Goal: Communication & Community: Share content

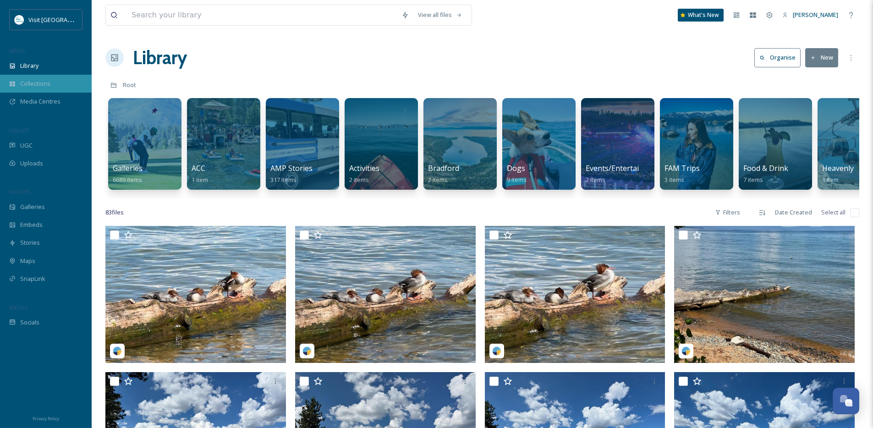
scroll to position [2050, 0]
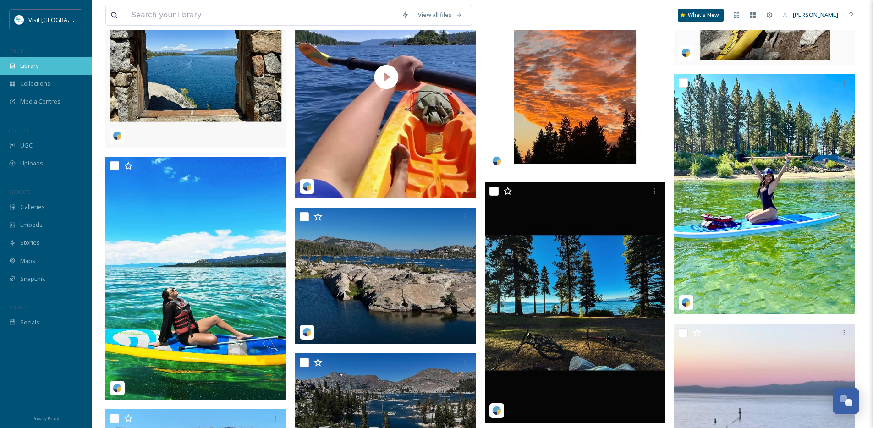
click at [41, 69] on div "Library" at bounding box center [46, 66] width 92 height 18
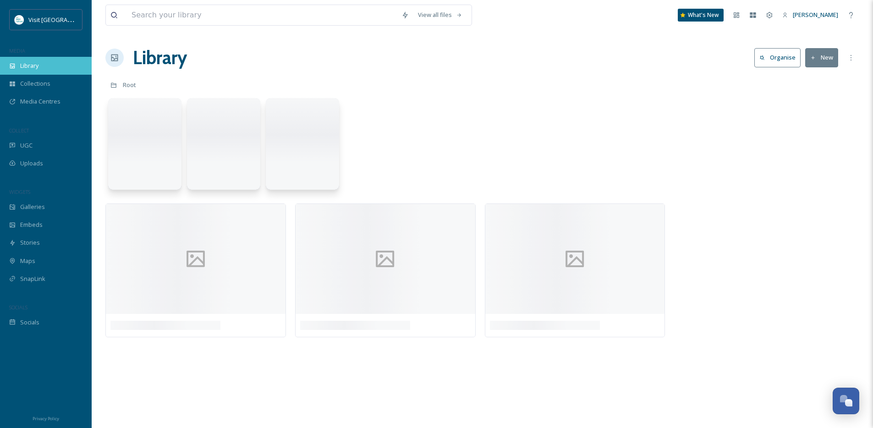
click at [41, 69] on div "Library" at bounding box center [46, 66] width 92 height 18
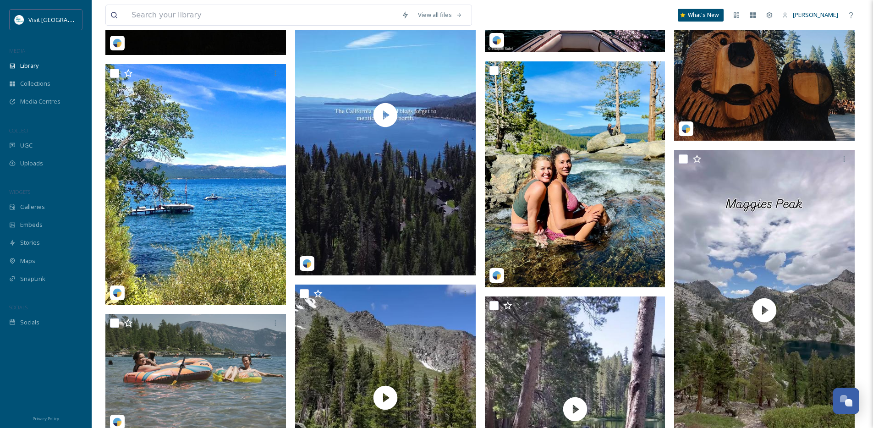
scroll to position [3123, 0]
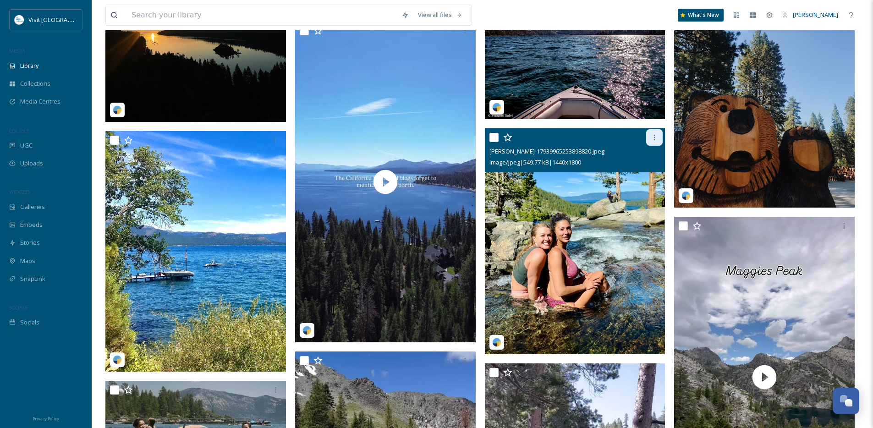
click at [660, 144] on div at bounding box center [655, 137] width 17 height 17
click at [495, 142] on input "checkbox" at bounding box center [494, 137] width 9 height 9
checkbox input "true"
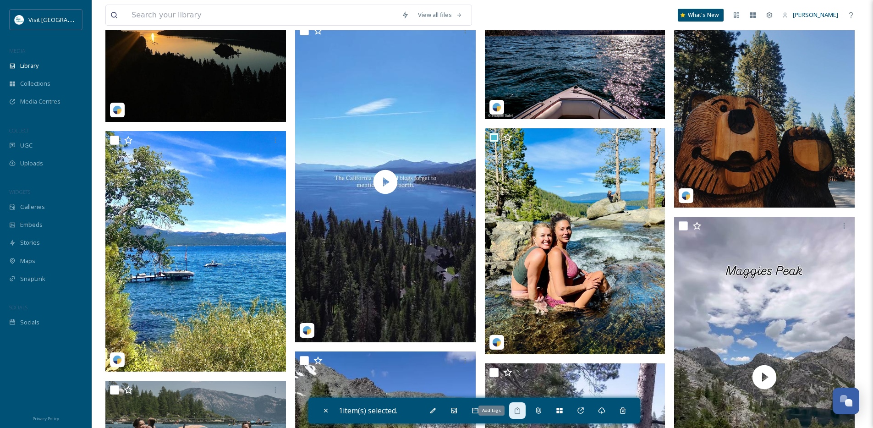
click at [526, 409] on div "Add Tags" at bounding box center [517, 411] width 17 height 17
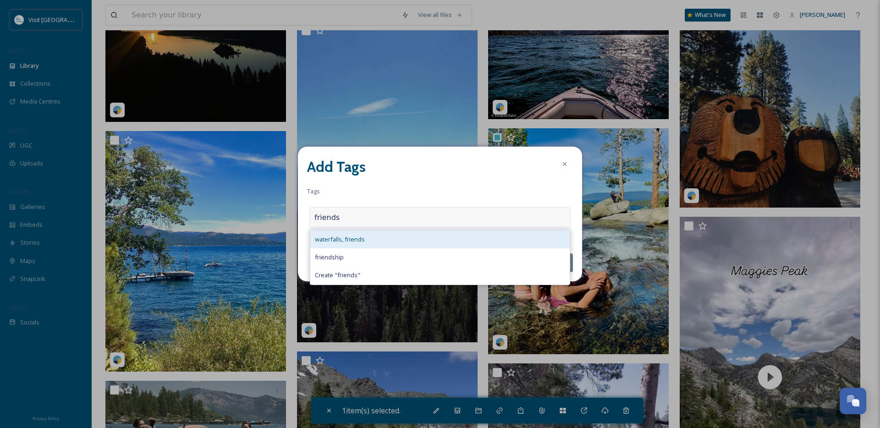
type input "friends"
click at [376, 236] on div "waterfalls, friends" at bounding box center [440, 240] width 260 height 18
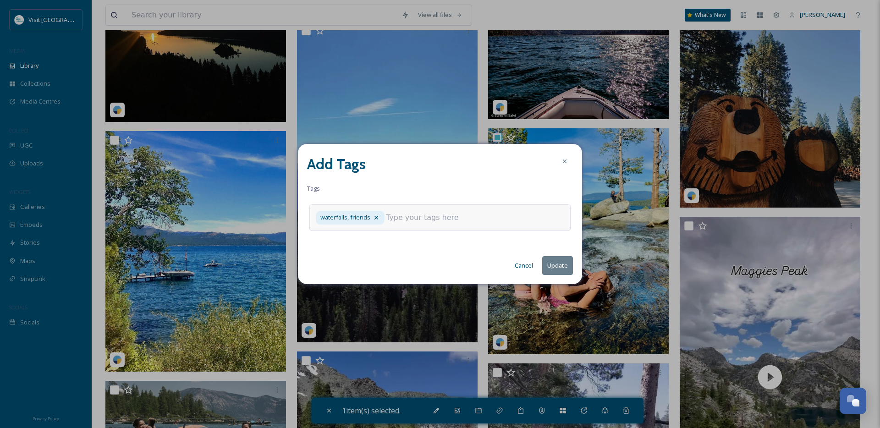
click at [396, 219] on input at bounding box center [432, 217] width 92 height 11
click at [378, 217] on icon at bounding box center [376, 217] width 7 height 7
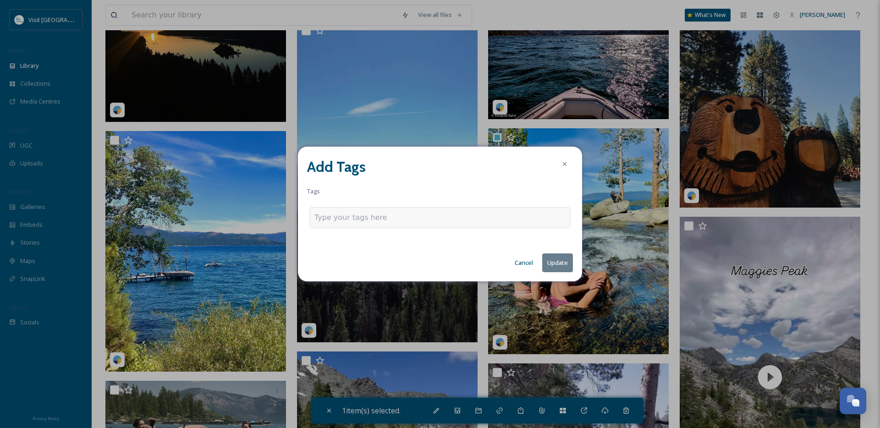
click at [357, 219] on input at bounding box center [361, 217] width 92 height 11
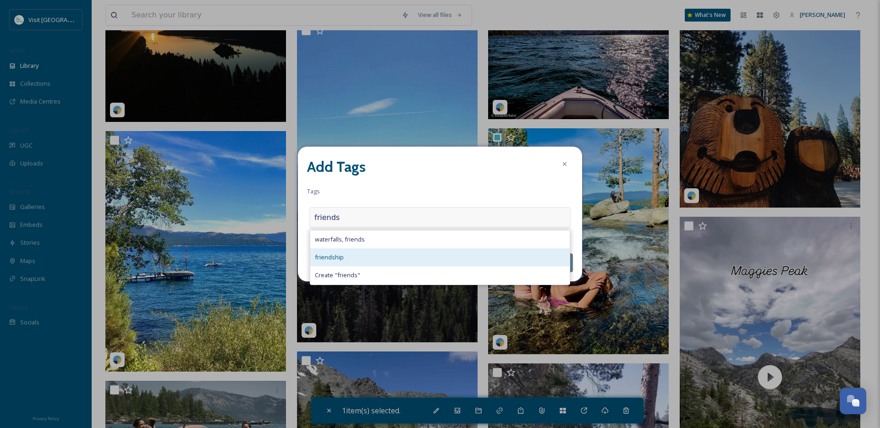
type input "friends"
click at [331, 258] on span "friendship" at bounding box center [329, 257] width 29 height 9
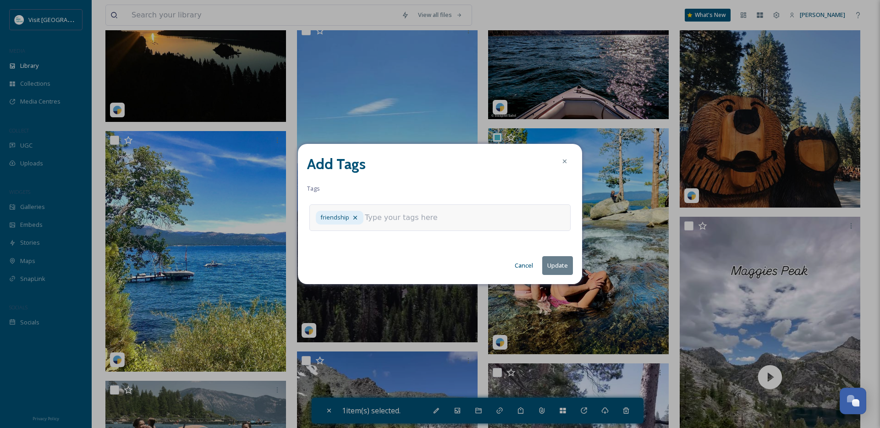
click at [377, 218] on input at bounding box center [411, 217] width 92 height 11
type input "women"
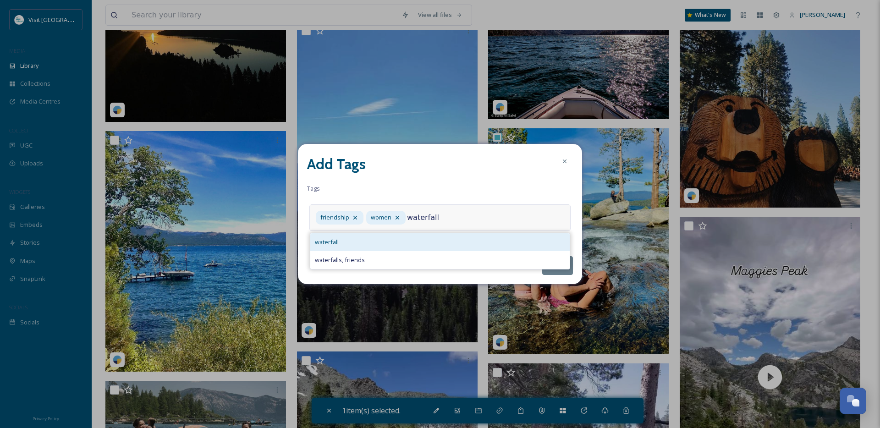
type input "waterfall"
click at [369, 237] on div "waterfall" at bounding box center [440, 242] width 260 height 18
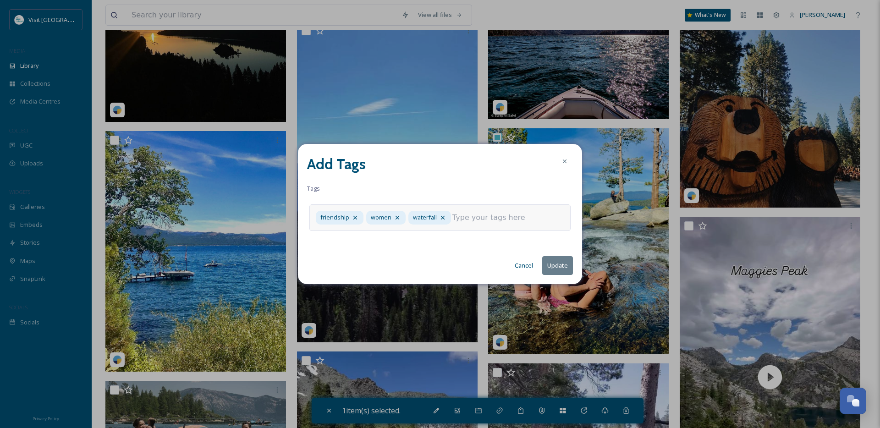
click at [529, 212] on input at bounding box center [499, 217] width 92 height 11
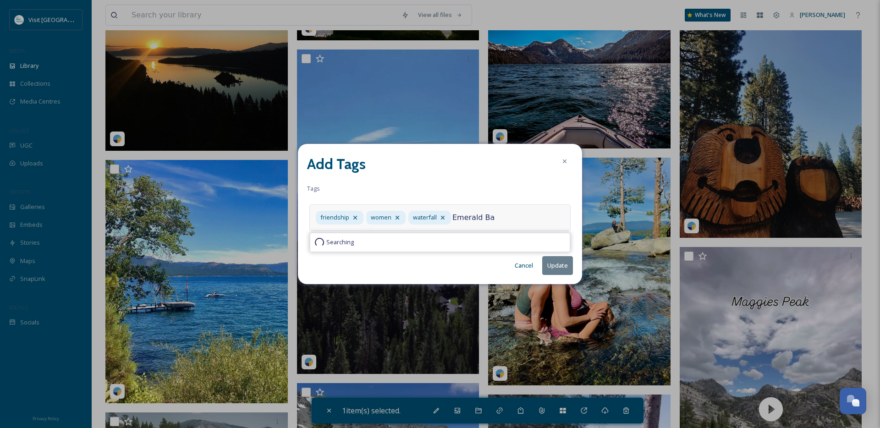
type input "Emerald Bay"
click at [558, 275] on button "Update" at bounding box center [557, 265] width 31 height 19
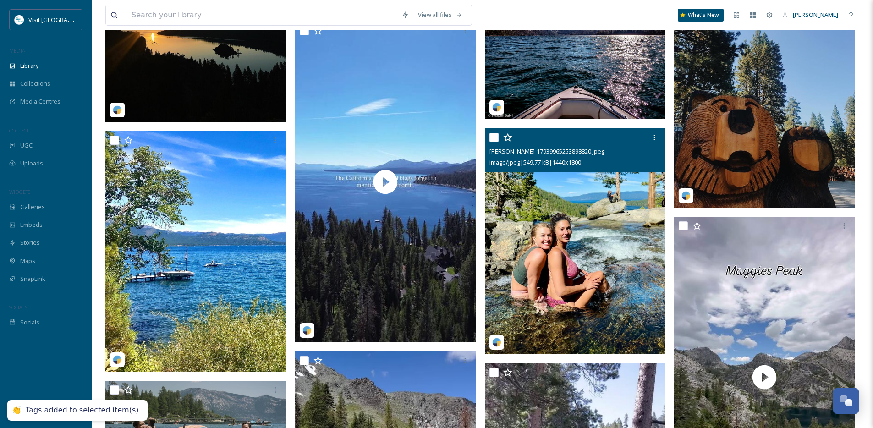
click at [492, 142] on input "checkbox" at bounding box center [494, 137] width 9 height 9
checkbox input "true"
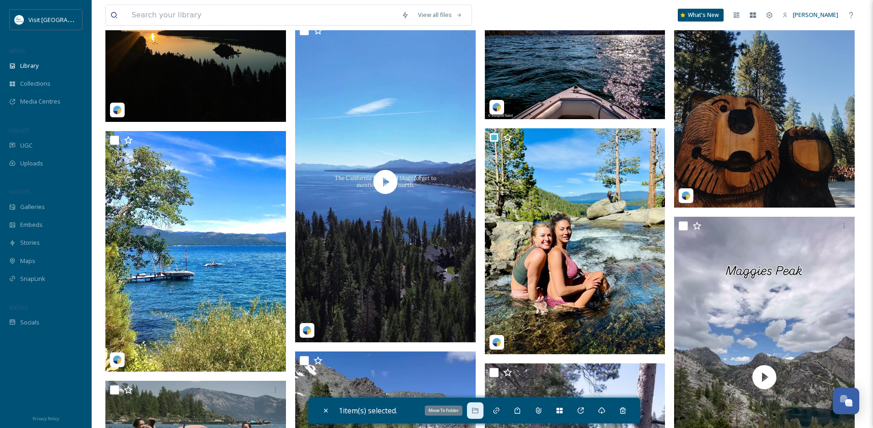
click at [478, 413] on icon at bounding box center [475, 411] width 6 height 6
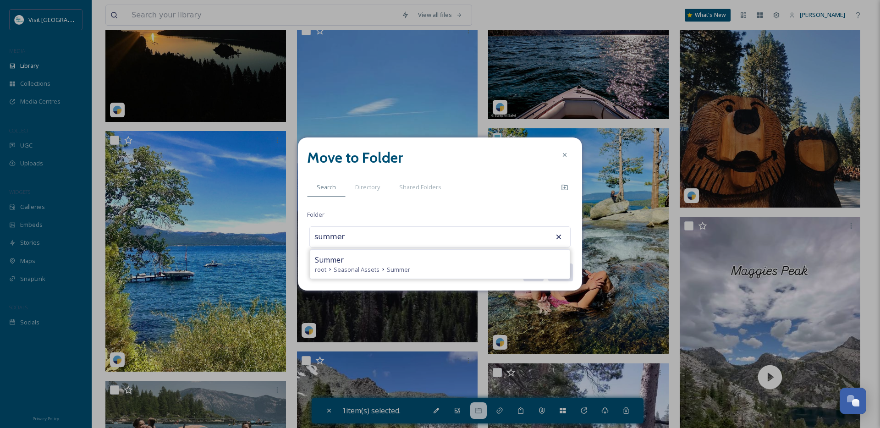
type input "Summer"
click at [548, 264] on button "Move" at bounding box center [560, 273] width 25 height 18
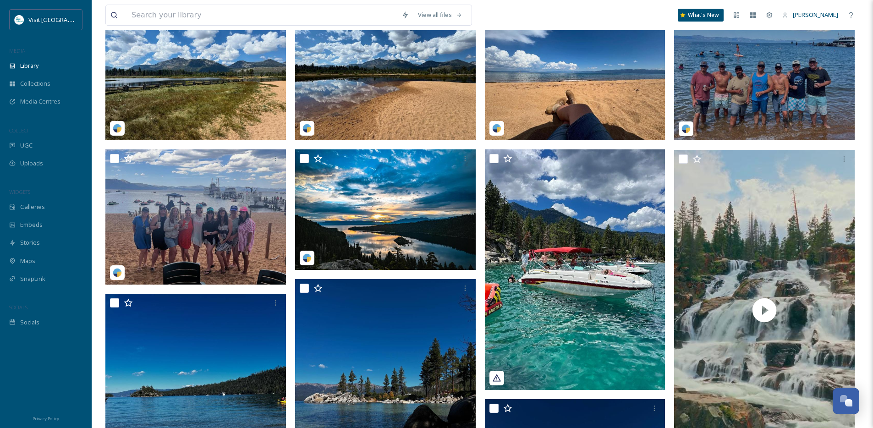
scroll to position [0, 0]
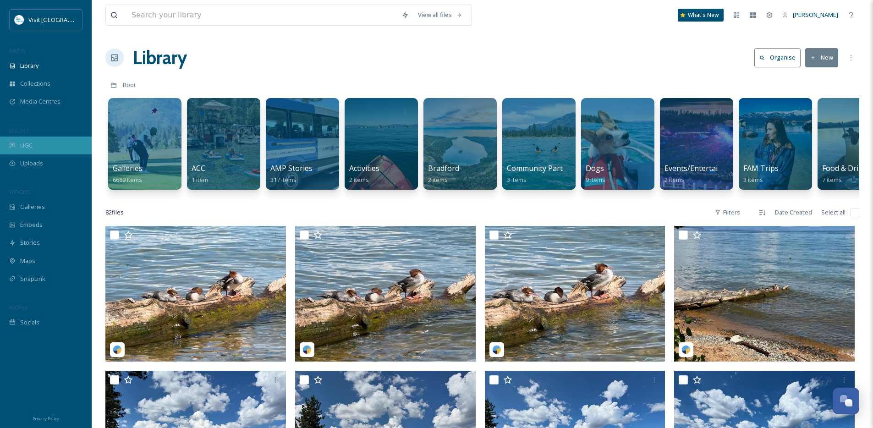
click at [52, 144] on div "UGC" at bounding box center [46, 146] width 92 height 18
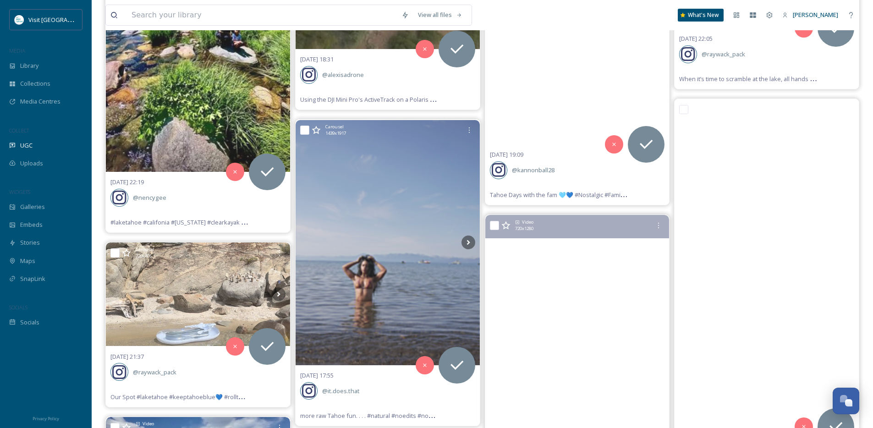
scroll to position [11454, 0]
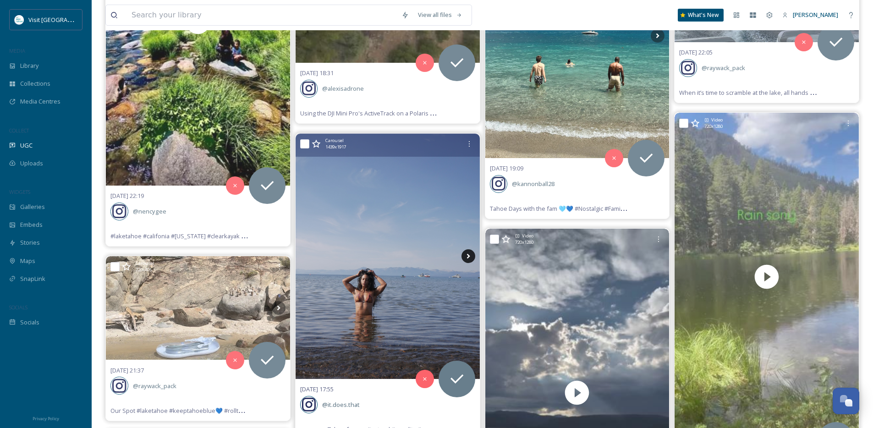
click at [467, 257] on icon at bounding box center [469, 256] width 14 height 14
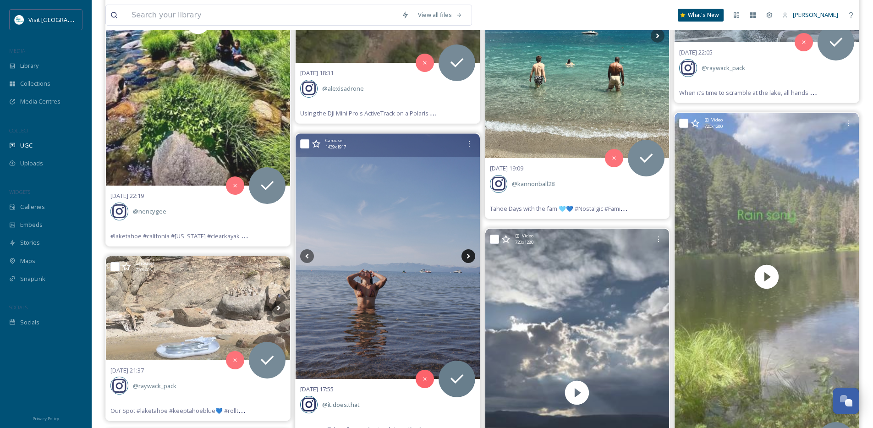
click at [467, 257] on icon at bounding box center [469, 256] width 14 height 14
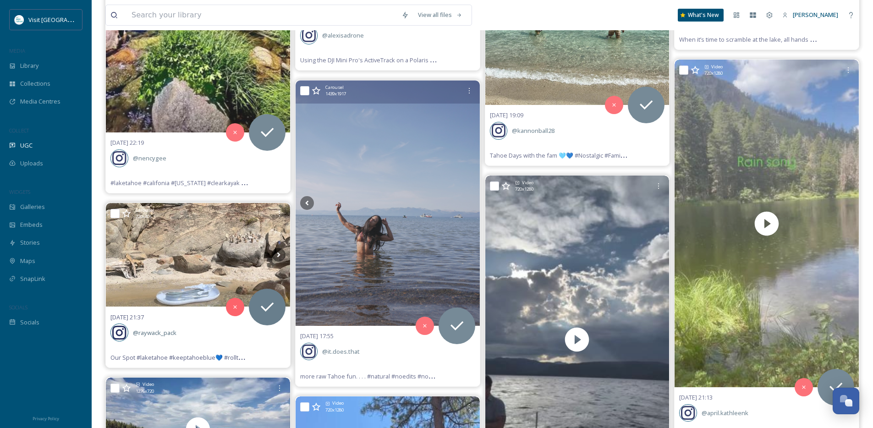
scroll to position [11509, 0]
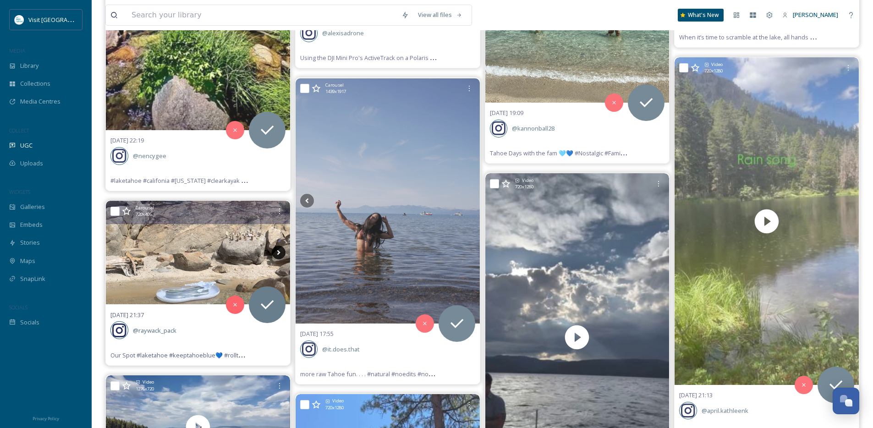
click at [280, 252] on icon at bounding box center [278, 252] width 3 height 5
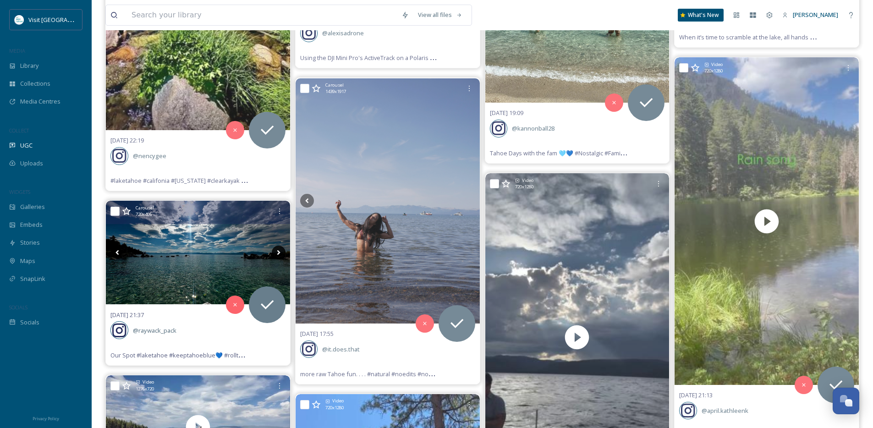
click at [280, 252] on icon at bounding box center [278, 252] width 3 height 5
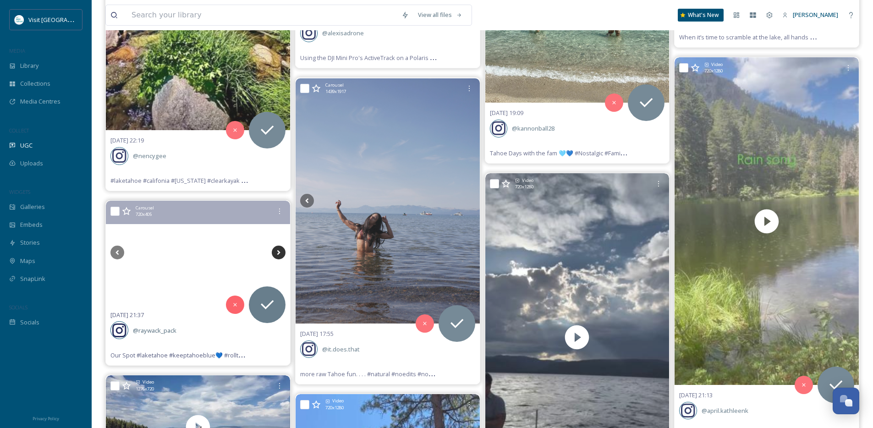
click at [280, 252] on icon at bounding box center [278, 252] width 3 height 5
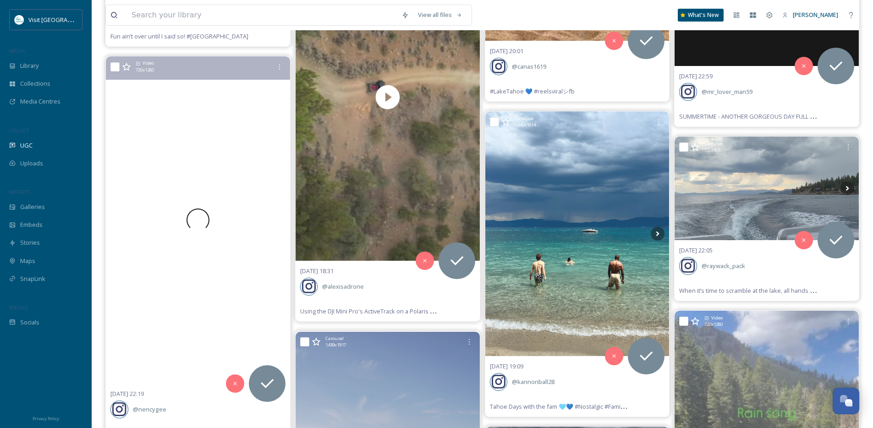
scroll to position [11255, 0]
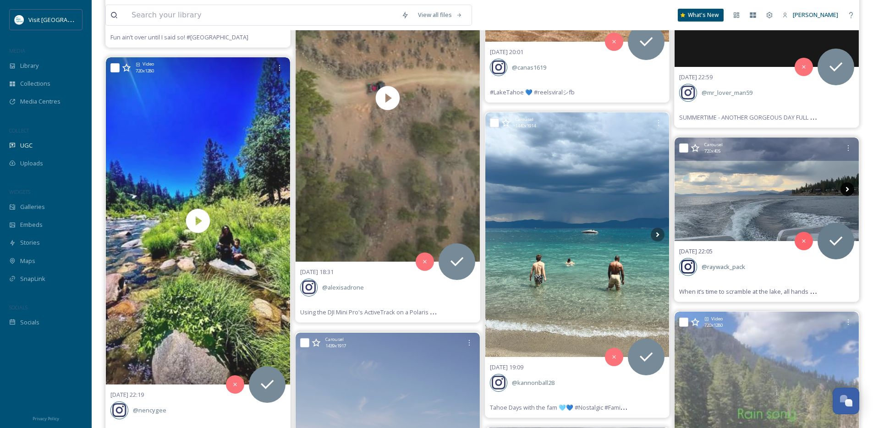
click at [847, 188] on icon at bounding box center [847, 189] width 3 height 5
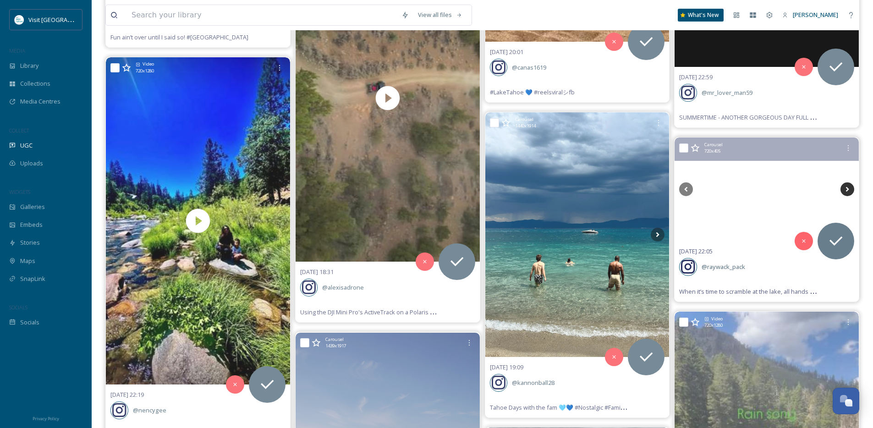
click at [847, 188] on icon at bounding box center [847, 189] width 3 height 5
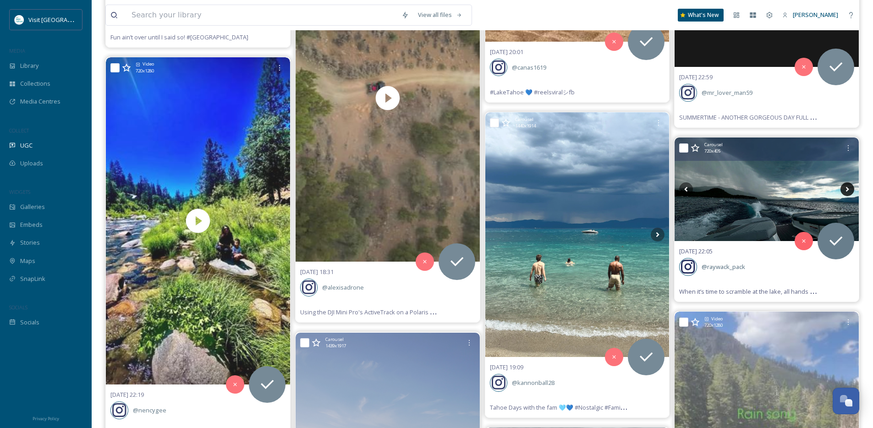
click at [847, 188] on icon at bounding box center [847, 189] width 3 height 5
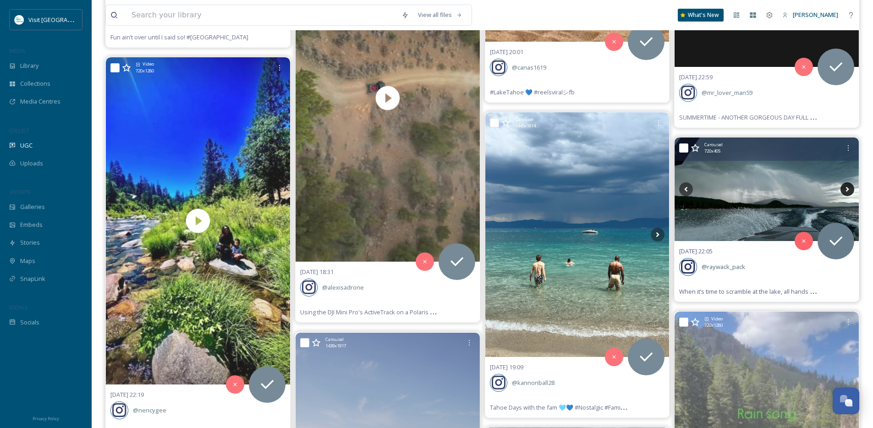
click at [847, 188] on icon at bounding box center [847, 189] width 3 height 5
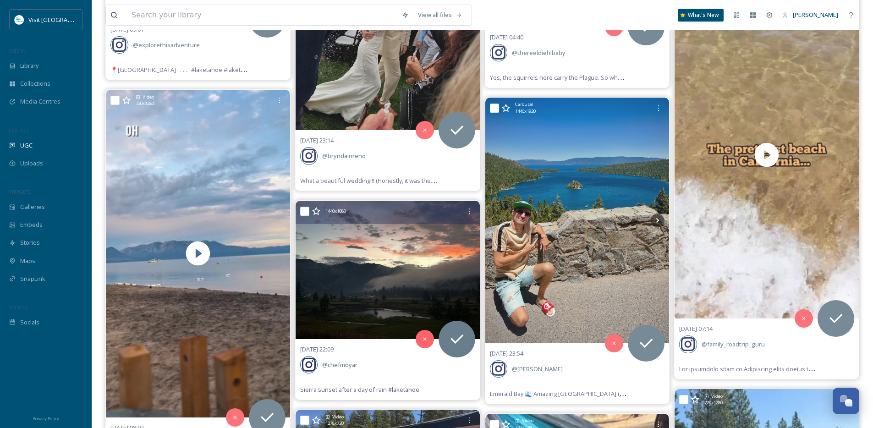
scroll to position [9809, 0]
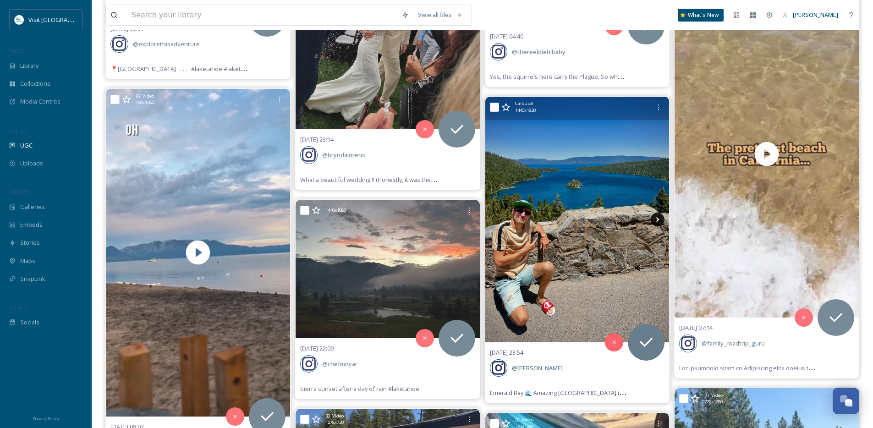
click at [654, 221] on icon at bounding box center [658, 220] width 14 height 14
click at [657, 219] on icon at bounding box center [658, 220] width 14 height 14
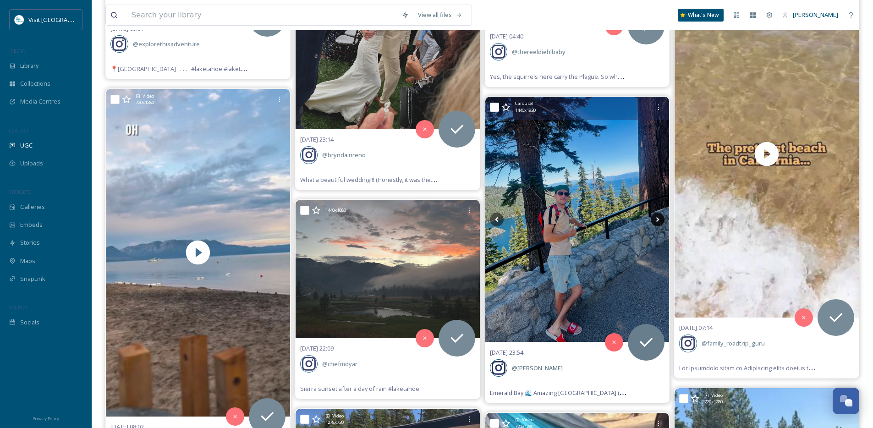
click at [657, 219] on icon at bounding box center [658, 220] width 14 height 14
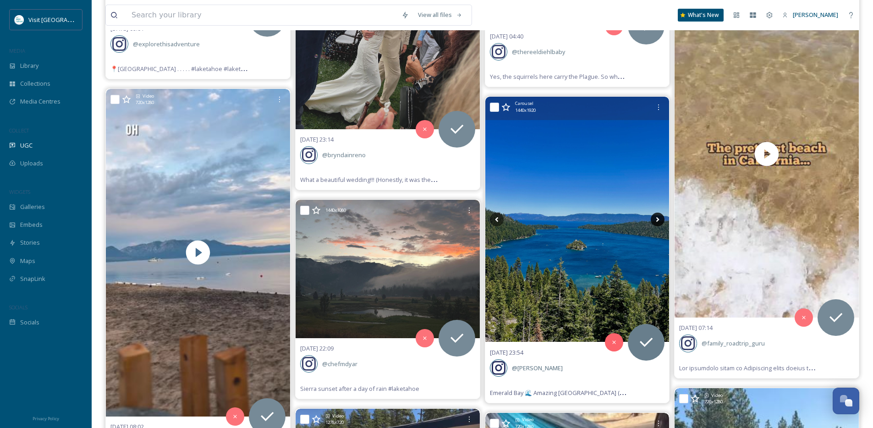
click at [657, 219] on icon at bounding box center [658, 220] width 14 height 14
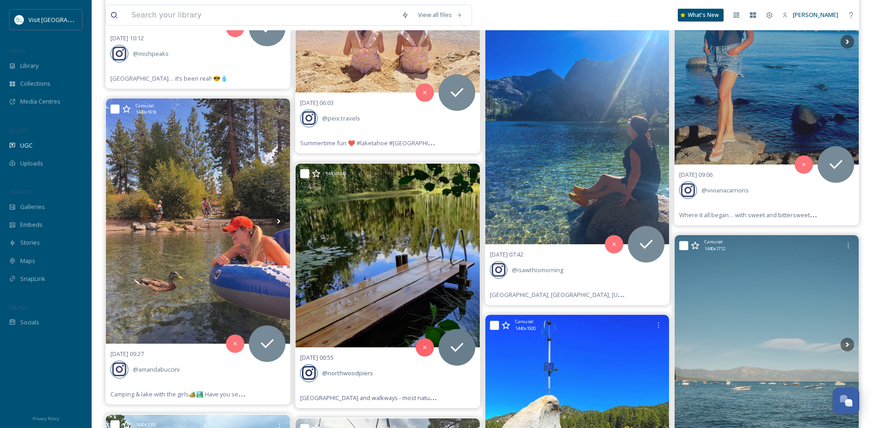
scroll to position [9282, 0]
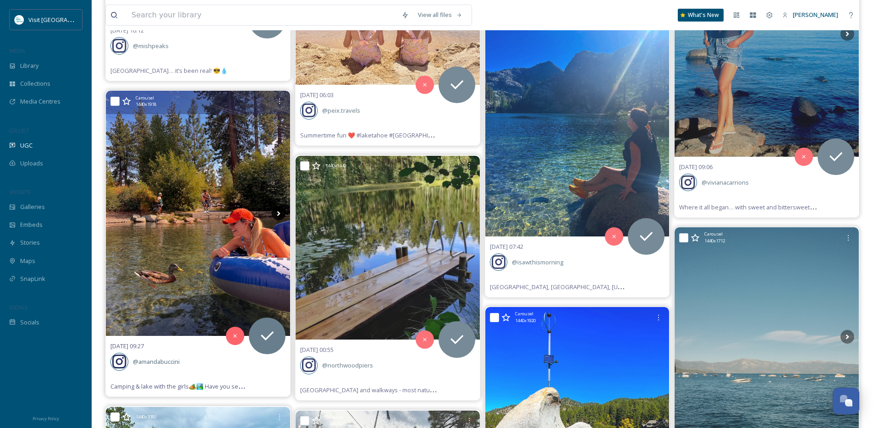
click at [283, 213] on icon at bounding box center [279, 214] width 14 height 14
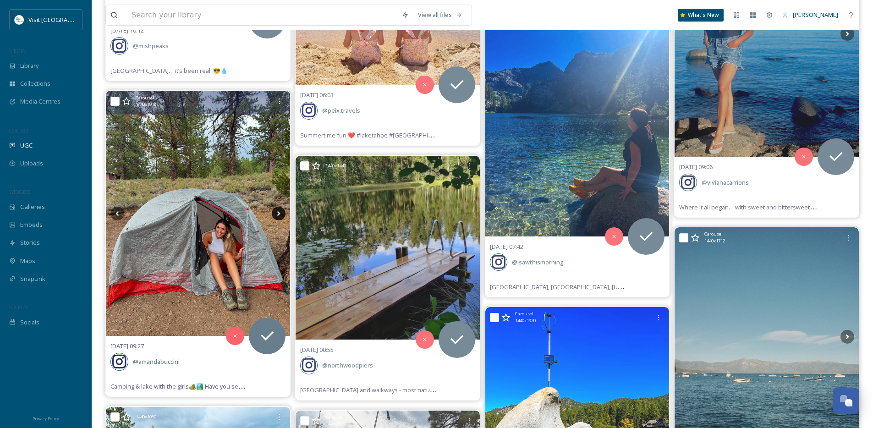
click at [282, 214] on icon at bounding box center [279, 214] width 14 height 14
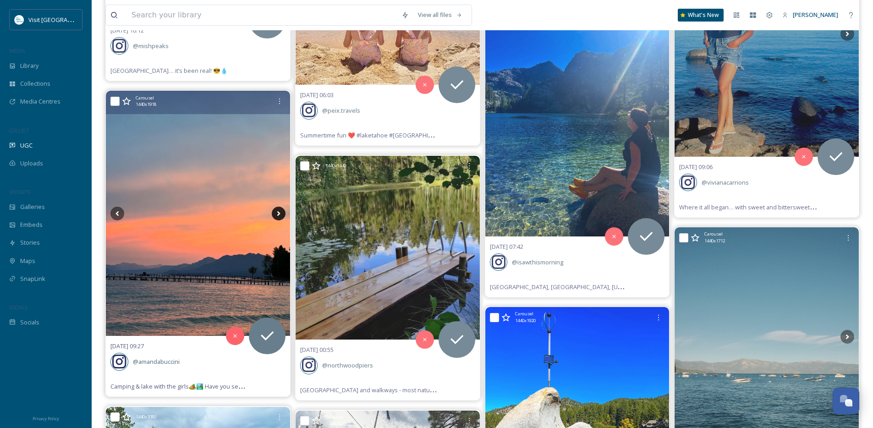
click at [282, 214] on icon at bounding box center [279, 214] width 14 height 14
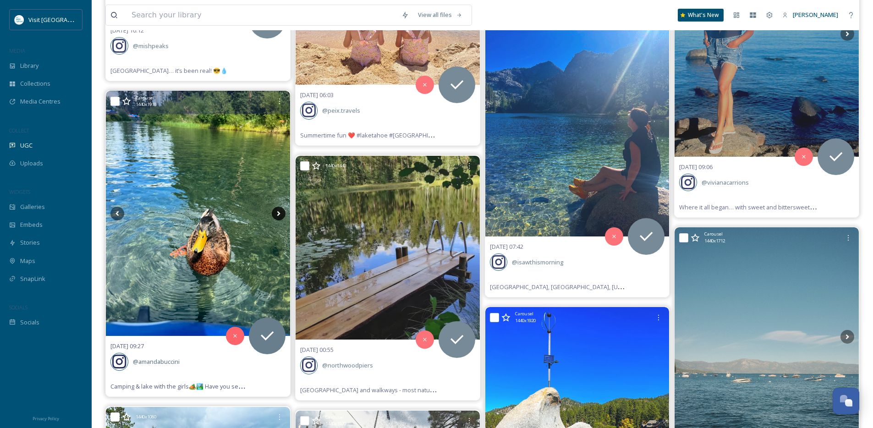
click at [282, 214] on icon at bounding box center [279, 214] width 14 height 14
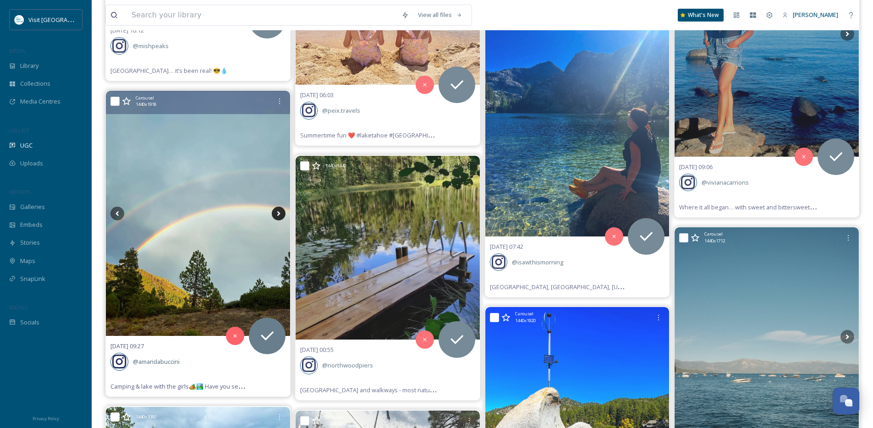
click at [282, 214] on icon at bounding box center [279, 214] width 14 height 14
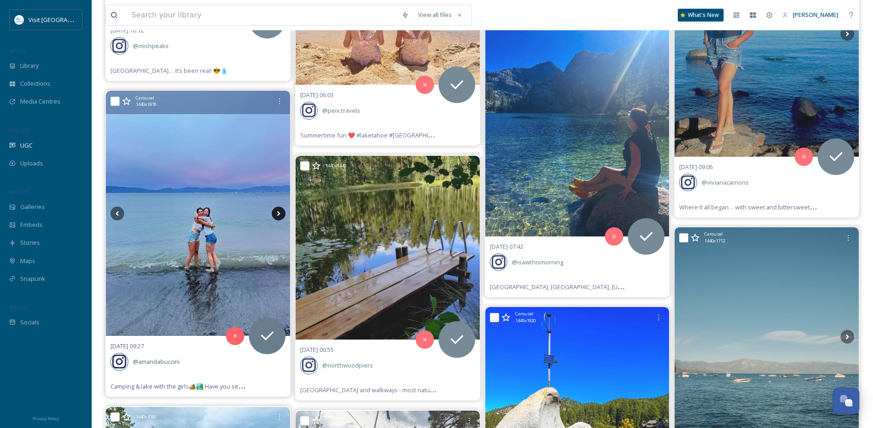
click at [279, 215] on icon at bounding box center [278, 213] width 3 height 5
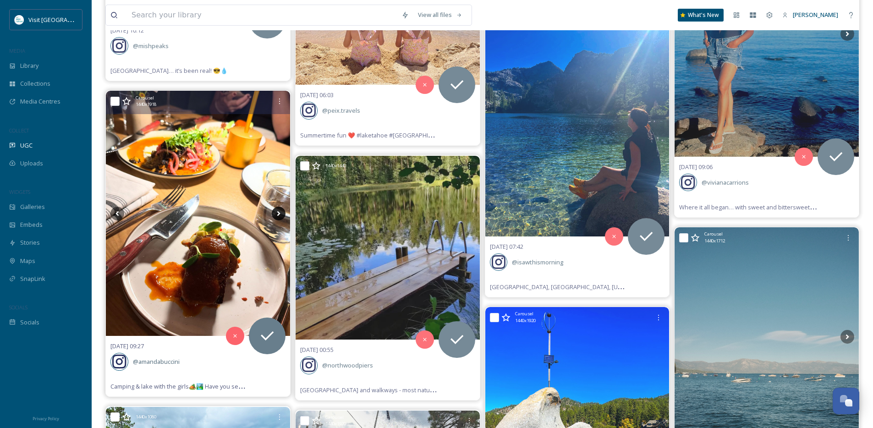
click at [279, 215] on icon at bounding box center [278, 213] width 3 height 5
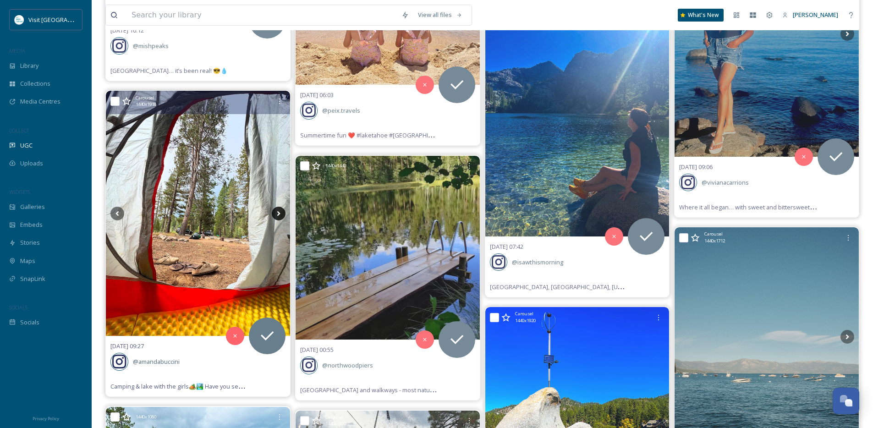
click at [279, 215] on icon at bounding box center [278, 213] width 3 height 5
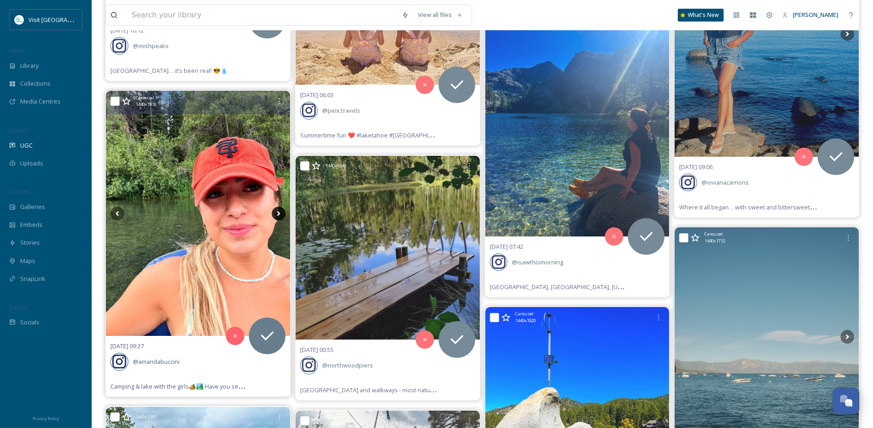
click at [279, 215] on icon at bounding box center [278, 213] width 3 height 5
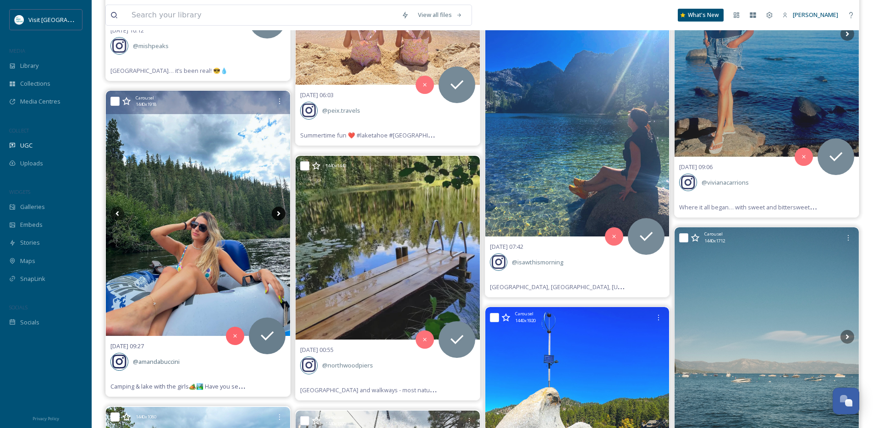
click at [279, 215] on icon at bounding box center [278, 213] width 3 height 5
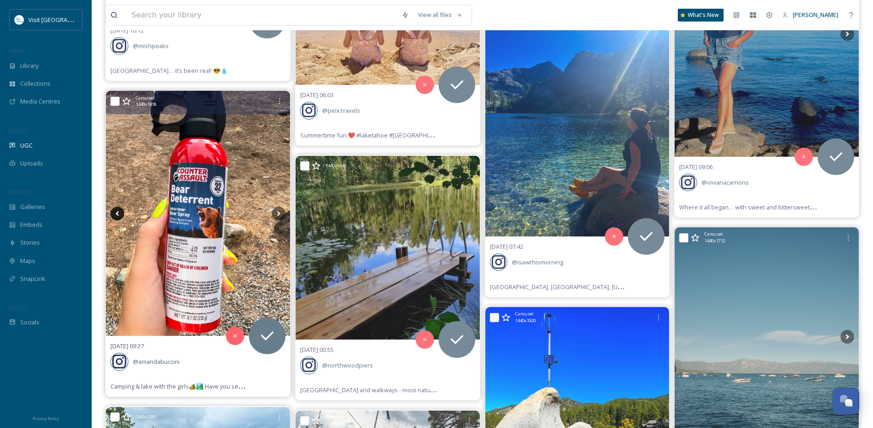
click at [118, 212] on icon at bounding box center [118, 214] width 14 height 14
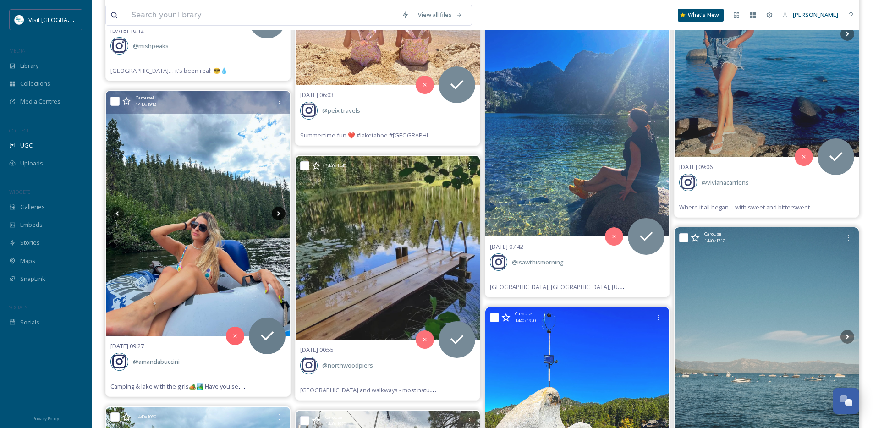
click at [275, 215] on icon at bounding box center [279, 214] width 14 height 14
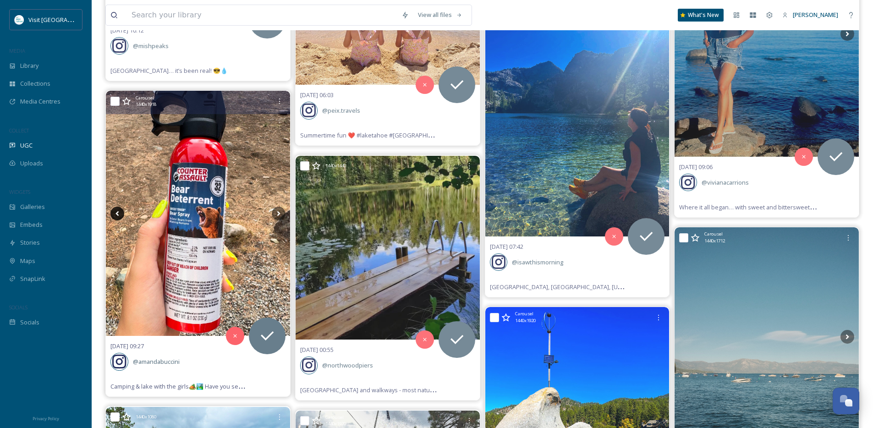
click at [118, 214] on icon at bounding box center [118, 214] width 14 height 14
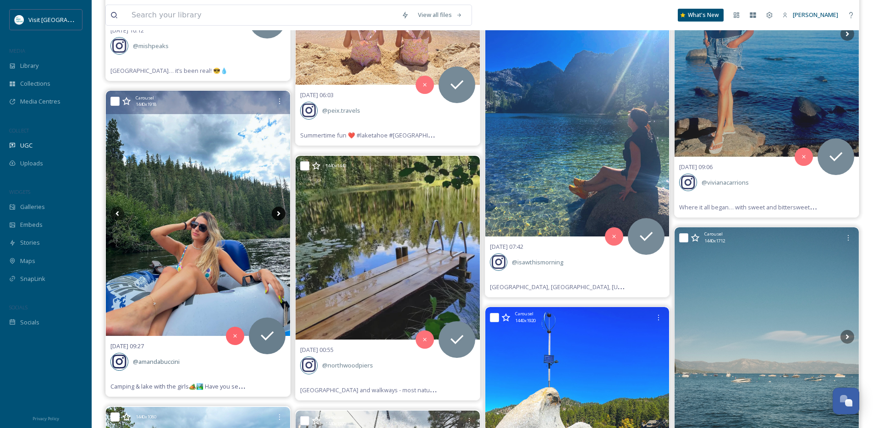
click at [279, 213] on icon at bounding box center [278, 213] width 3 height 5
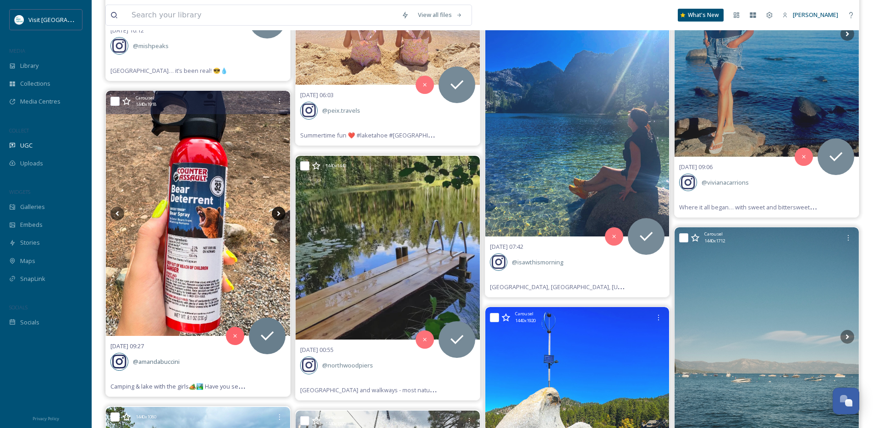
click at [279, 213] on icon at bounding box center [278, 213] width 3 height 5
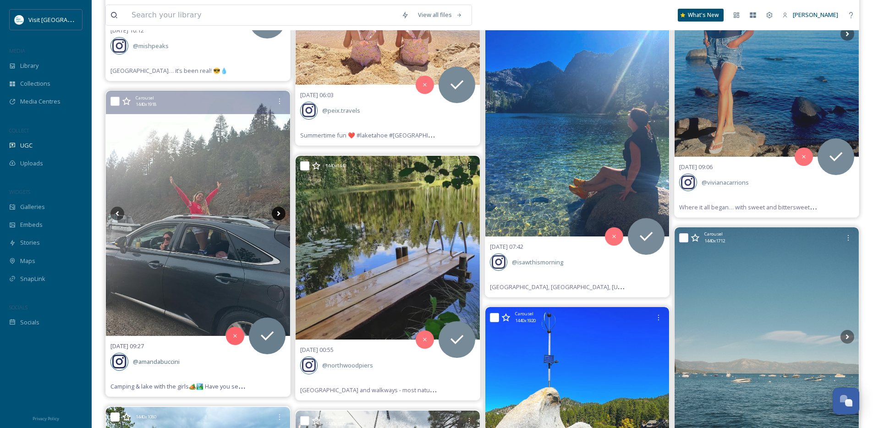
click at [279, 213] on icon at bounding box center [278, 213] width 3 height 5
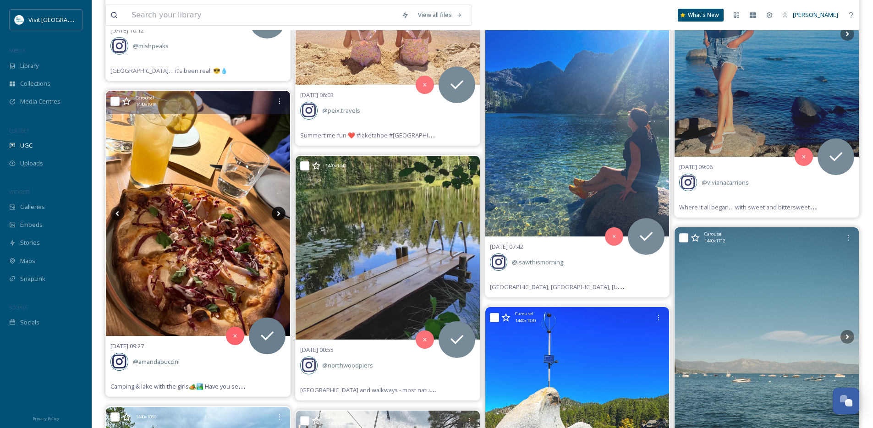
click at [279, 213] on icon at bounding box center [278, 213] width 3 height 5
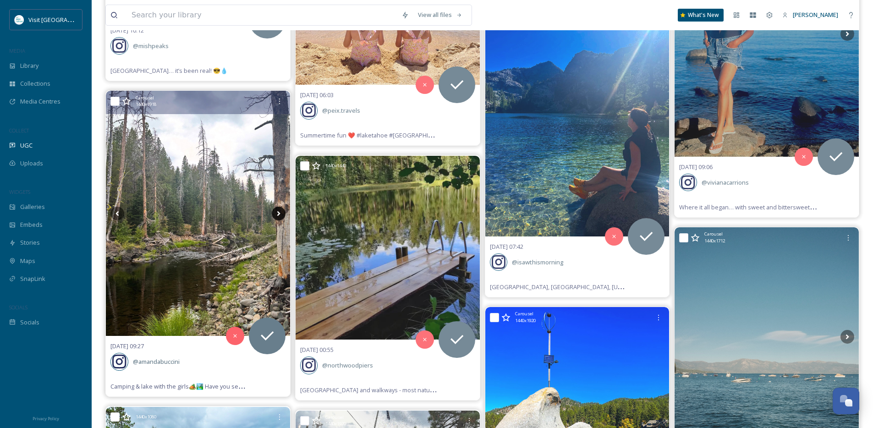
click at [279, 213] on icon at bounding box center [278, 213] width 3 height 5
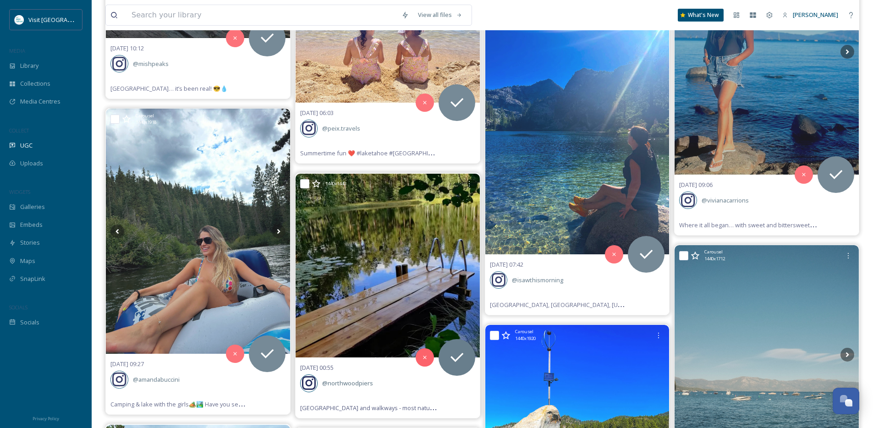
scroll to position [9278, 0]
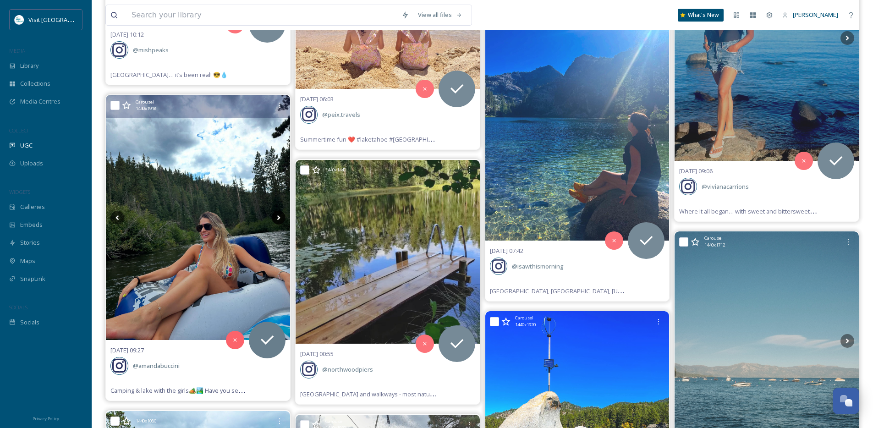
click at [281, 216] on icon at bounding box center [279, 218] width 14 height 14
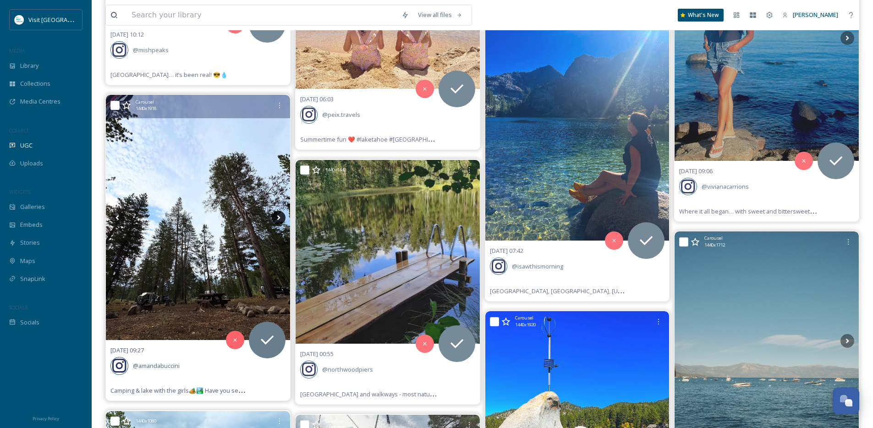
click at [280, 218] on icon at bounding box center [279, 218] width 14 height 14
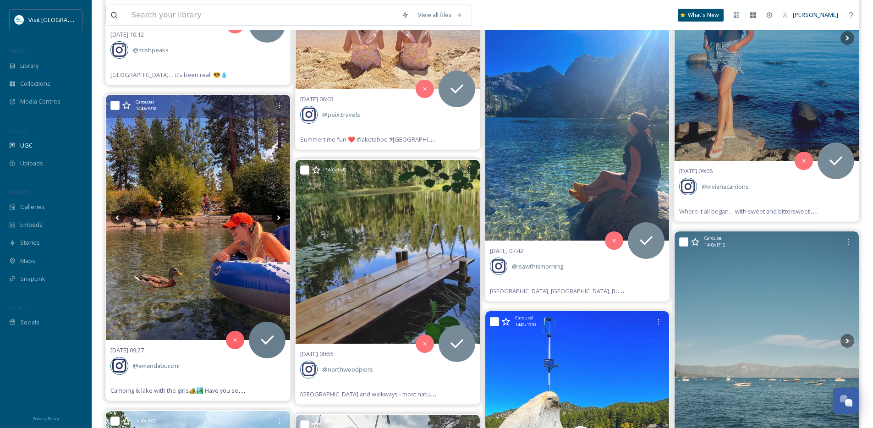
click at [280, 218] on icon at bounding box center [279, 218] width 14 height 14
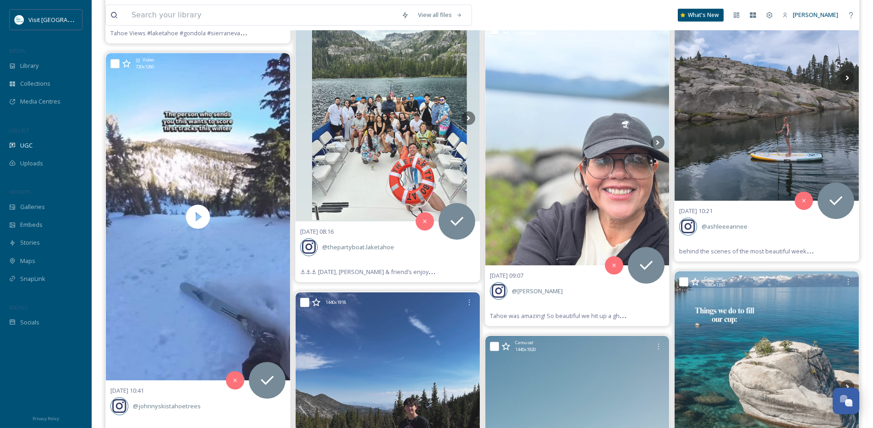
scroll to position [8605, 0]
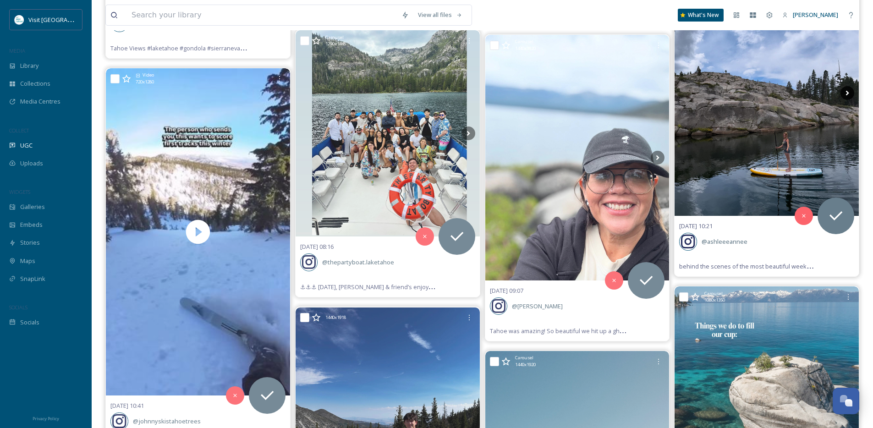
click at [850, 91] on icon at bounding box center [848, 93] width 14 height 14
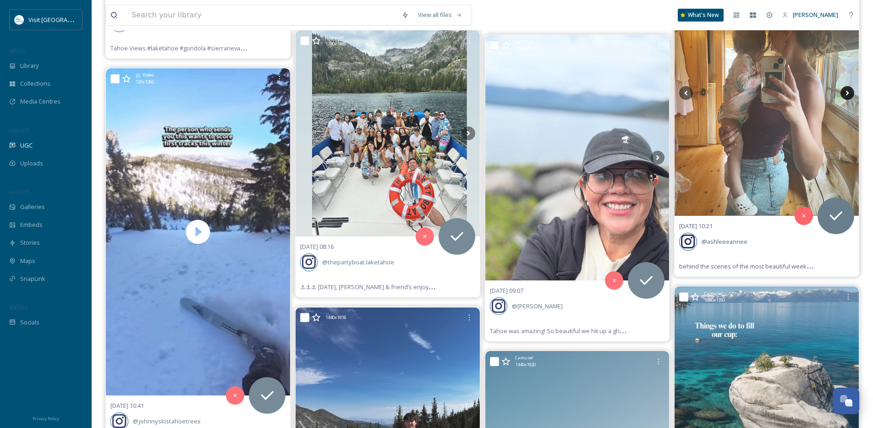
click at [850, 91] on icon at bounding box center [848, 93] width 14 height 14
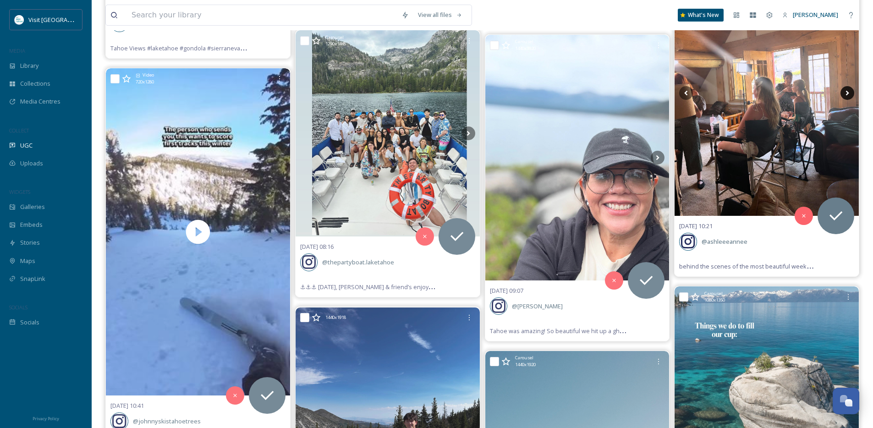
click at [850, 91] on icon at bounding box center [848, 93] width 14 height 14
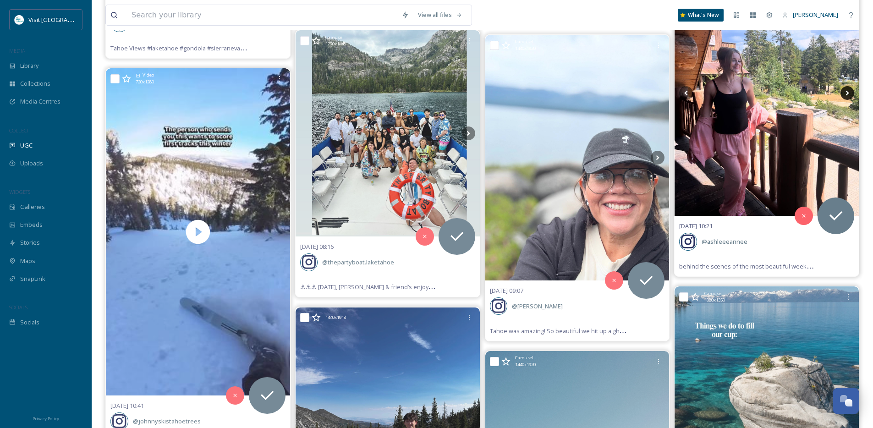
click at [850, 91] on icon at bounding box center [848, 93] width 14 height 14
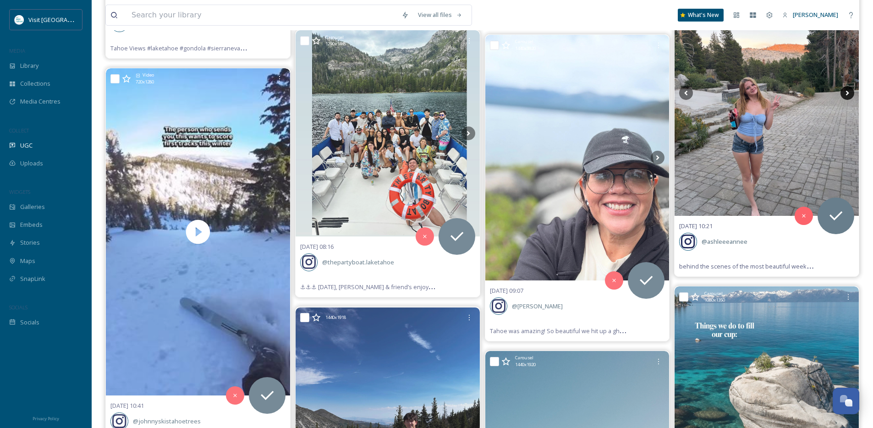
click at [850, 91] on icon at bounding box center [848, 93] width 14 height 14
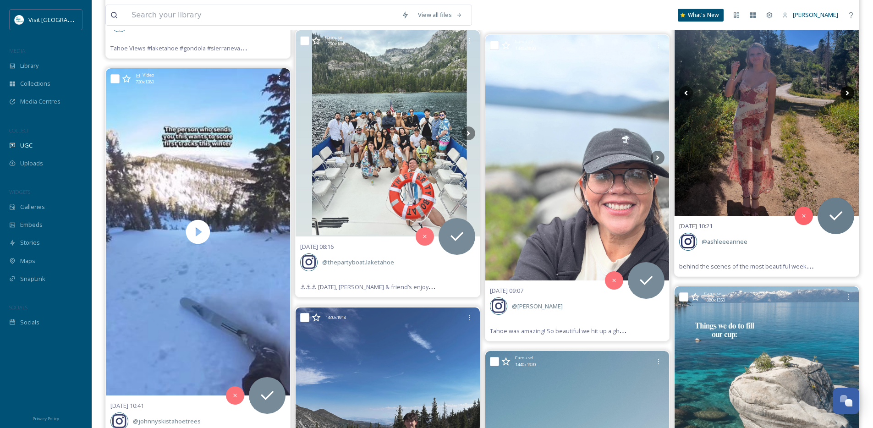
click at [850, 91] on icon at bounding box center [848, 93] width 14 height 14
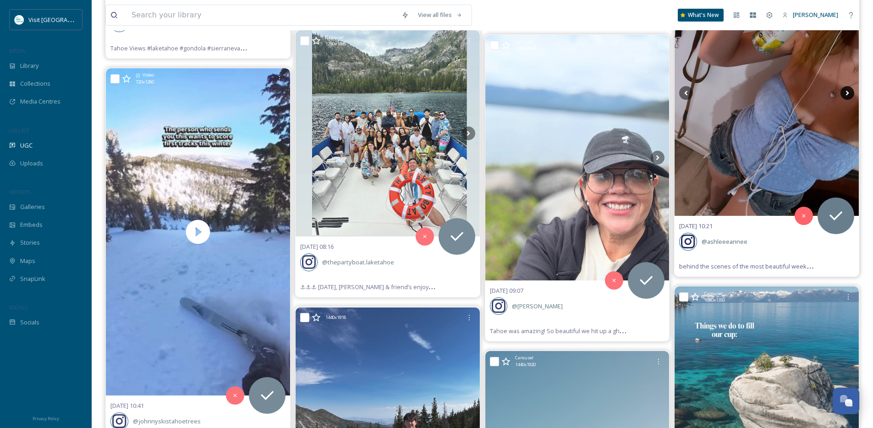
click at [850, 91] on icon at bounding box center [848, 93] width 14 height 14
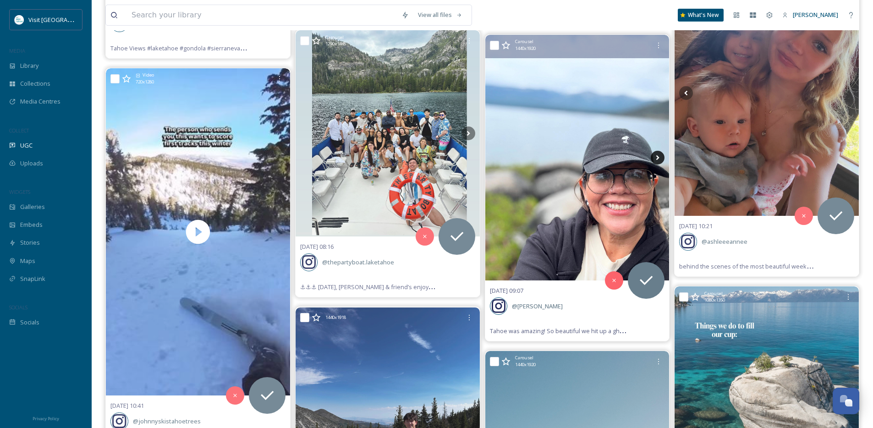
click at [659, 158] on icon at bounding box center [658, 157] width 3 height 5
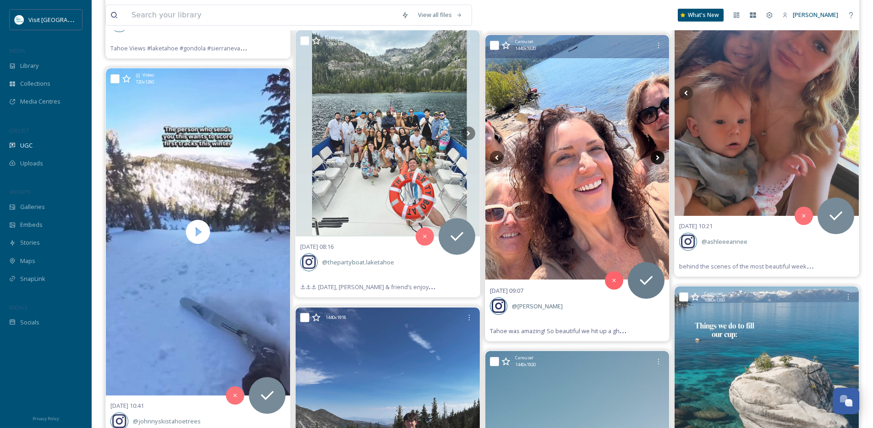
click at [659, 157] on icon at bounding box center [658, 157] width 3 height 5
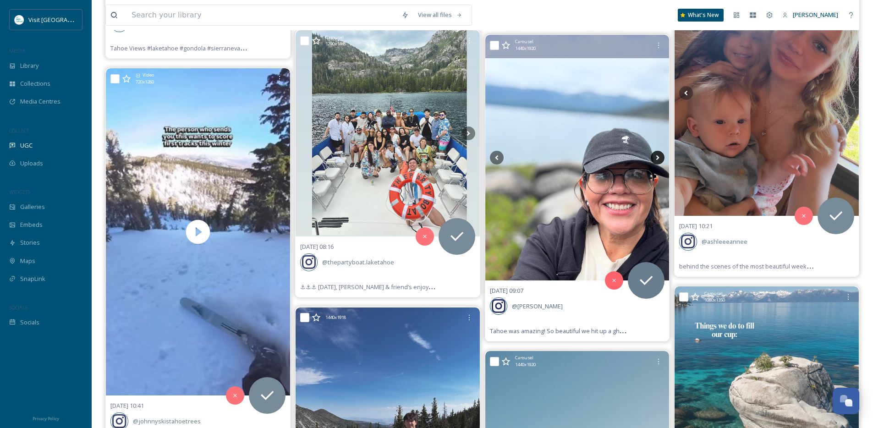
click at [659, 157] on icon at bounding box center [658, 157] width 3 height 5
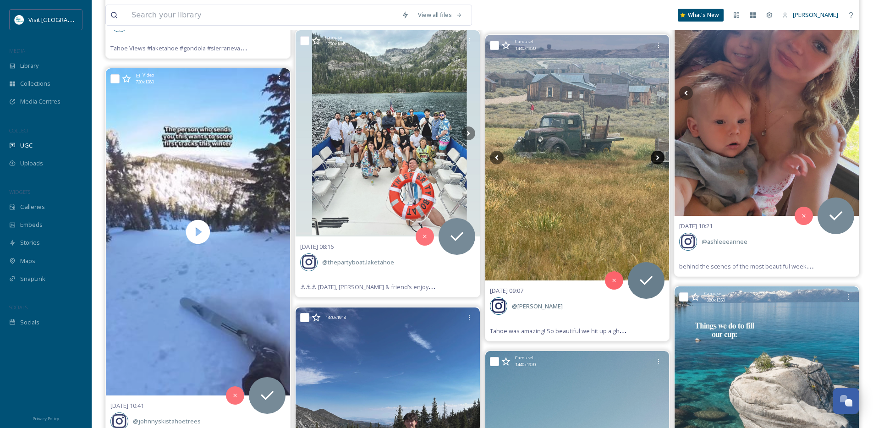
click at [659, 157] on icon at bounding box center [658, 157] width 3 height 5
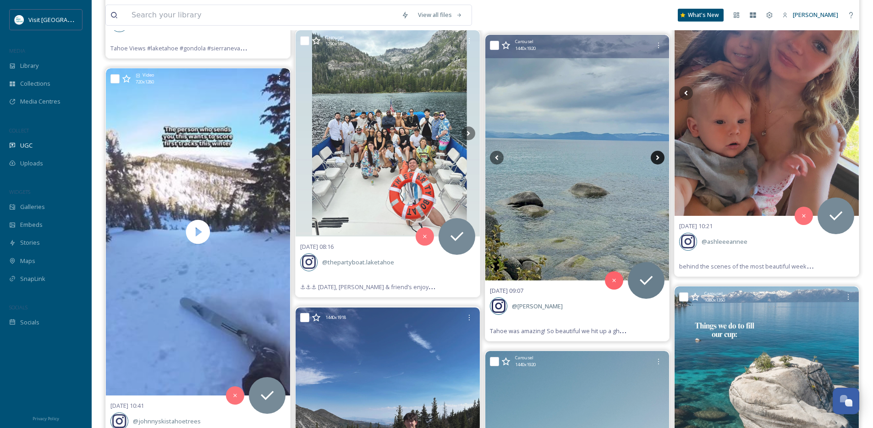
click at [659, 157] on icon at bounding box center [658, 157] width 3 height 5
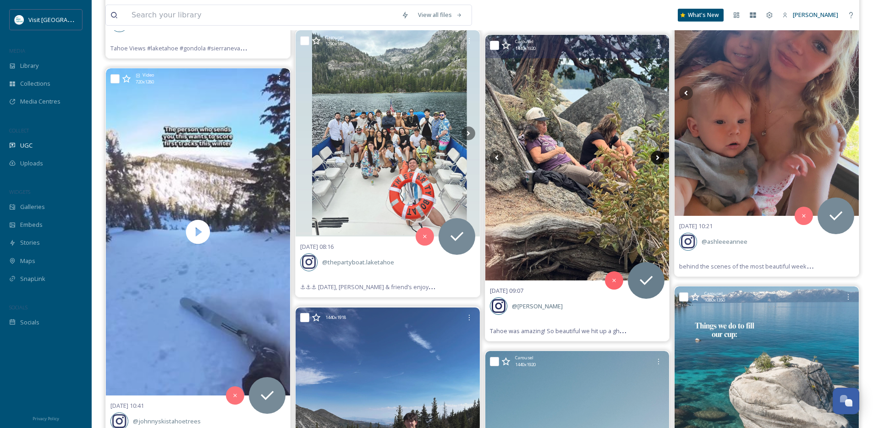
click at [659, 157] on icon at bounding box center [658, 157] width 3 height 5
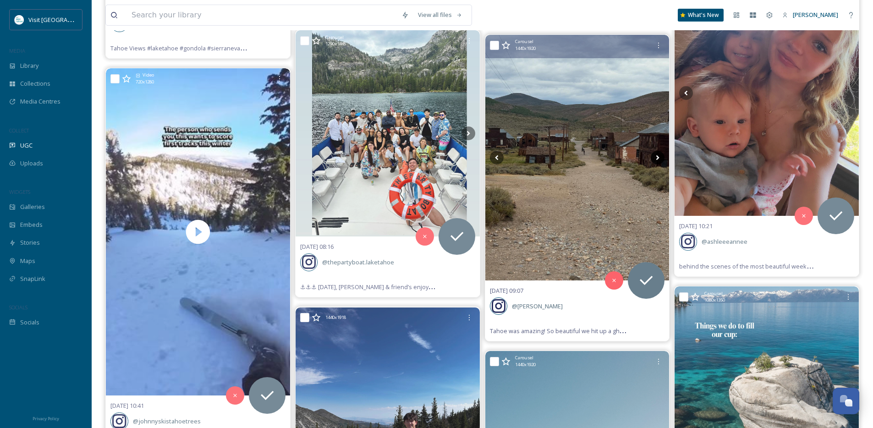
click at [659, 157] on icon at bounding box center [658, 157] width 3 height 5
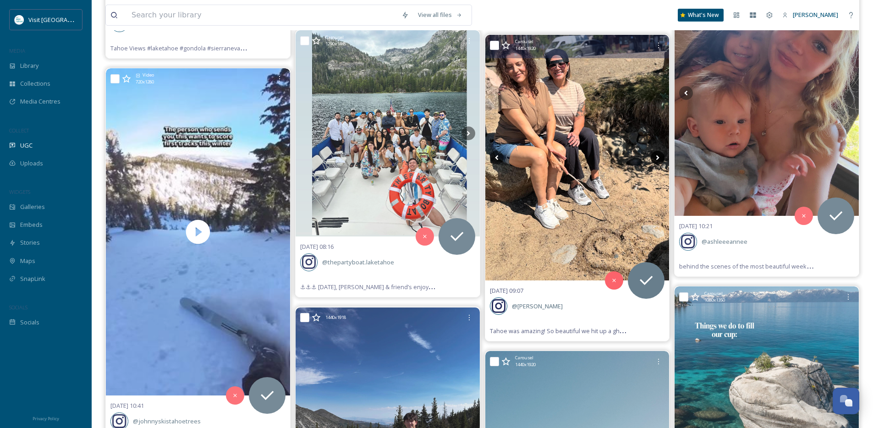
click at [659, 157] on icon at bounding box center [658, 157] width 3 height 5
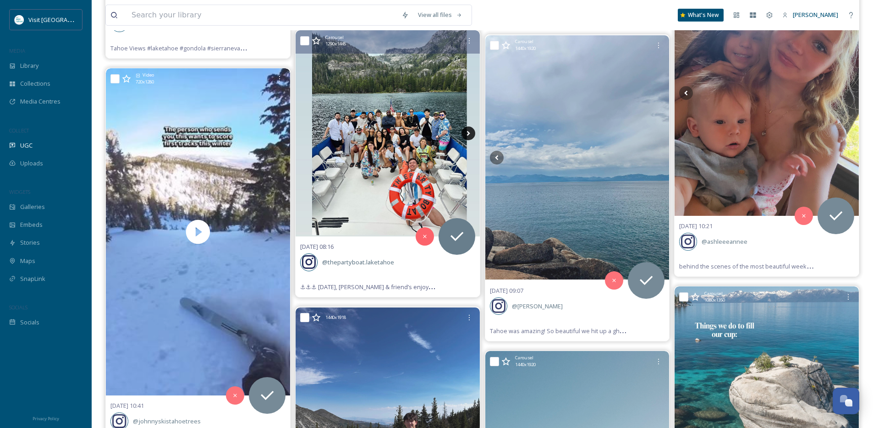
click at [467, 133] on icon at bounding box center [469, 134] width 14 height 14
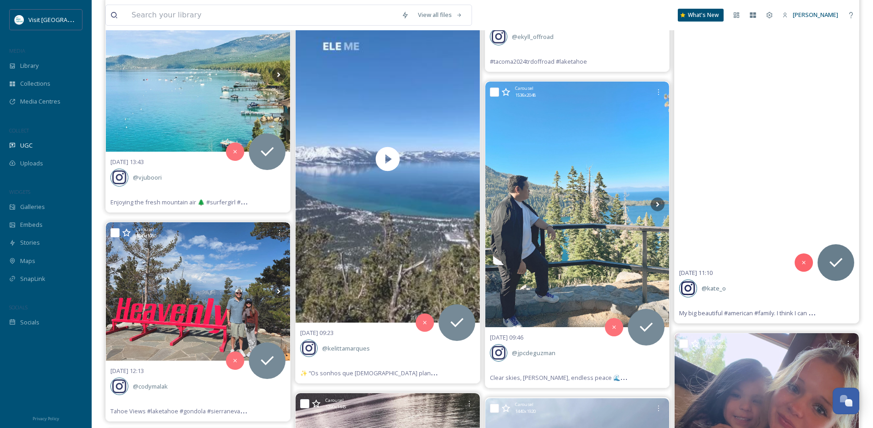
scroll to position [8240, 0]
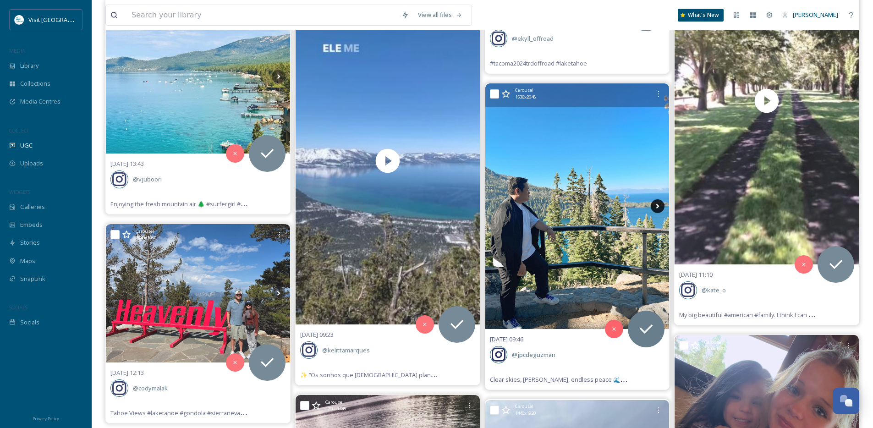
click at [658, 207] on icon at bounding box center [658, 206] width 3 height 5
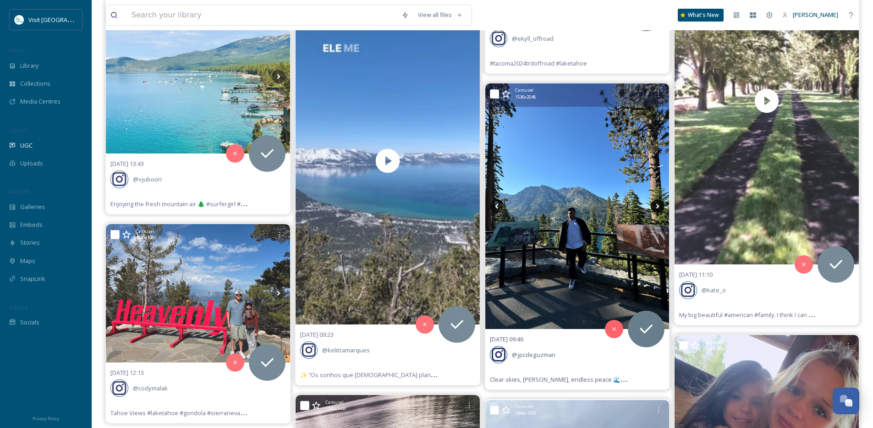
click at [658, 207] on icon at bounding box center [658, 206] width 3 height 5
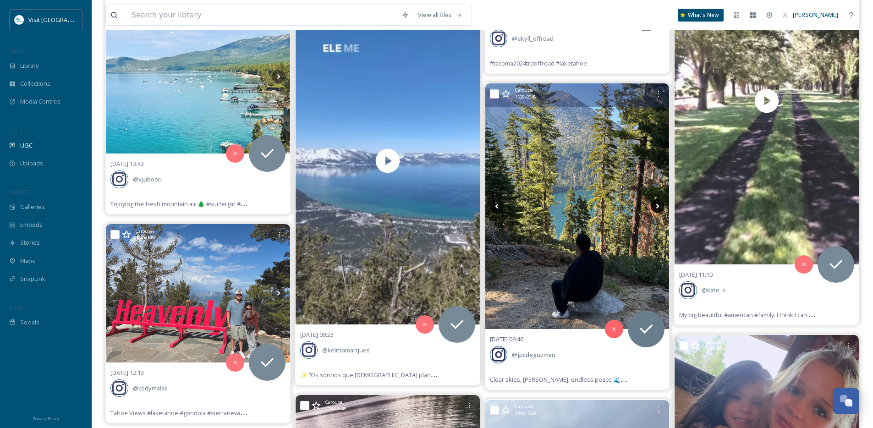
click at [658, 207] on icon at bounding box center [658, 206] width 3 height 5
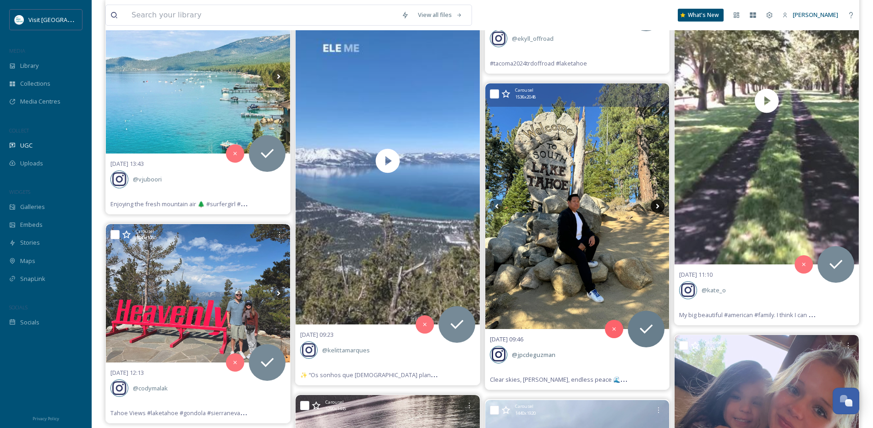
click at [658, 207] on icon at bounding box center [658, 206] width 3 height 5
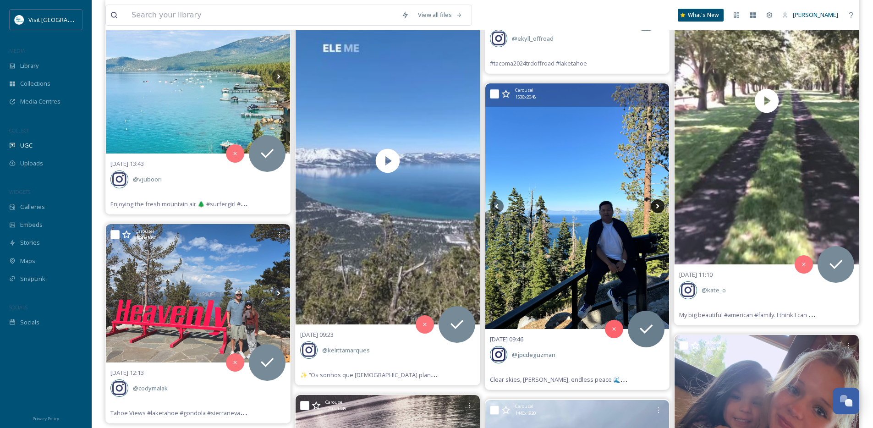
click at [658, 207] on icon at bounding box center [658, 206] width 3 height 5
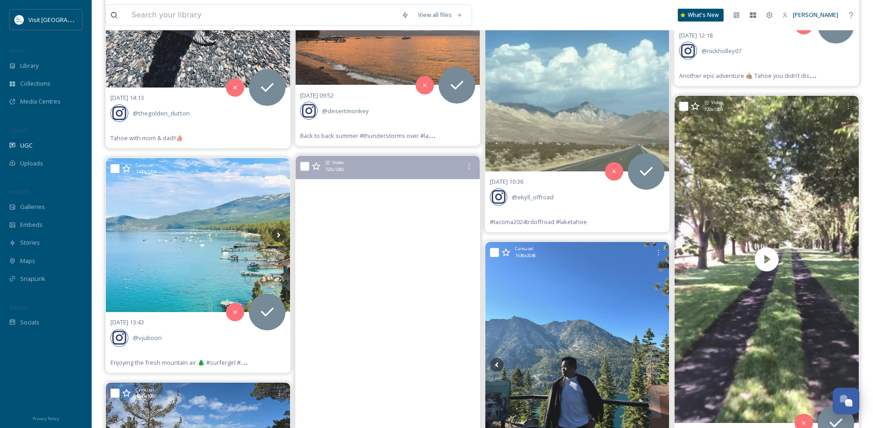
scroll to position [8062, 0]
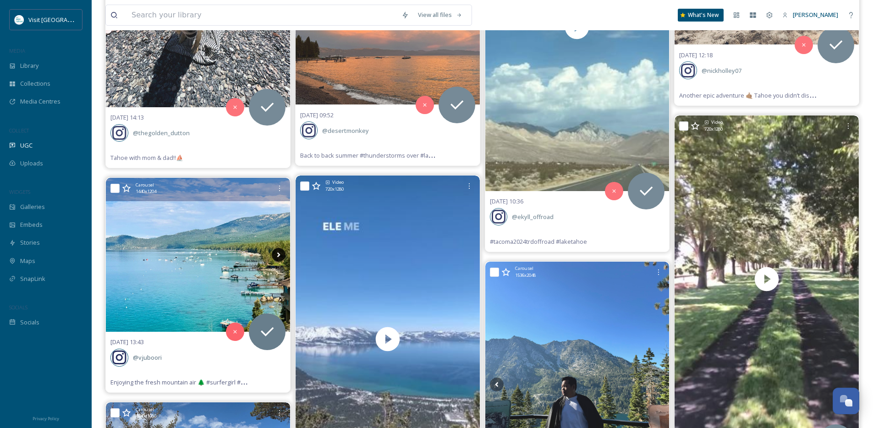
click at [281, 254] on icon at bounding box center [279, 255] width 14 height 14
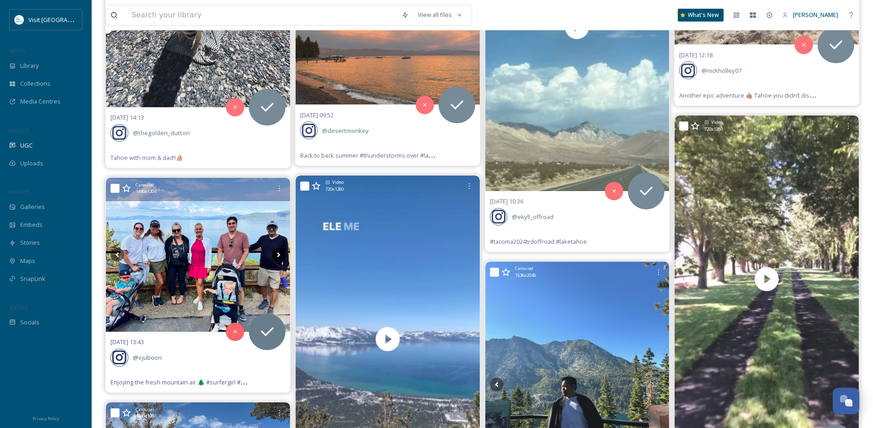
click at [281, 254] on icon at bounding box center [279, 255] width 14 height 14
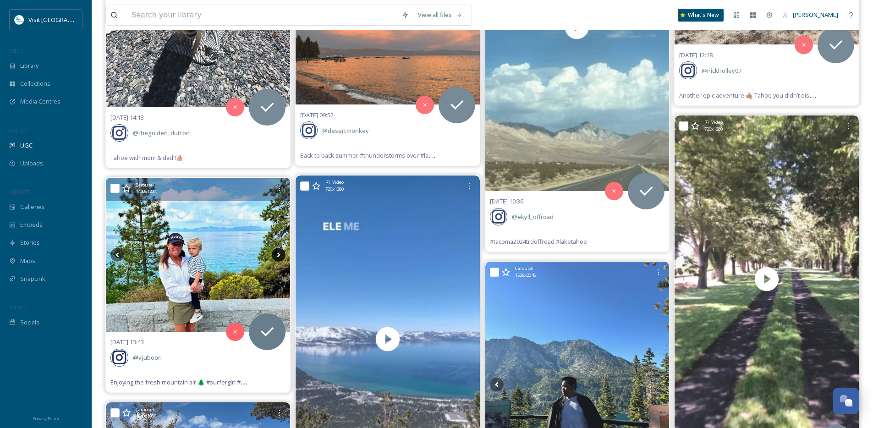
click at [281, 254] on icon at bounding box center [279, 255] width 14 height 14
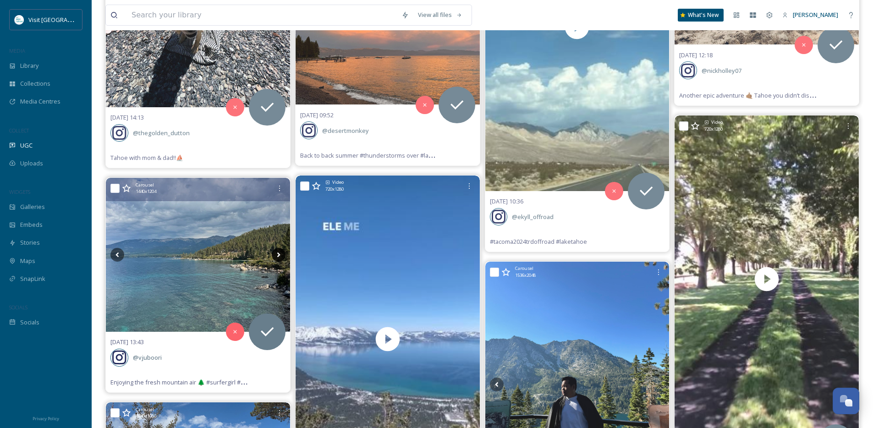
click at [281, 254] on icon at bounding box center [279, 255] width 14 height 14
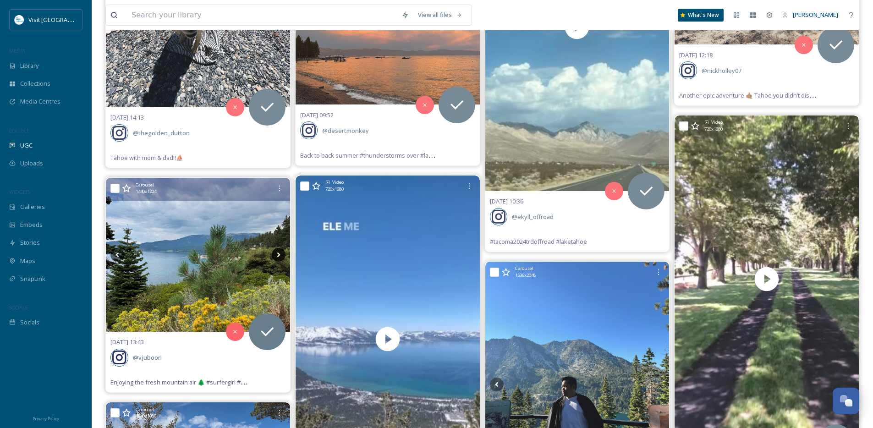
click at [281, 254] on icon at bounding box center [279, 255] width 14 height 14
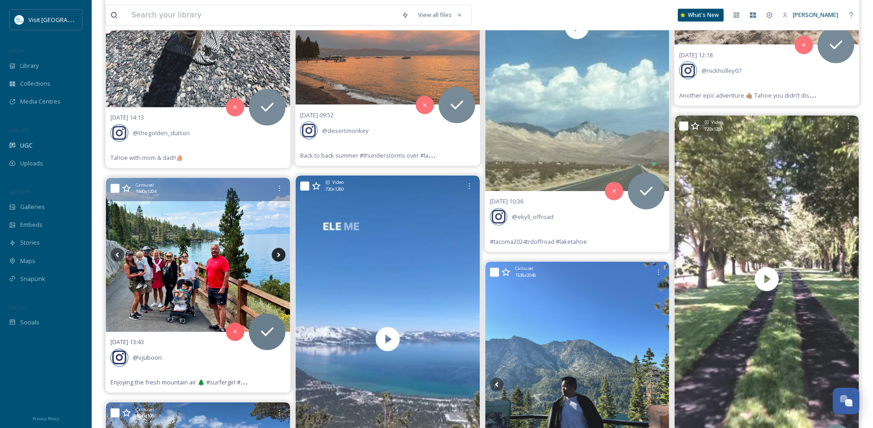
click at [281, 254] on icon at bounding box center [279, 255] width 14 height 14
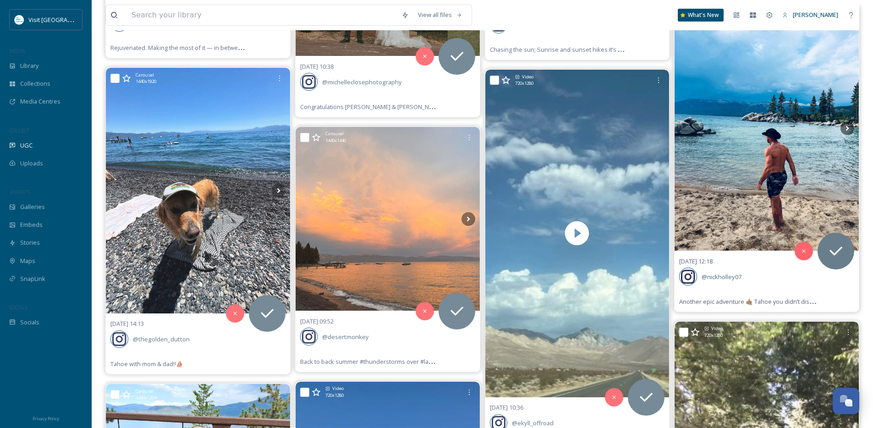
scroll to position [7855, 0]
click at [850, 131] on icon at bounding box center [848, 129] width 14 height 14
click at [849, 131] on icon at bounding box center [848, 129] width 14 height 14
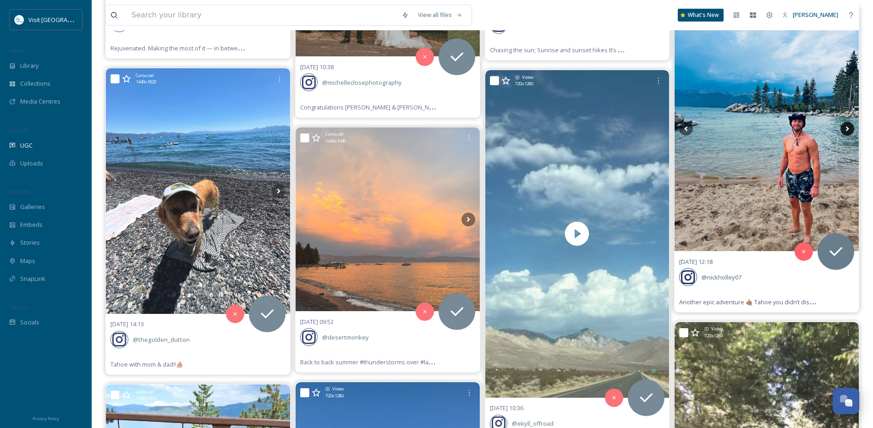
click at [849, 131] on icon at bounding box center [848, 129] width 14 height 14
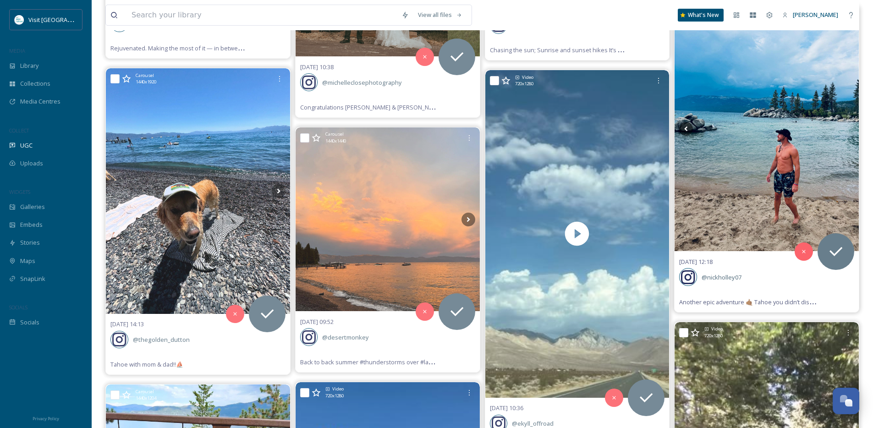
click at [849, 131] on icon at bounding box center [848, 129] width 14 height 14
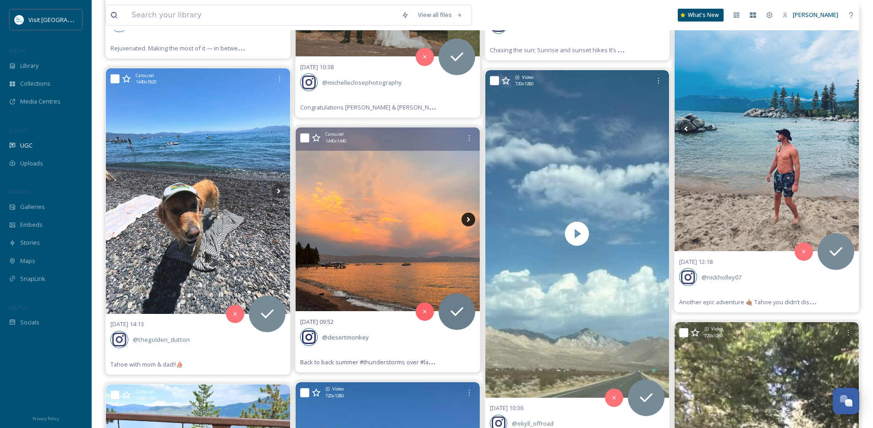
click at [469, 218] on icon at bounding box center [469, 220] width 14 height 14
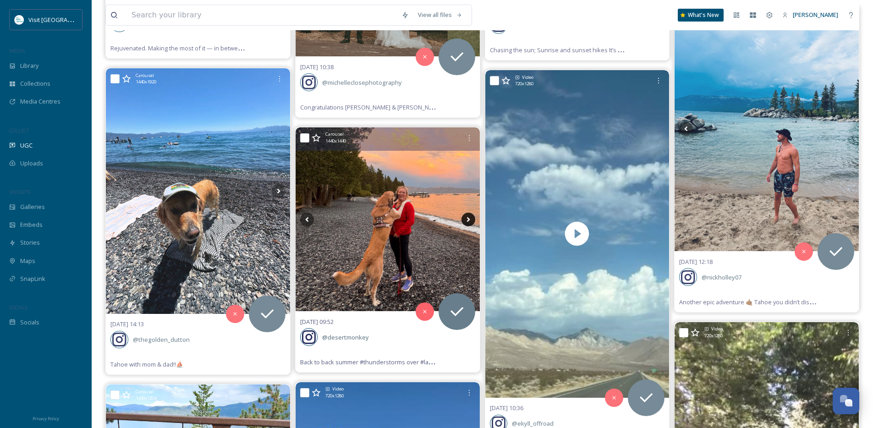
click at [469, 218] on icon at bounding box center [469, 220] width 14 height 14
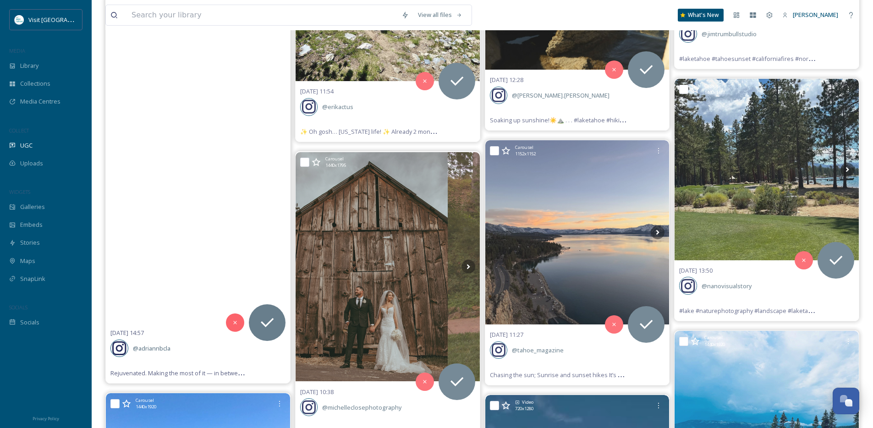
scroll to position [7530, 0]
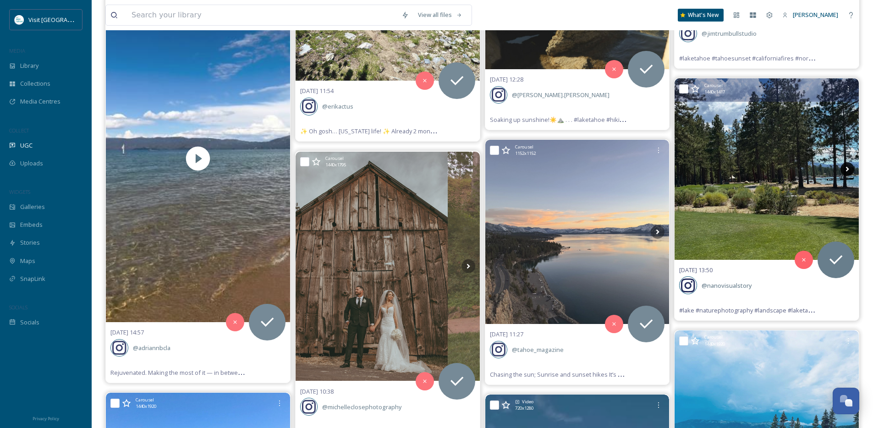
click at [850, 168] on icon at bounding box center [848, 169] width 14 height 14
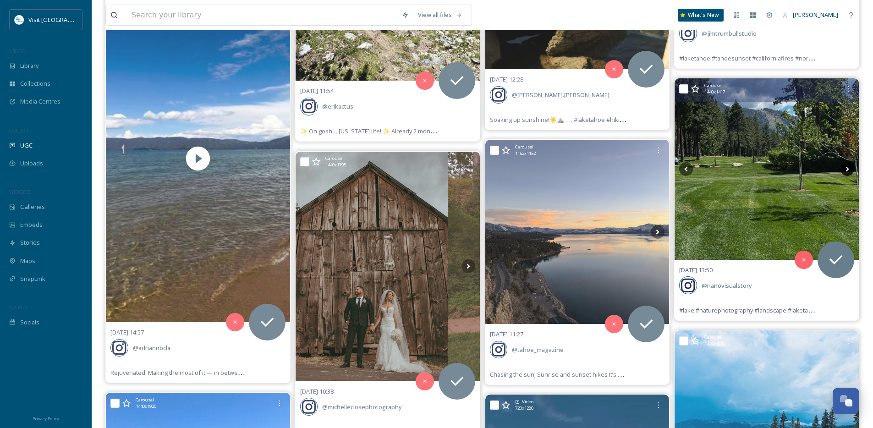
click at [850, 168] on icon at bounding box center [848, 169] width 14 height 14
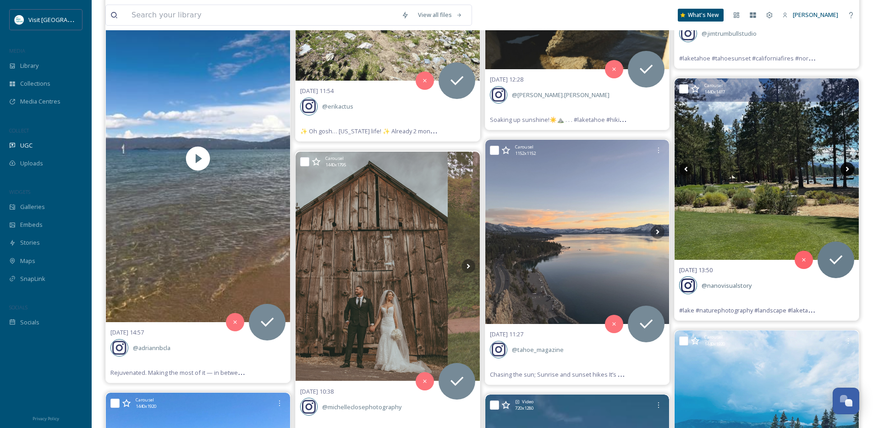
click at [850, 168] on icon at bounding box center [848, 169] width 14 height 14
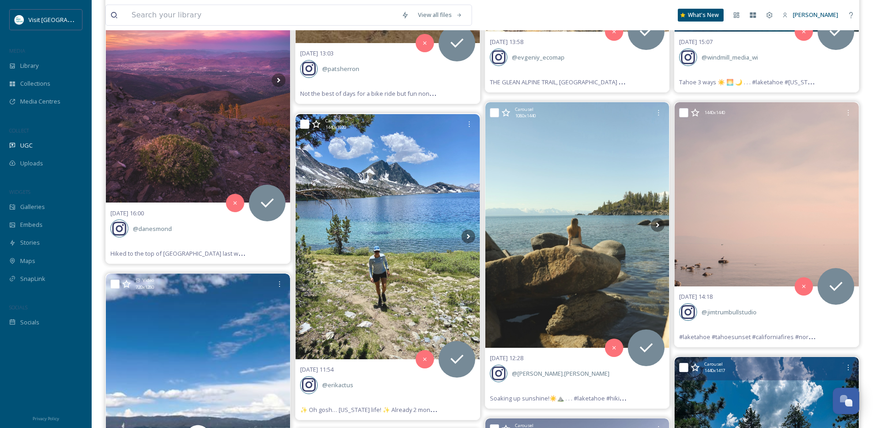
scroll to position [7249, 0]
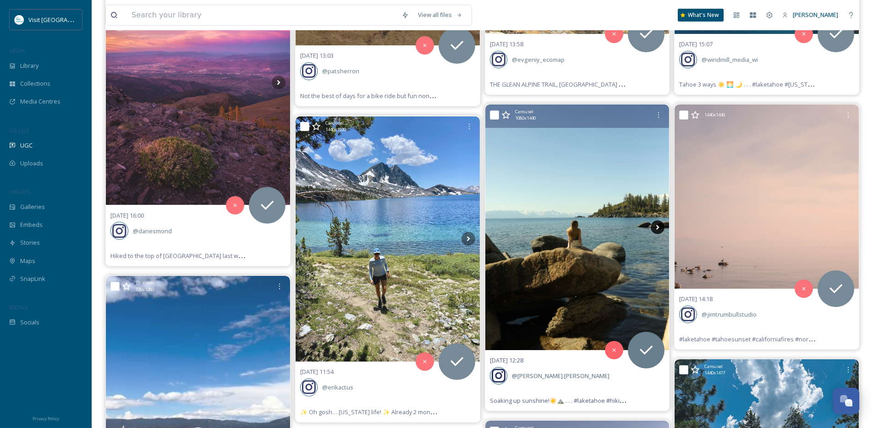
click at [656, 229] on icon at bounding box center [658, 228] width 14 height 14
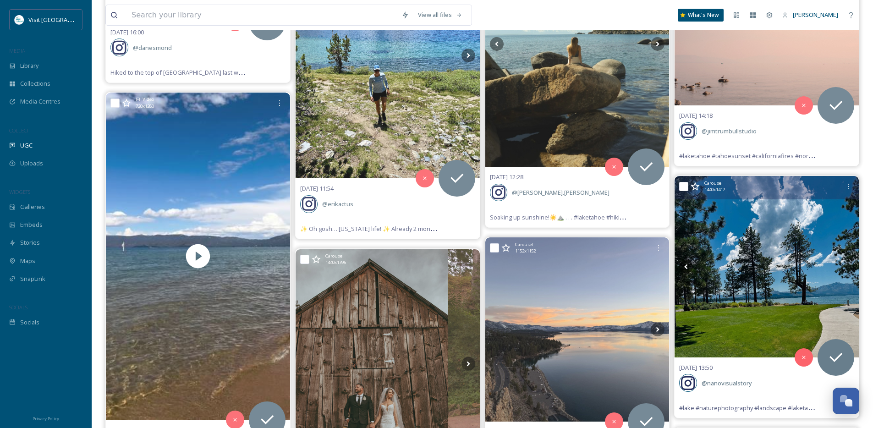
scroll to position [7426, 0]
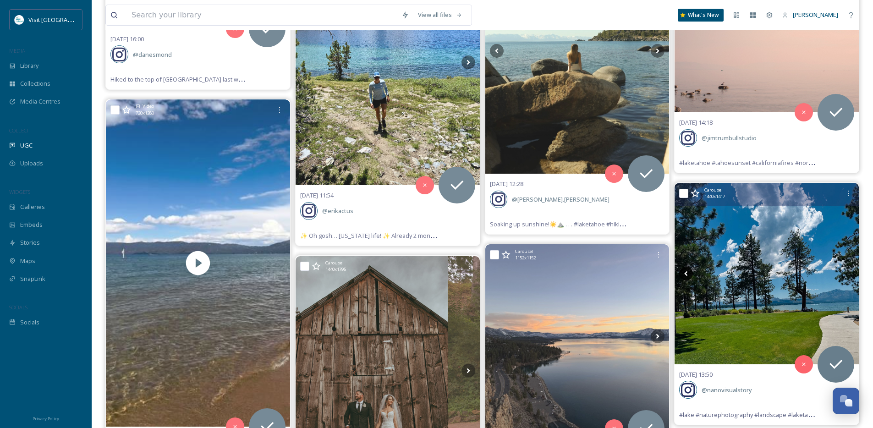
click at [688, 272] on icon at bounding box center [687, 274] width 14 height 14
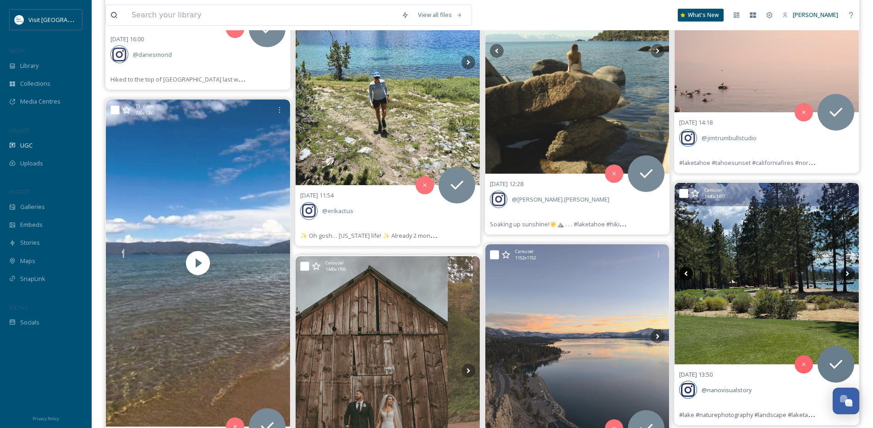
click at [687, 274] on icon at bounding box center [687, 274] width 14 height 14
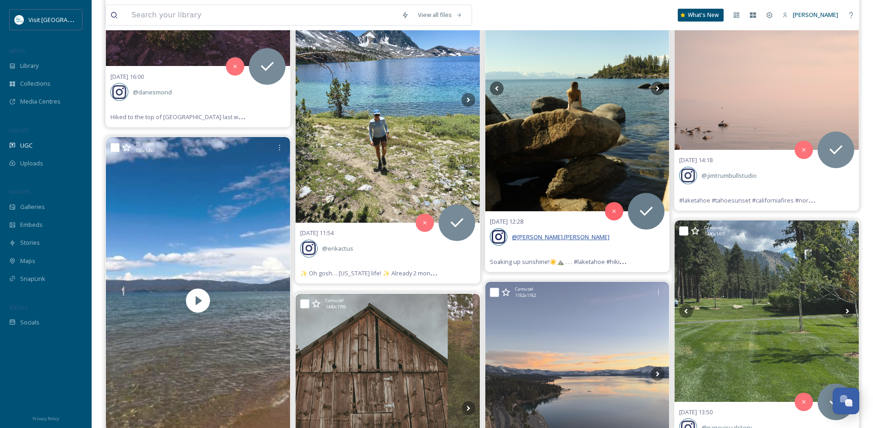
scroll to position [7360, 0]
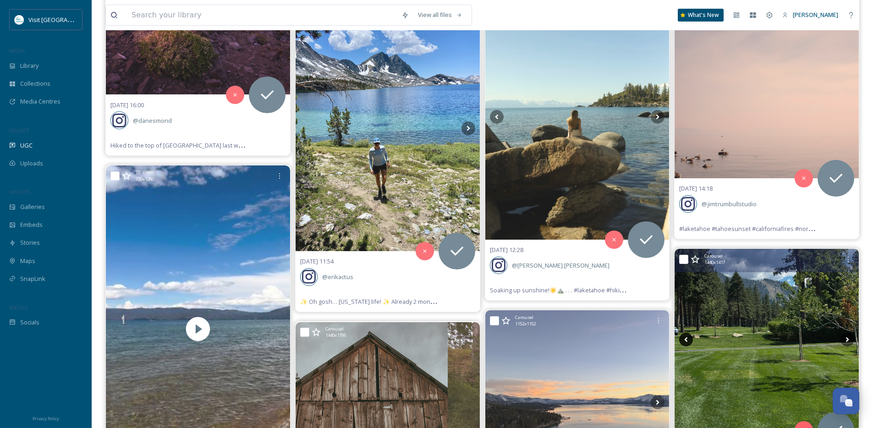
click at [686, 339] on icon at bounding box center [686, 339] width 3 height 5
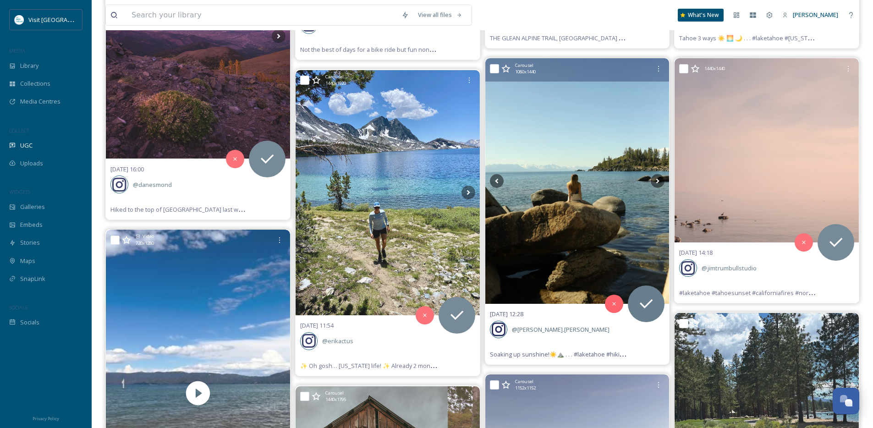
scroll to position [7276, 0]
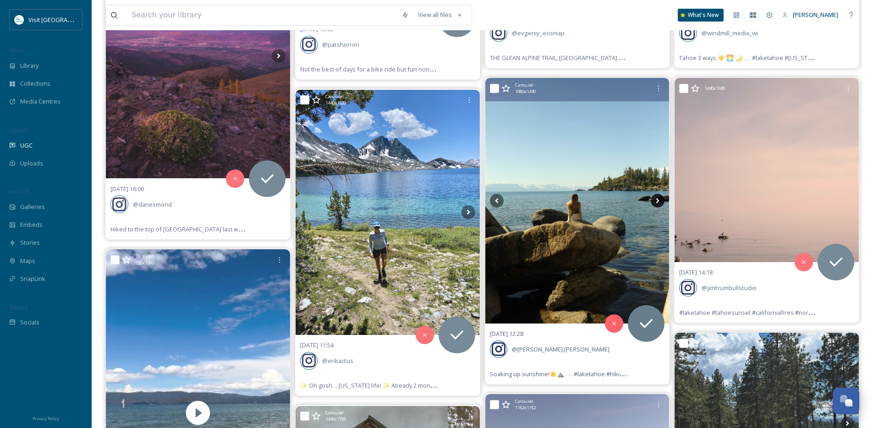
click at [663, 205] on icon at bounding box center [658, 201] width 14 height 14
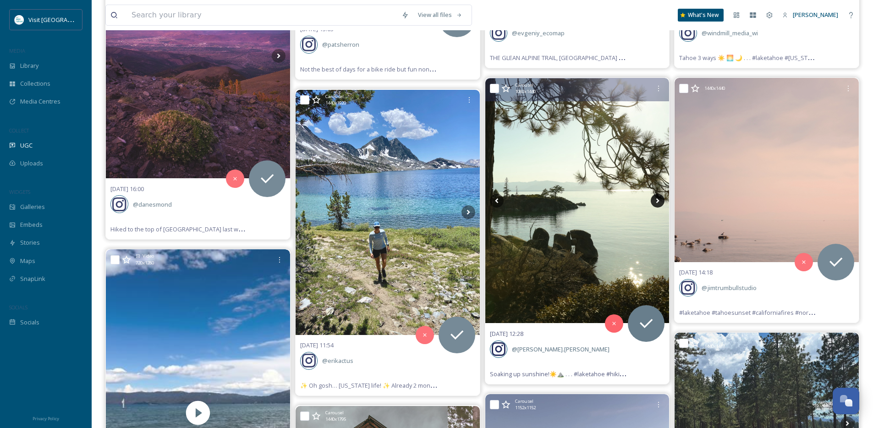
click at [661, 203] on icon at bounding box center [658, 201] width 14 height 14
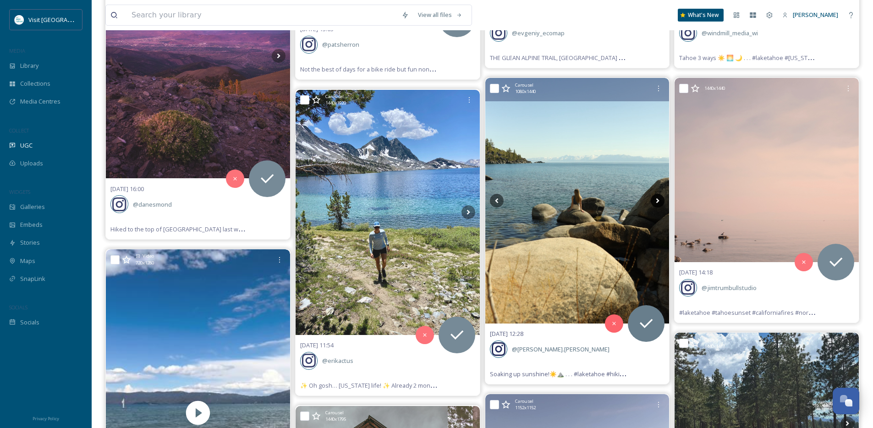
click at [661, 203] on icon at bounding box center [658, 201] width 14 height 14
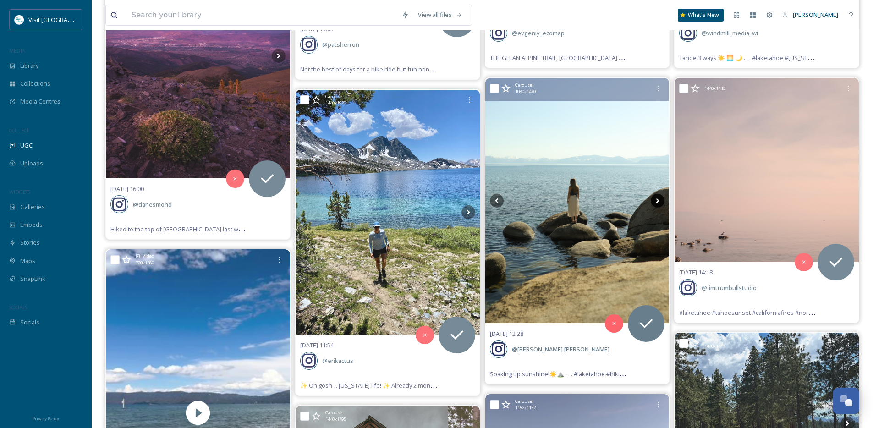
click at [661, 203] on icon at bounding box center [658, 201] width 14 height 14
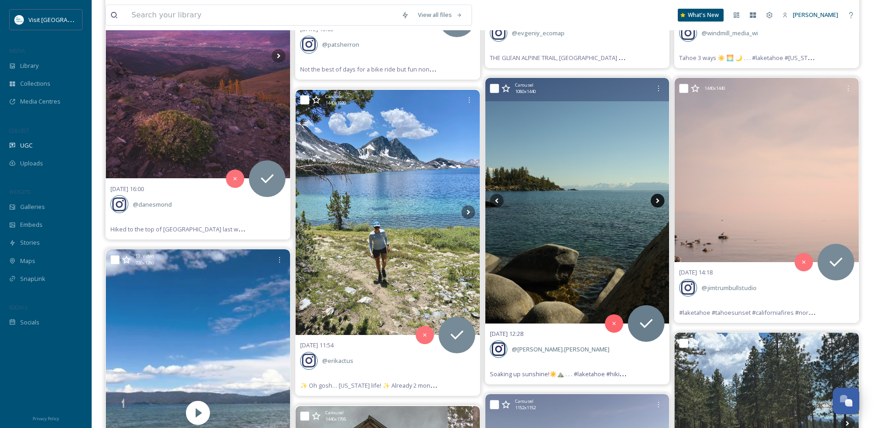
click at [661, 203] on icon at bounding box center [658, 201] width 14 height 14
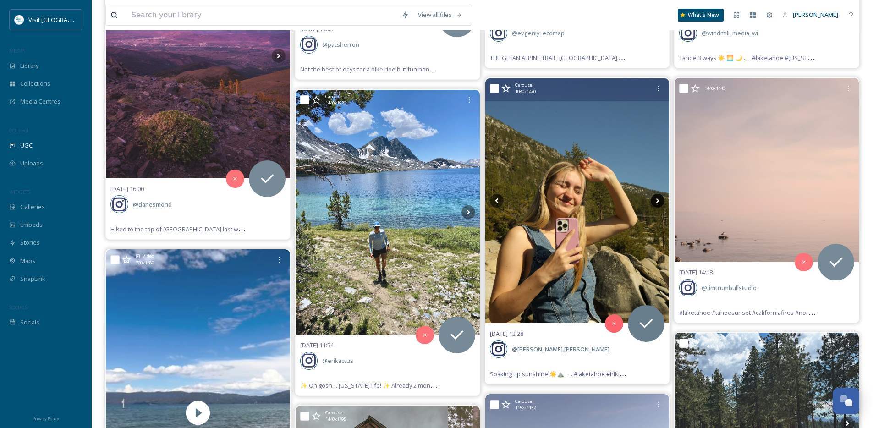
click at [661, 203] on icon at bounding box center [658, 201] width 14 height 14
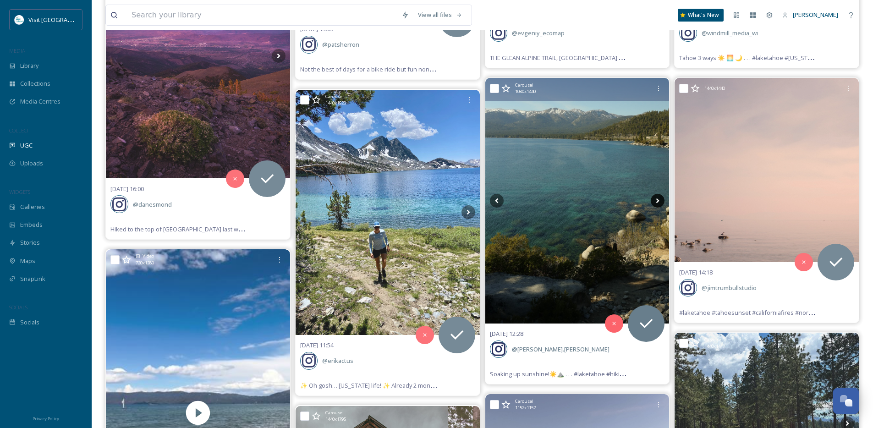
click at [661, 203] on icon at bounding box center [658, 201] width 14 height 14
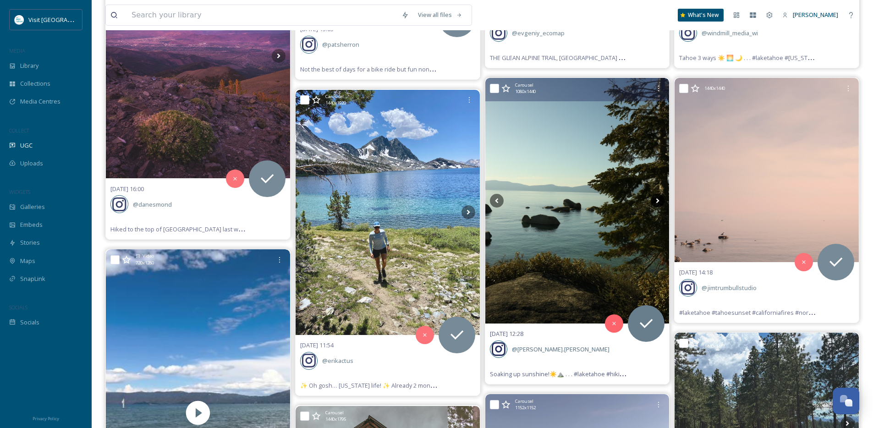
click at [661, 203] on icon at bounding box center [658, 201] width 14 height 14
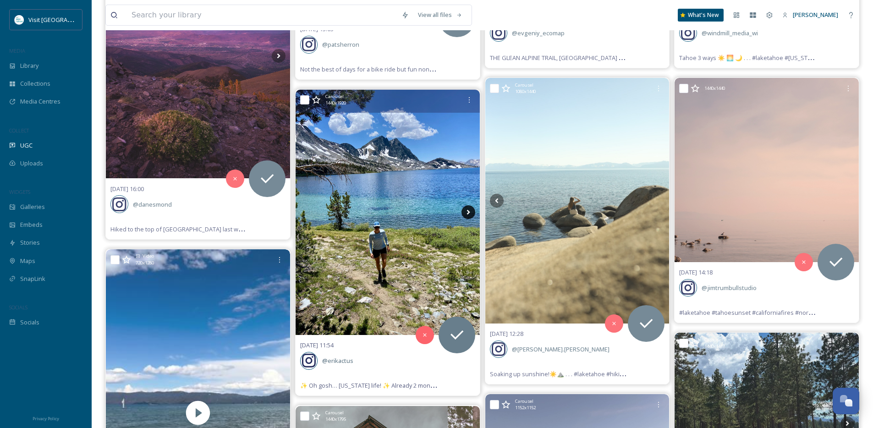
click at [471, 212] on icon at bounding box center [469, 212] width 14 height 14
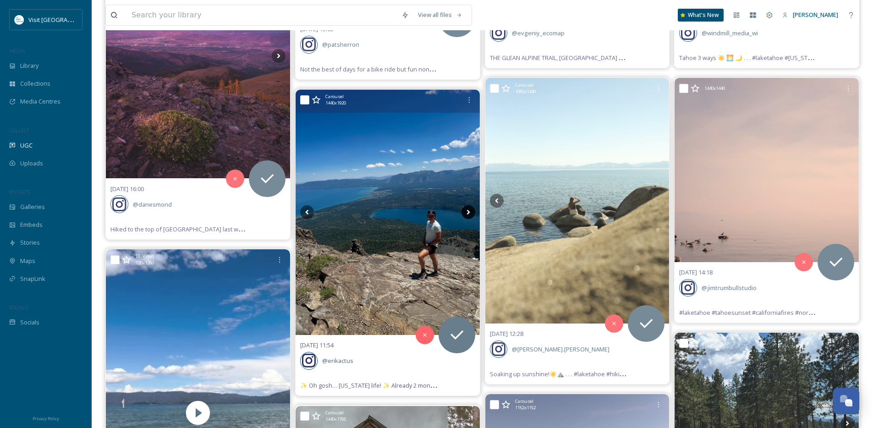
click at [471, 212] on icon at bounding box center [469, 212] width 14 height 14
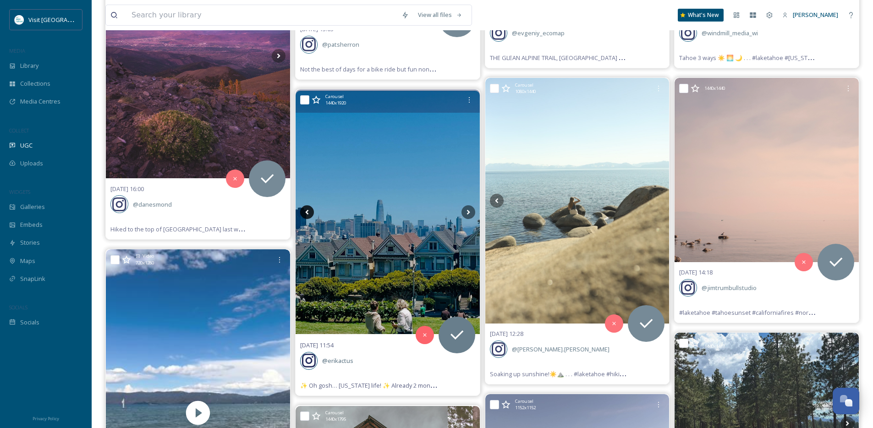
click at [308, 212] on icon at bounding box center [307, 212] width 14 height 14
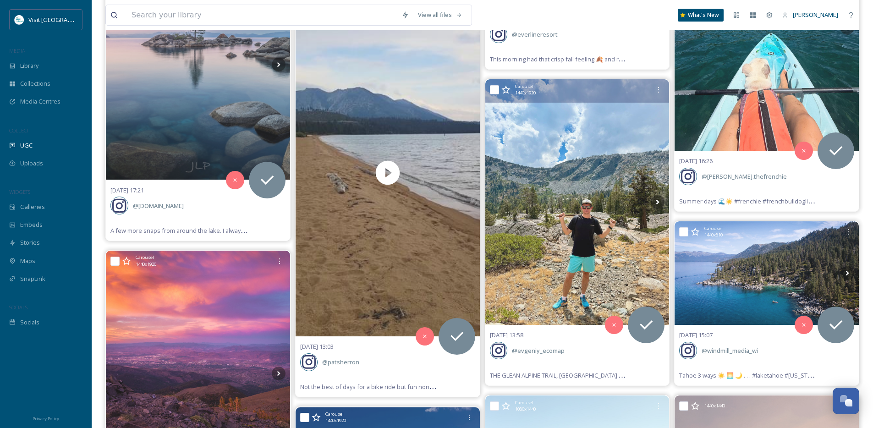
scroll to position [6952, 0]
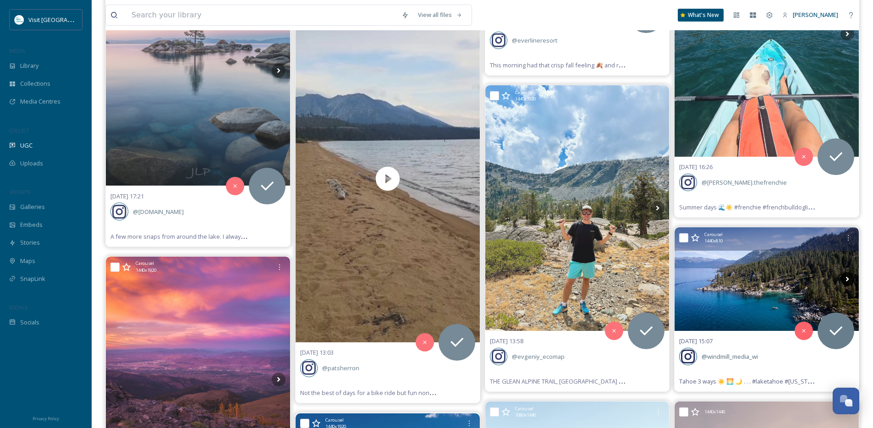
click at [850, 281] on icon at bounding box center [848, 279] width 14 height 14
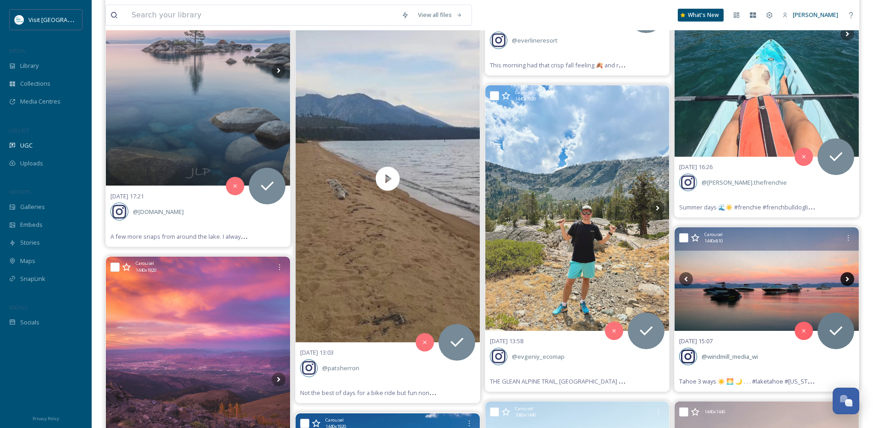
click at [846, 281] on icon at bounding box center [848, 279] width 14 height 14
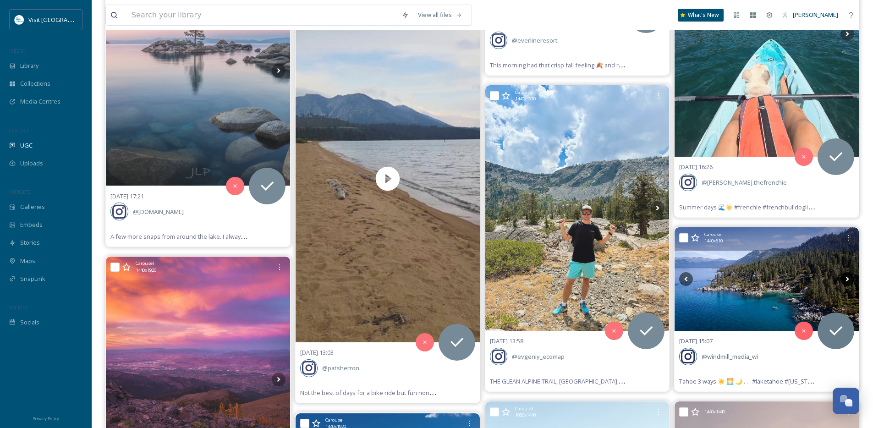
click at [846, 281] on icon at bounding box center [848, 279] width 14 height 14
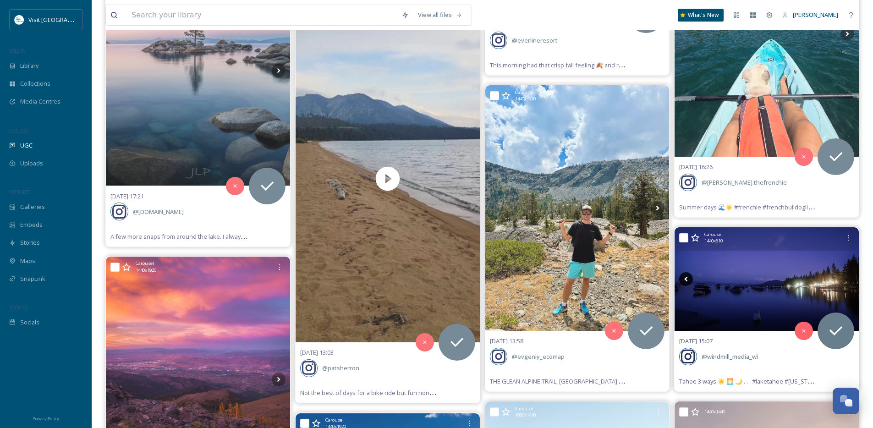
click at [686, 283] on icon at bounding box center [687, 279] width 14 height 14
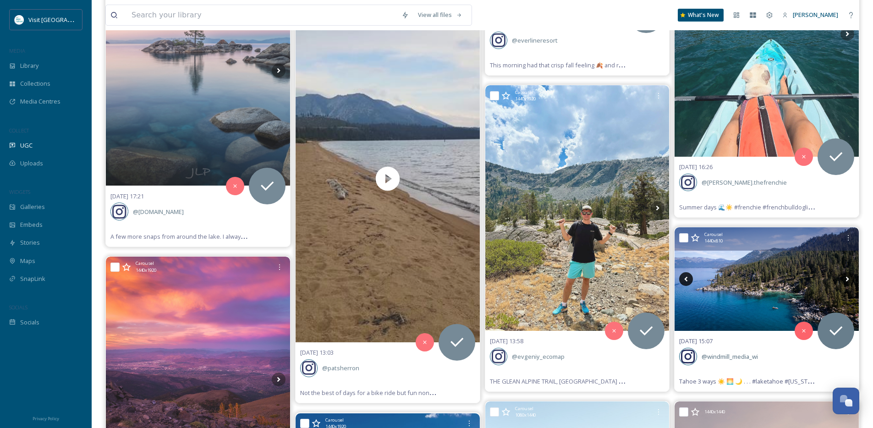
click at [685, 281] on icon at bounding box center [687, 279] width 14 height 14
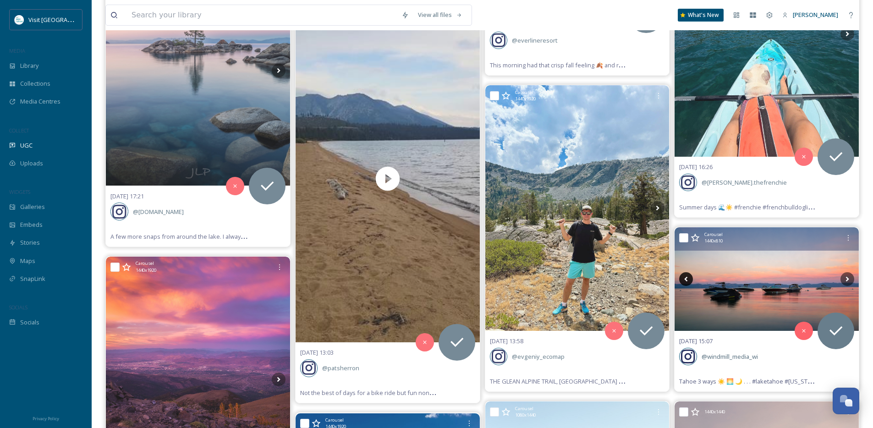
click at [685, 281] on icon at bounding box center [687, 279] width 14 height 14
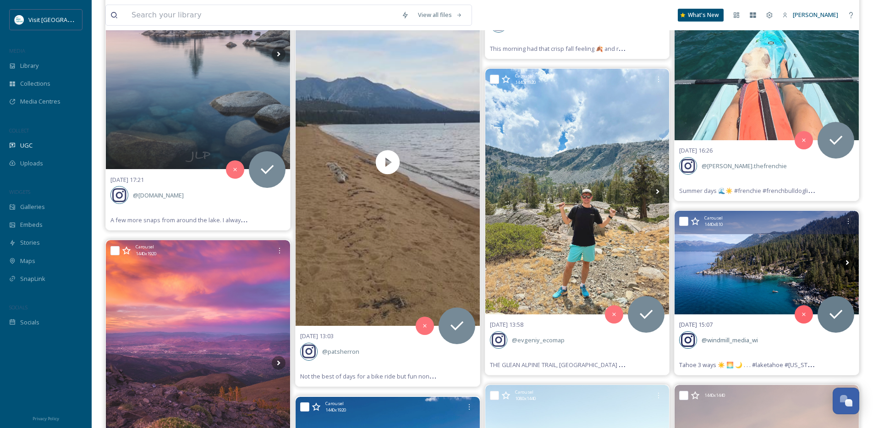
scroll to position [6997, 0]
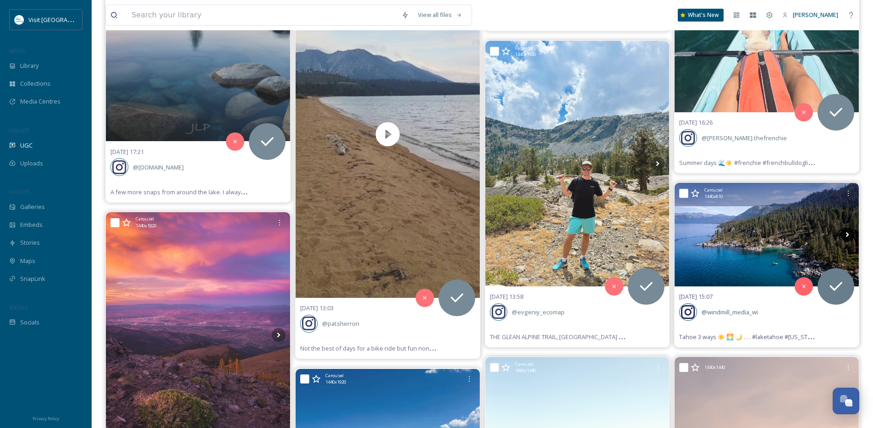
click at [847, 233] on icon at bounding box center [847, 234] width 3 height 5
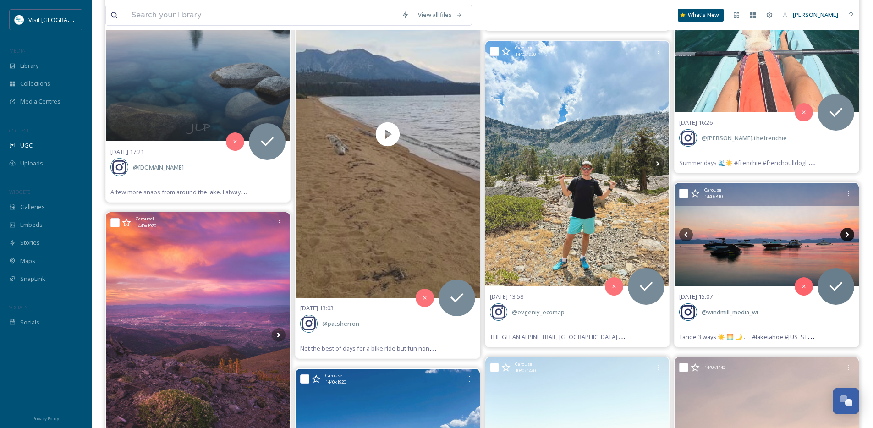
click at [847, 233] on icon at bounding box center [847, 234] width 3 height 5
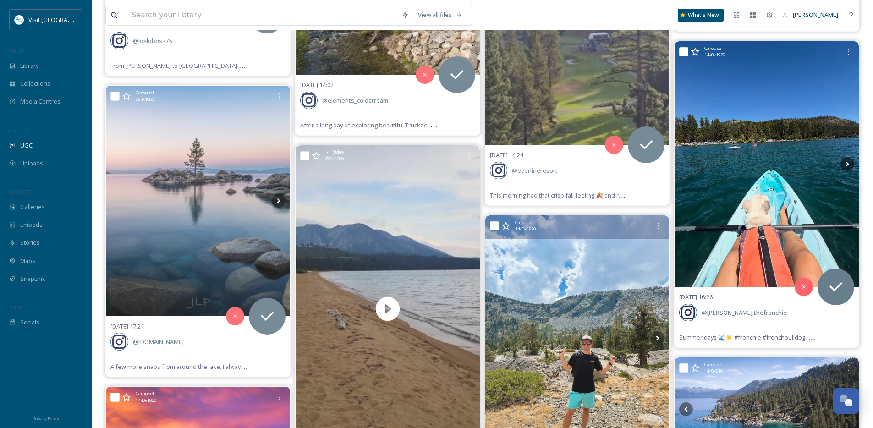
scroll to position [6813, 0]
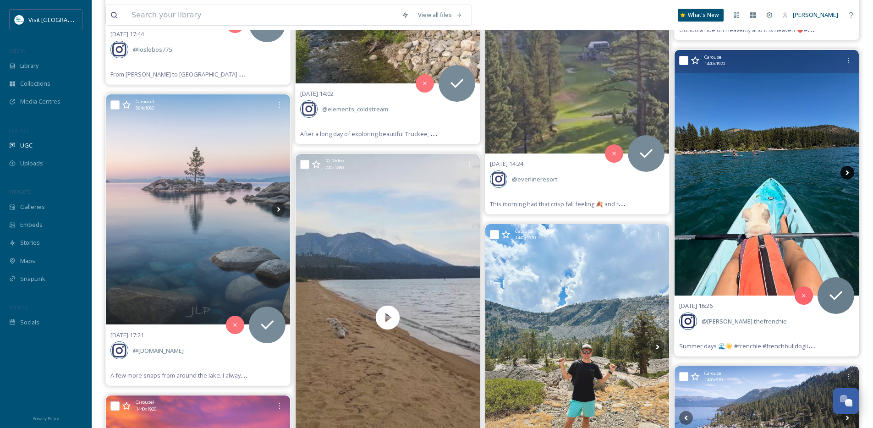
click at [846, 171] on icon at bounding box center [847, 173] width 3 height 5
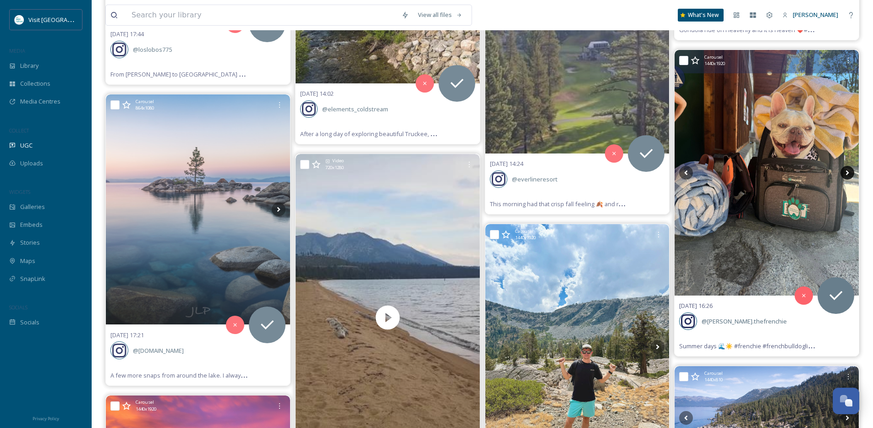
click at [846, 171] on icon at bounding box center [847, 173] width 3 height 5
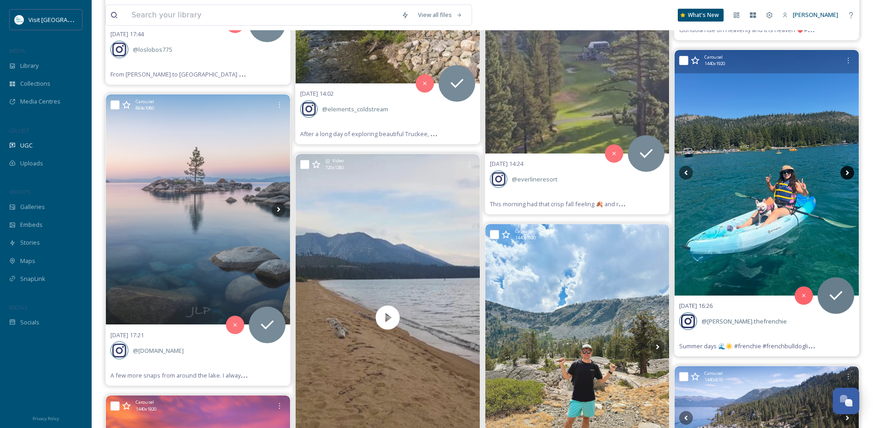
click at [846, 171] on icon at bounding box center [847, 173] width 3 height 5
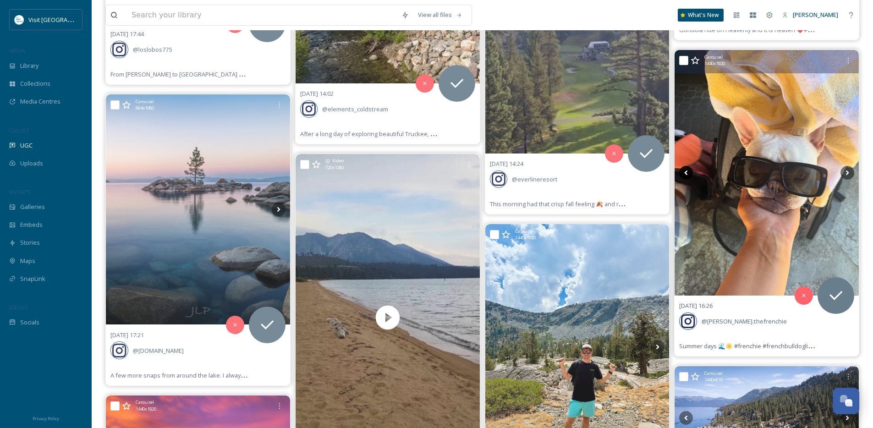
click at [687, 170] on icon at bounding box center [687, 173] width 14 height 14
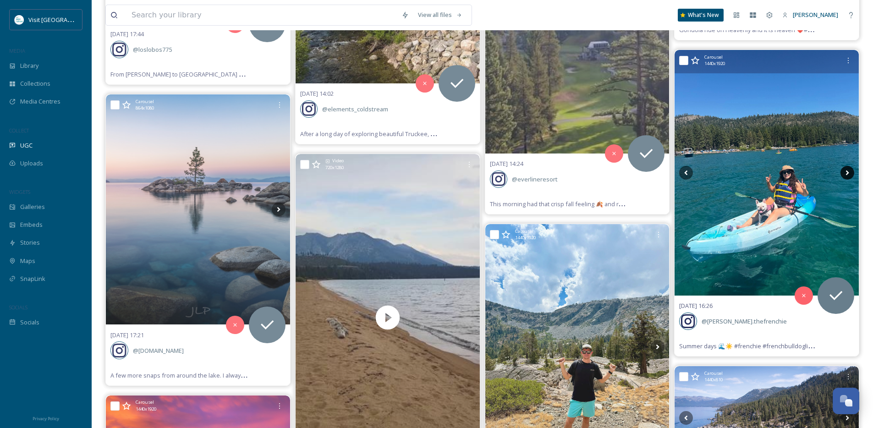
click at [845, 173] on icon at bounding box center [848, 173] width 14 height 14
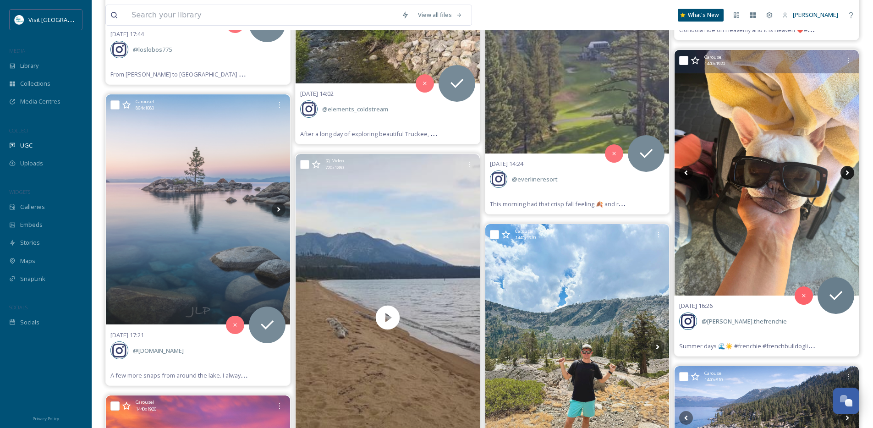
click at [845, 173] on icon at bounding box center [848, 173] width 14 height 14
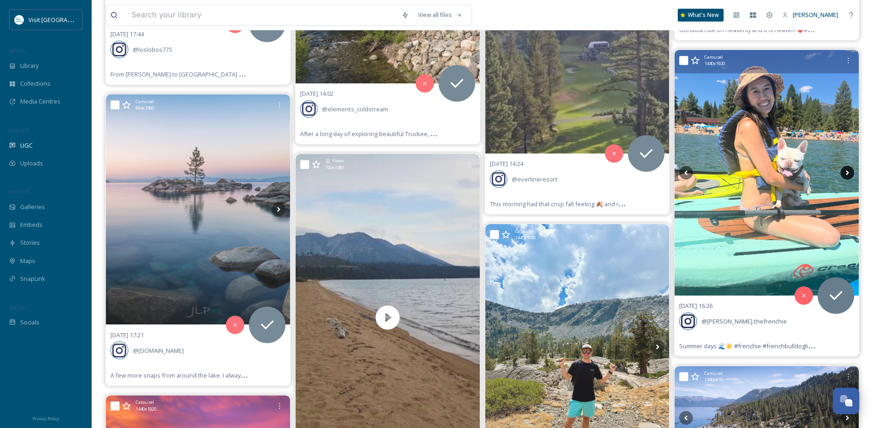
click at [847, 171] on icon at bounding box center [847, 173] width 3 height 5
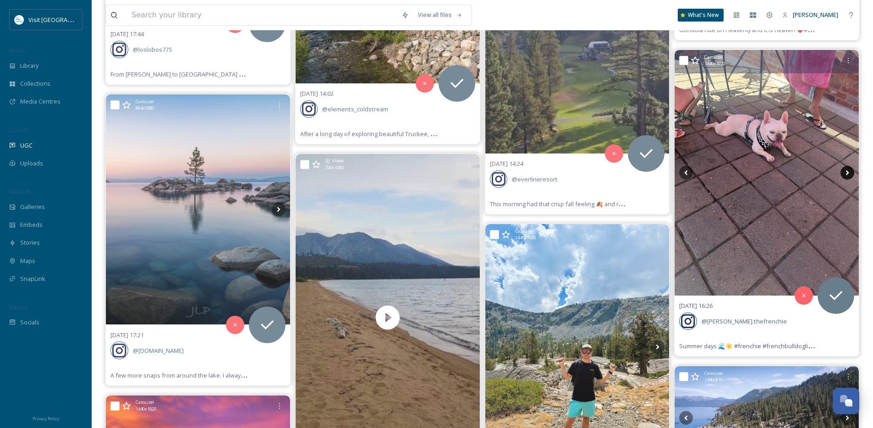
click at [847, 171] on icon at bounding box center [847, 173] width 3 height 5
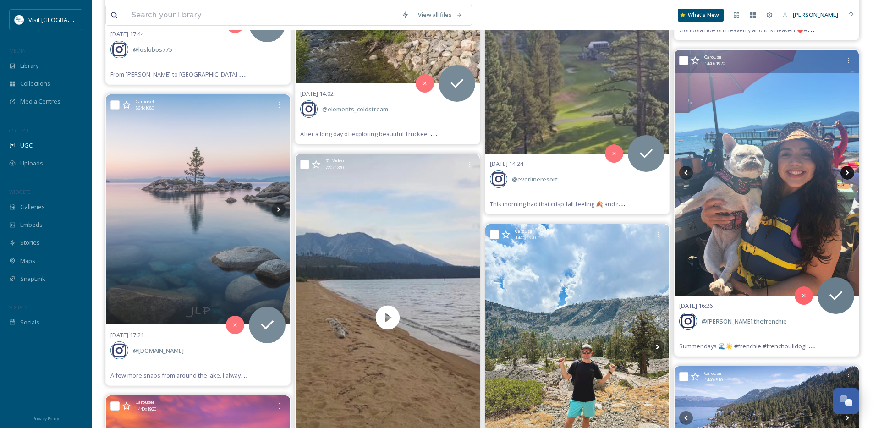
click at [847, 171] on icon at bounding box center [847, 173] width 3 height 5
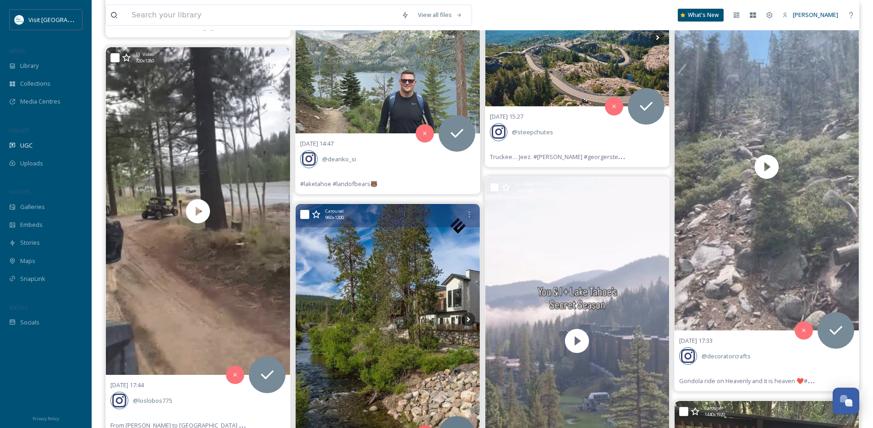
scroll to position [6214, 0]
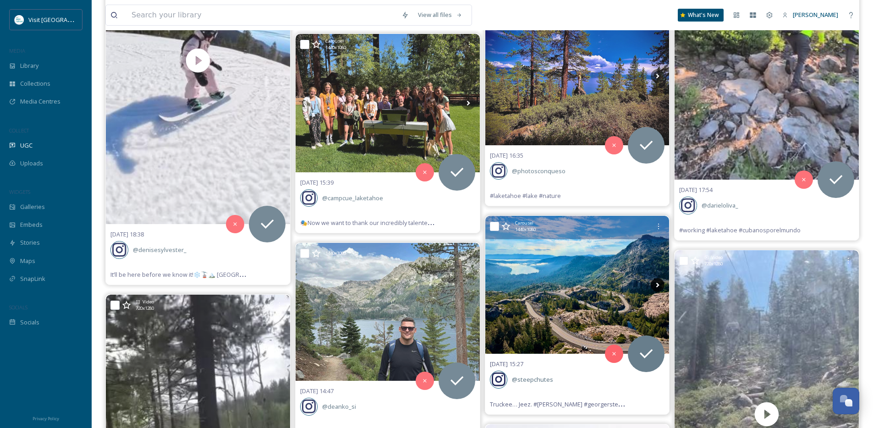
click at [658, 285] on icon at bounding box center [658, 284] width 3 height 5
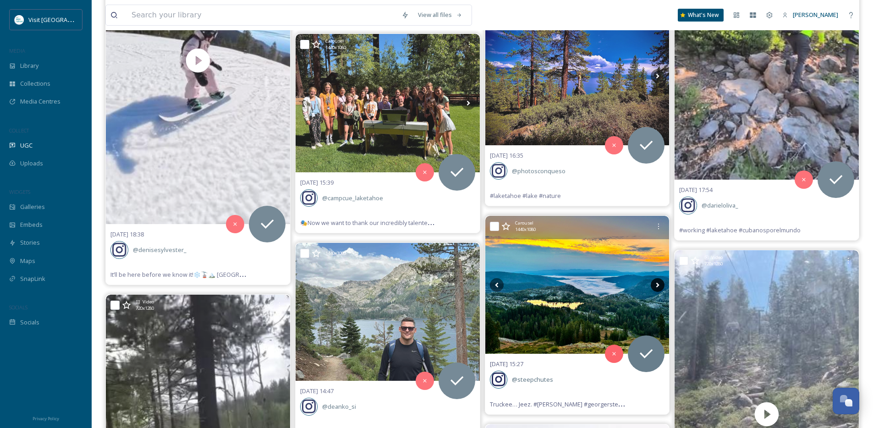
click at [658, 285] on icon at bounding box center [658, 284] width 3 height 5
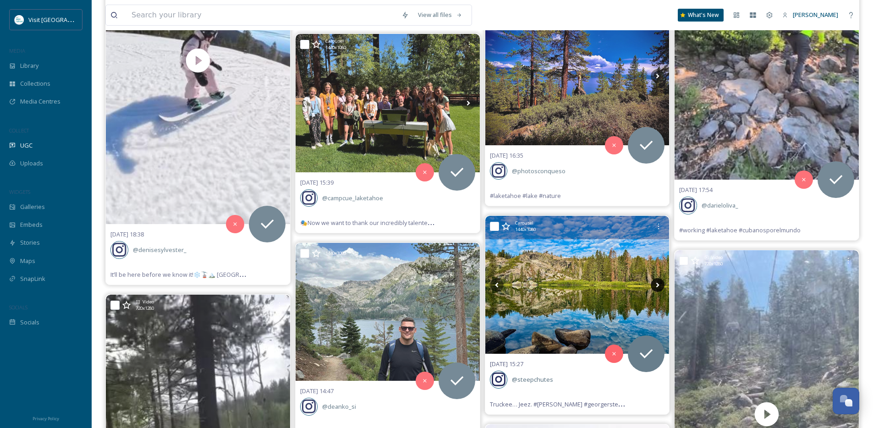
click at [658, 285] on icon at bounding box center [658, 284] width 3 height 5
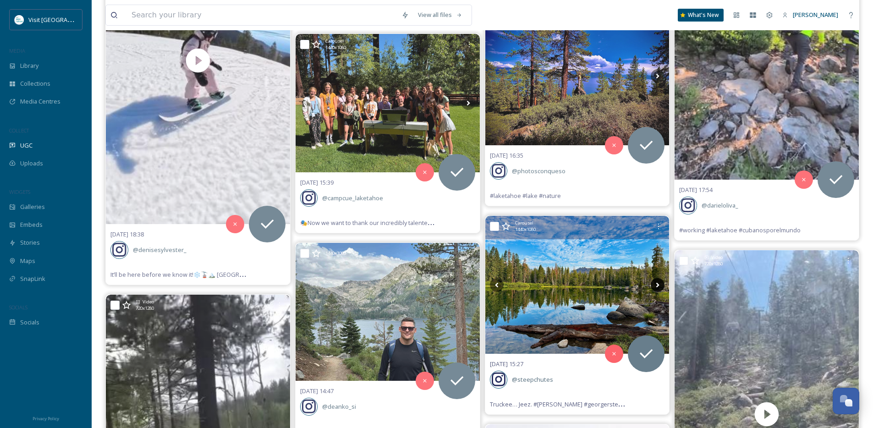
click at [658, 285] on icon at bounding box center [658, 284] width 3 height 5
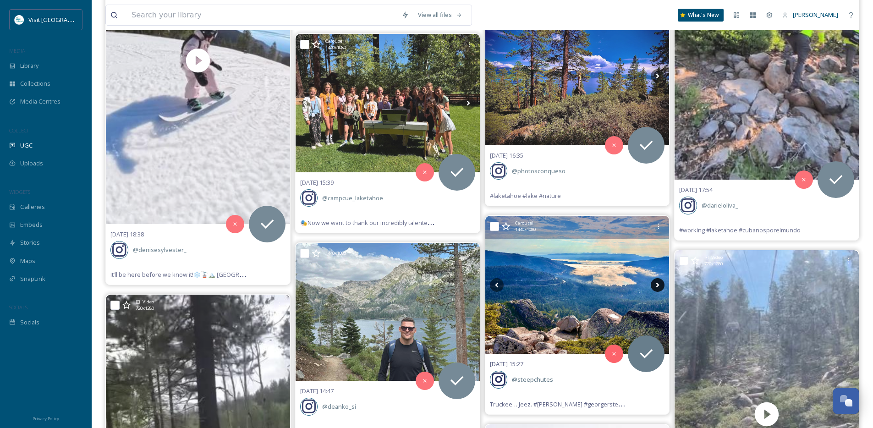
click at [658, 285] on icon at bounding box center [658, 284] width 3 height 5
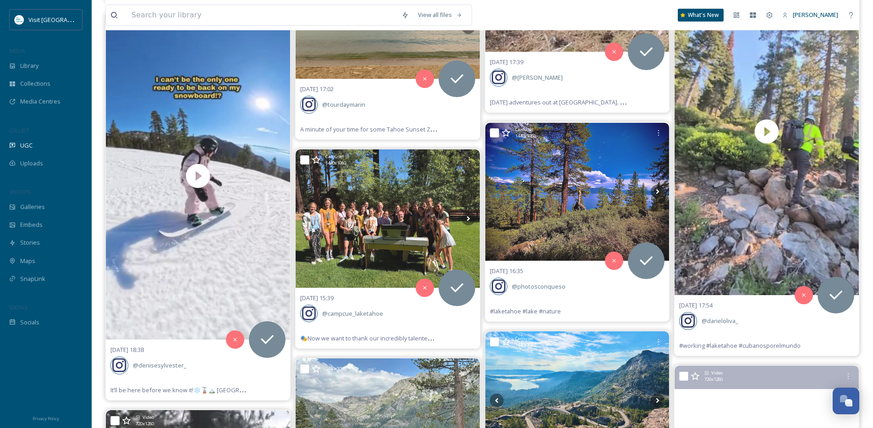
scroll to position [6095, 0]
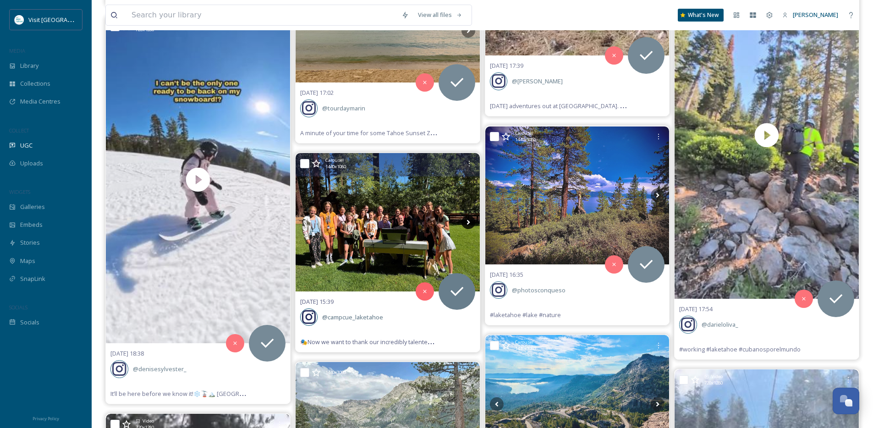
click at [468, 221] on icon at bounding box center [468, 222] width 3 height 5
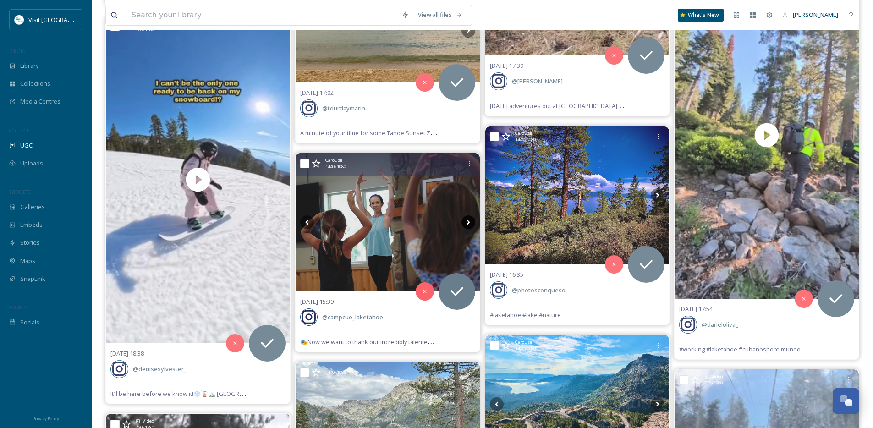
click at [468, 221] on icon at bounding box center [468, 222] width 3 height 5
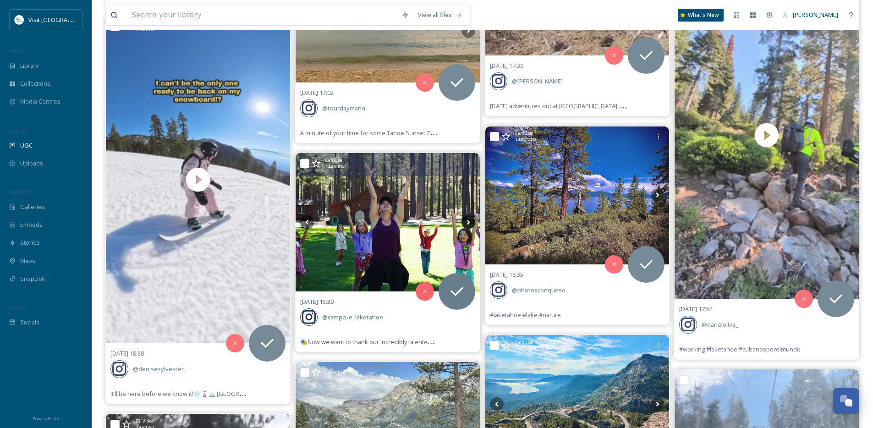
click at [470, 222] on icon at bounding box center [469, 223] width 14 height 14
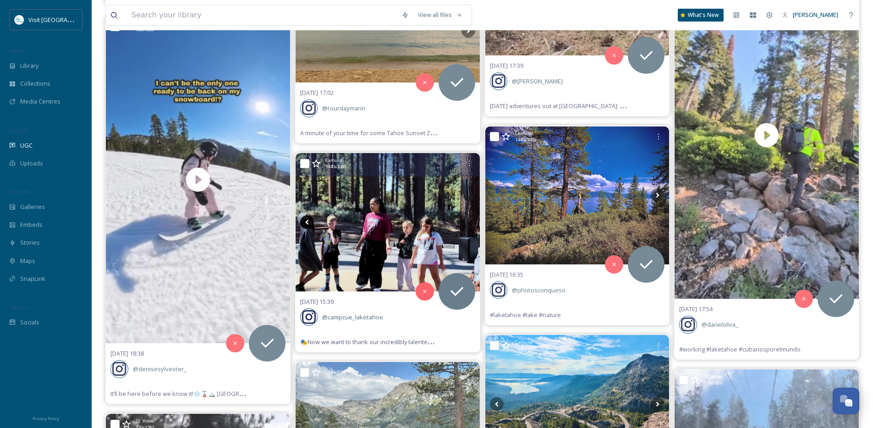
click at [306, 223] on icon at bounding box center [306, 222] width 3 height 5
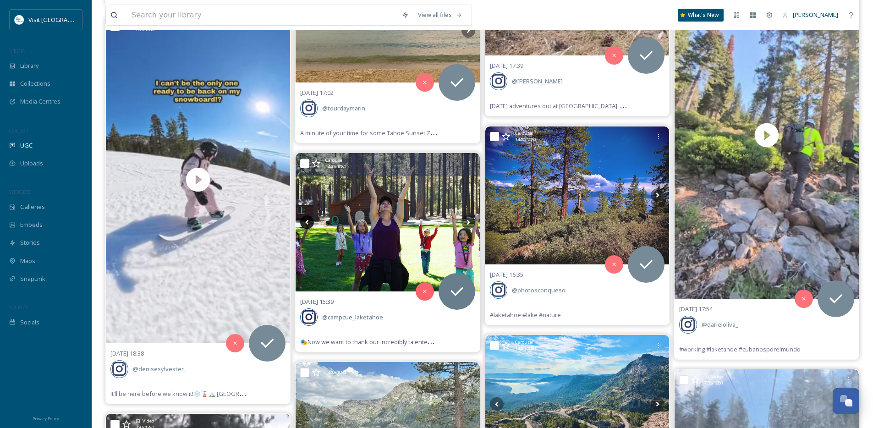
click at [305, 220] on icon at bounding box center [307, 223] width 14 height 14
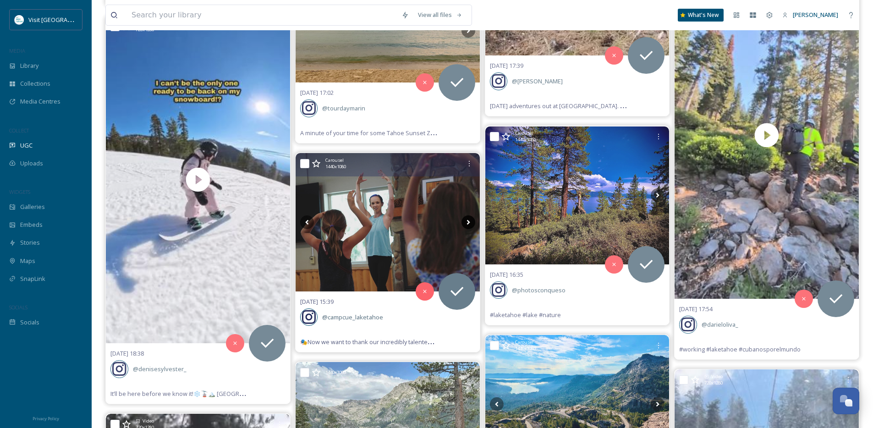
click at [470, 221] on icon at bounding box center [469, 223] width 14 height 14
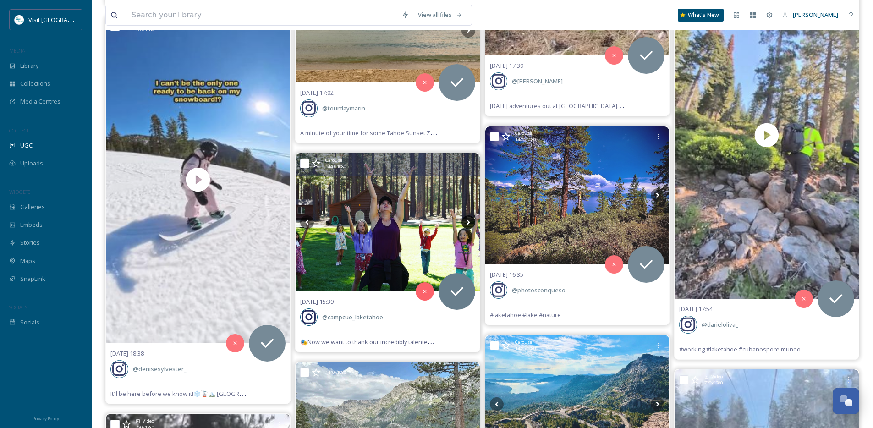
click at [470, 221] on icon at bounding box center [469, 223] width 14 height 14
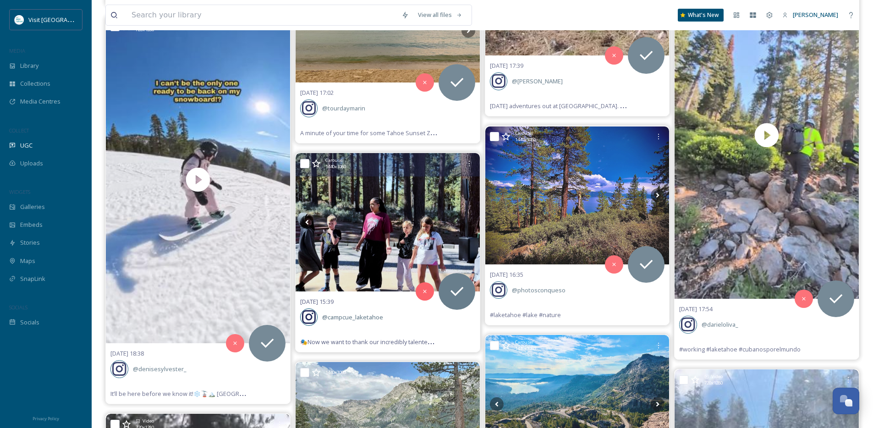
click at [470, 221] on icon at bounding box center [469, 223] width 14 height 14
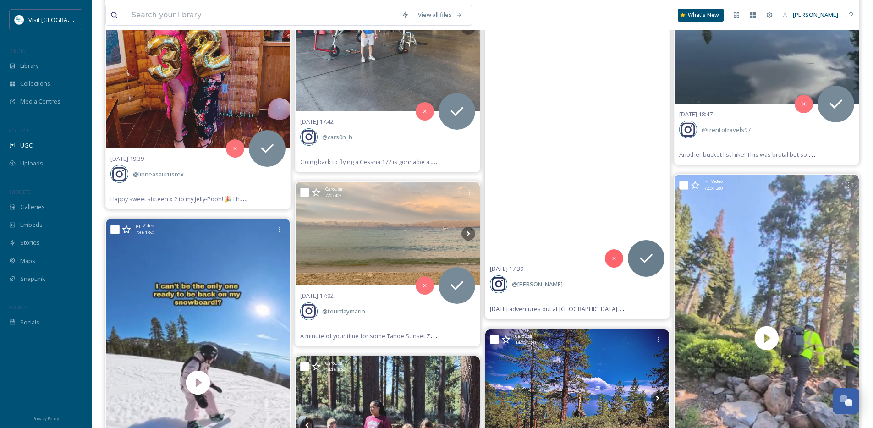
scroll to position [5890, 0]
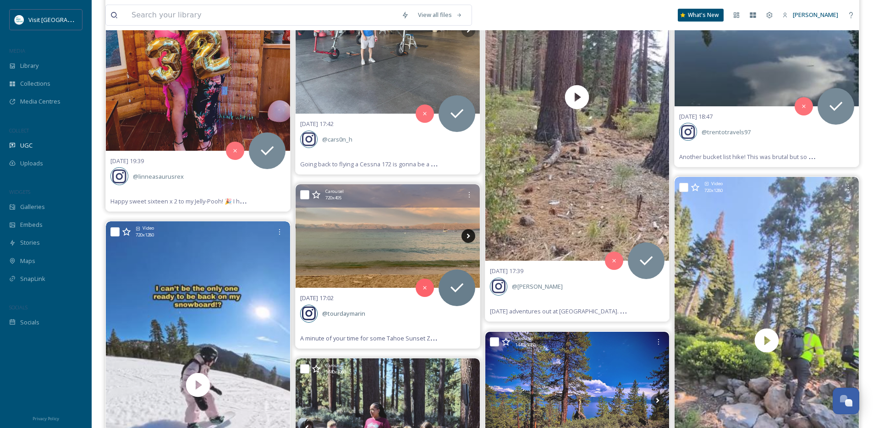
click at [470, 233] on icon at bounding box center [469, 236] width 14 height 14
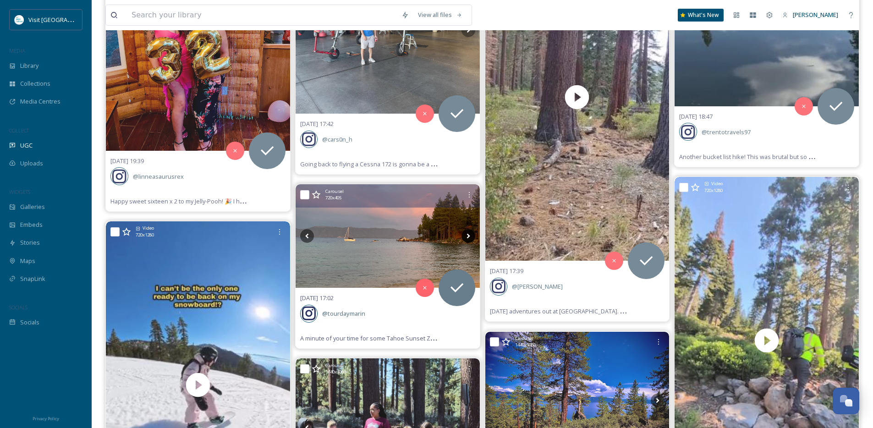
click at [465, 236] on icon at bounding box center [469, 236] width 14 height 14
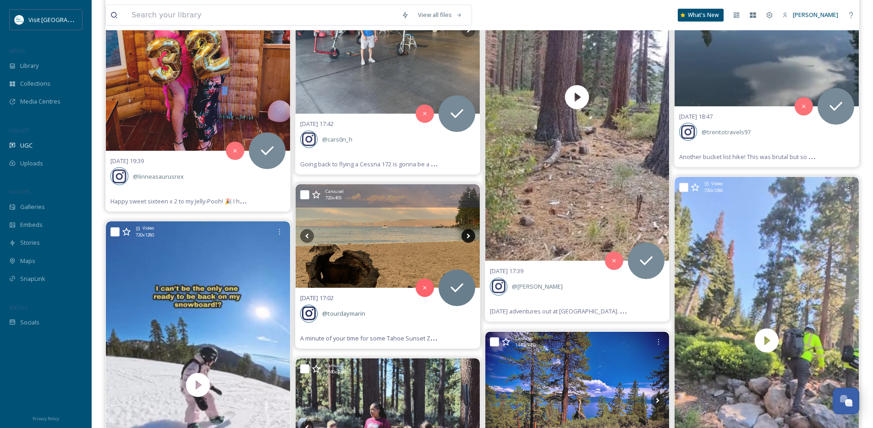
click at [466, 237] on icon at bounding box center [469, 236] width 14 height 14
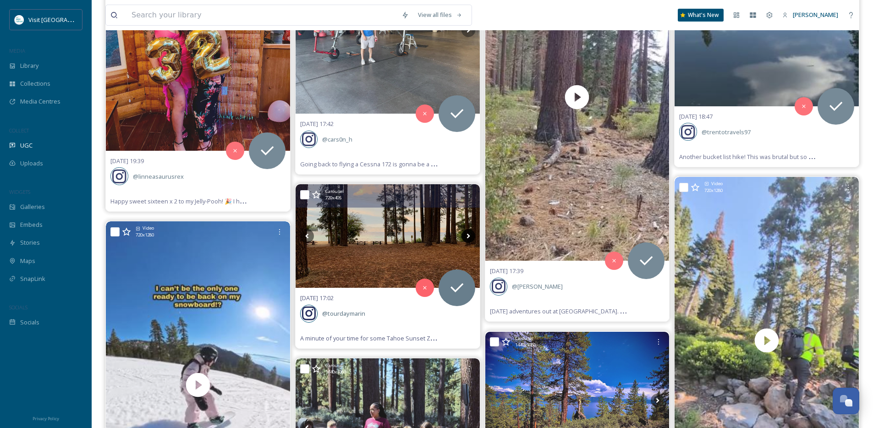
click at [466, 237] on icon at bounding box center [469, 236] width 14 height 14
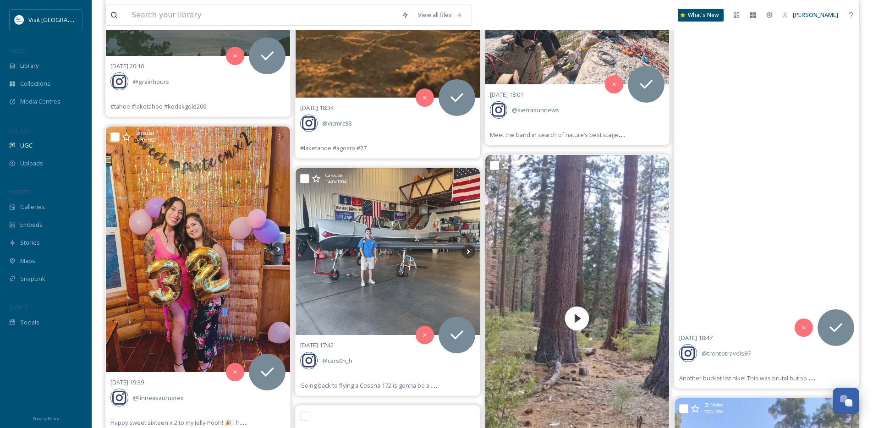
scroll to position [5666, 0]
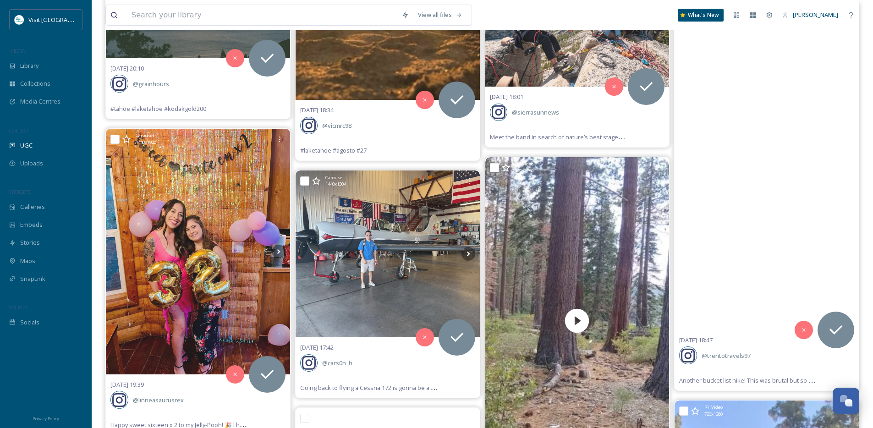
click at [760, 211] on video "Another bucket list hike! This was brutal but so worth it. Mt. Tallac, South La…" at bounding box center [767, 166] width 184 height 328
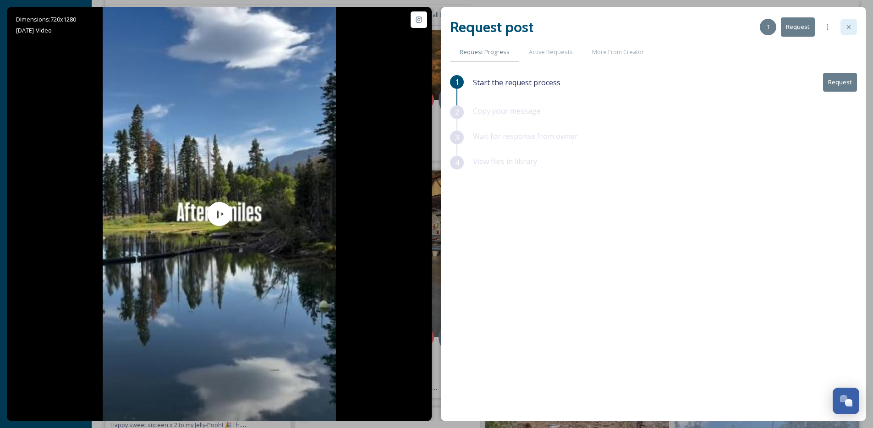
click at [849, 31] on div at bounding box center [849, 27] width 17 height 17
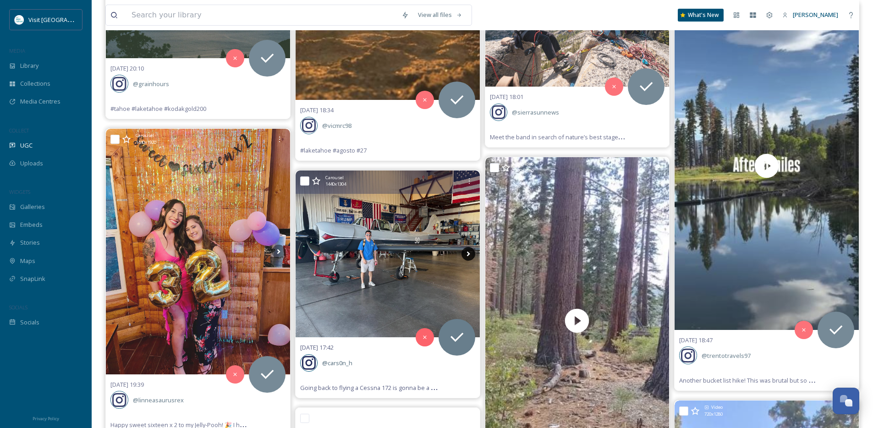
click at [469, 258] on icon at bounding box center [469, 254] width 14 height 14
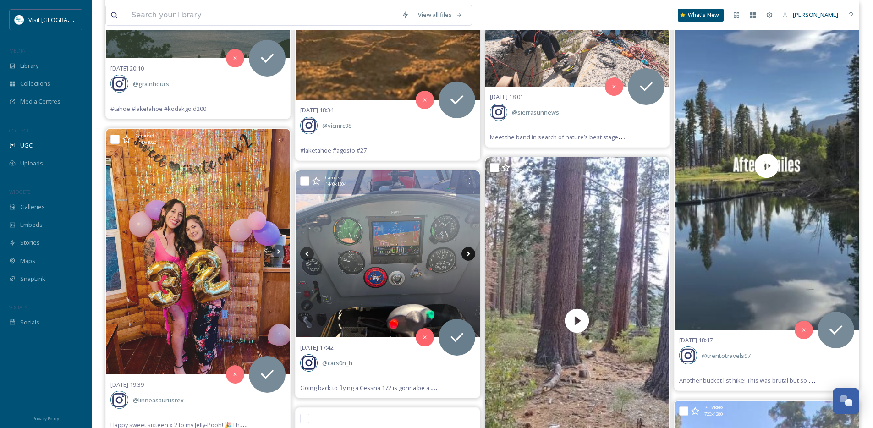
click at [469, 257] on icon at bounding box center [469, 254] width 14 height 14
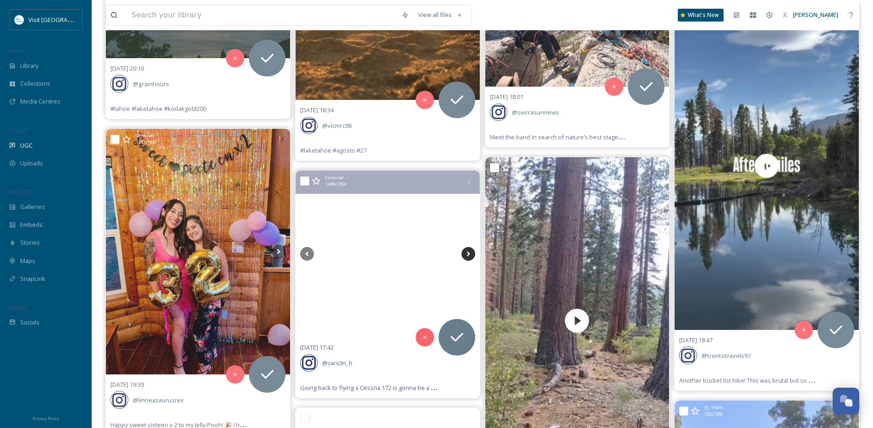
click at [469, 257] on icon at bounding box center [469, 254] width 14 height 14
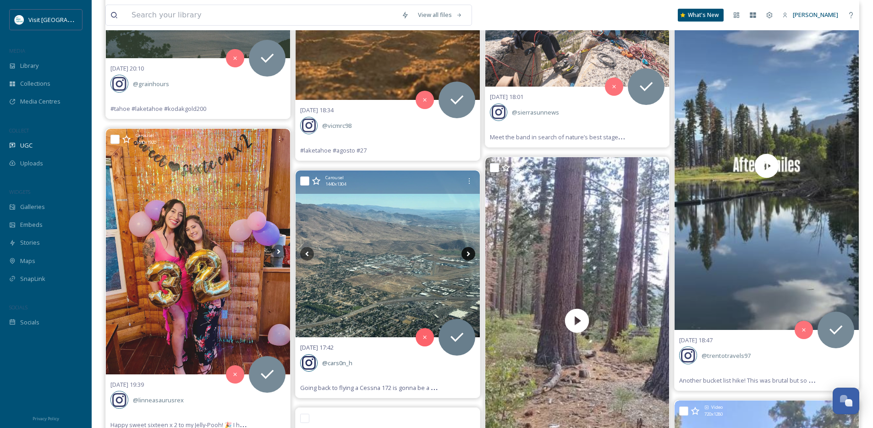
click at [469, 257] on icon at bounding box center [469, 254] width 14 height 14
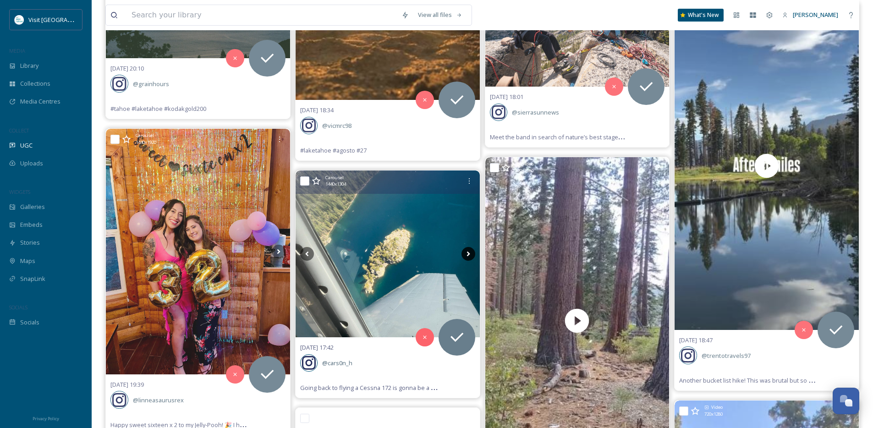
click at [469, 257] on icon at bounding box center [469, 254] width 14 height 14
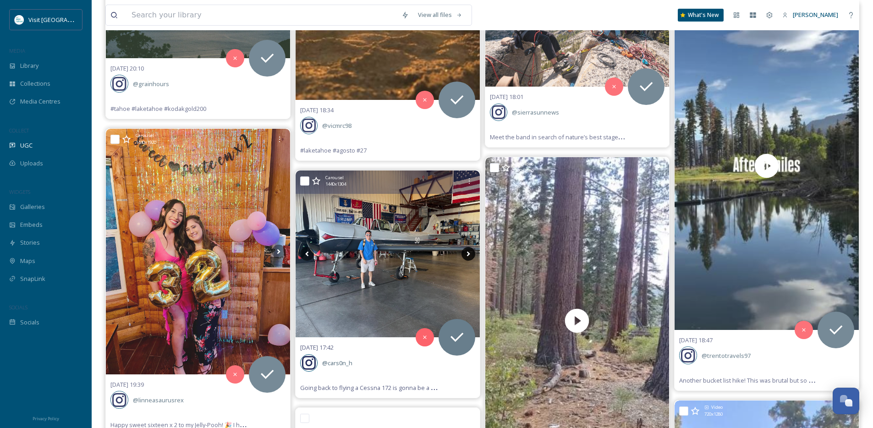
click at [469, 257] on icon at bounding box center [469, 254] width 14 height 14
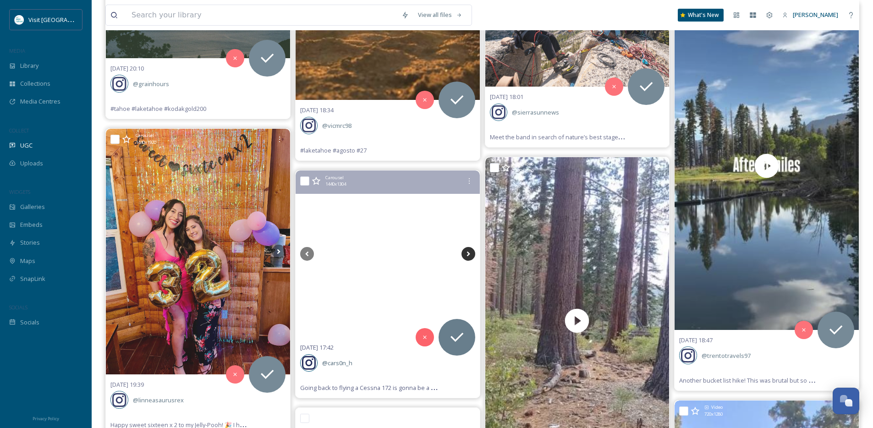
click at [469, 255] on icon at bounding box center [469, 254] width 14 height 14
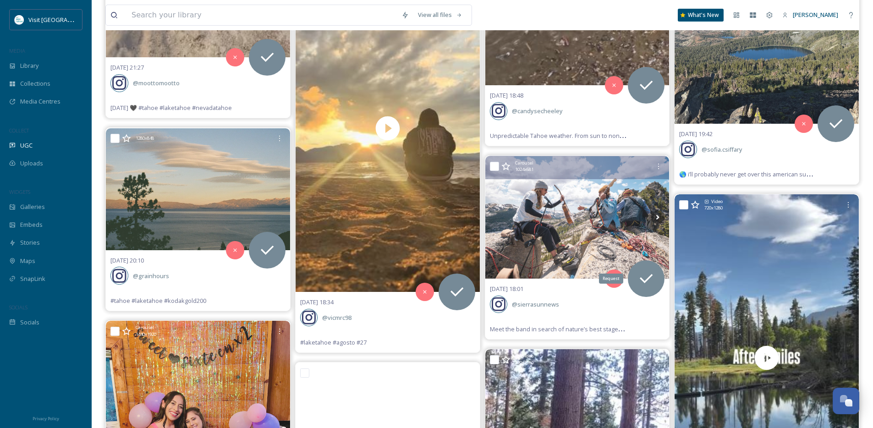
scroll to position [5473, 0]
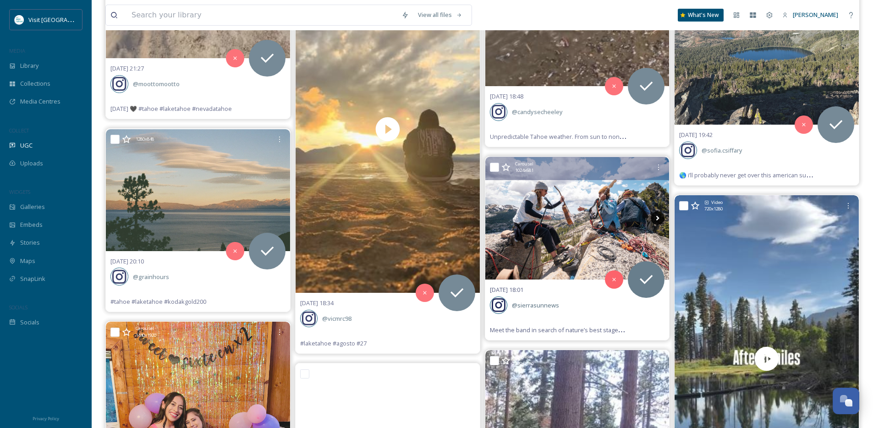
click at [658, 219] on icon at bounding box center [658, 218] width 14 height 14
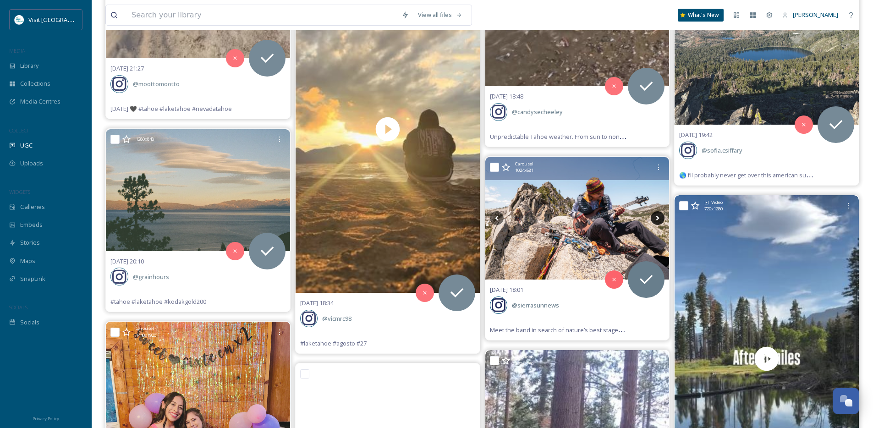
click at [658, 219] on icon at bounding box center [658, 218] width 3 height 5
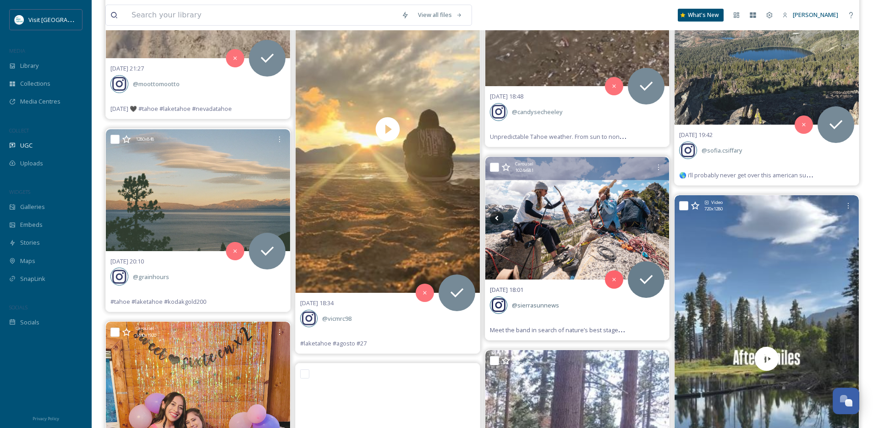
click at [658, 219] on icon at bounding box center [658, 218] width 3 height 5
click at [593, 232] on img at bounding box center [578, 218] width 184 height 122
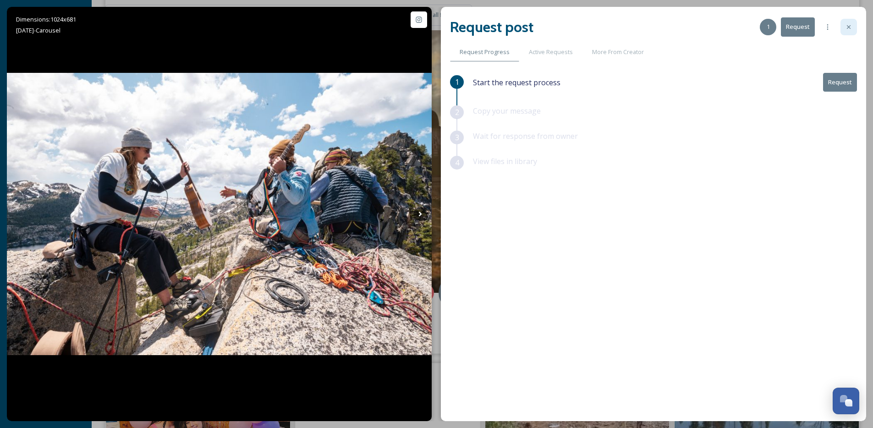
click at [847, 22] on div at bounding box center [849, 27] width 17 height 17
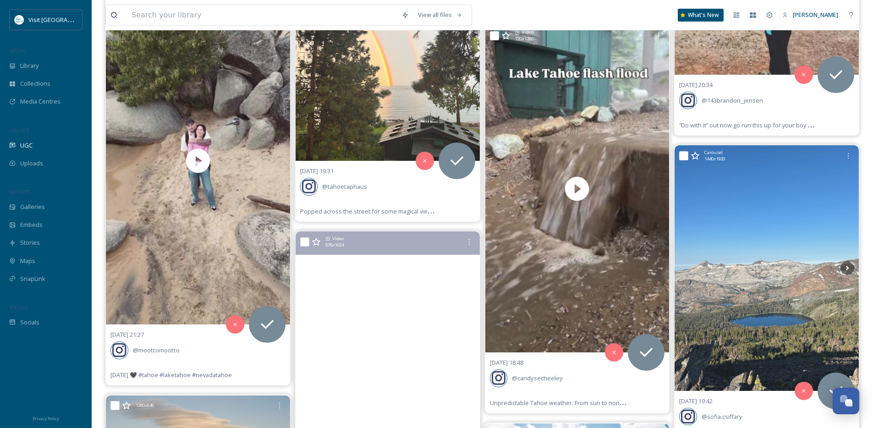
scroll to position [5208, 0]
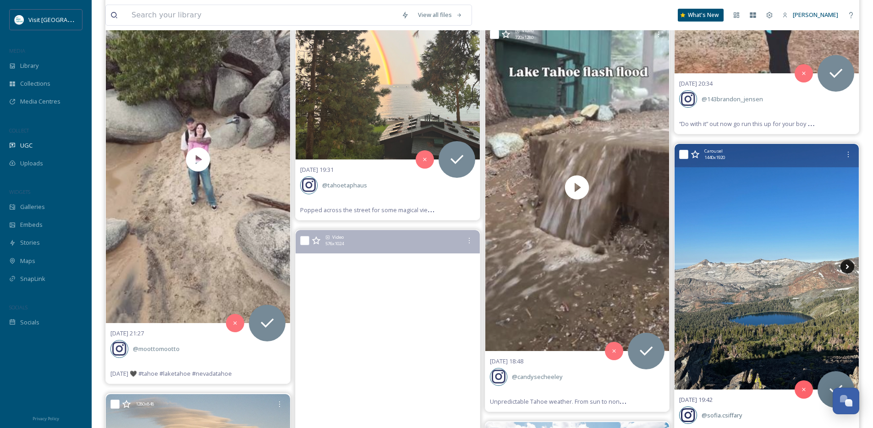
click at [846, 265] on icon at bounding box center [848, 267] width 14 height 14
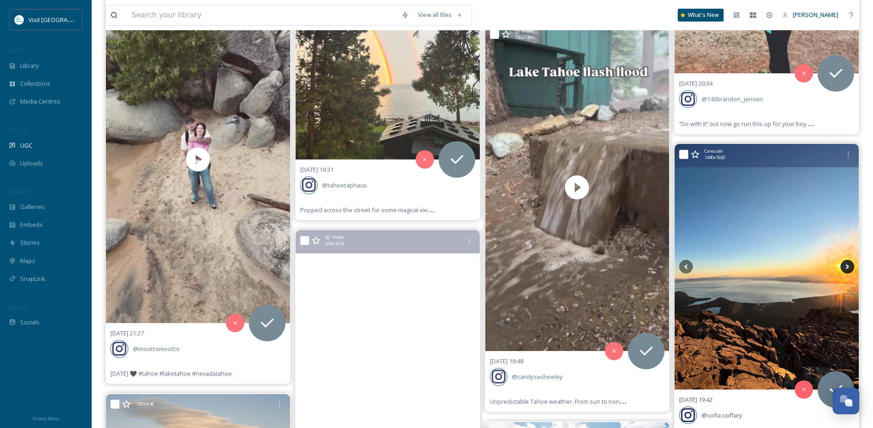
click at [846, 265] on icon at bounding box center [848, 267] width 14 height 14
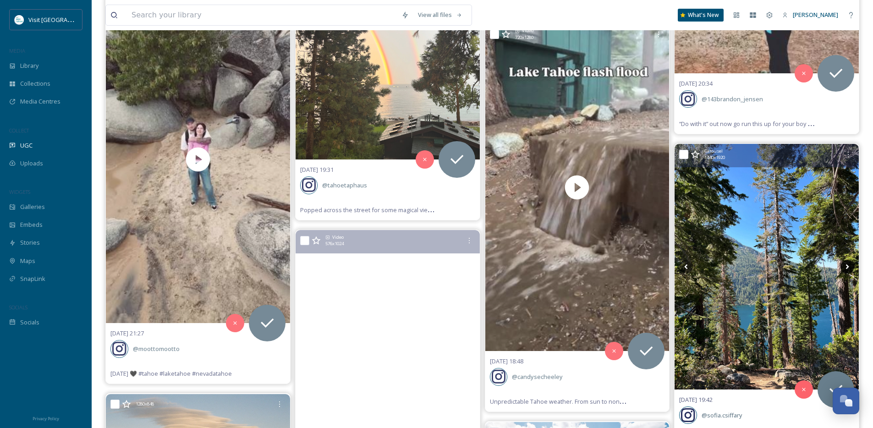
click at [846, 265] on icon at bounding box center [848, 267] width 14 height 14
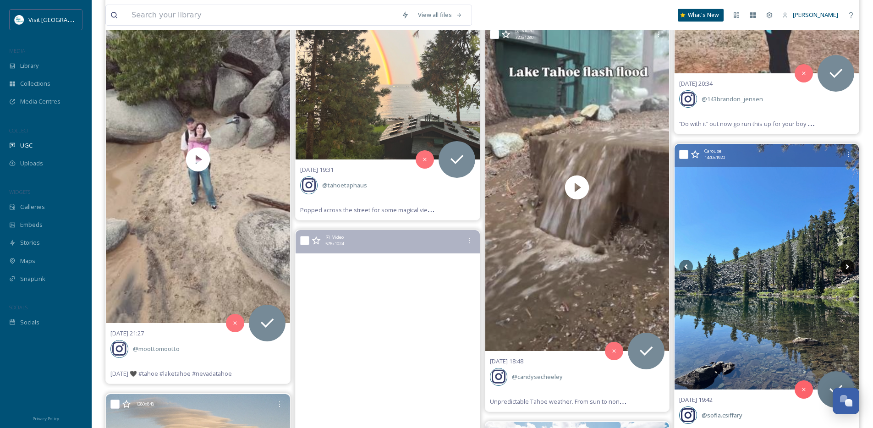
click at [846, 269] on icon at bounding box center [848, 267] width 14 height 14
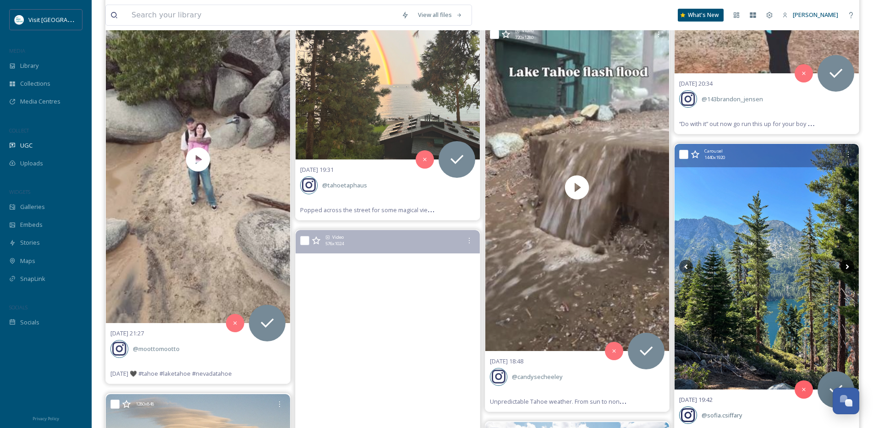
click at [846, 269] on icon at bounding box center [848, 267] width 14 height 14
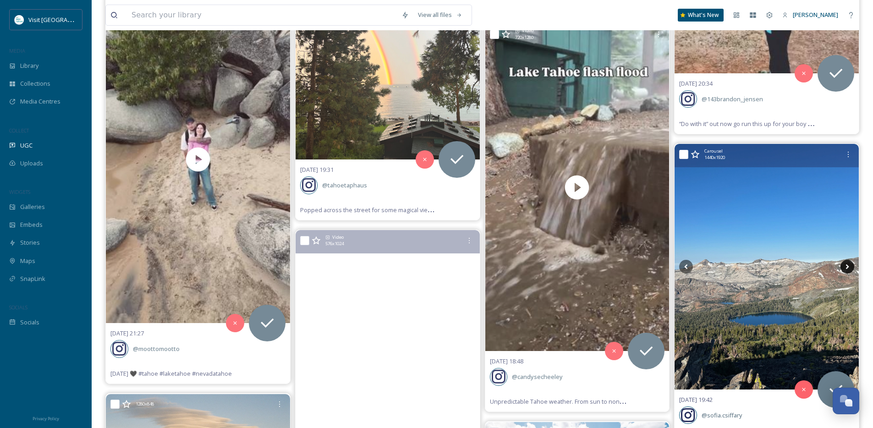
click at [846, 269] on icon at bounding box center [848, 267] width 14 height 14
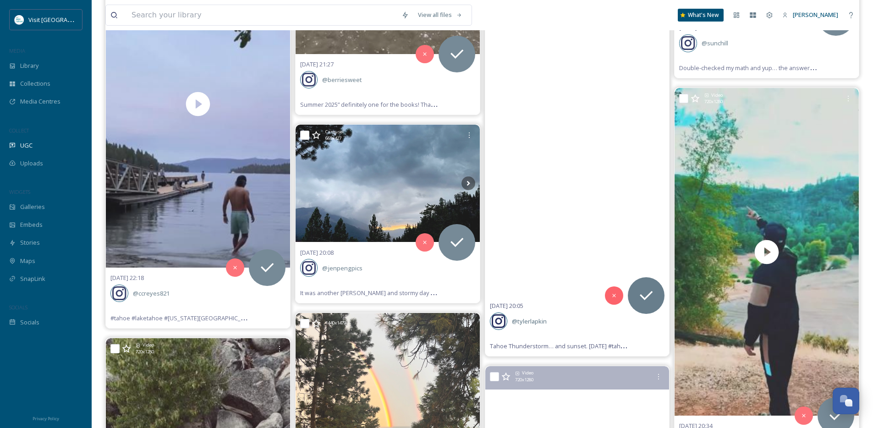
scroll to position [4861, 0]
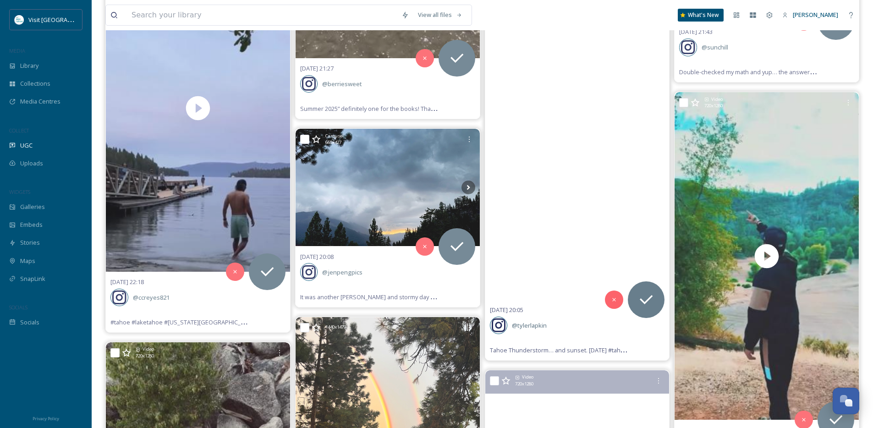
click at [620, 193] on video "Tahoe Thunderstorm… and sunset.\aAugust 26th 2026\a\a#tahoe #laketahoe #tahoeli…" at bounding box center [578, 136] width 184 height 328
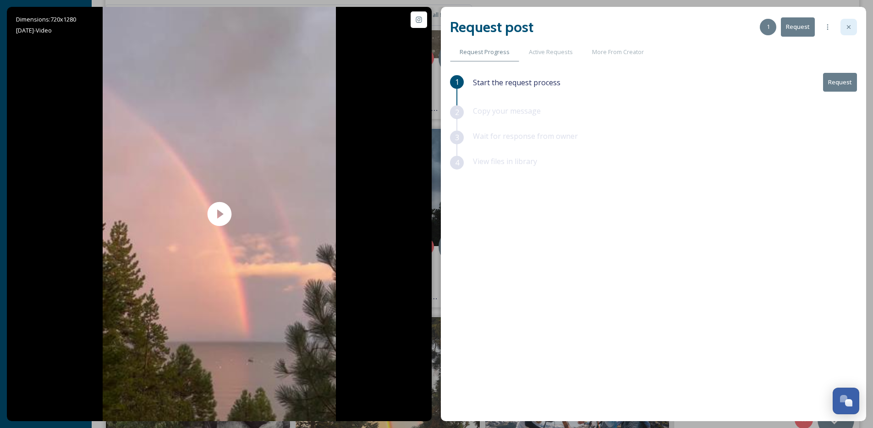
click at [852, 24] on icon at bounding box center [849, 26] width 7 height 7
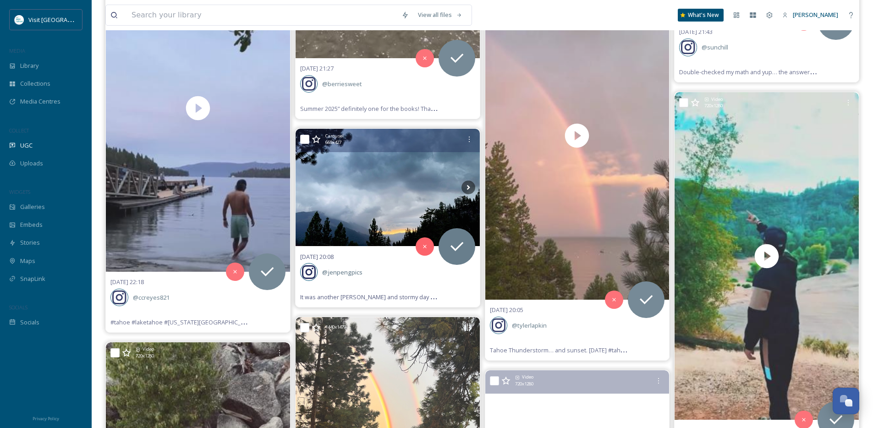
click at [476, 184] on img at bounding box center [388, 187] width 184 height 117
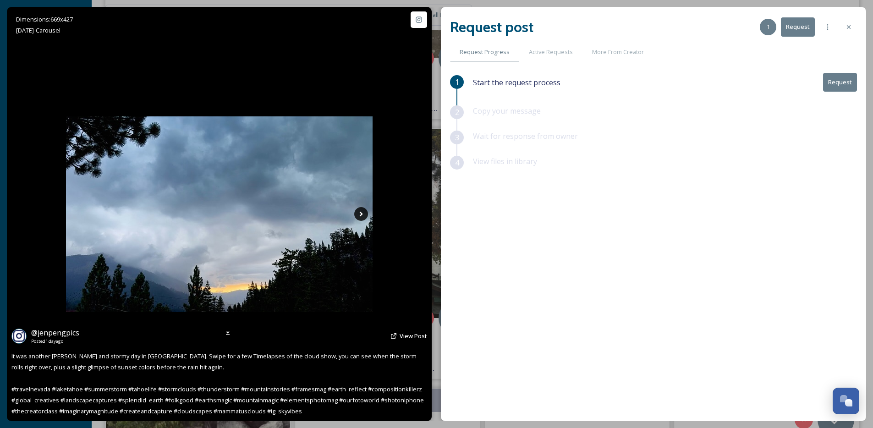
click at [360, 215] on icon at bounding box center [361, 214] width 14 height 14
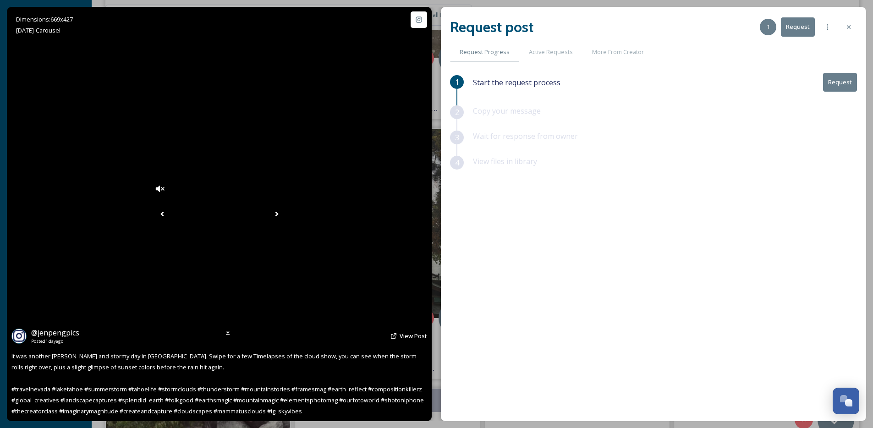
click at [278, 215] on icon at bounding box center [276, 214] width 3 height 5
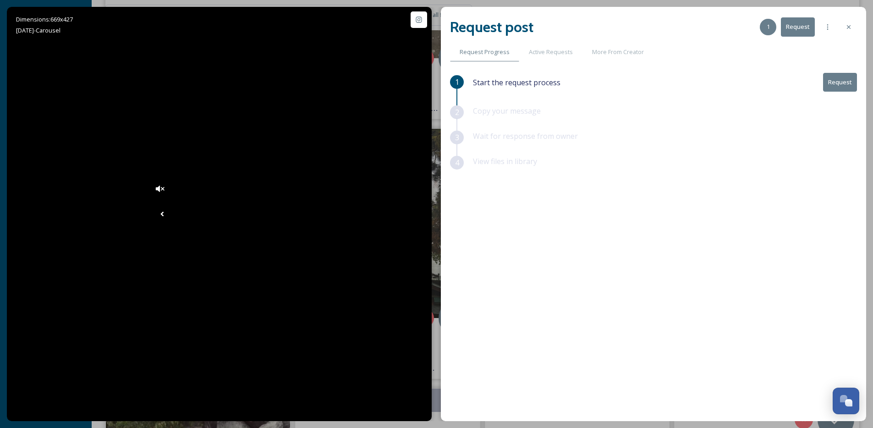
click at [847, 26] on icon at bounding box center [849, 26] width 7 height 7
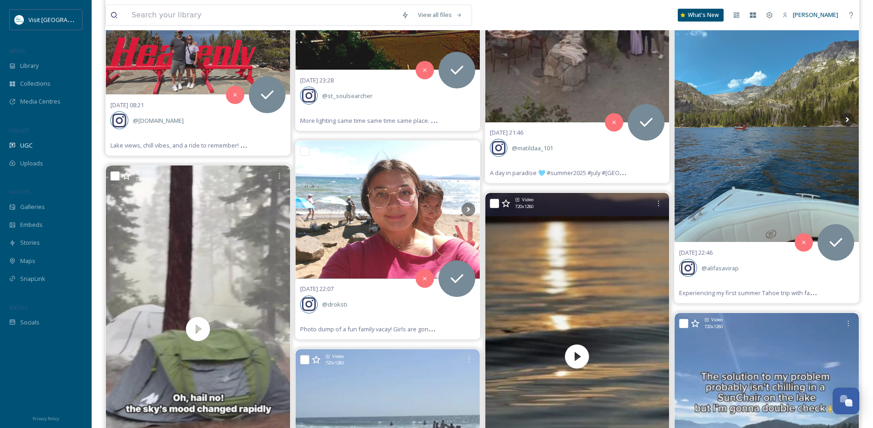
scroll to position [4222, 0]
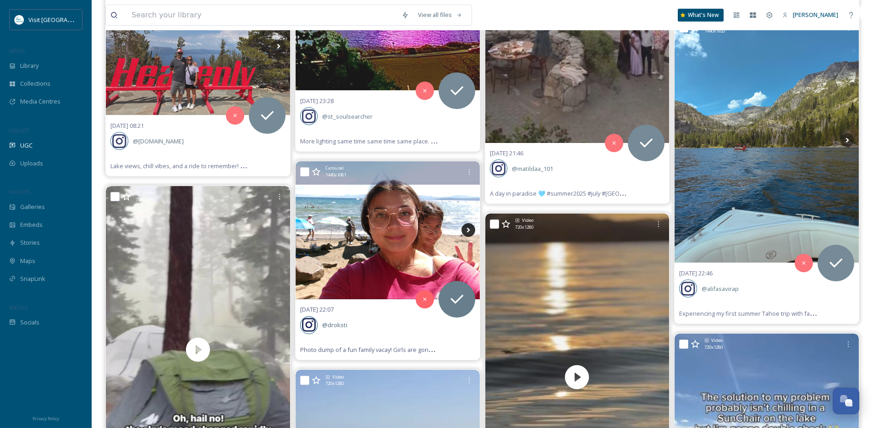
click at [464, 231] on icon at bounding box center [469, 230] width 14 height 14
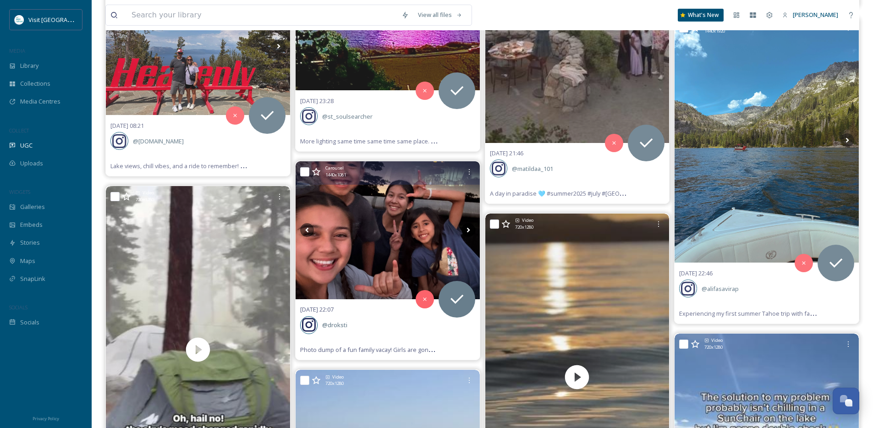
click at [464, 231] on icon at bounding box center [469, 230] width 14 height 14
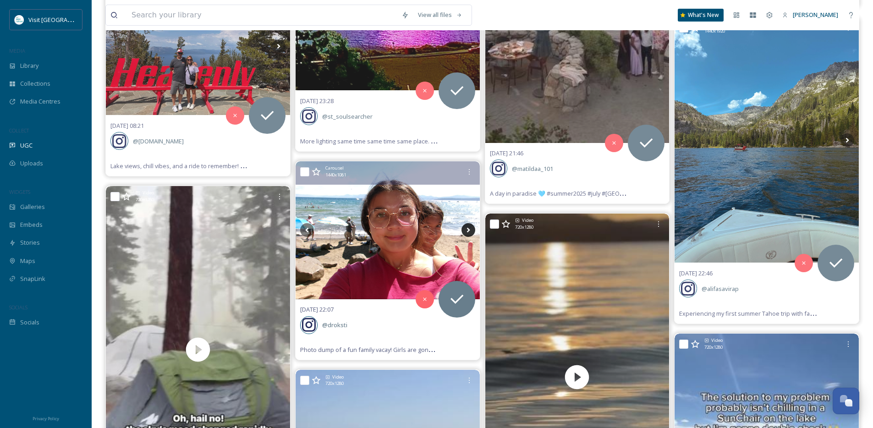
click at [465, 230] on icon at bounding box center [469, 230] width 14 height 14
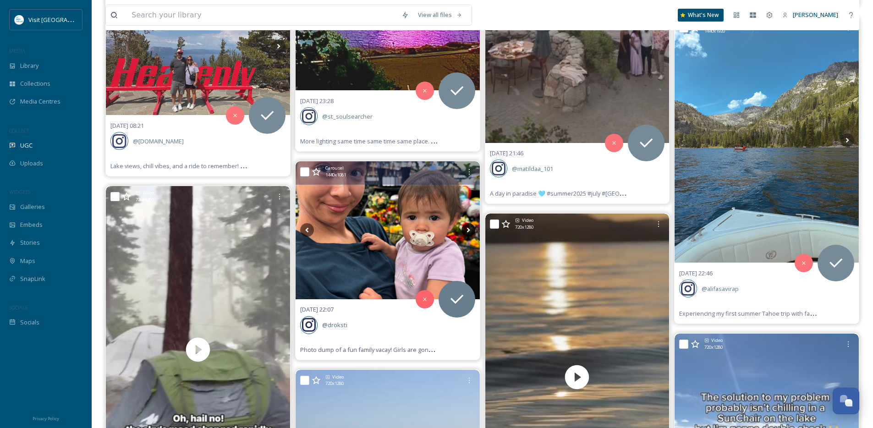
click at [465, 230] on icon at bounding box center [469, 230] width 14 height 14
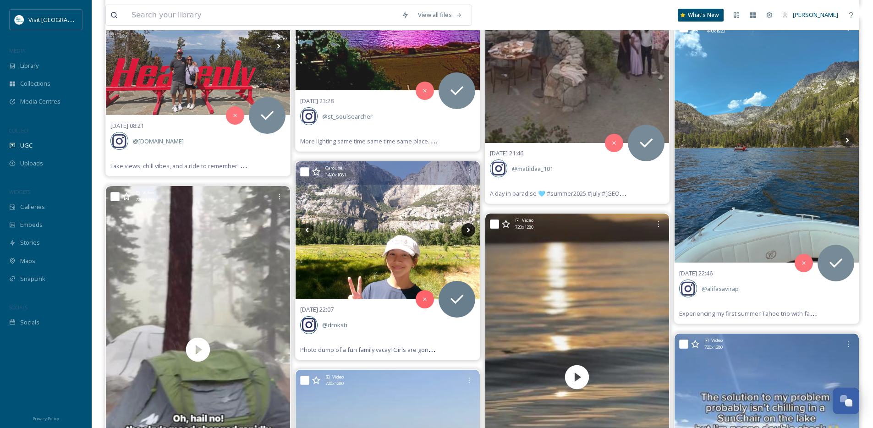
click at [465, 230] on icon at bounding box center [469, 230] width 14 height 14
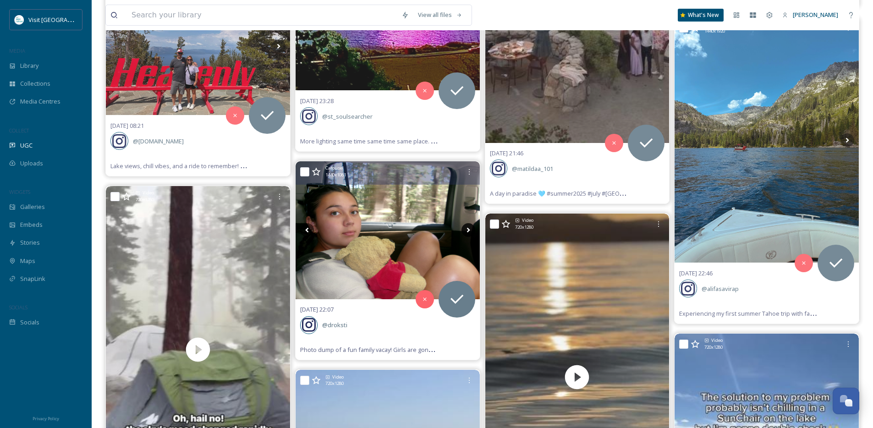
click at [465, 230] on icon at bounding box center [469, 230] width 14 height 14
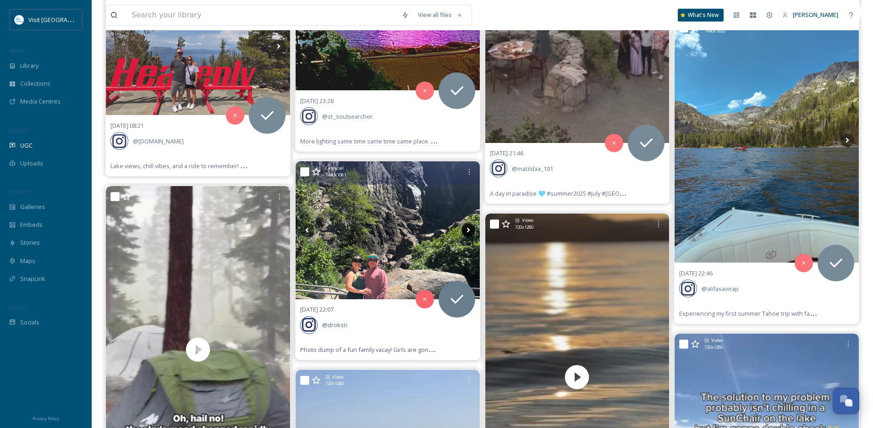
click at [465, 230] on icon at bounding box center [469, 230] width 14 height 14
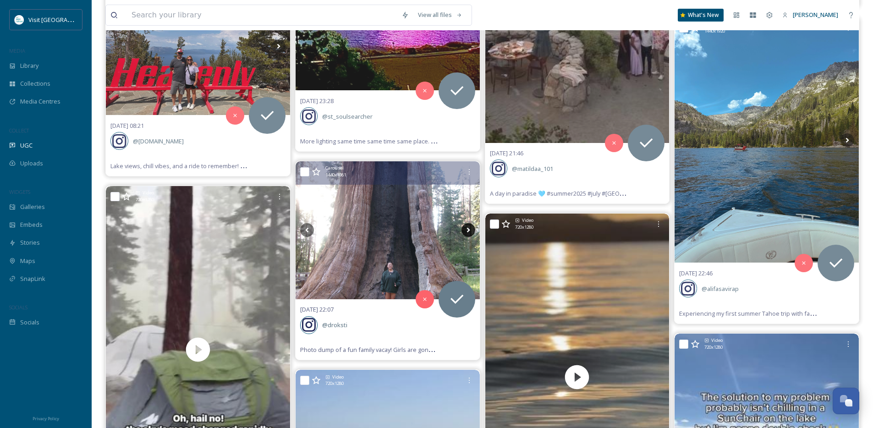
click at [465, 230] on icon at bounding box center [469, 230] width 14 height 14
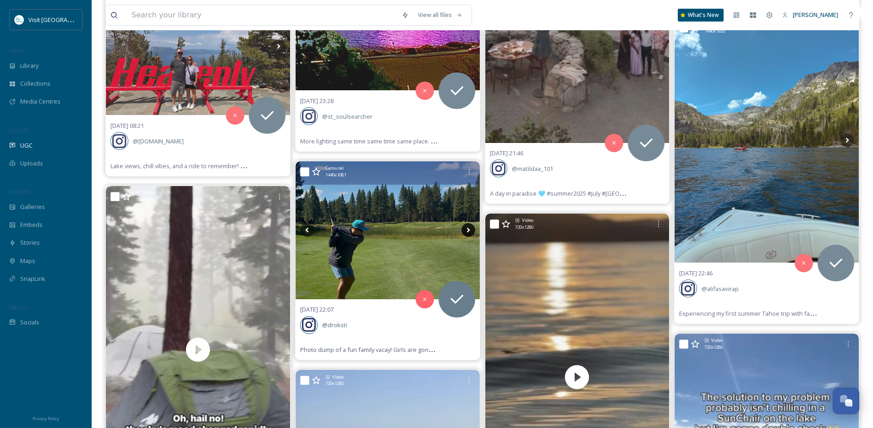
click at [465, 230] on icon at bounding box center [469, 230] width 14 height 14
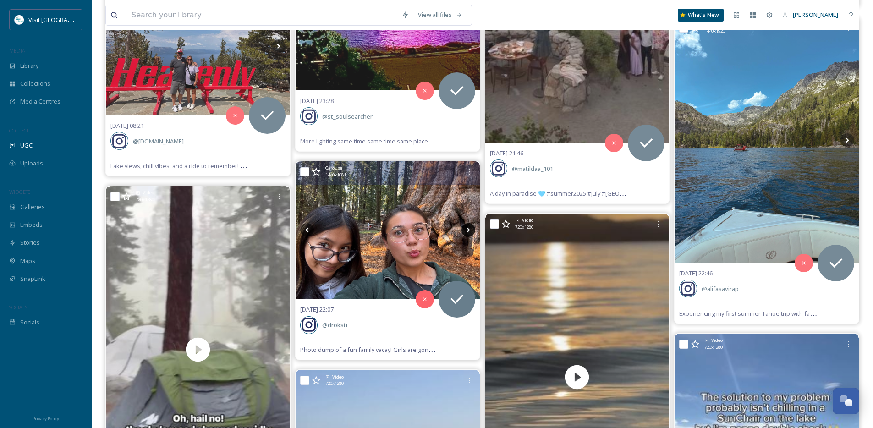
click at [465, 230] on icon at bounding box center [469, 230] width 14 height 14
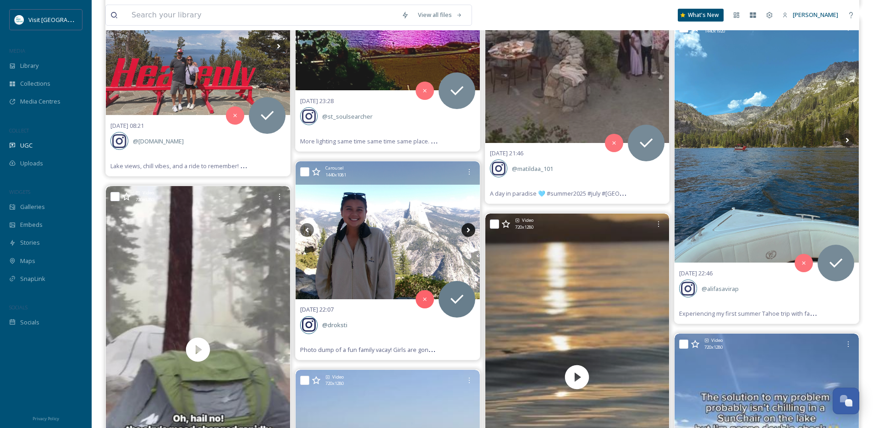
click at [465, 230] on icon at bounding box center [469, 230] width 14 height 14
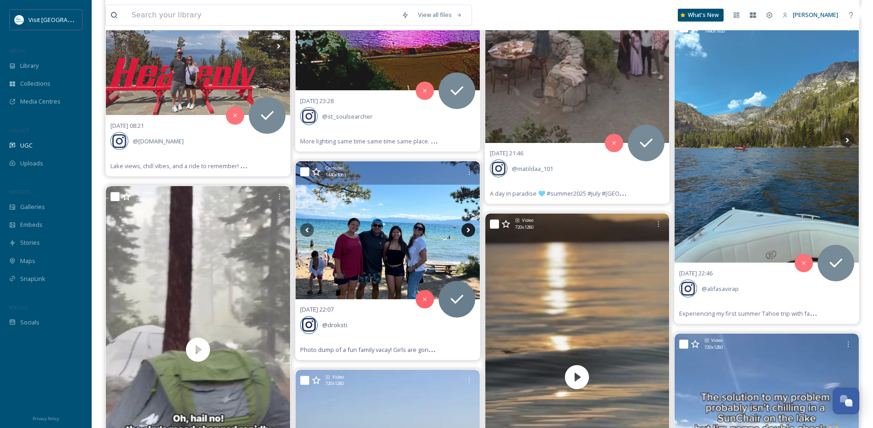
click at [472, 229] on icon at bounding box center [469, 230] width 14 height 14
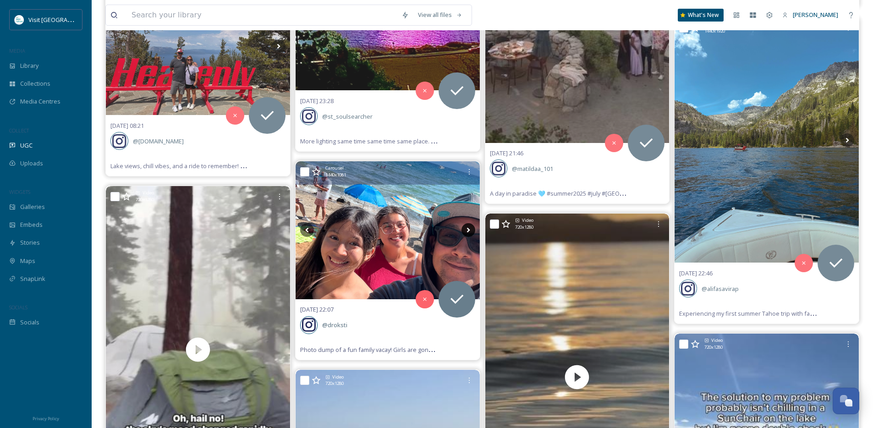
click at [471, 229] on icon at bounding box center [469, 230] width 14 height 14
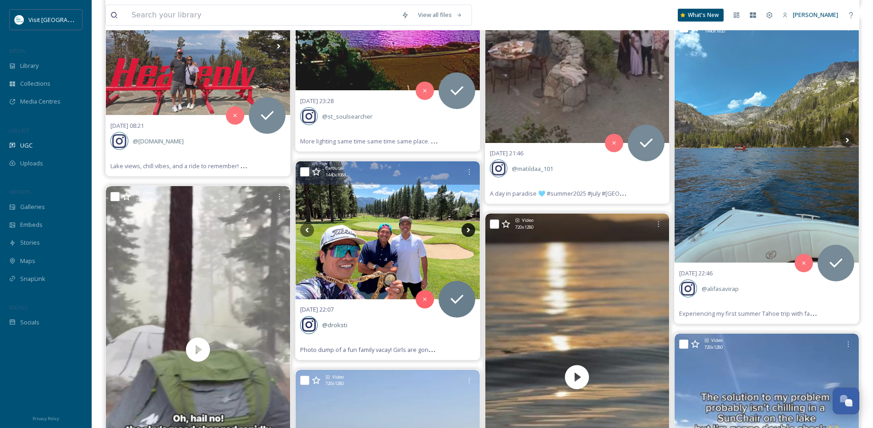
click at [471, 229] on icon at bounding box center [469, 230] width 14 height 14
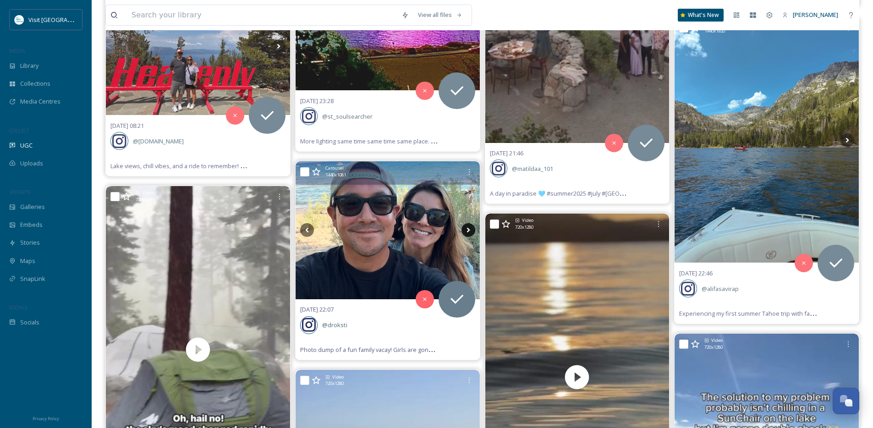
click at [471, 229] on icon at bounding box center [469, 230] width 14 height 14
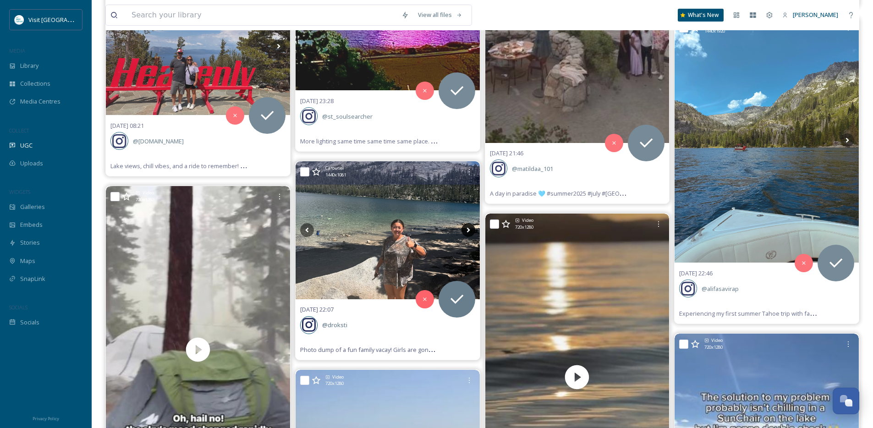
click at [471, 229] on icon at bounding box center [469, 230] width 14 height 14
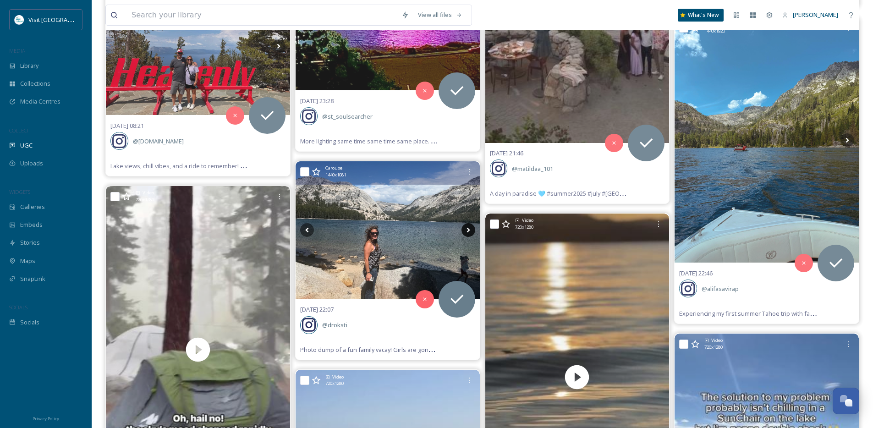
click at [471, 229] on icon at bounding box center [469, 230] width 14 height 14
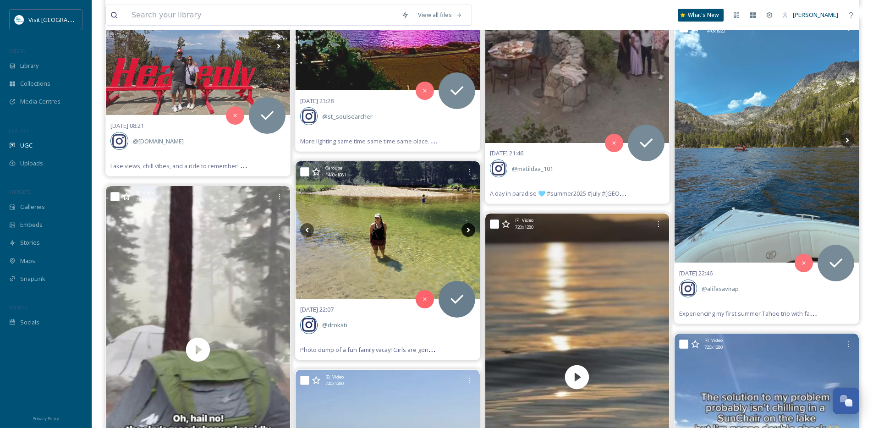
click at [471, 229] on icon at bounding box center [469, 230] width 14 height 14
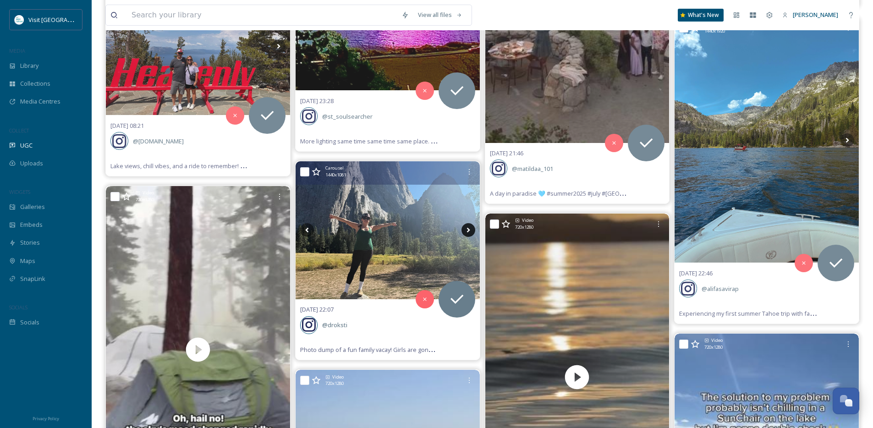
click at [471, 229] on icon at bounding box center [469, 230] width 14 height 14
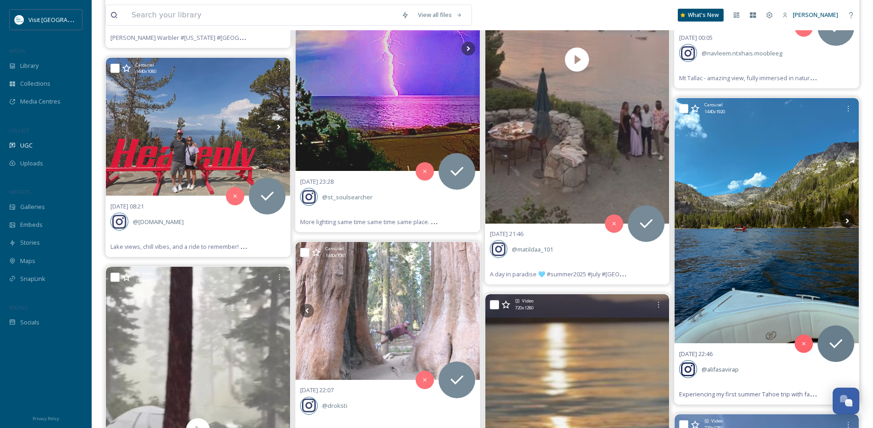
scroll to position [4127, 0]
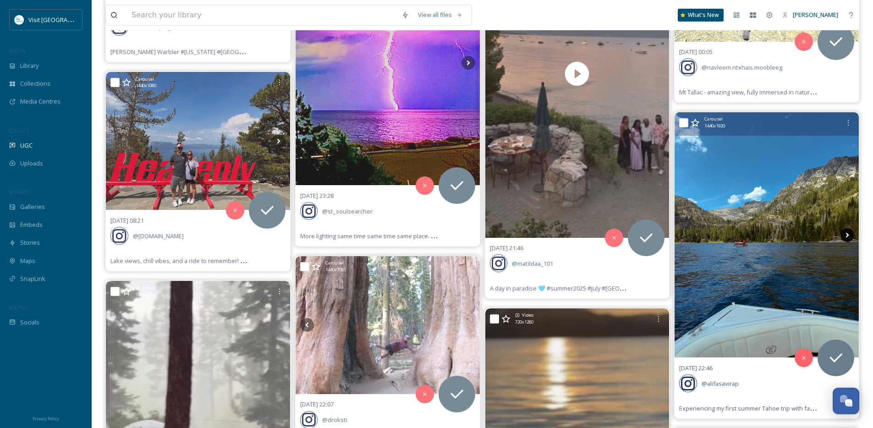
click at [849, 236] on icon at bounding box center [848, 235] width 14 height 14
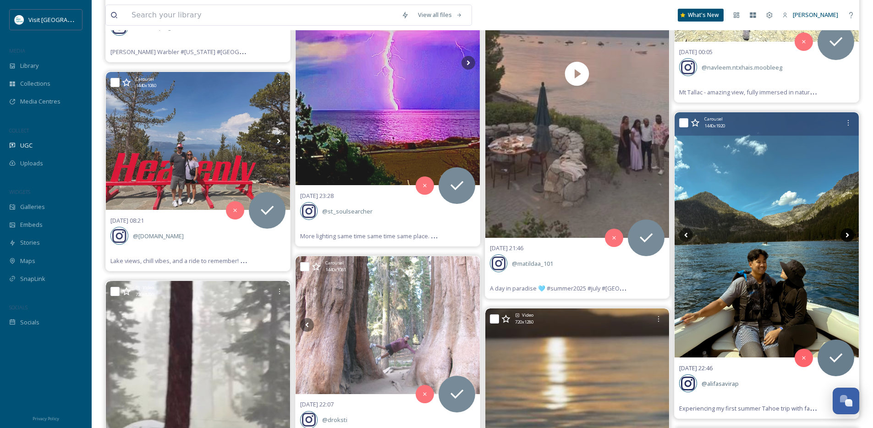
click at [849, 236] on icon at bounding box center [848, 235] width 14 height 14
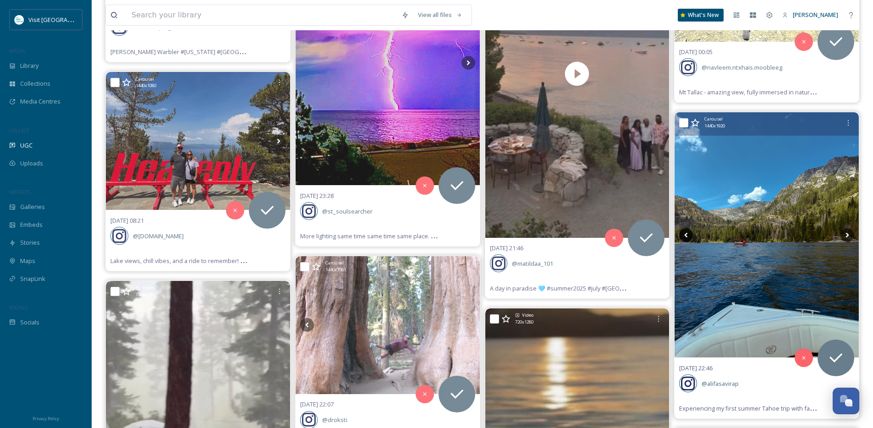
click at [686, 235] on icon at bounding box center [686, 234] width 3 height 5
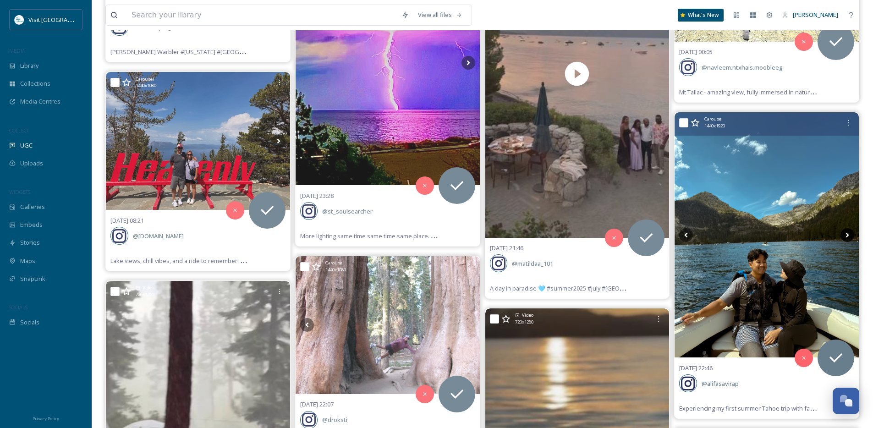
click at [849, 237] on icon at bounding box center [848, 235] width 14 height 14
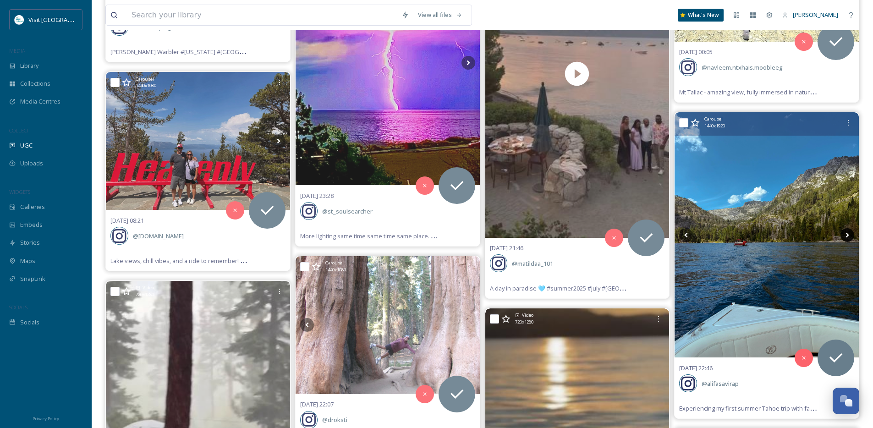
click at [849, 237] on icon at bounding box center [848, 235] width 14 height 14
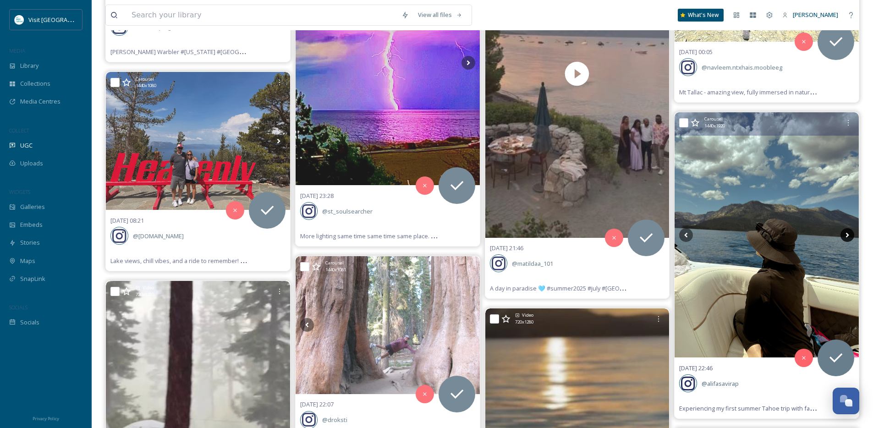
click at [849, 237] on icon at bounding box center [848, 235] width 14 height 14
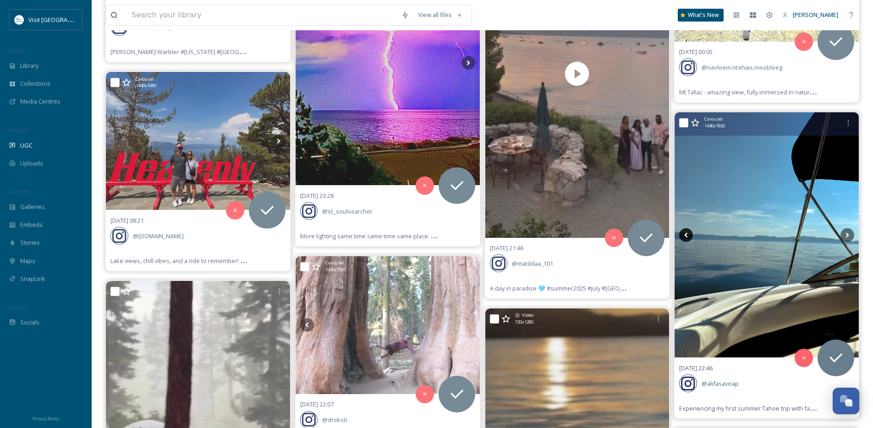
click at [690, 237] on icon at bounding box center [687, 235] width 14 height 14
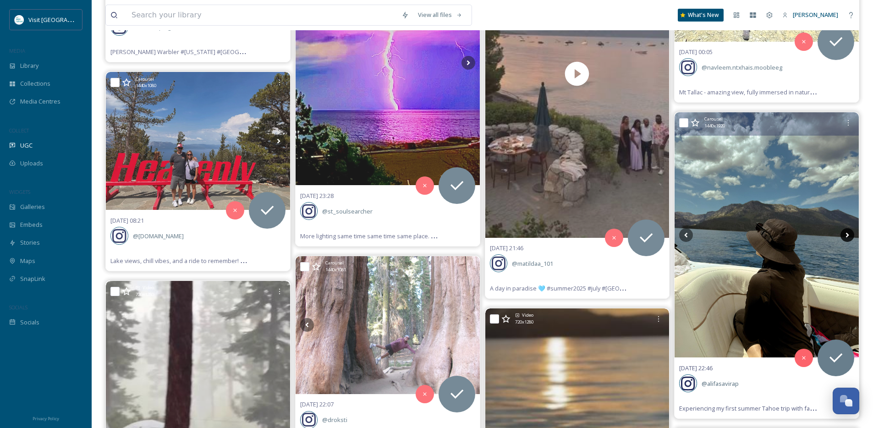
click at [847, 237] on icon at bounding box center [847, 234] width 3 height 5
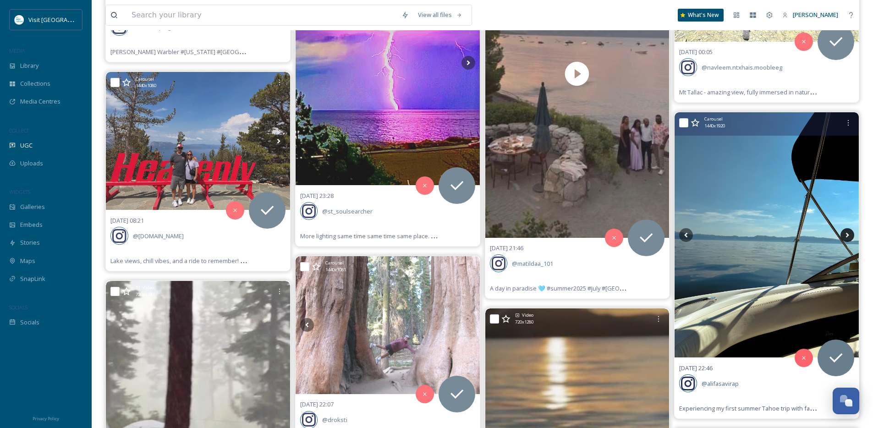
click at [847, 237] on icon at bounding box center [847, 234] width 3 height 5
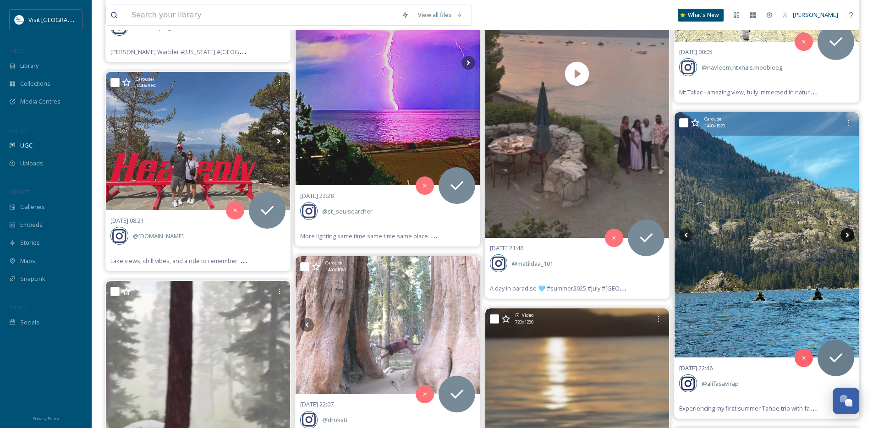
click at [847, 237] on icon at bounding box center [847, 234] width 3 height 5
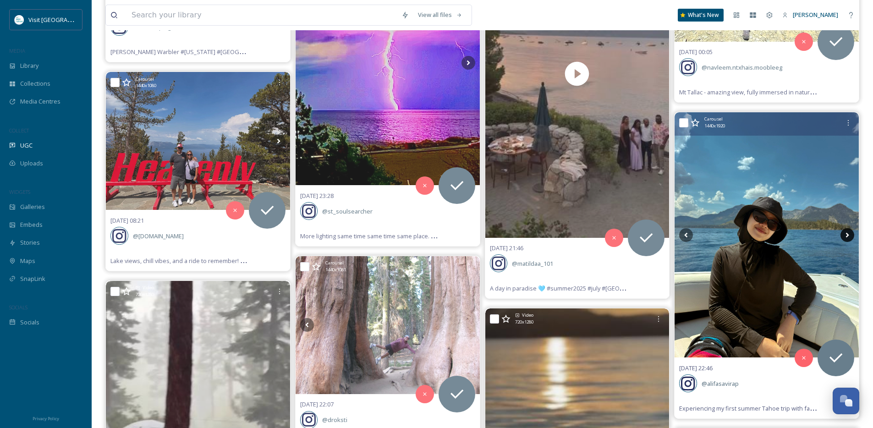
click at [847, 237] on icon at bounding box center [847, 234] width 3 height 5
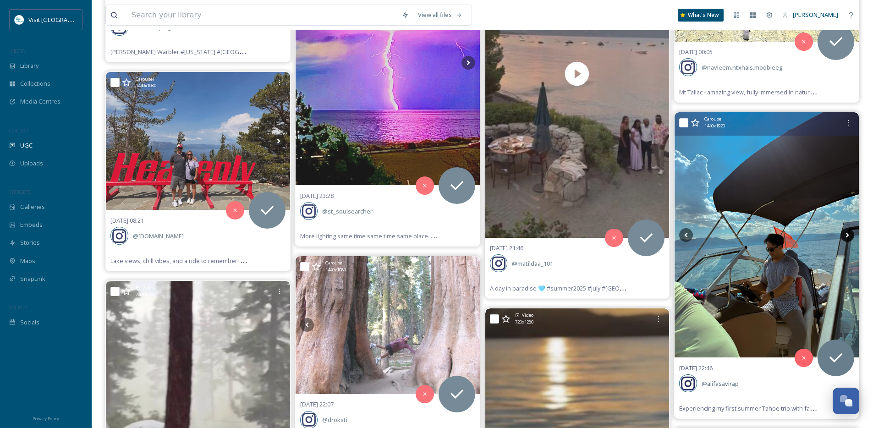
click at [847, 237] on icon at bounding box center [847, 234] width 3 height 5
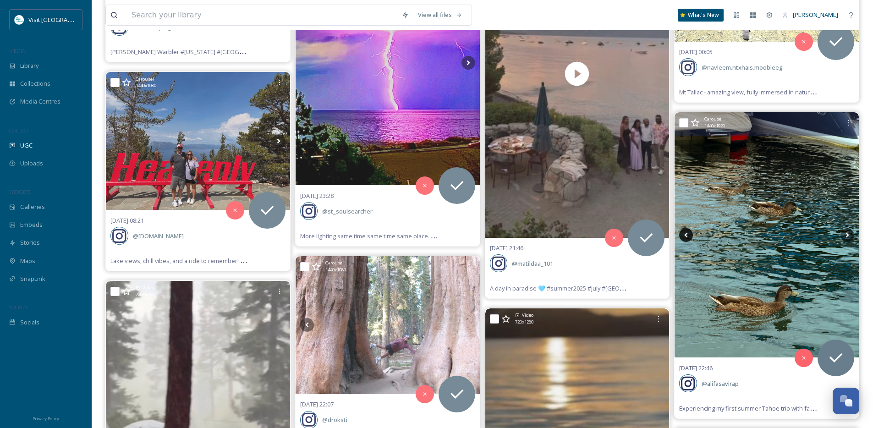
click at [687, 233] on icon at bounding box center [686, 234] width 3 height 5
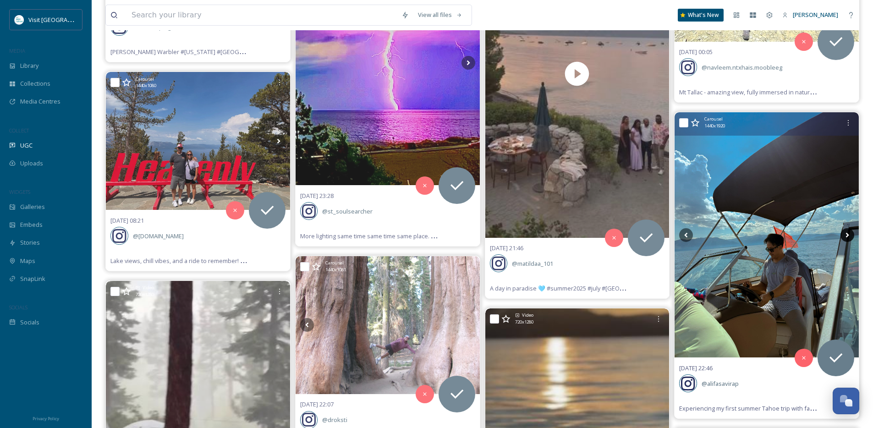
click at [847, 234] on icon at bounding box center [847, 234] width 3 height 5
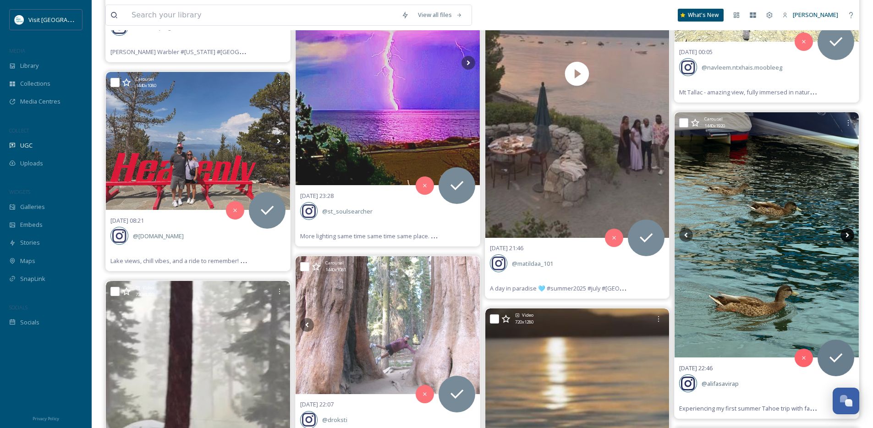
click at [847, 234] on icon at bounding box center [847, 234] width 3 height 5
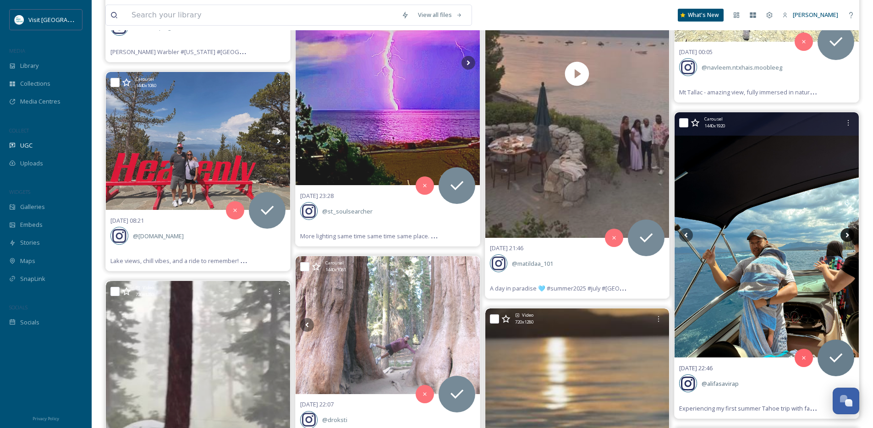
click at [847, 234] on icon at bounding box center [847, 234] width 3 height 5
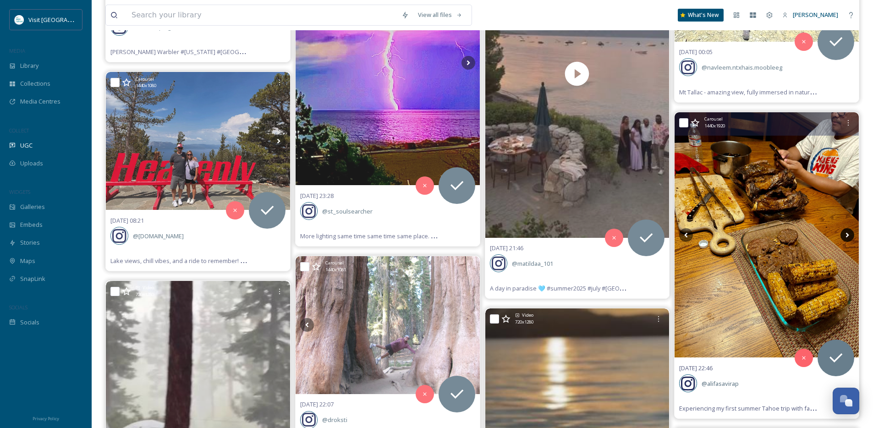
click at [847, 234] on icon at bounding box center [847, 234] width 3 height 5
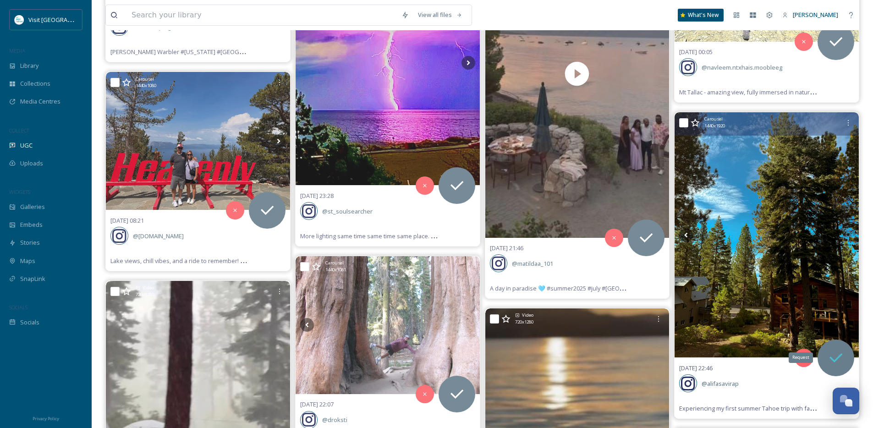
click at [829, 352] on icon at bounding box center [836, 358] width 18 height 18
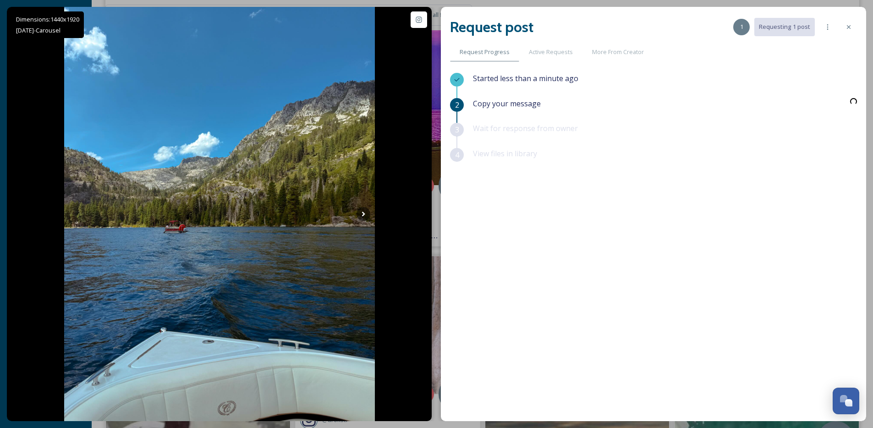
click at [836, 354] on div "Started less than a minute ago 2 Copy your message 3 Wait for response from own…" at bounding box center [653, 223] width 407 height 301
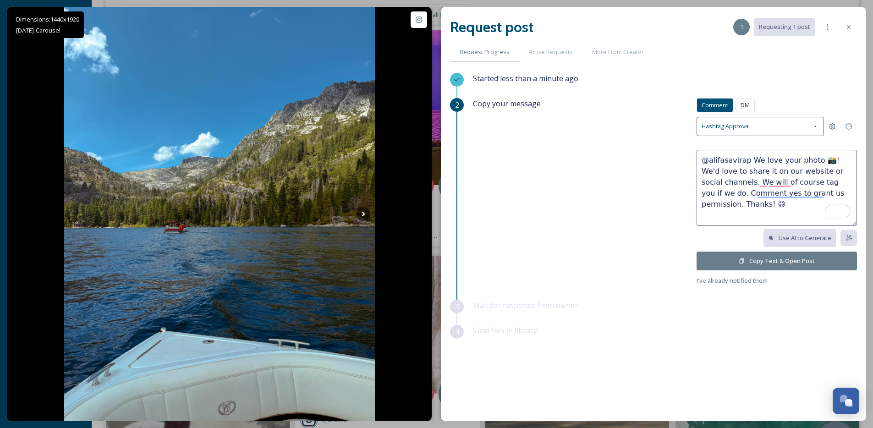
drag, startPoint x: 749, startPoint y: 160, endPoint x: 820, endPoint y: 164, distance: 71.2
click at [820, 164] on textarea "@alifasavirap We love your photo 📸! We'd love to share it on our website or soc…" at bounding box center [777, 188] width 160 height 76
click at [840, 171] on textarea "@alifasavirap Beautiful photos! It looks like you all had a super sweet trip. W…" at bounding box center [777, 188] width 160 height 76
click at [840, 170] on textarea "@alifasavirap Beautiful photos! It looks like you all had a super sweet trip. W…" at bounding box center [777, 188] width 160 height 76
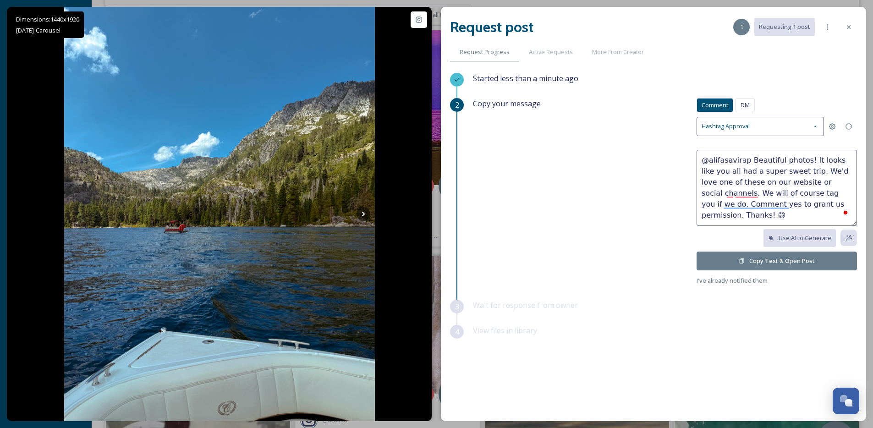
click at [836, 171] on textarea "@alifasavirap Beautiful photos! It looks like you all had a super sweet trip. W…" at bounding box center [777, 188] width 160 height 76
type textarea "@alifasavirap Beautiful photos! It looks like you all had a super sweet trip. W…"
click at [745, 258] on icon at bounding box center [742, 261] width 6 height 6
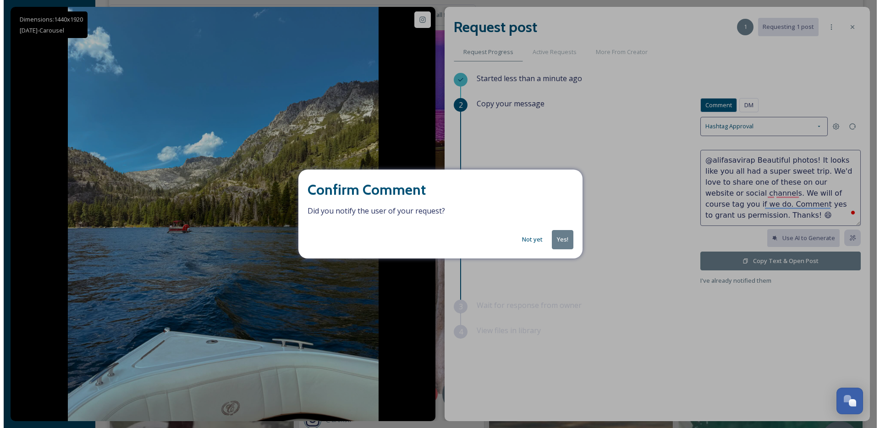
scroll to position [4126, 0]
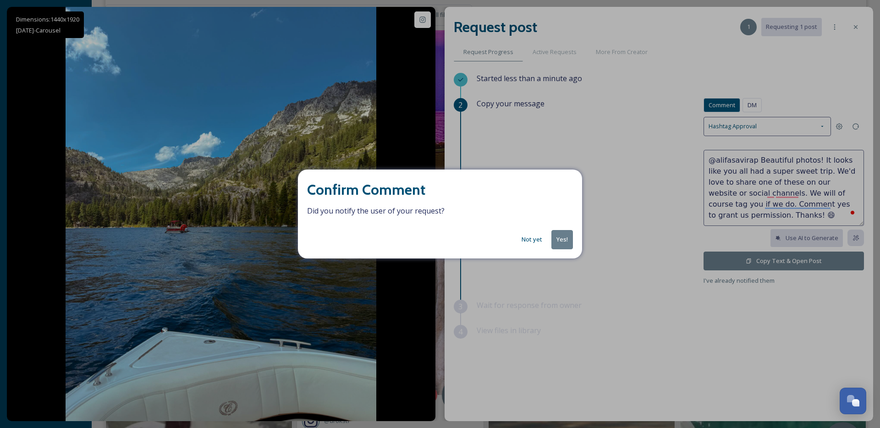
drag, startPoint x: 562, startPoint y: 227, endPoint x: 553, endPoint y: 243, distance: 19.1
click at [562, 227] on div "Confirm Comment Did you notify the user of your request? Not yet Yes!" at bounding box center [440, 214] width 284 height 88
click at [553, 243] on button "Yes!" at bounding box center [563, 239] width 22 height 19
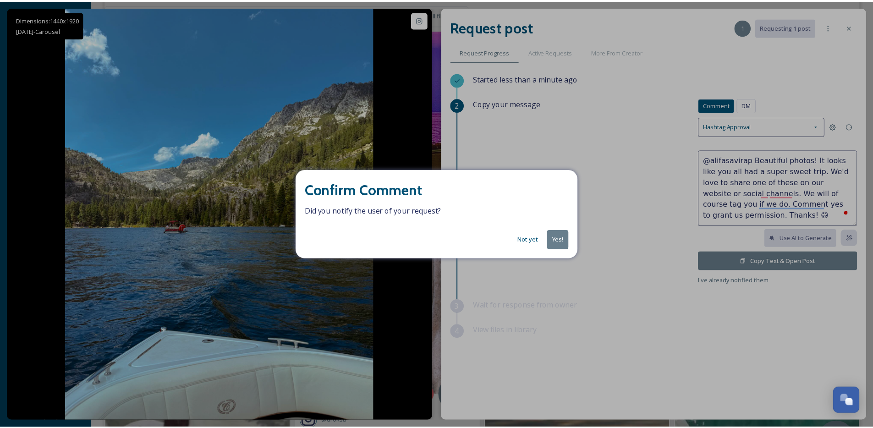
scroll to position [4127, 0]
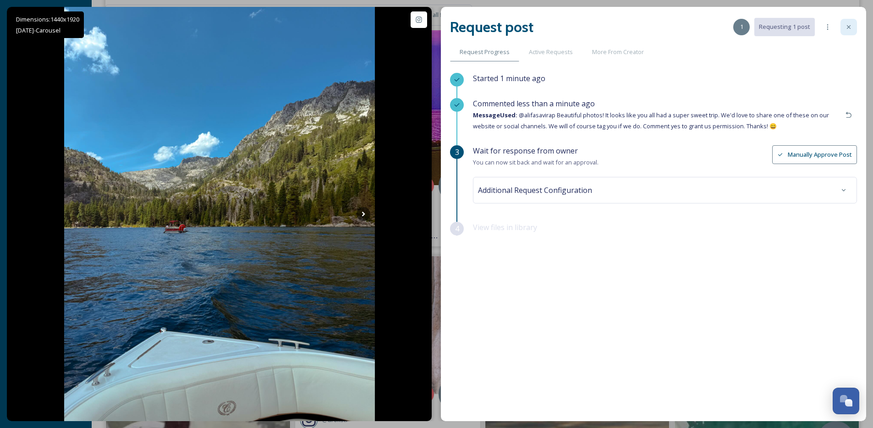
click at [847, 24] on icon at bounding box center [849, 26] width 7 height 7
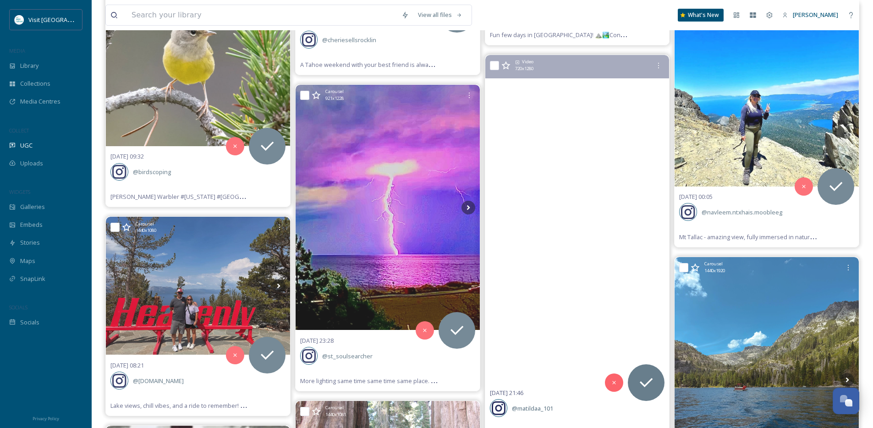
scroll to position [3976, 0]
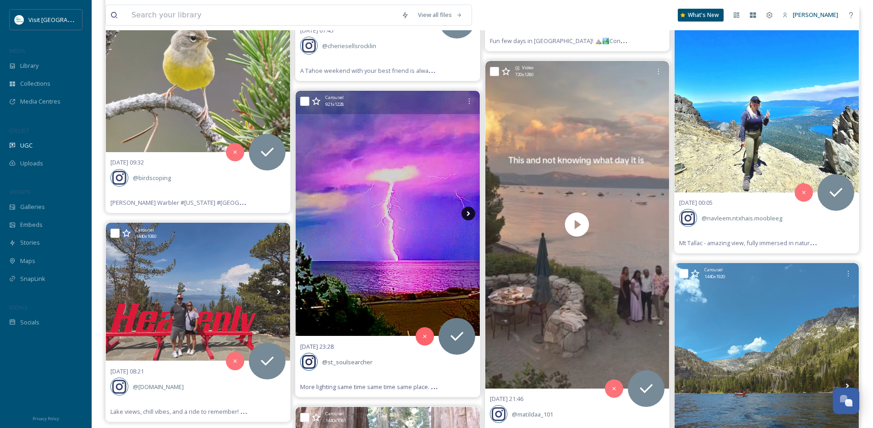
click at [473, 210] on icon at bounding box center [469, 214] width 14 height 14
click at [470, 211] on icon at bounding box center [469, 214] width 14 height 14
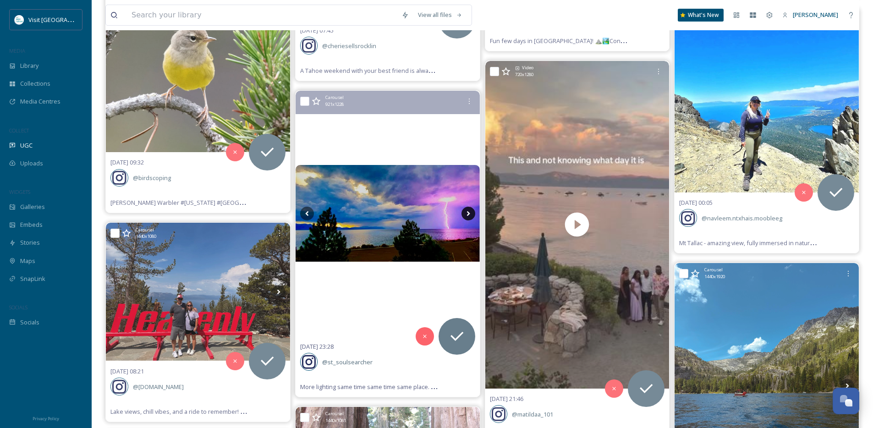
click at [470, 211] on icon at bounding box center [469, 214] width 14 height 14
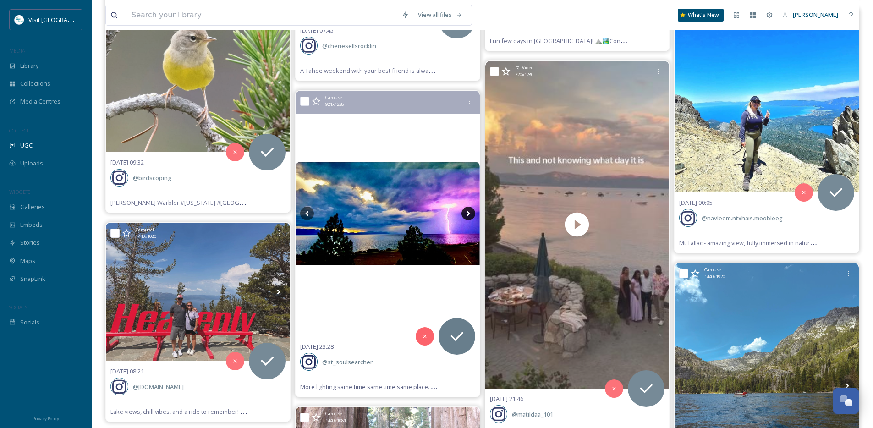
click at [470, 211] on icon at bounding box center [469, 214] width 14 height 14
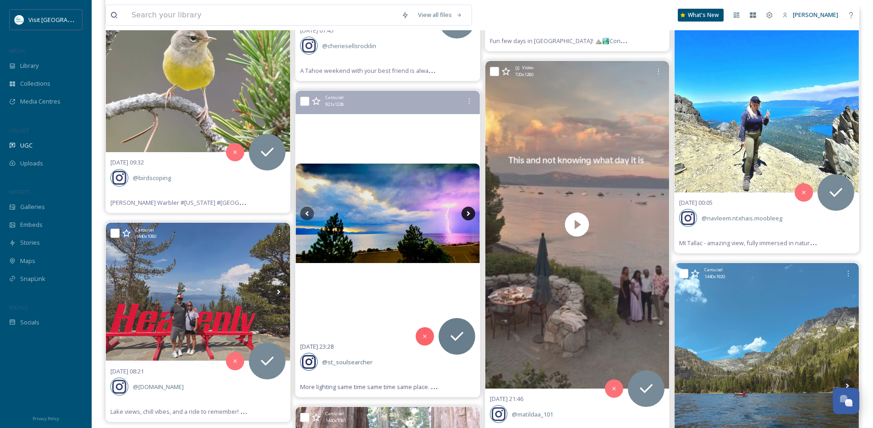
click at [470, 211] on icon at bounding box center [469, 214] width 14 height 14
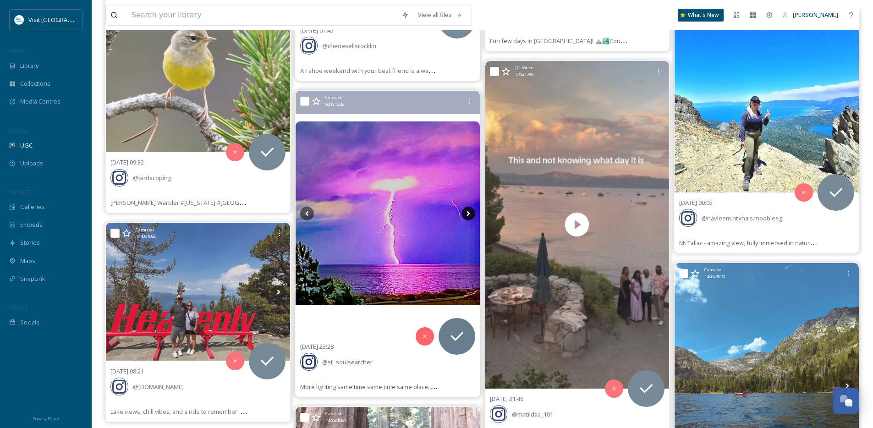
click at [470, 211] on icon at bounding box center [469, 214] width 14 height 14
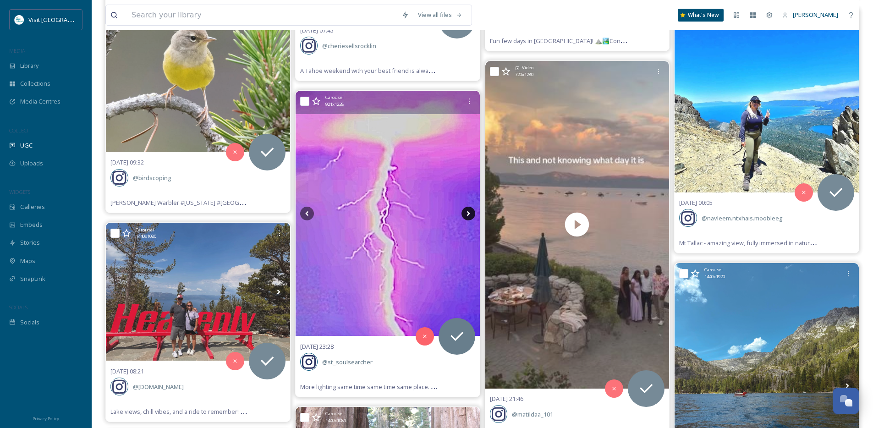
click at [470, 211] on icon at bounding box center [469, 214] width 14 height 14
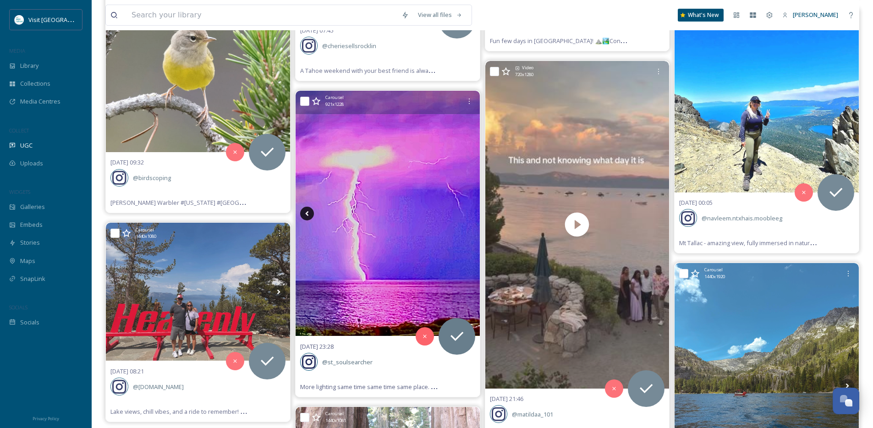
click at [307, 214] on icon at bounding box center [306, 213] width 3 height 5
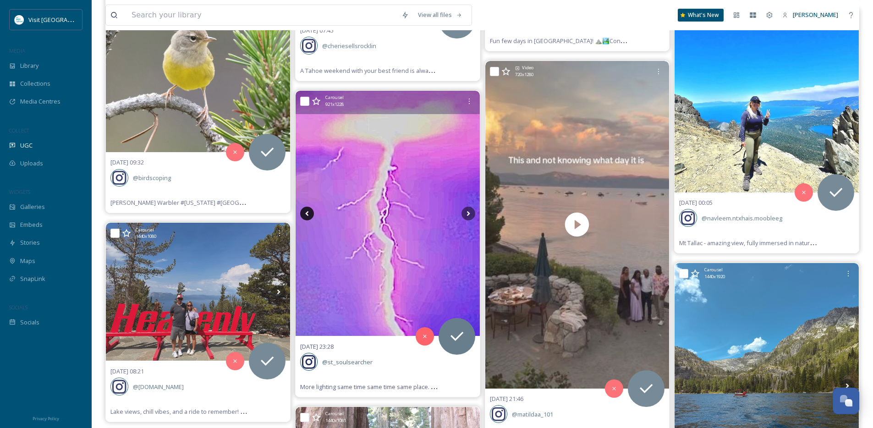
click at [307, 214] on icon at bounding box center [306, 213] width 3 height 5
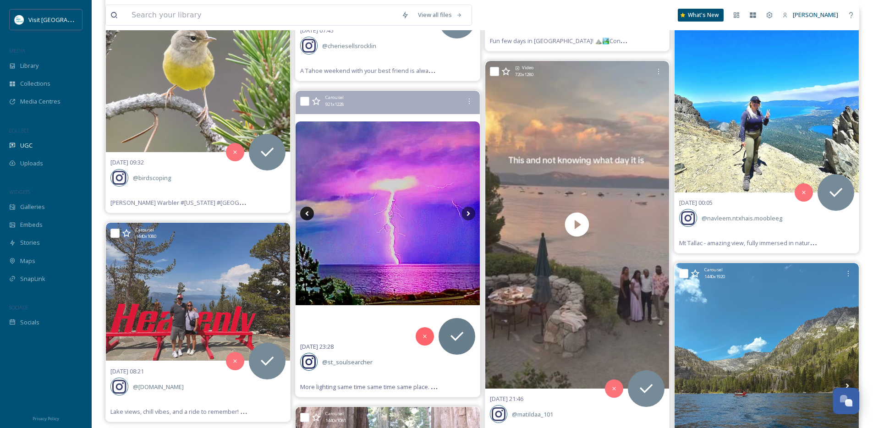
click at [307, 214] on icon at bounding box center [306, 213] width 3 height 5
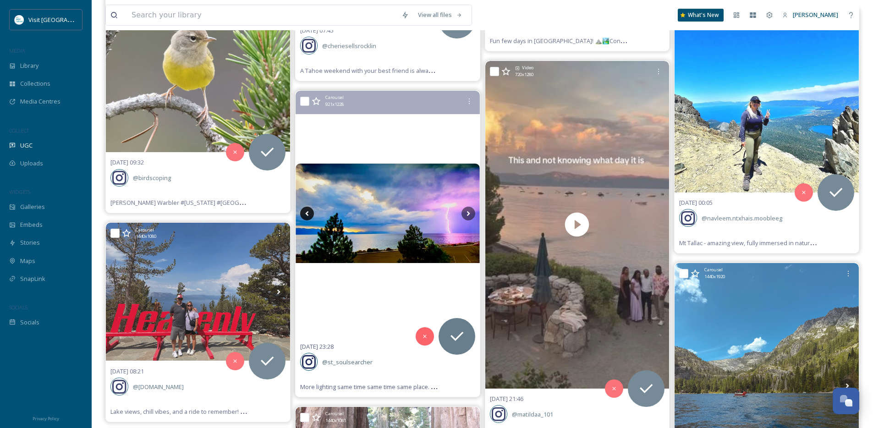
click at [307, 214] on icon at bounding box center [306, 213] width 3 height 5
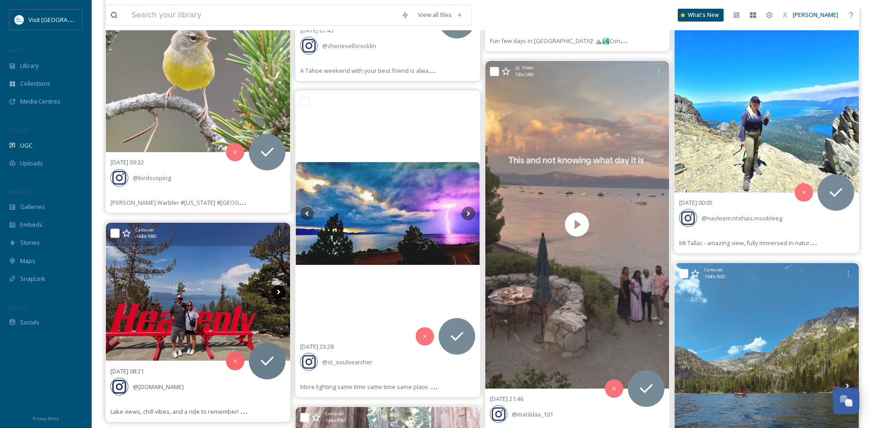
click at [277, 294] on icon at bounding box center [278, 292] width 3 height 5
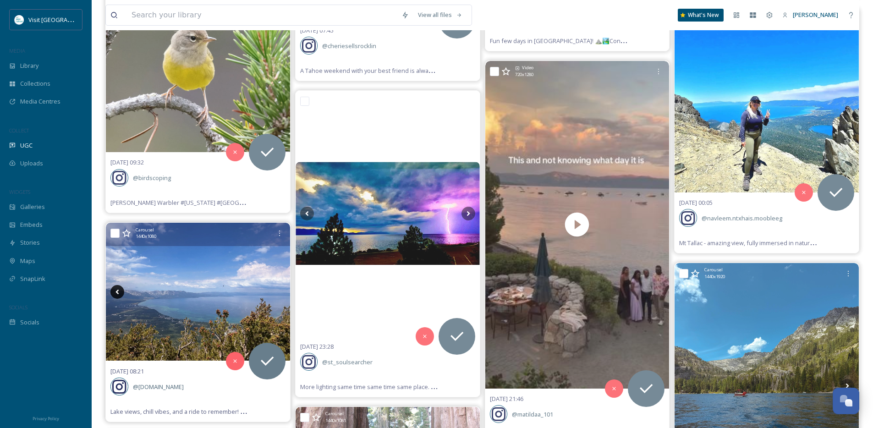
click at [116, 292] on icon at bounding box center [117, 292] width 3 height 5
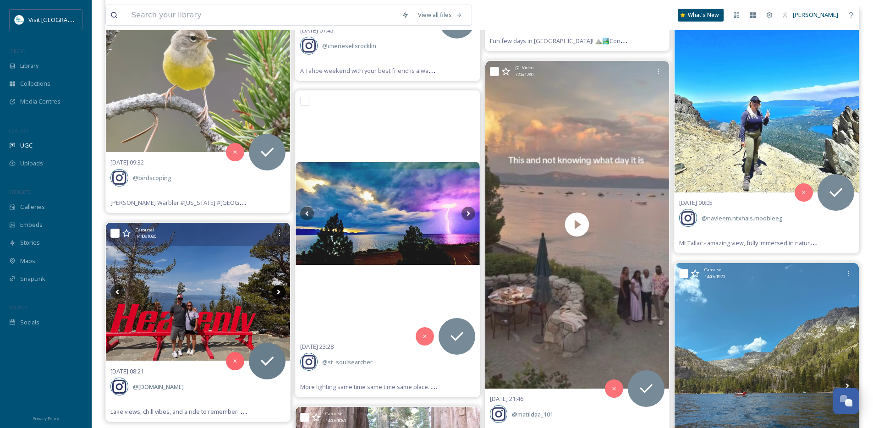
click at [278, 290] on icon at bounding box center [278, 292] width 3 height 5
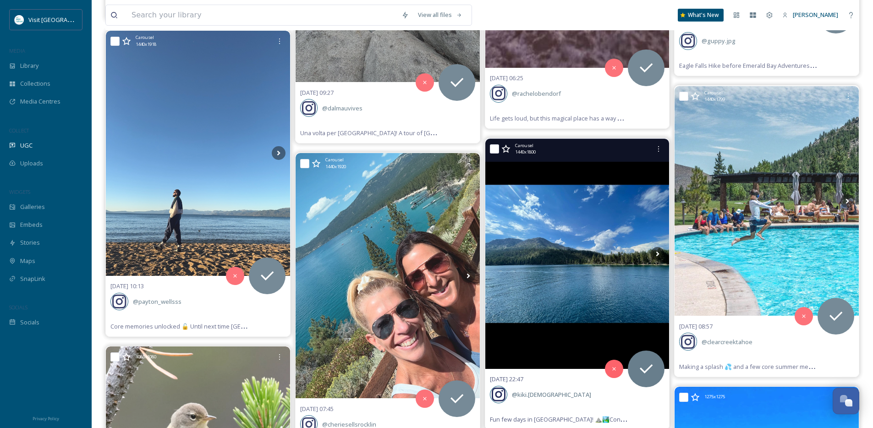
scroll to position [3599, 0]
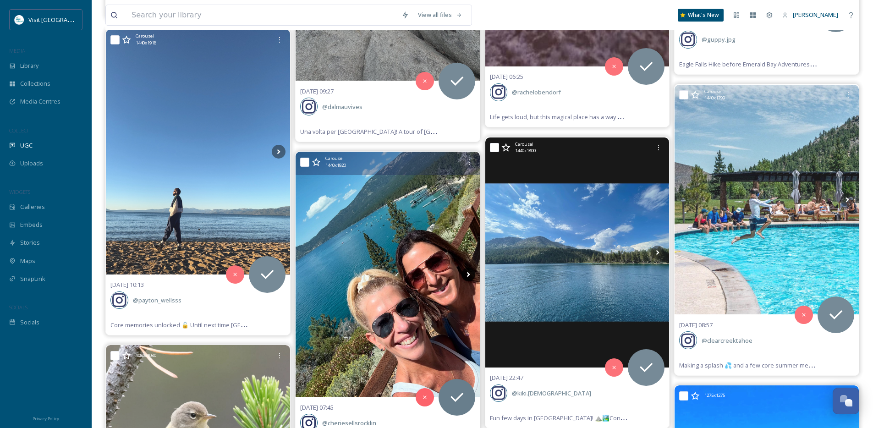
click at [469, 275] on icon at bounding box center [468, 274] width 3 height 5
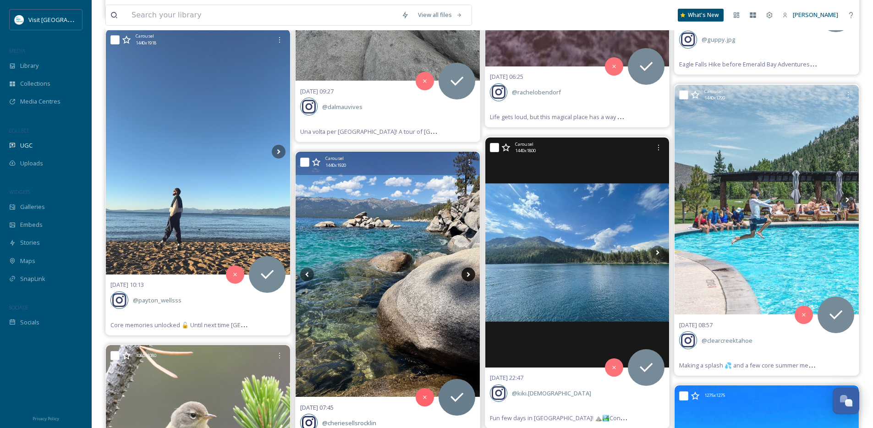
click at [469, 275] on icon at bounding box center [468, 274] width 3 height 5
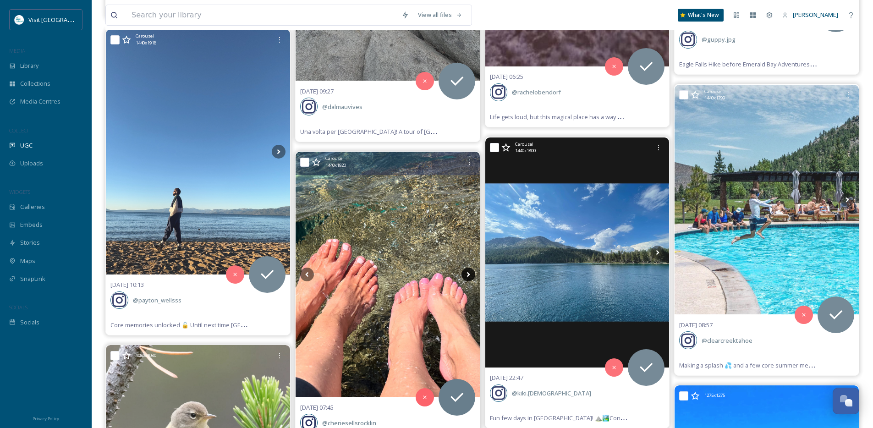
click at [469, 275] on icon at bounding box center [468, 274] width 3 height 5
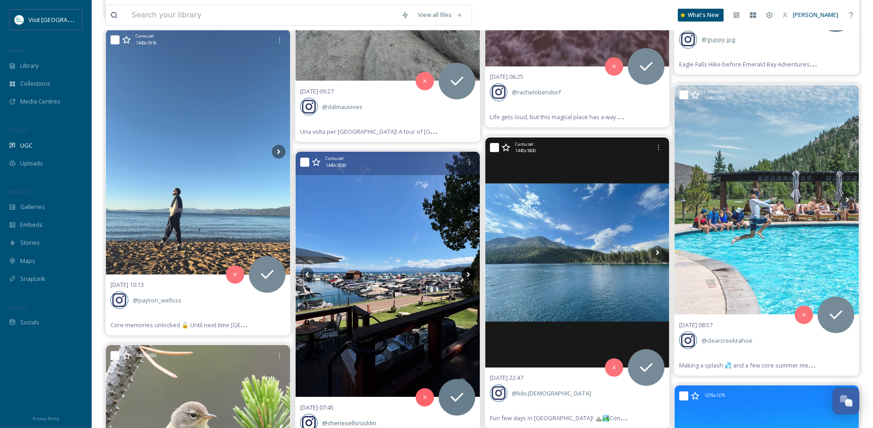
click at [469, 275] on icon at bounding box center [468, 274] width 3 height 5
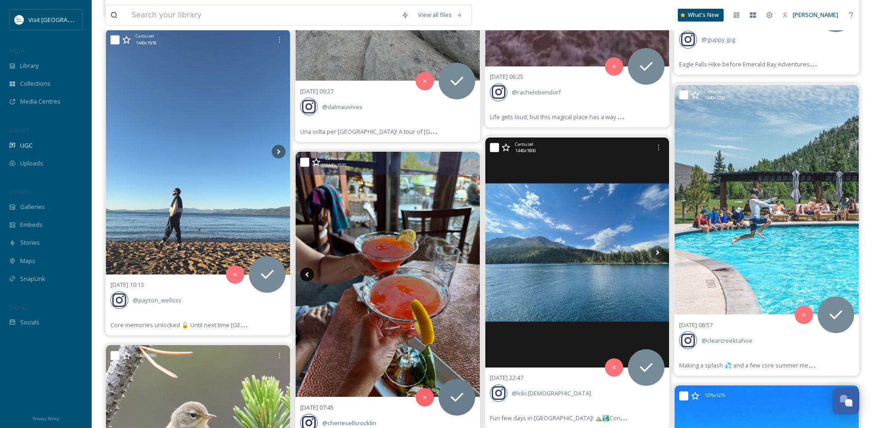
click at [308, 275] on icon at bounding box center [307, 275] width 14 height 14
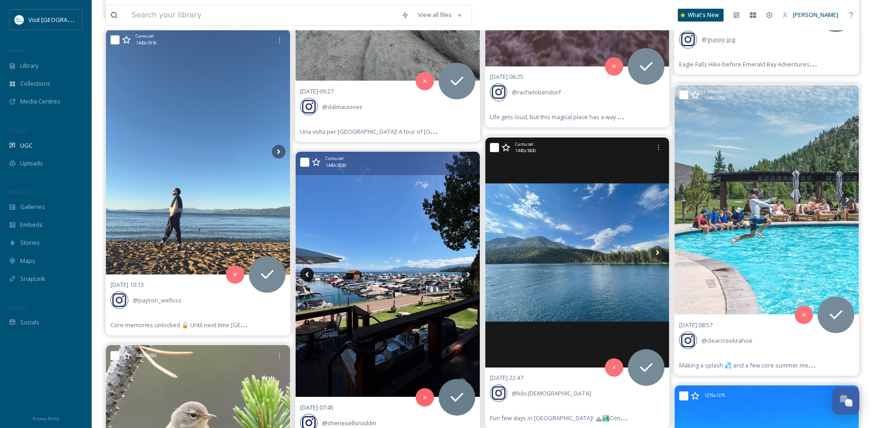
click at [308, 275] on icon at bounding box center [307, 275] width 14 height 14
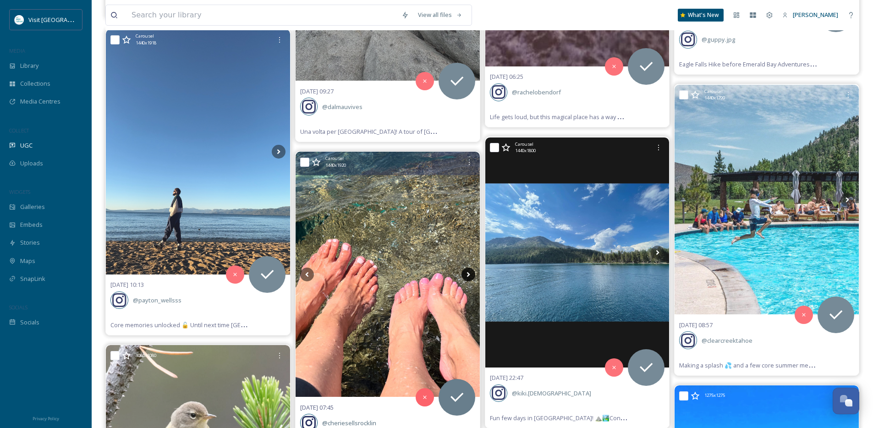
click at [469, 275] on icon at bounding box center [468, 274] width 3 height 5
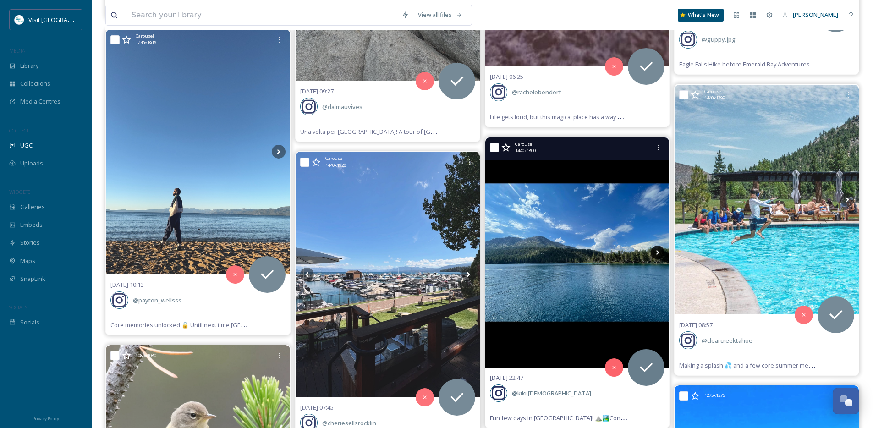
click at [659, 254] on icon at bounding box center [658, 253] width 14 height 14
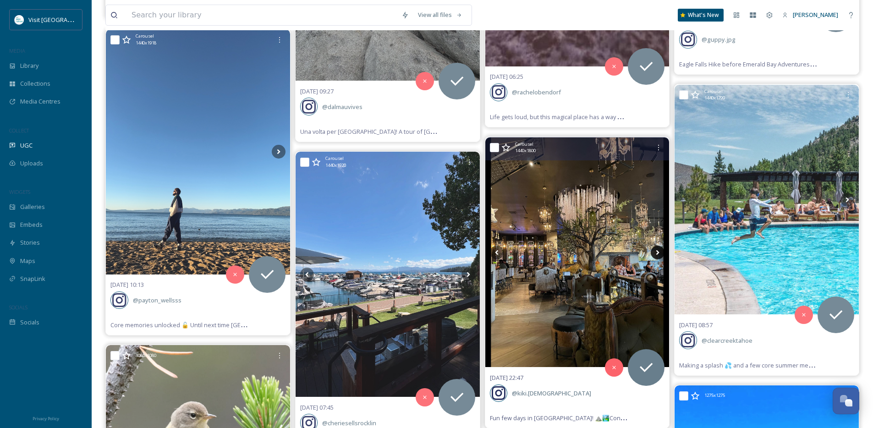
click at [659, 254] on icon at bounding box center [658, 253] width 14 height 14
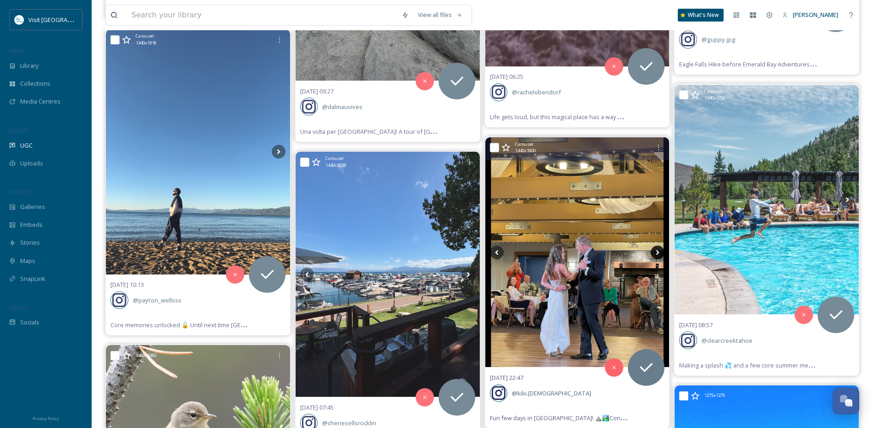
click at [659, 254] on icon at bounding box center [658, 253] width 14 height 14
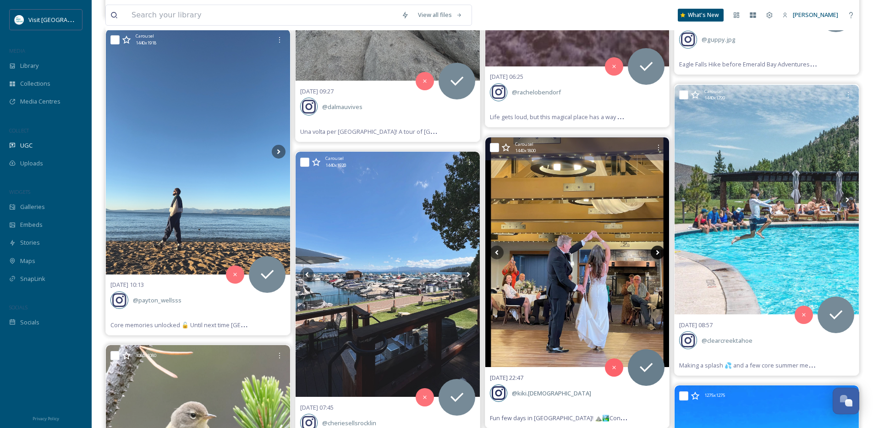
click at [659, 254] on icon at bounding box center [658, 253] width 14 height 14
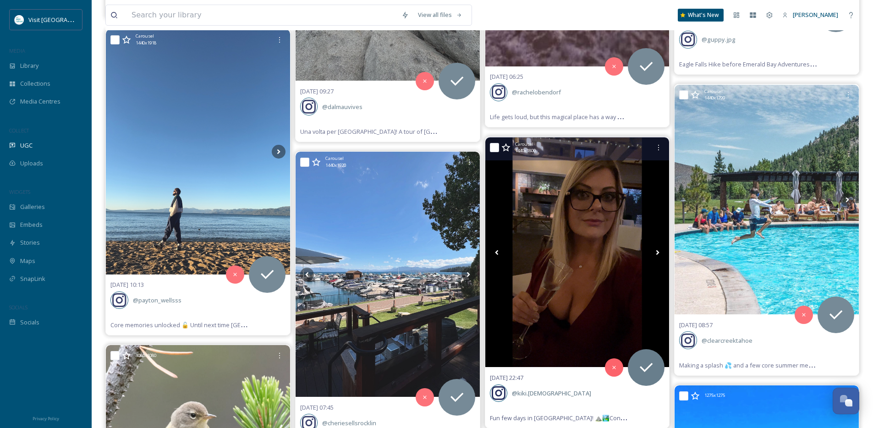
click at [659, 254] on icon at bounding box center [658, 253] width 14 height 14
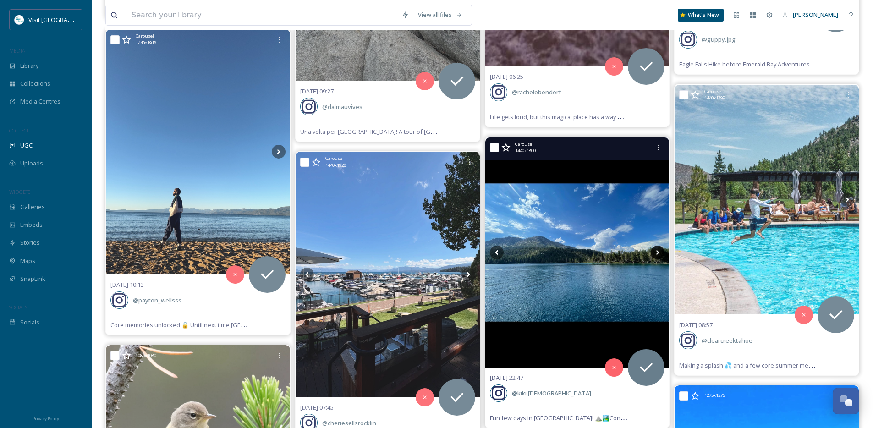
click at [659, 254] on icon at bounding box center [658, 253] width 14 height 14
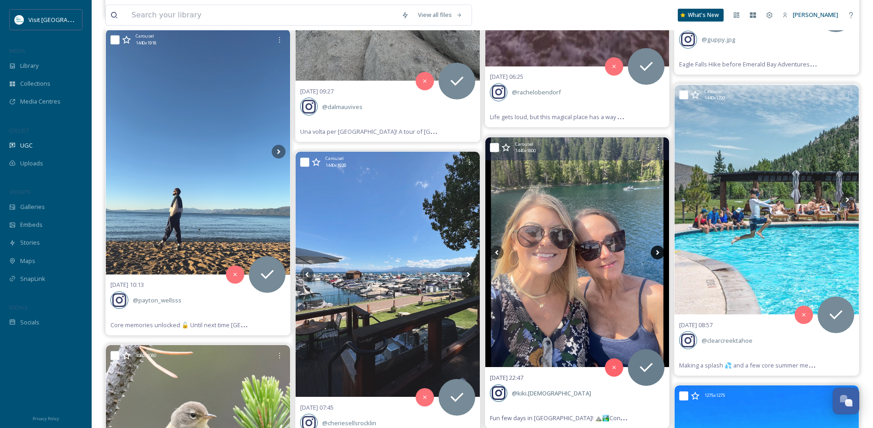
click at [659, 254] on icon at bounding box center [658, 253] width 14 height 14
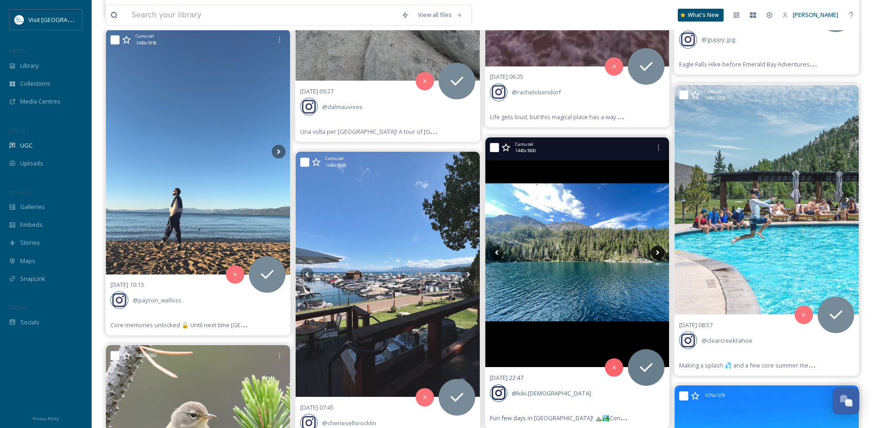
click at [659, 254] on icon at bounding box center [658, 253] width 14 height 14
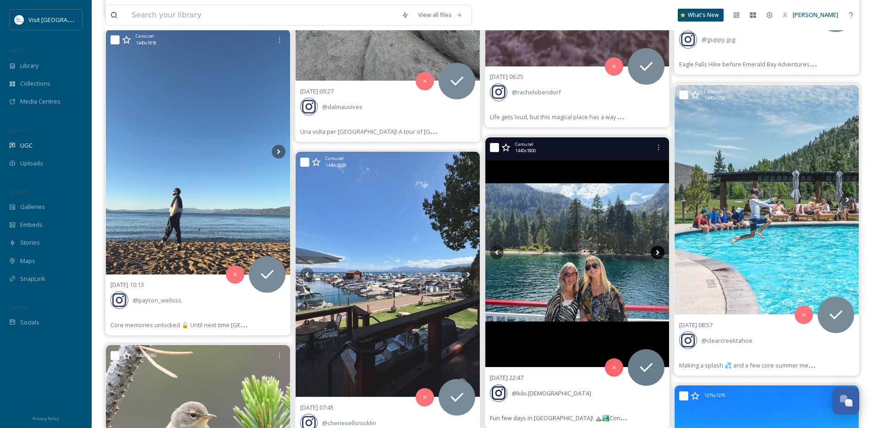
click at [659, 254] on icon at bounding box center [658, 253] width 14 height 14
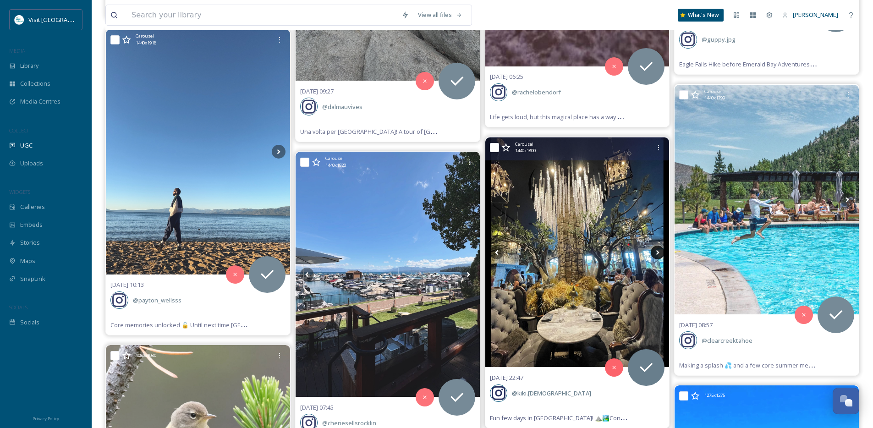
click at [659, 254] on icon at bounding box center [658, 253] width 14 height 14
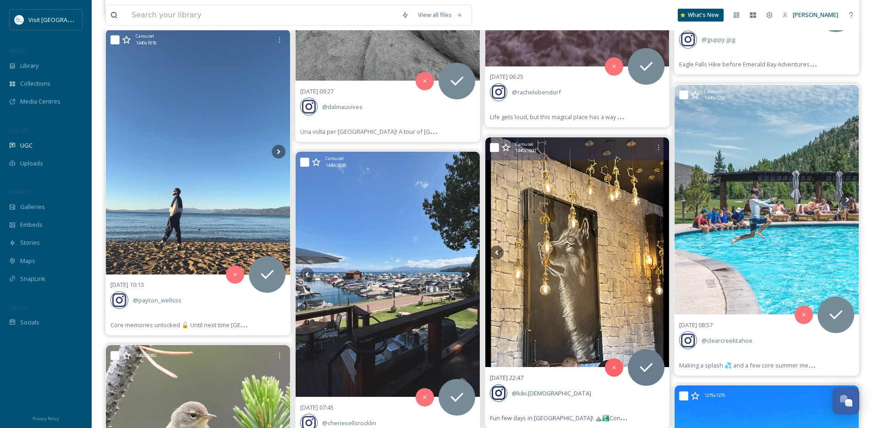
click at [659, 254] on icon at bounding box center [658, 253] width 14 height 14
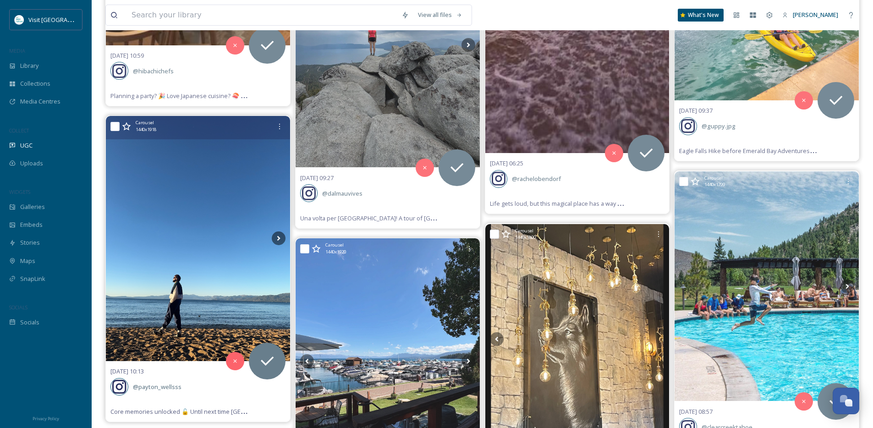
scroll to position [3513, 0]
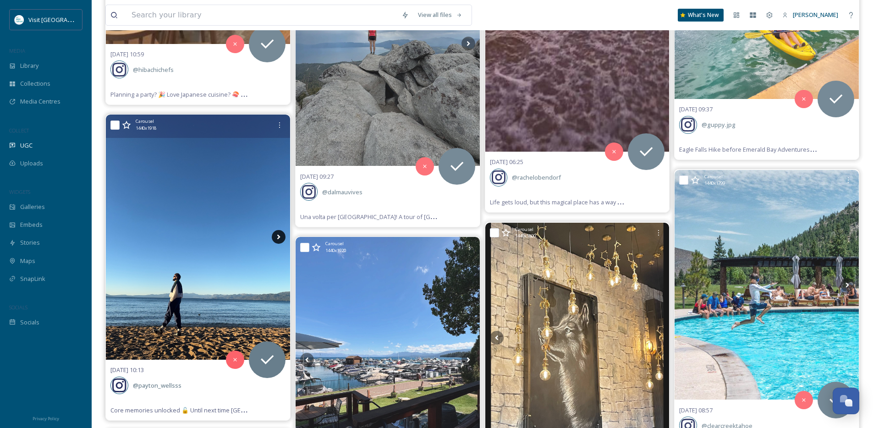
click at [279, 236] on icon at bounding box center [279, 237] width 14 height 14
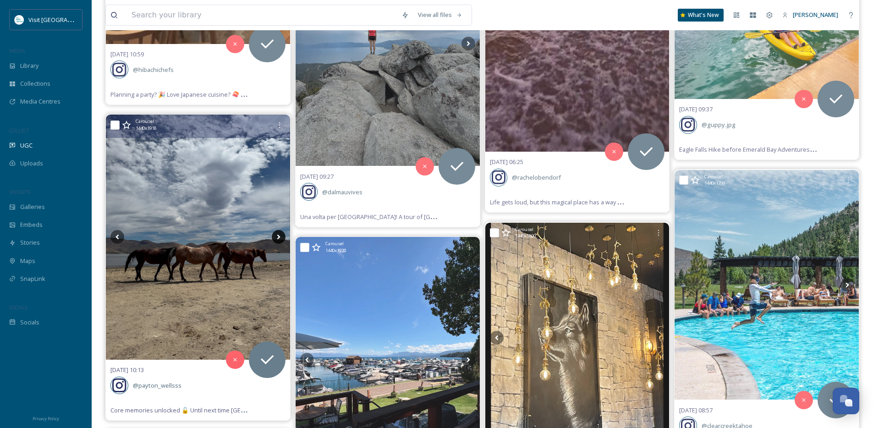
click at [279, 236] on icon at bounding box center [279, 237] width 14 height 14
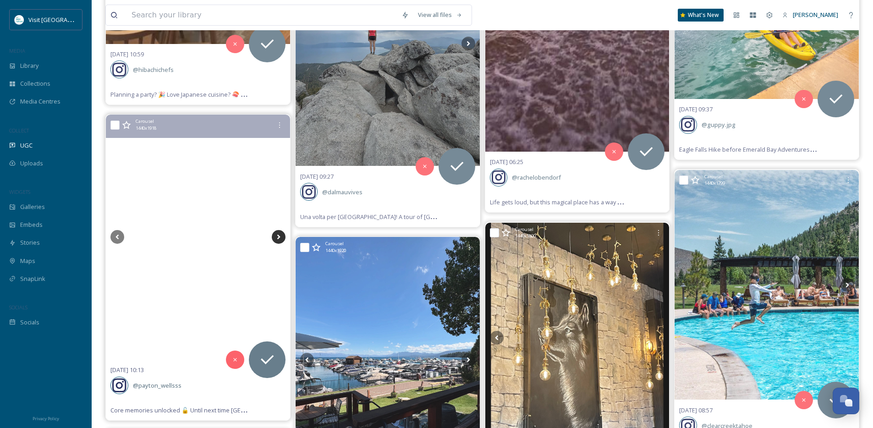
click at [279, 236] on icon at bounding box center [279, 237] width 14 height 14
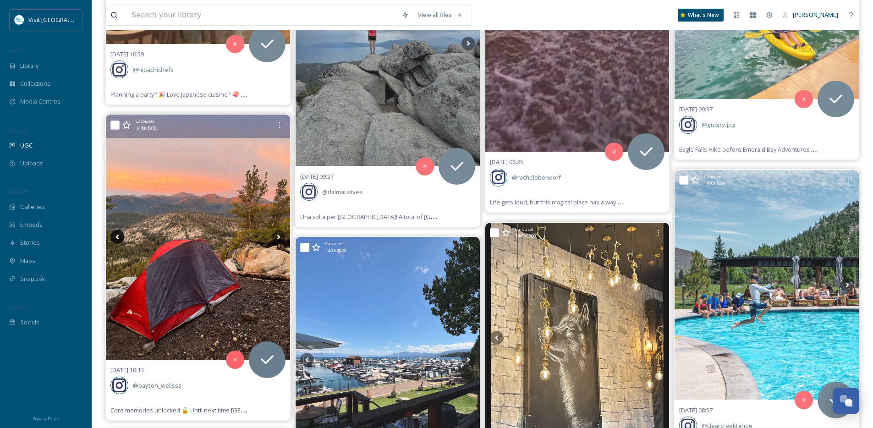
click at [113, 238] on icon at bounding box center [118, 237] width 14 height 14
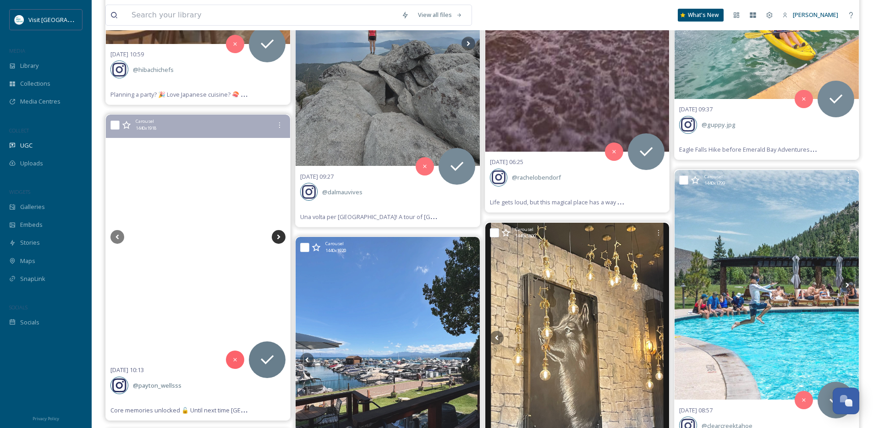
click at [278, 237] on icon at bounding box center [278, 237] width 3 height 5
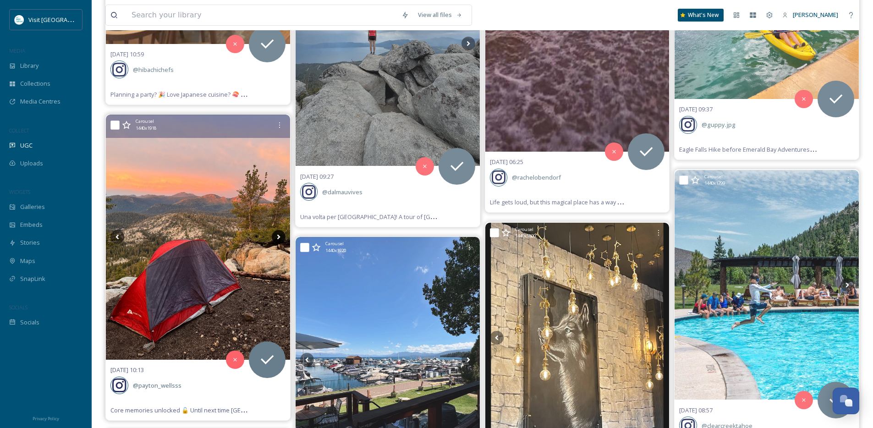
click at [278, 237] on icon at bounding box center [278, 237] width 3 height 5
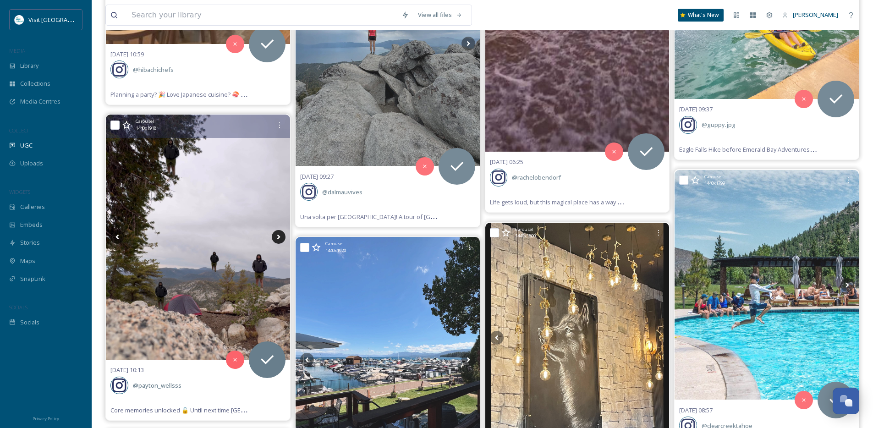
click at [278, 237] on icon at bounding box center [278, 237] width 3 height 5
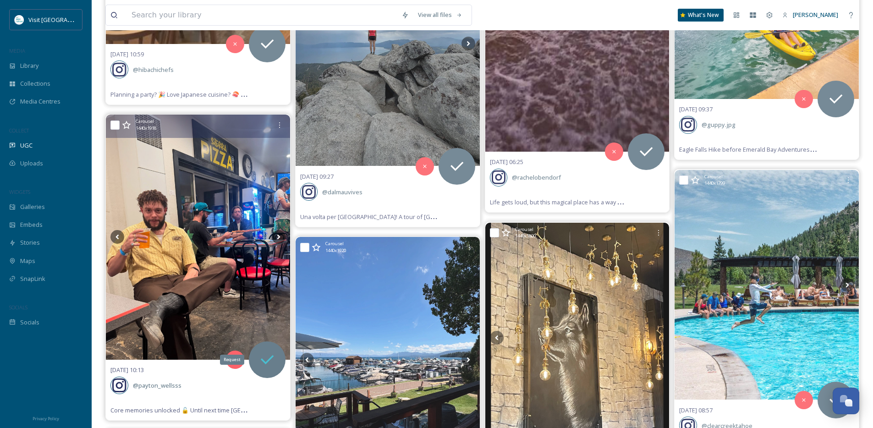
click at [275, 358] on icon at bounding box center [267, 360] width 18 height 18
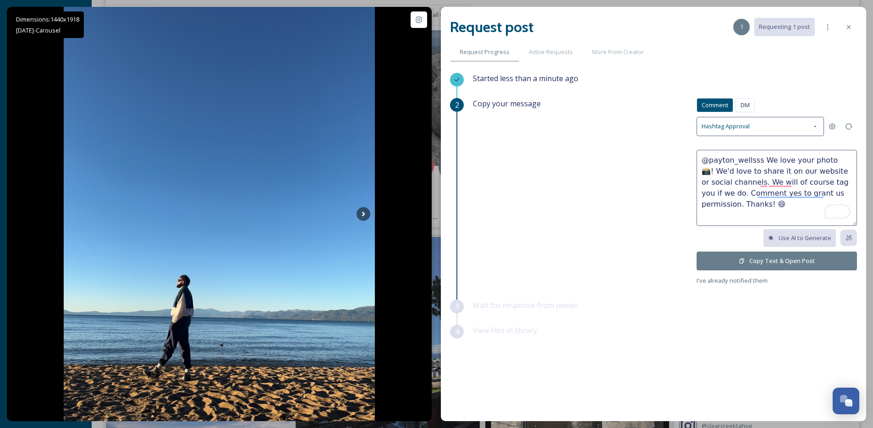
drag, startPoint x: 835, startPoint y: 161, endPoint x: 761, endPoint y: 162, distance: 74.3
click at [761, 162] on textarea "@payton_wellsss We love your photo 📸! We'd love to share it on our website or s…" at bounding box center [777, 188] width 160 height 76
click at [815, 169] on textarea "@payton_wellsss Rad pics! Looks like an amazing trip. We'd love to share it on …" at bounding box center [777, 188] width 160 height 76
click at [813, 169] on textarea "@payton_wellsss Rad pics! Looks like an amazing trip. We'd love to share it on …" at bounding box center [777, 188] width 160 height 76
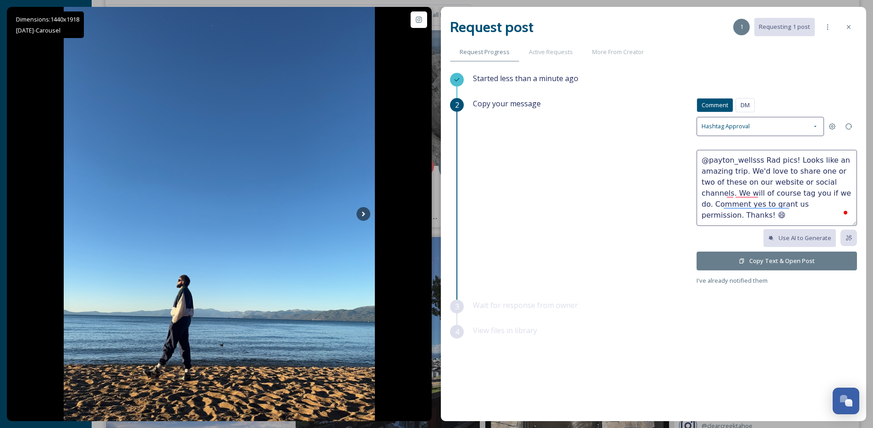
type textarea "@payton_wellsss Rad pics! Looks like an amazing trip. We'd love to share one or…"
click at [783, 258] on button "Copy Text & Open Post" at bounding box center [777, 261] width 160 height 19
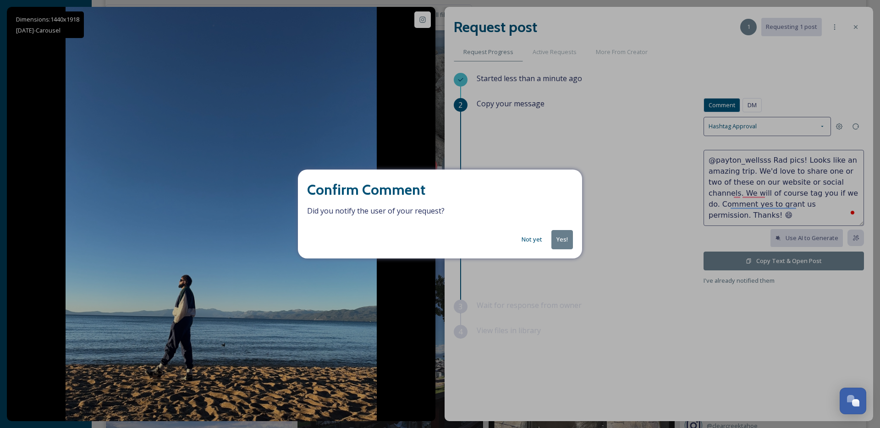
click at [561, 241] on button "Yes!" at bounding box center [563, 239] width 22 height 19
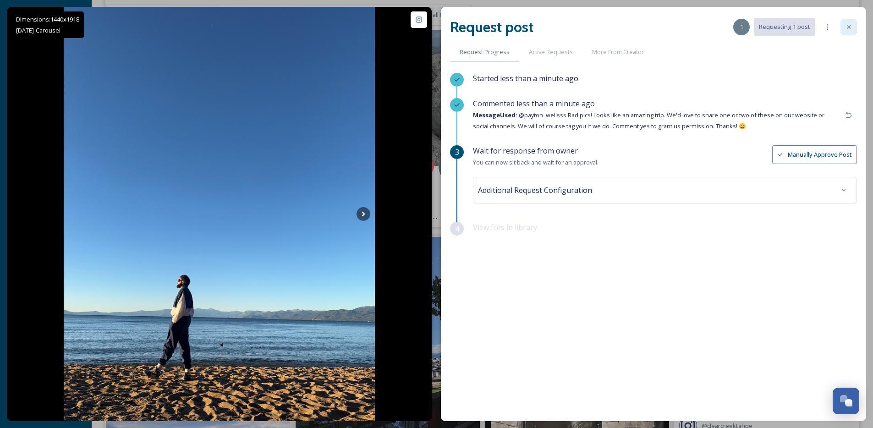
click at [852, 23] on icon at bounding box center [849, 26] width 7 height 7
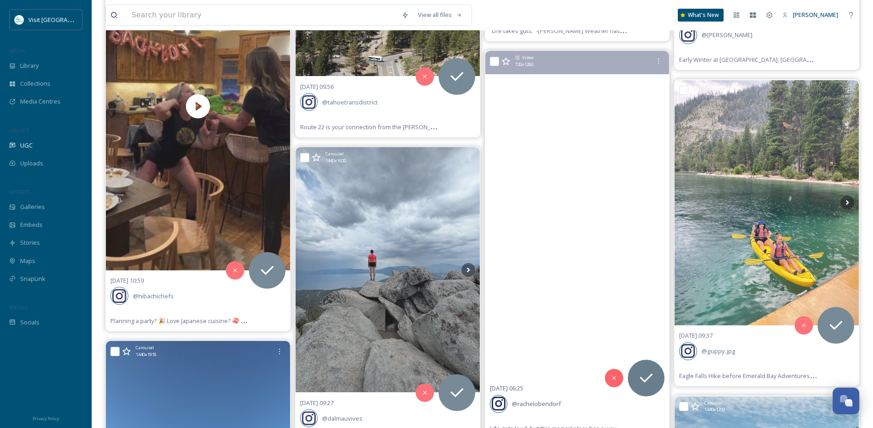
scroll to position [3284, 0]
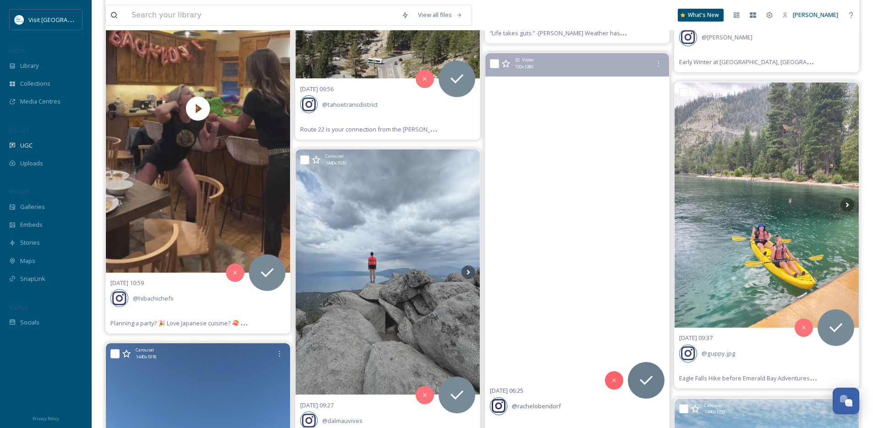
click at [599, 307] on video "Life gets loud, but this magical place has a way of quieting everything down.\a…" at bounding box center [578, 217] width 184 height 328
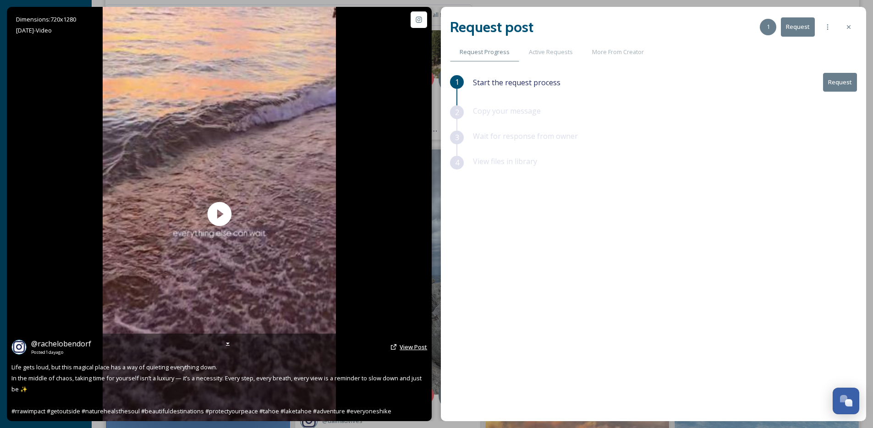
click at [402, 347] on span "View Post" at bounding box center [414, 347] width 28 height 8
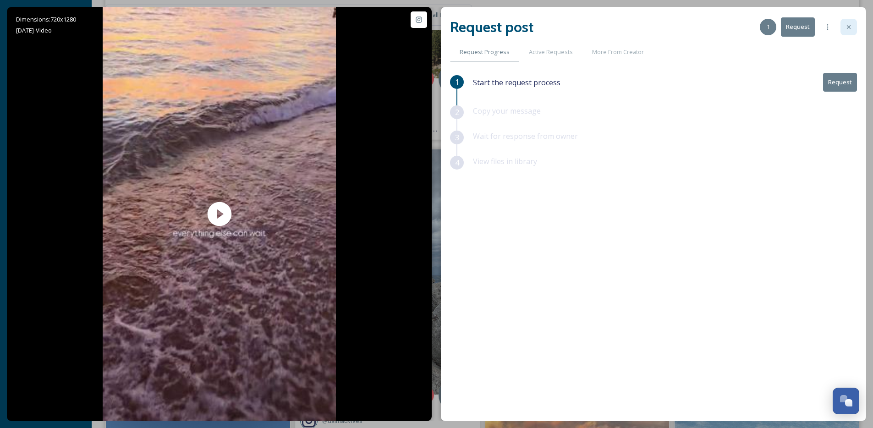
click at [852, 27] on icon at bounding box center [849, 26] width 7 height 7
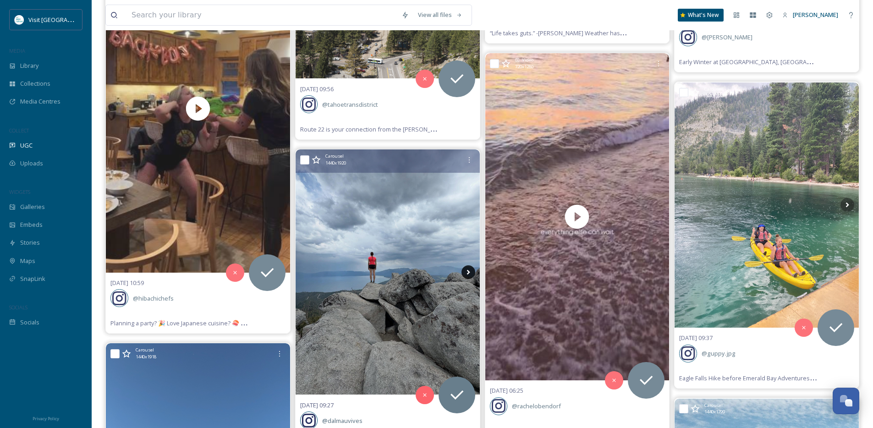
click at [468, 272] on icon at bounding box center [469, 272] width 14 height 14
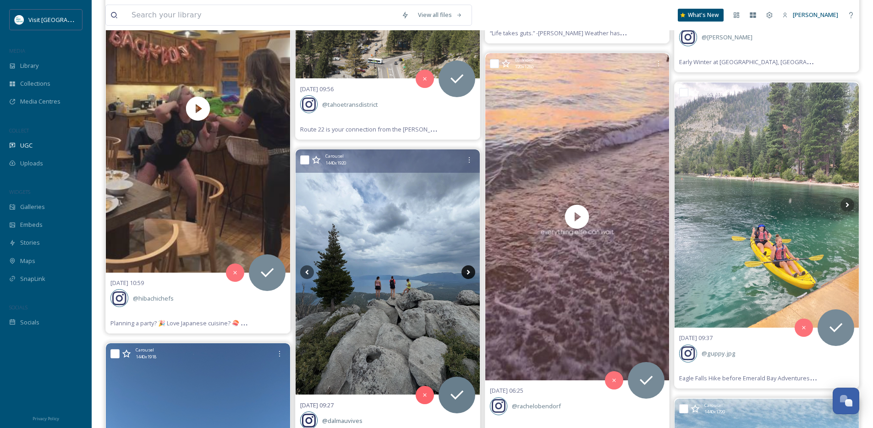
click at [468, 272] on icon at bounding box center [469, 272] width 14 height 14
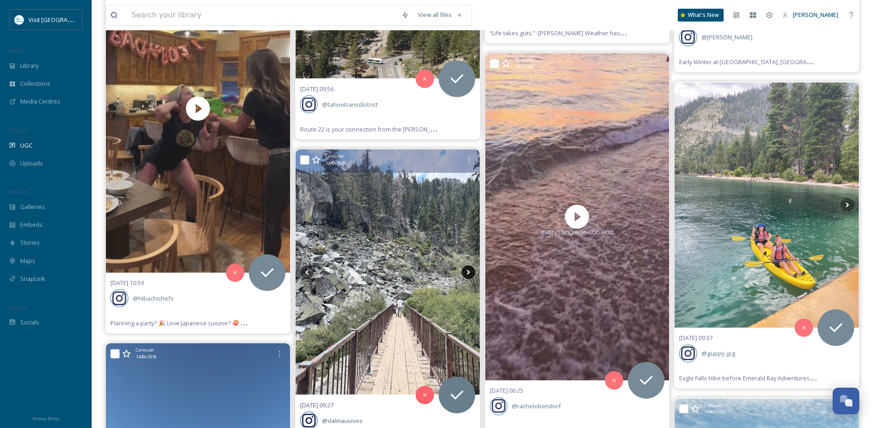
click at [468, 272] on icon at bounding box center [469, 272] width 14 height 14
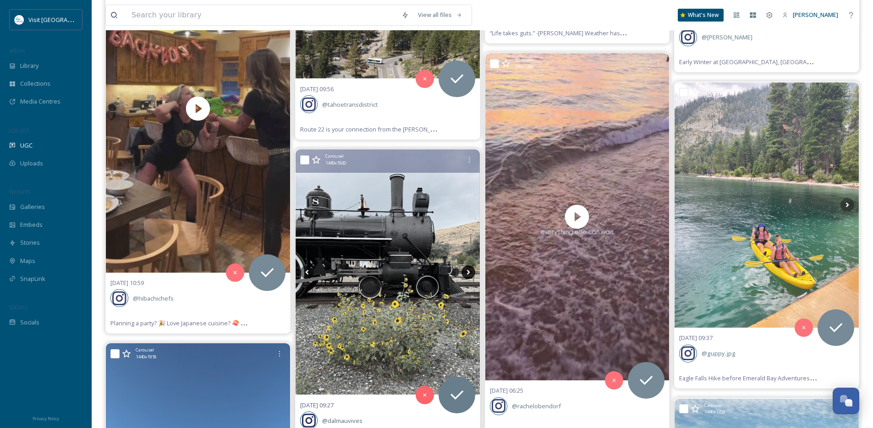
click at [468, 272] on icon at bounding box center [469, 272] width 14 height 14
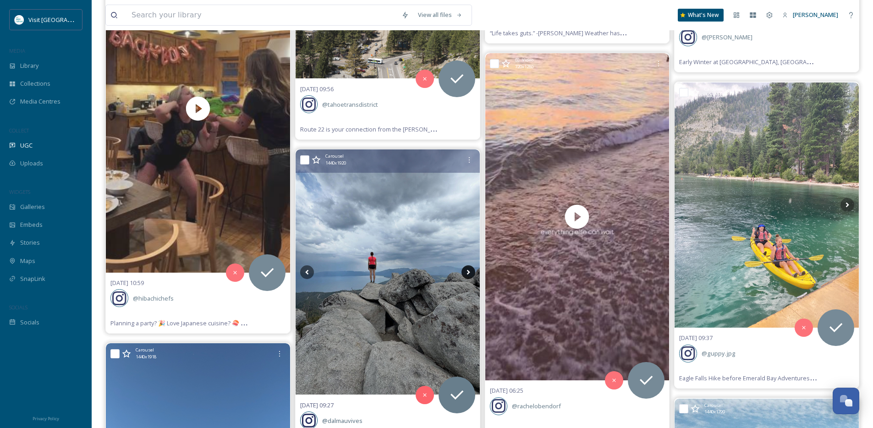
click at [468, 272] on icon at bounding box center [469, 272] width 14 height 14
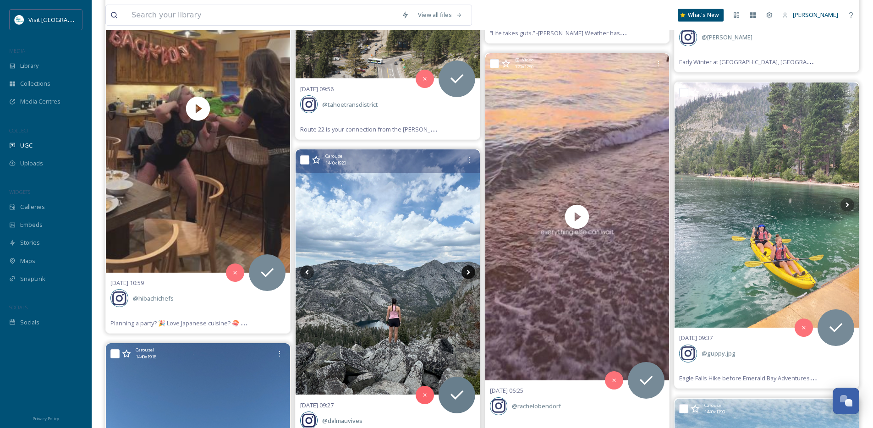
click at [468, 272] on icon at bounding box center [469, 272] width 14 height 14
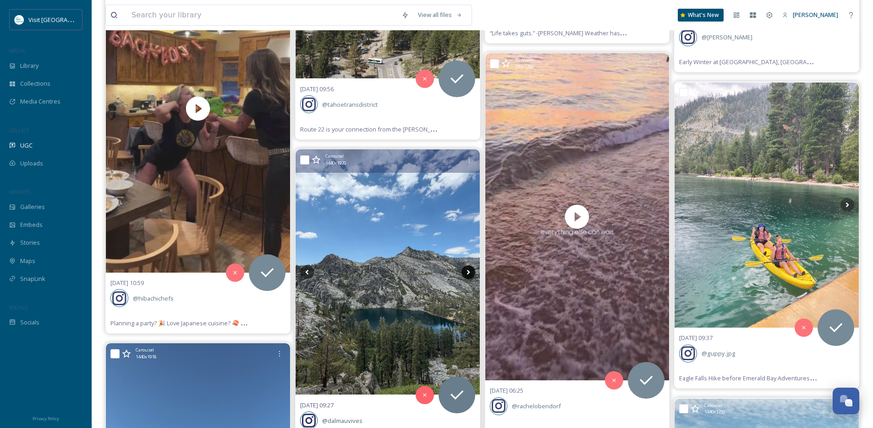
click at [468, 272] on icon at bounding box center [469, 272] width 14 height 14
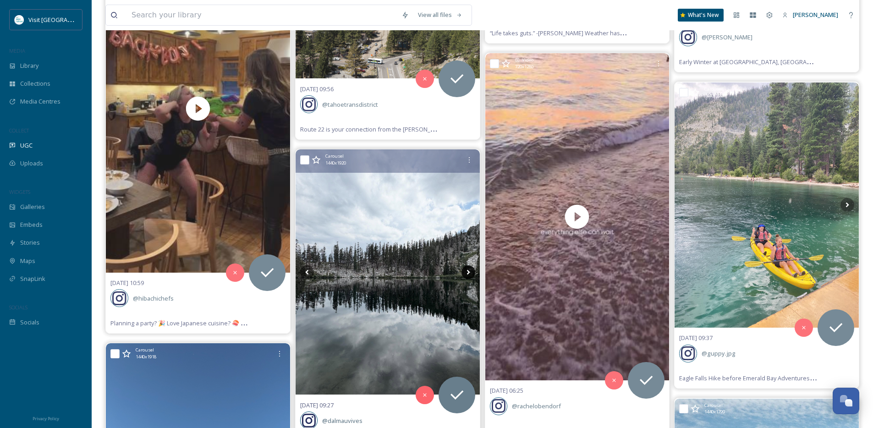
click at [468, 272] on icon at bounding box center [469, 272] width 14 height 14
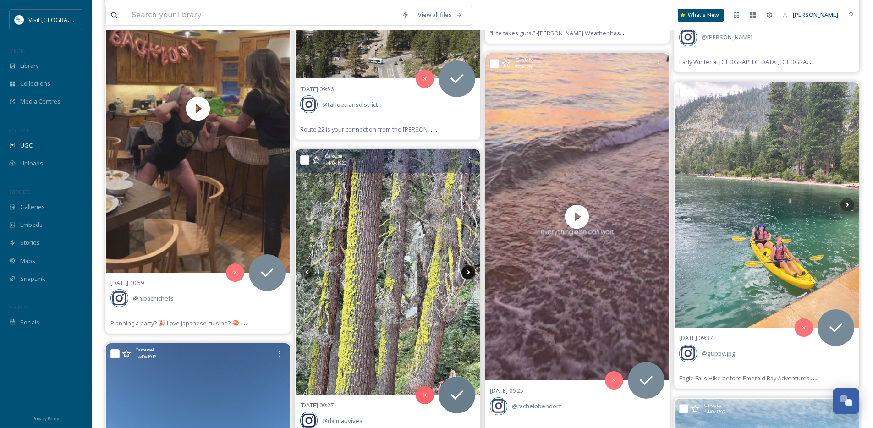
click at [468, 272] on icon at bounding box center [469, 272] width 14 height 14
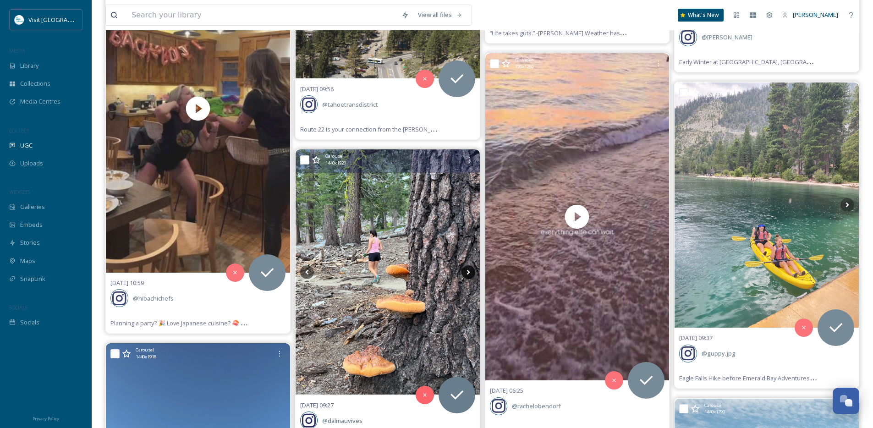
click at [468, 272] on icon at bounding box center [469, 272] width 14 height 14
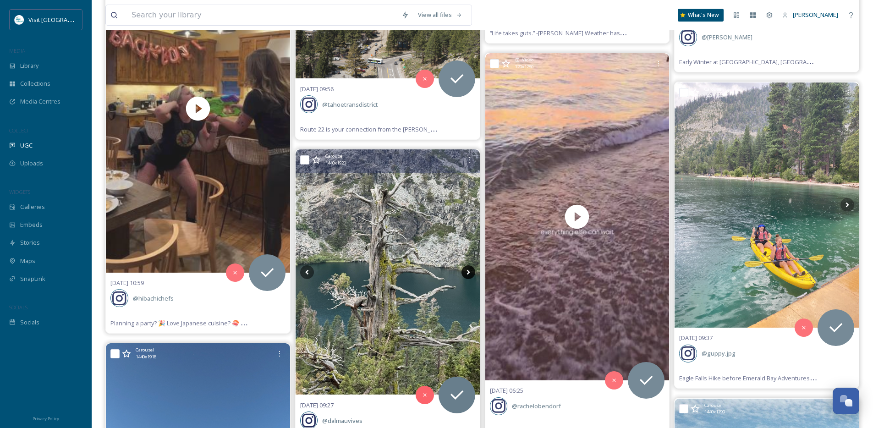
click at [468, 272] on icon at bounding box center [469, 272] width 14 height 14
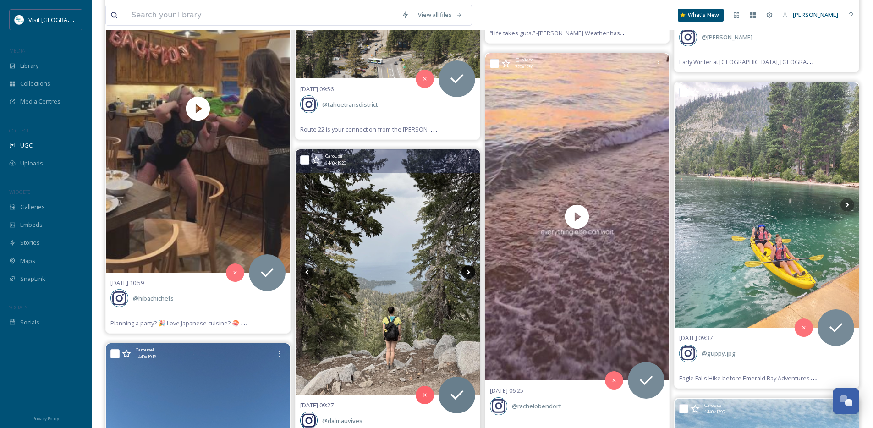
click at [468, 272] on icon at bounding box center [469, 272] width 14 height 14
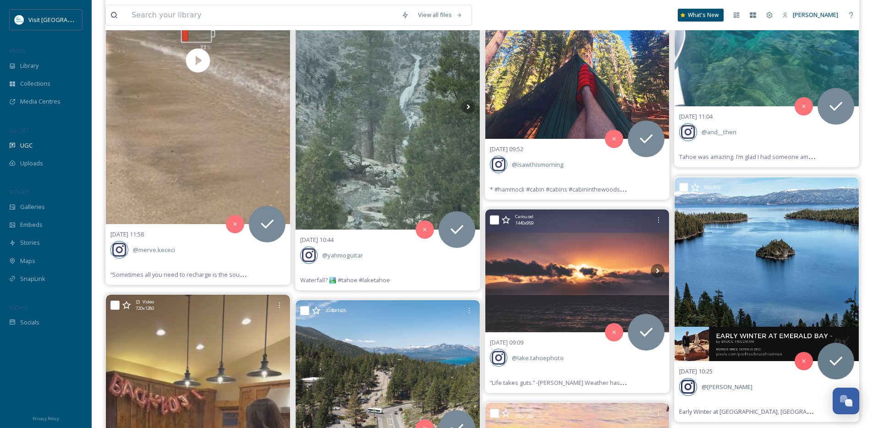
scroll to position [2934, 0]
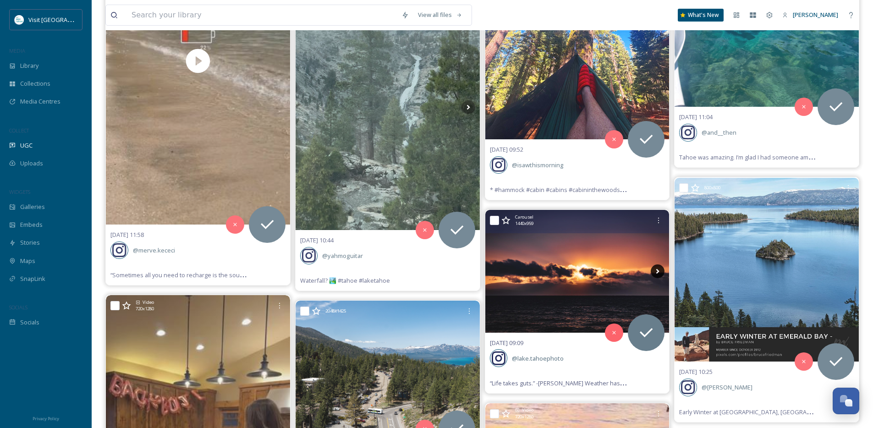
click at [663, 273] on icon at bounding box center [658, 272] width 14 height 14
click at [662, 273] on icon at bounding box center [658, 272] width 14 height 14
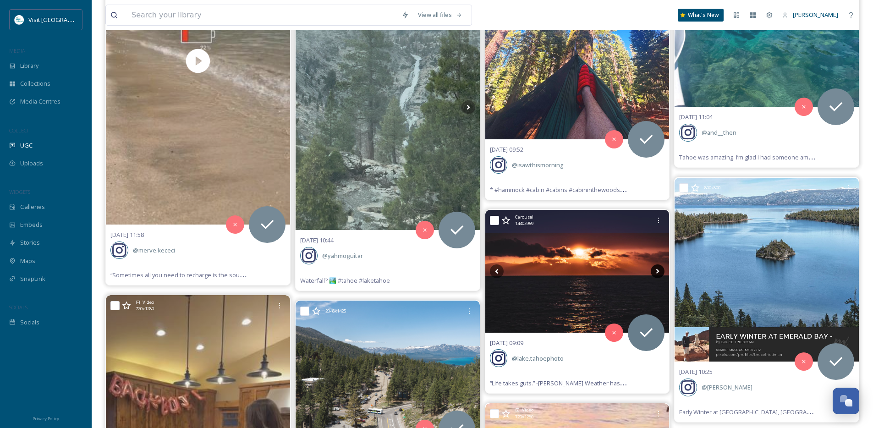
click at [662, 273] on icon at bounding box center [658, 272] width 14 height 14
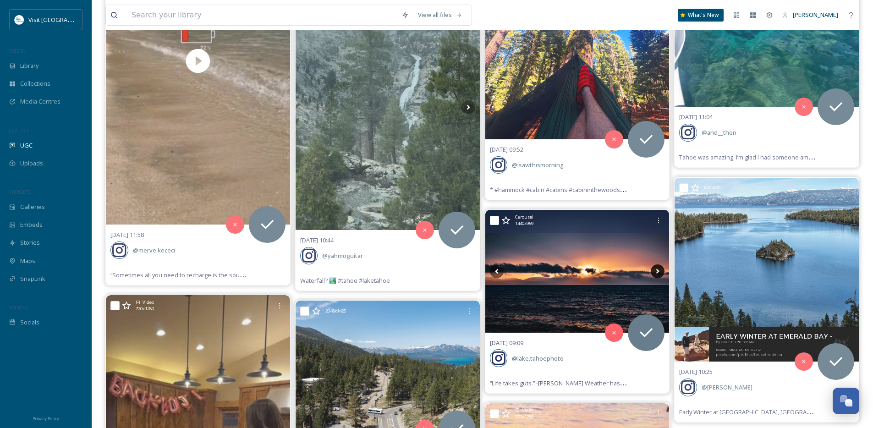
click at [662, 273] on icon at bounding box center [658, 272] width 14 height 14
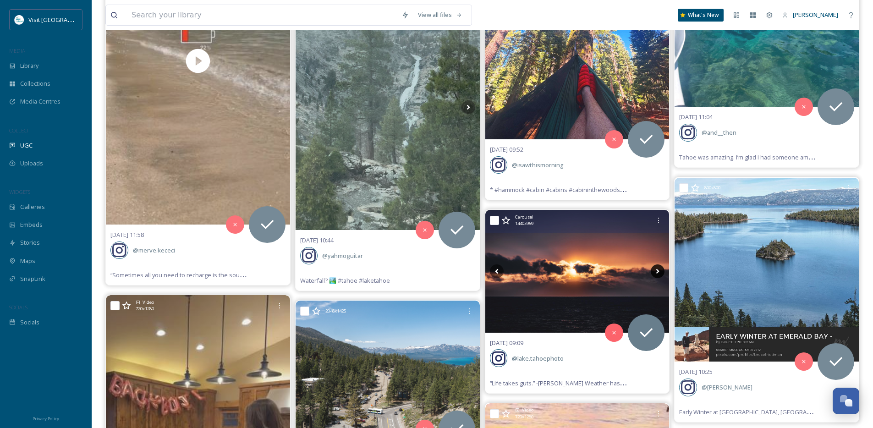
click at [662, 273] on icon at bounding box center [658, 272] width 14 height 14
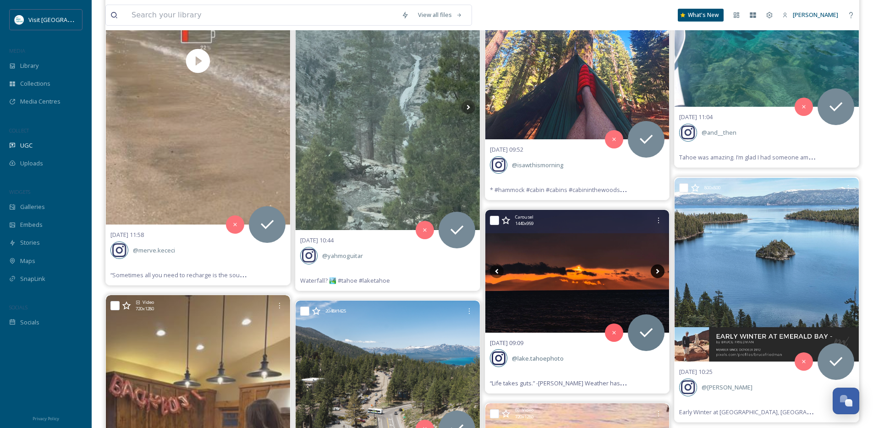
click at [662, 273] on icon at bounding box center [658, 272] width 14 height 14
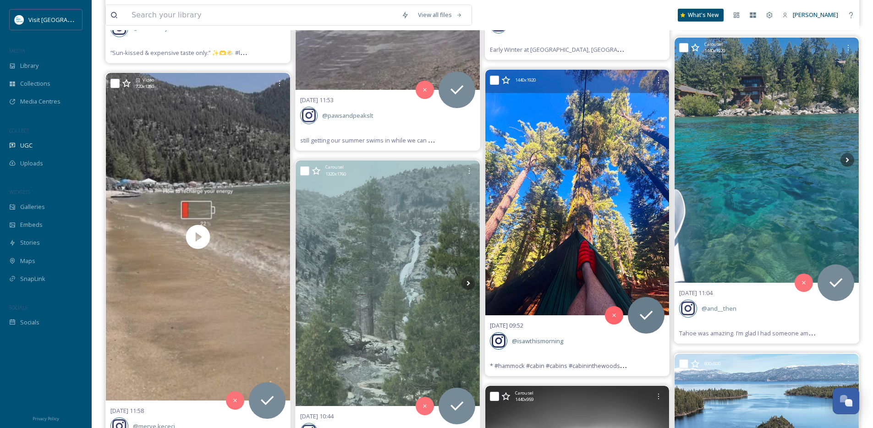
scroll to position [2760, 0]
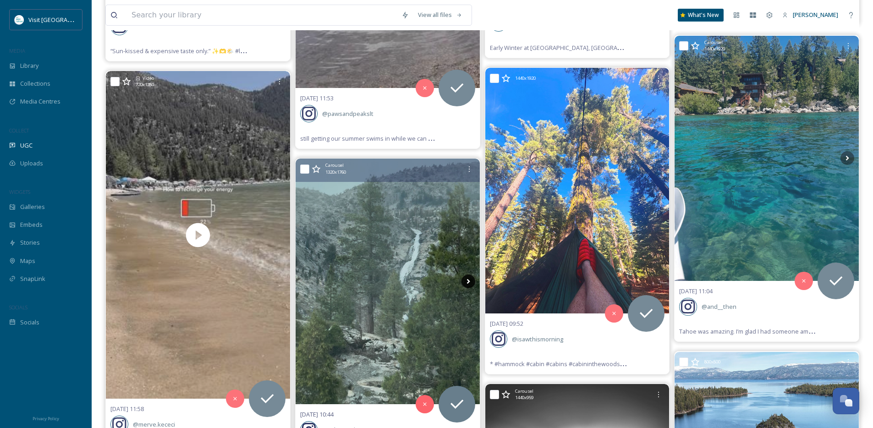
click at [468, 279] on icon at bounding box center [469, 282] width 14 height 14
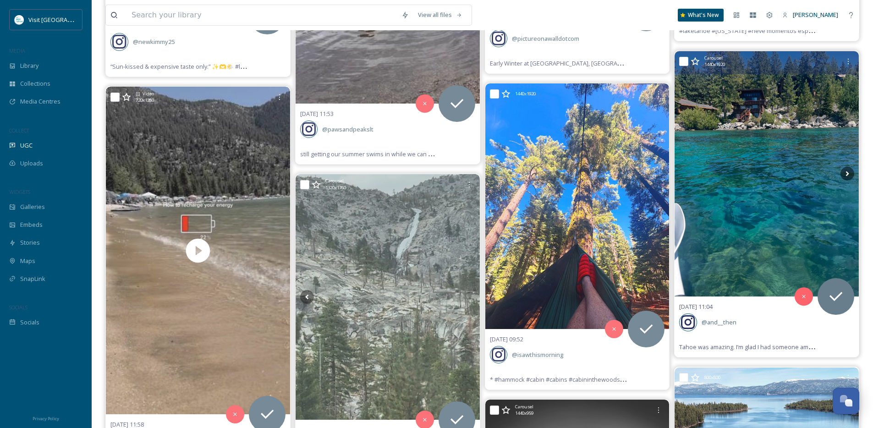
scroll to position [2742, 0]
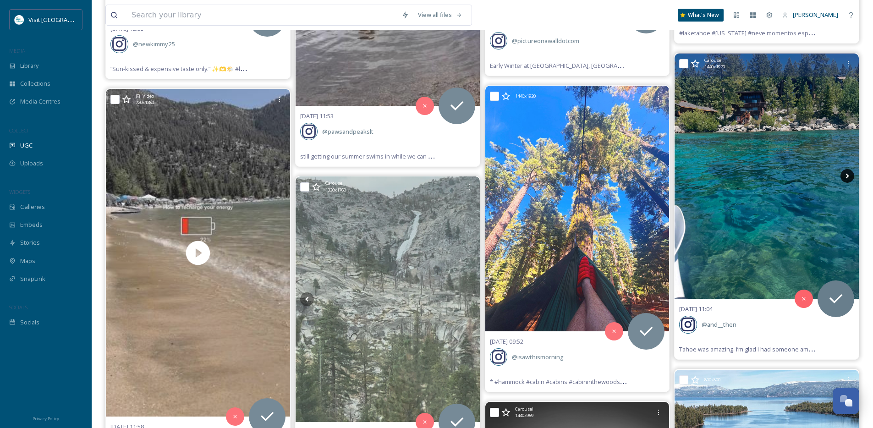
click at [850, 170] on icon at bounding box center [848, 176] width 14 height 14
click at [847, 175] on icon at bounding box center [847, 176] width 3 height 5
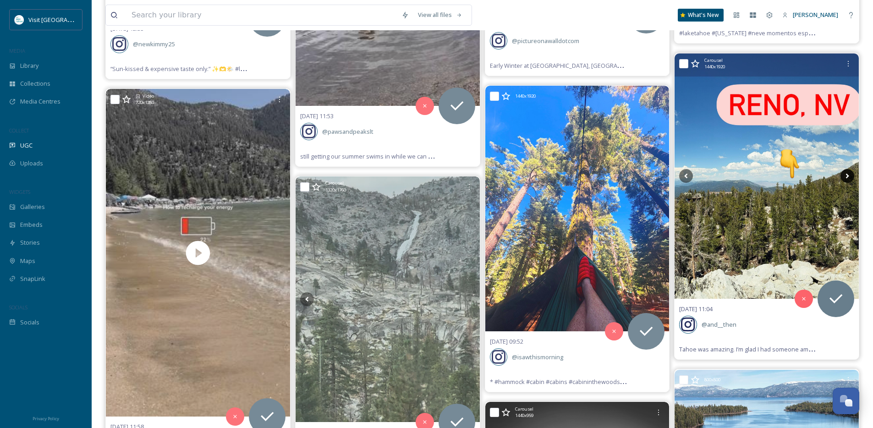
click at [847, 177] on icon at bounding box center [847, 176] width 3 height 5
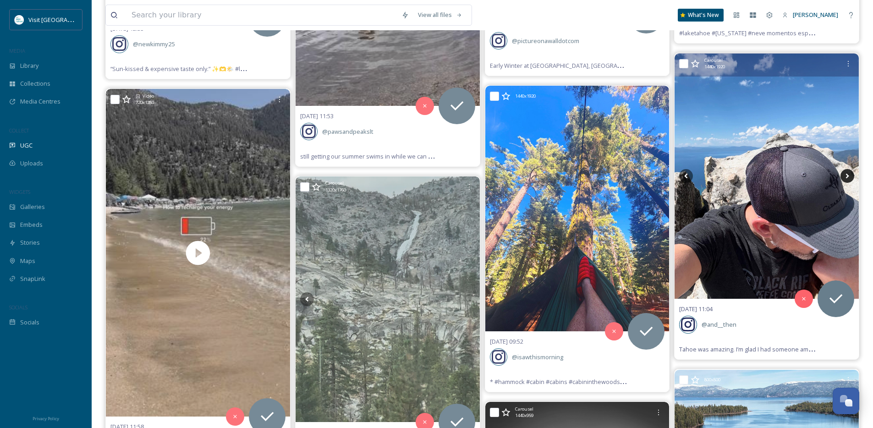
click at [847, 177] on icon at bounding box center [847, 176] width 3 height 5
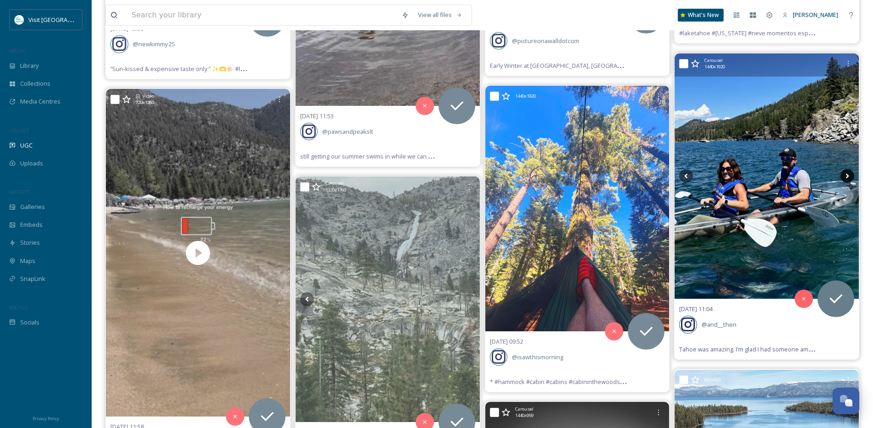
click at [847, 177] on icon at bounding box center [847, 176] width 3 height 5
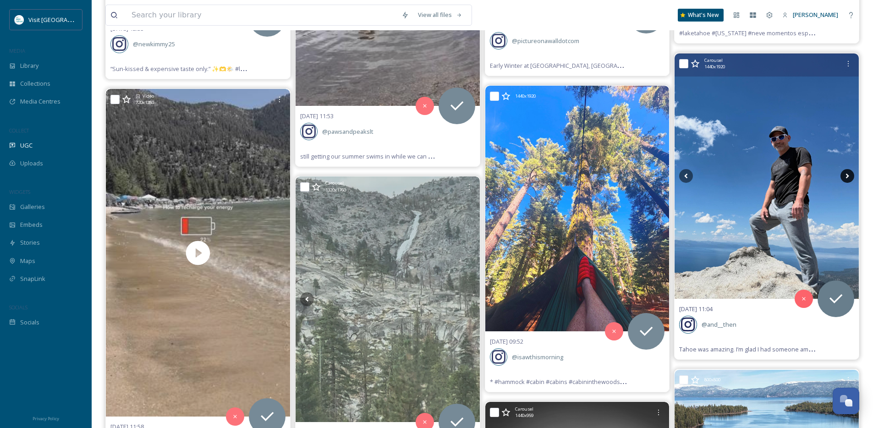
click at [847, 177] on icon at bounding box center [847, 176] width 3 height 5
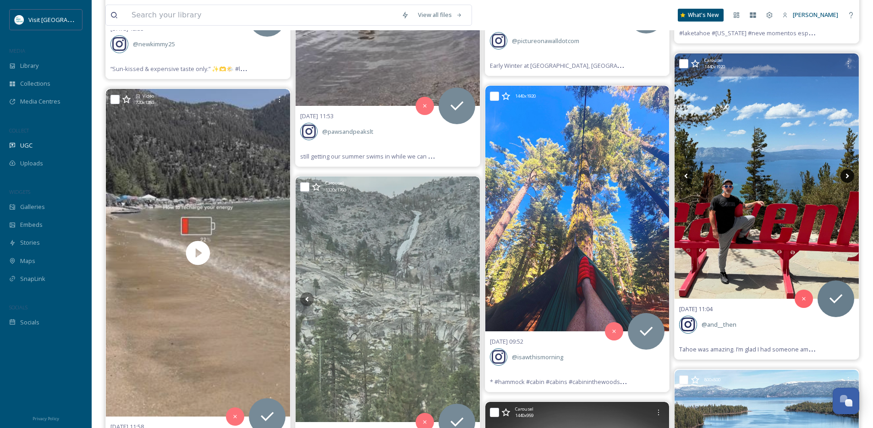
click at [847, 177] on icon at bounding box center [847, 176] width 3 height 5
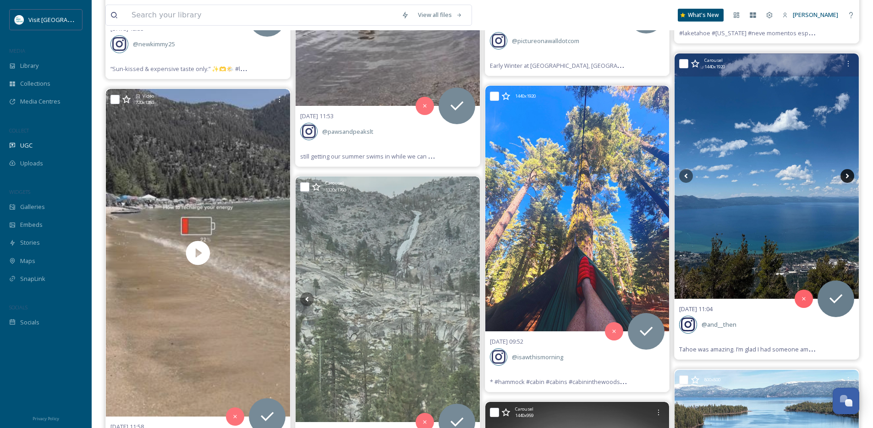
click at [847, 177] on icon at bounding box center [847, 176] width 3 height 5
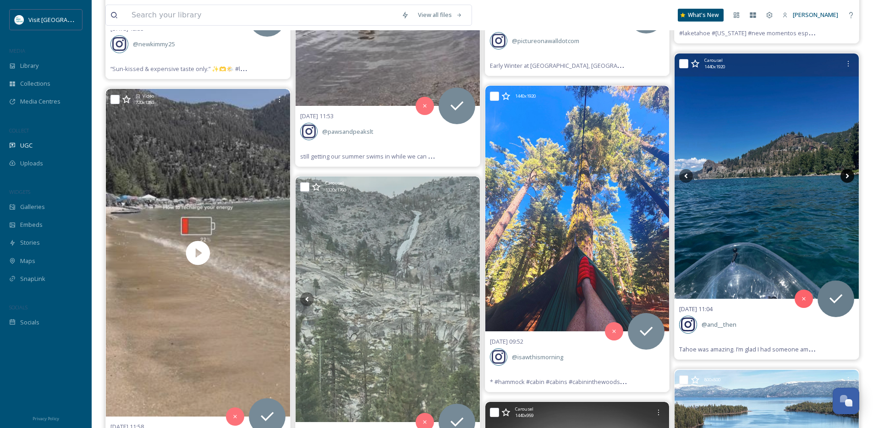
click at [847, 177] on icon at bounding box center [847, 176] width 3 height 5
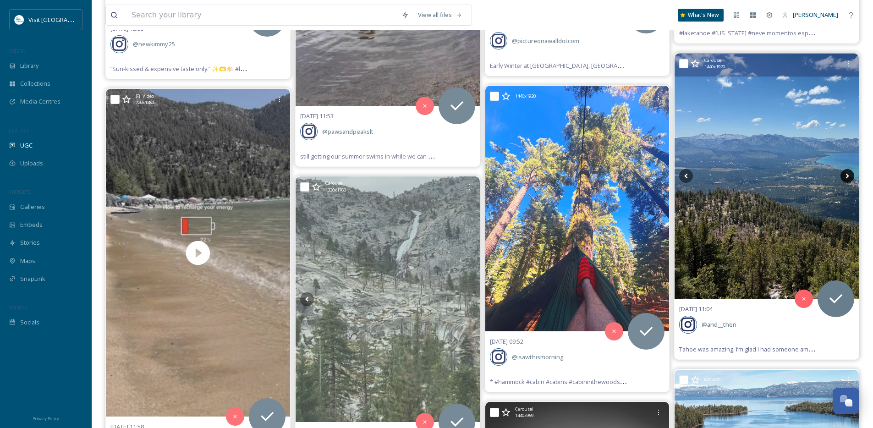
click at [847, 177] on icon at bounding box center [847, 176] width 3 height 5
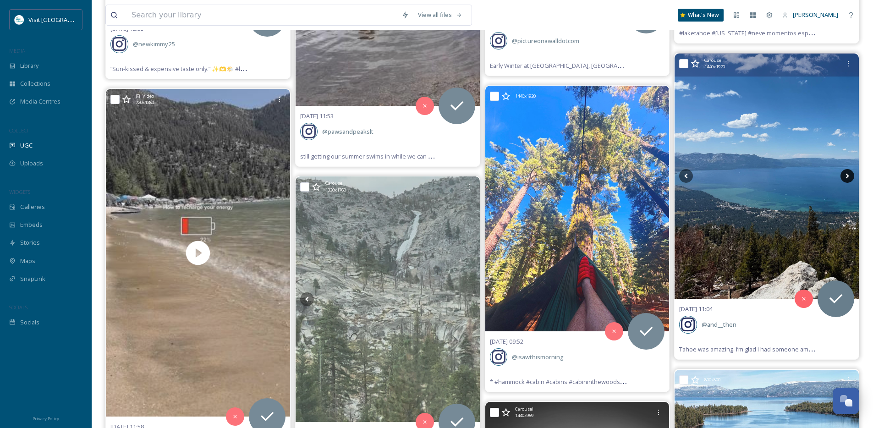
click at [847, 177] on icon at bounding box center [847, 176] width 3 height 5
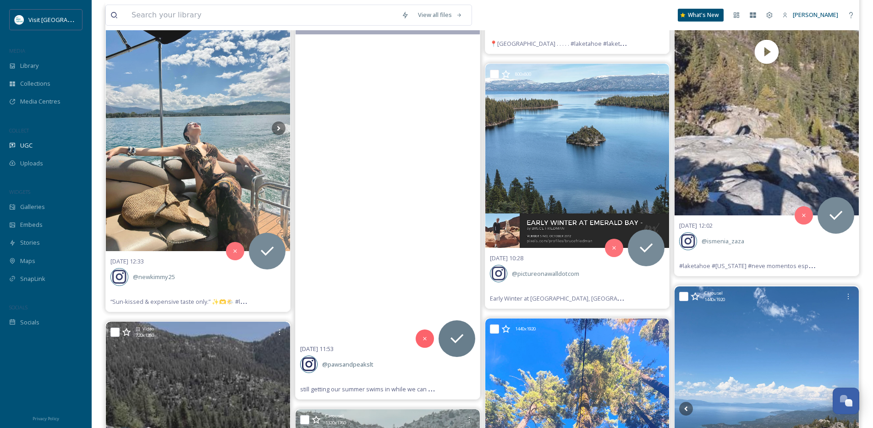
scroll to position [2511, 0]
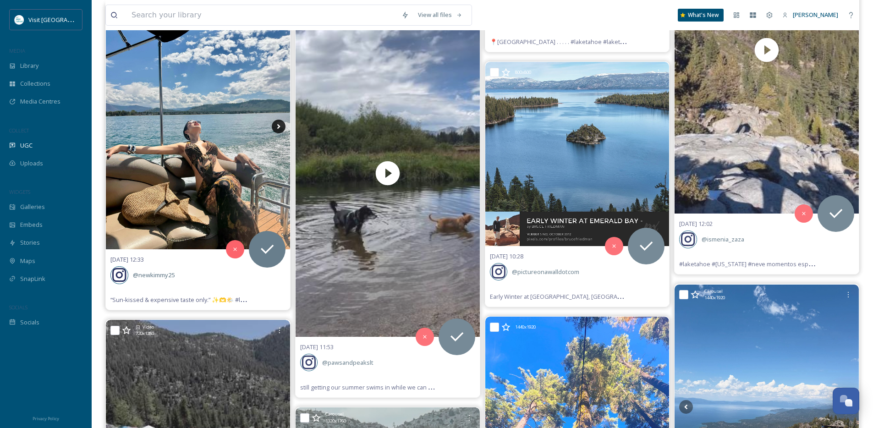
click at [276, 125] on icon at bounding box center [279, 127] width 14 height 14
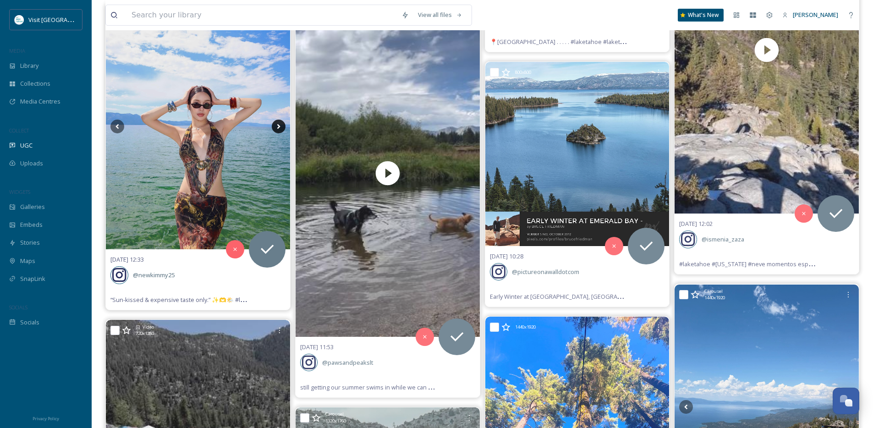
click at [276, 125] on icon at bounding box center [279, 127] width 14 height 14
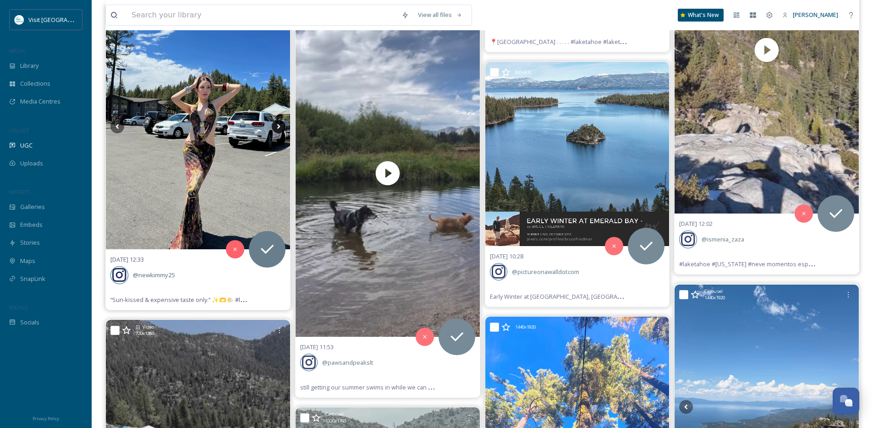
click at [276, 125] on icon at bounding box center [279, 127] width 14 height 14
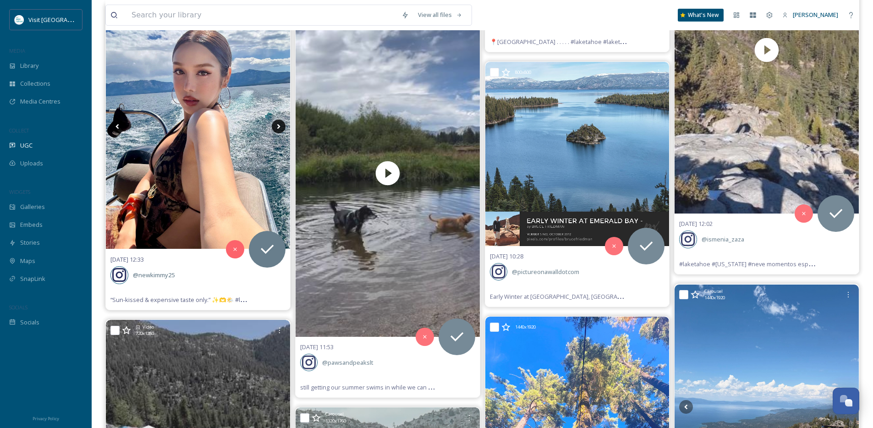
click at [276, 125] on icon at bounding box center [279, 127] width 14 height 14
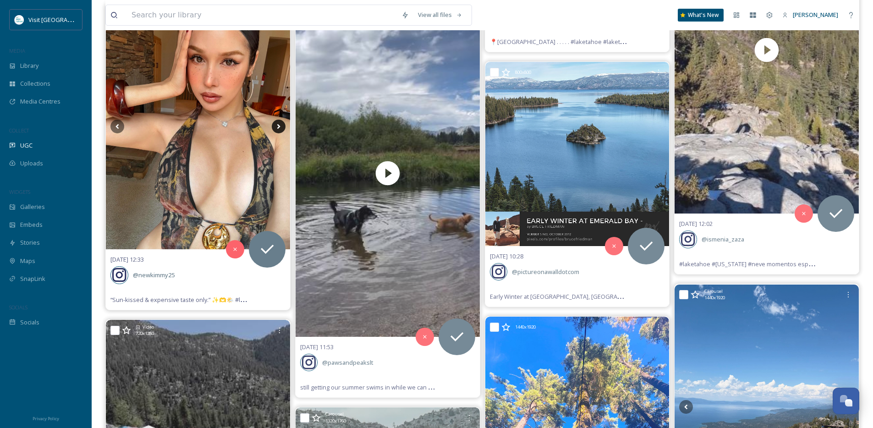
click at [276, 125] on icon at bounding box center [279, 127] width 14 height 14
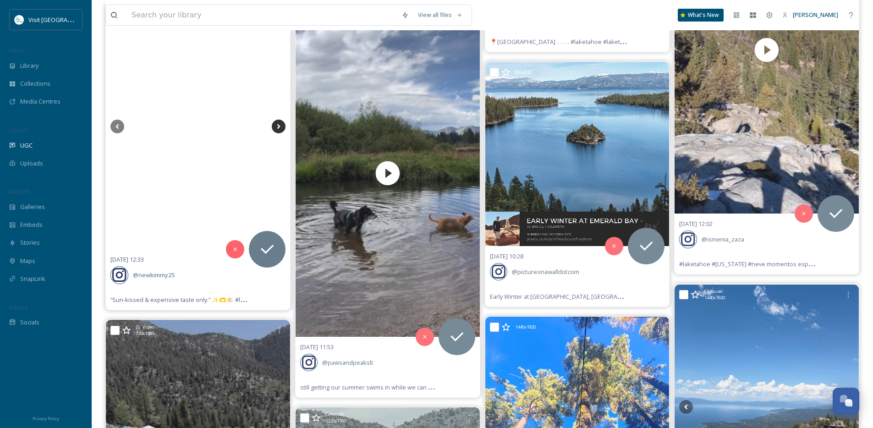
click at [276, 125] on icon at bounding box center [279, 127] width 14 height 14
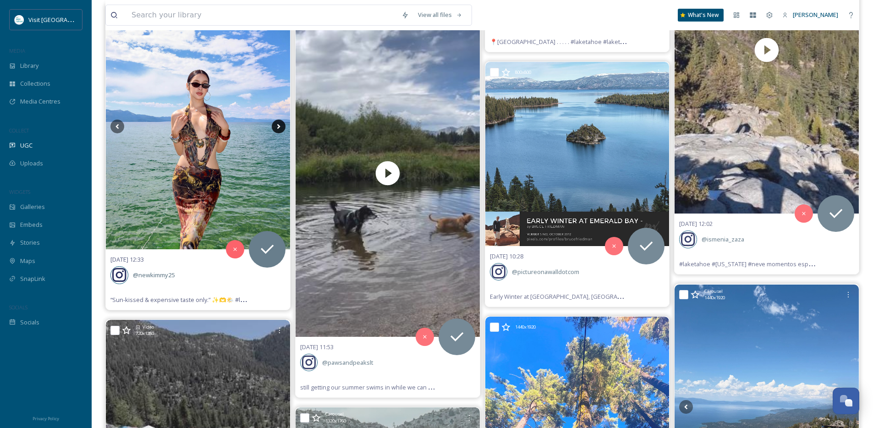
click at [276, 125] on icon at bounding box center [279, 127] width 14 height 14
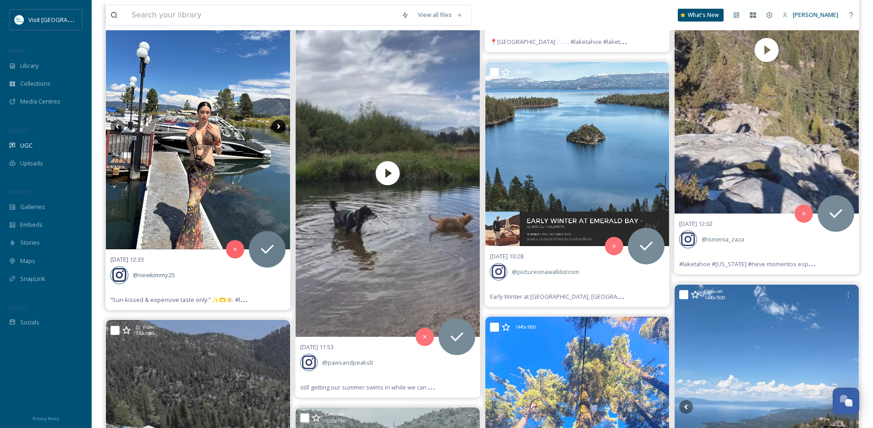
click at [276, 125] on icon at bounding box center [279, 127] width 14 height 14
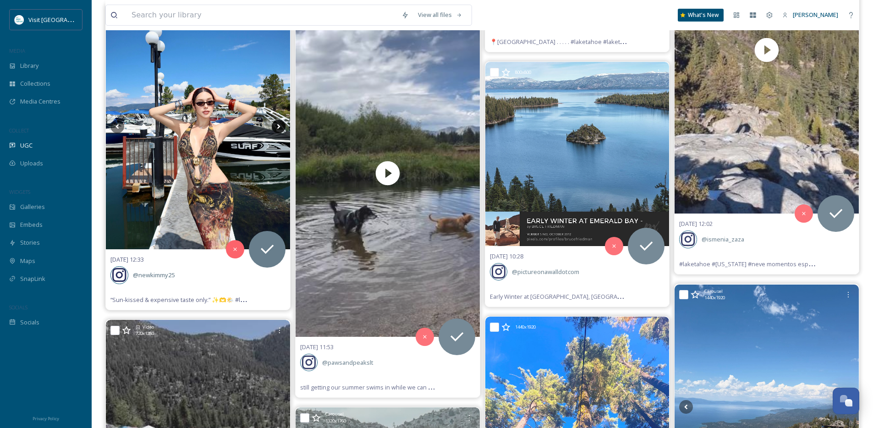
click at [276, 125] on icon at bounding box center [279, 127] width 14 height 14
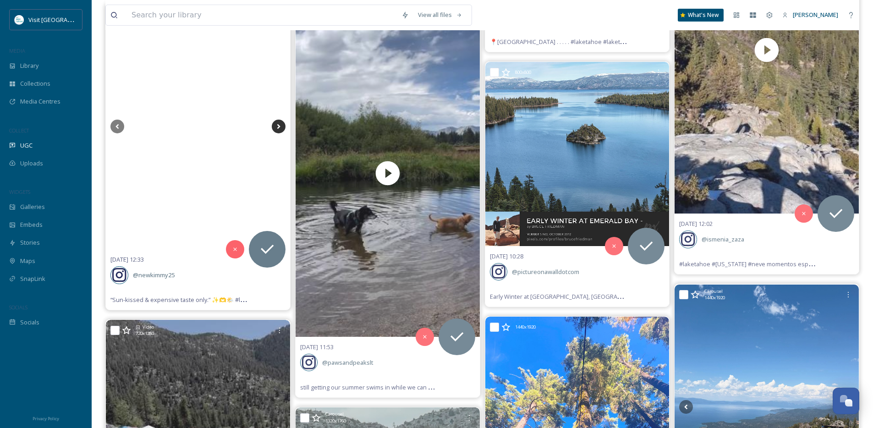
click at [276, 125] on icon at bounding box center [279, 127] width 14 height 14
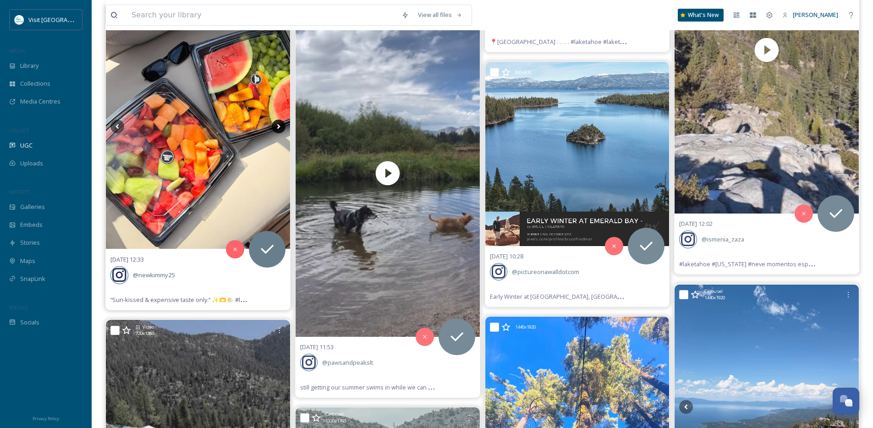
click at [276, 125] on icon at bounding box center [279, 127] width 14 height 14
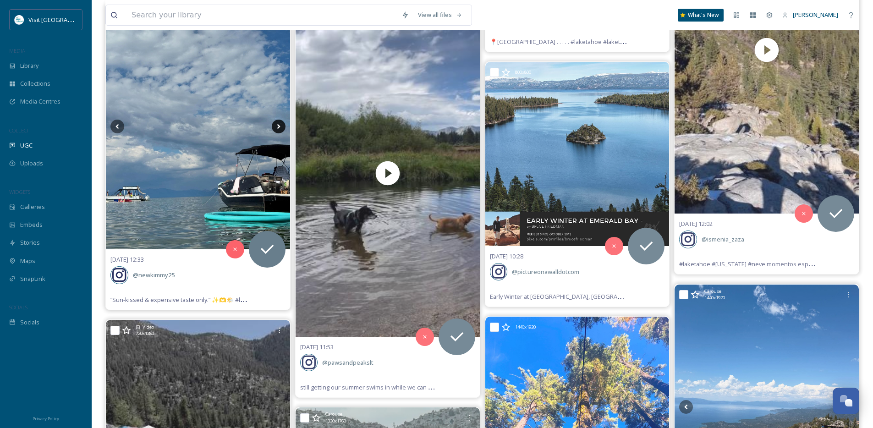
click at [276, 125] on icon at bounding box center [279, 127] width 14 height 14
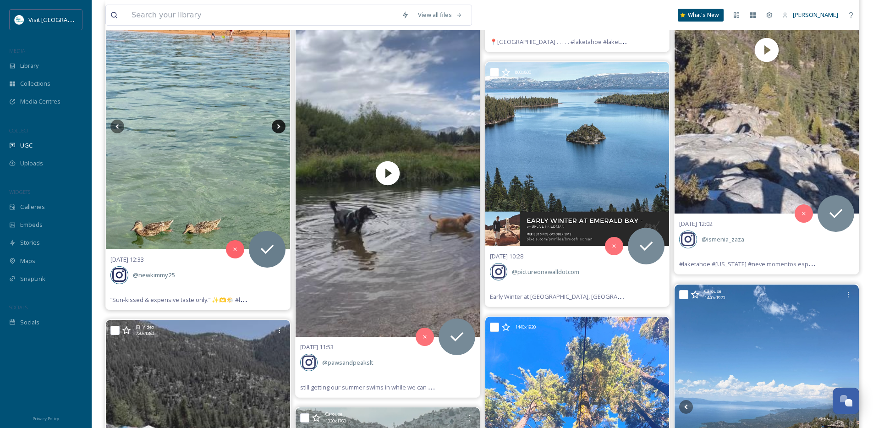
click at [276, 125] on icon at bounding box center [279, 127] width 14 height 14
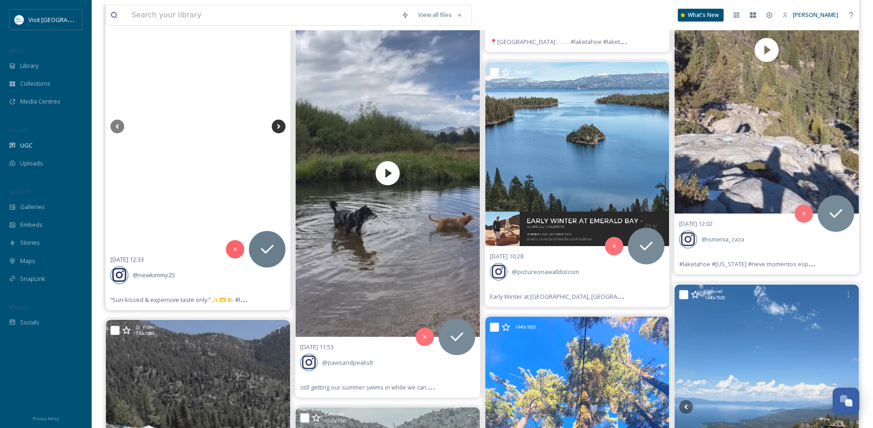
click at [276, 125] on icon at bounding box center [279, 127] width 14 height 14
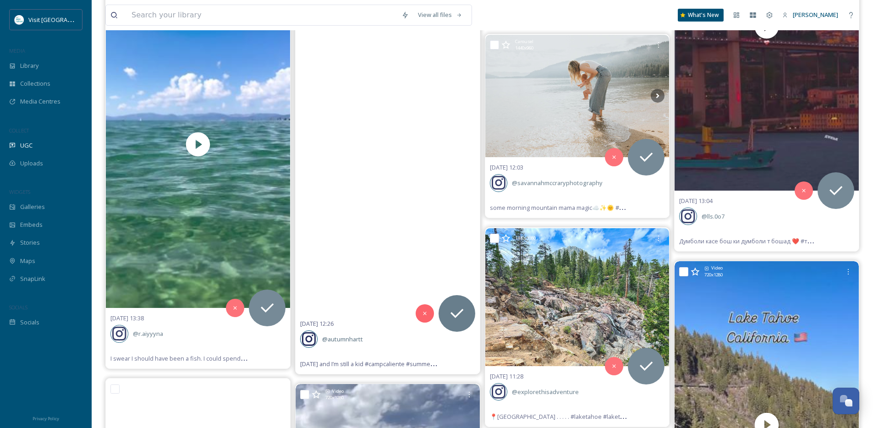
scroll to position [2135, 0]
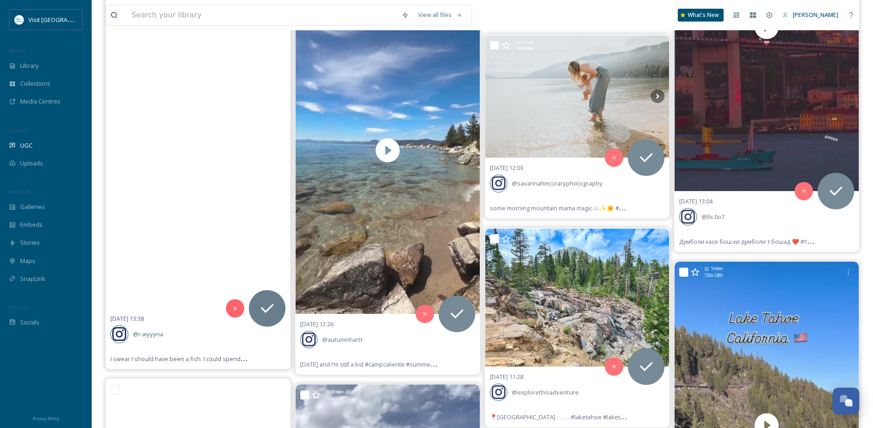
click at [191, 161] on video "I swear I should have been a fish. I could spend all day under the waves 🐟🌊🤿\a.…" at bounding box center [198, 145] width 184 height 328
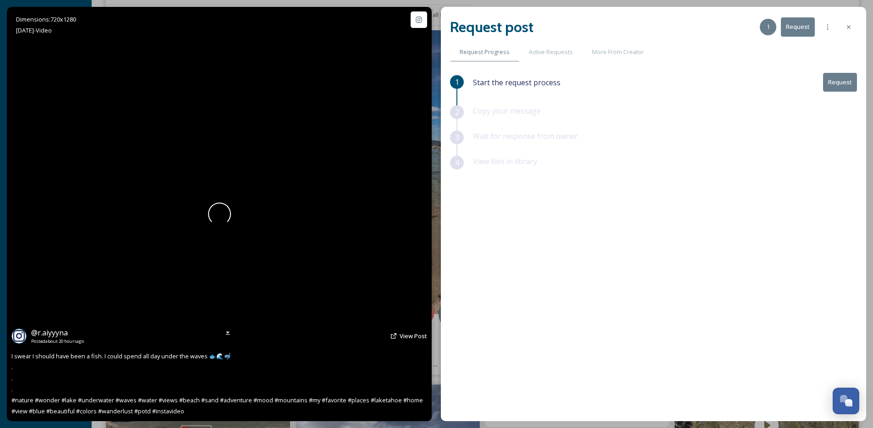
scroll to position [1737, 0]
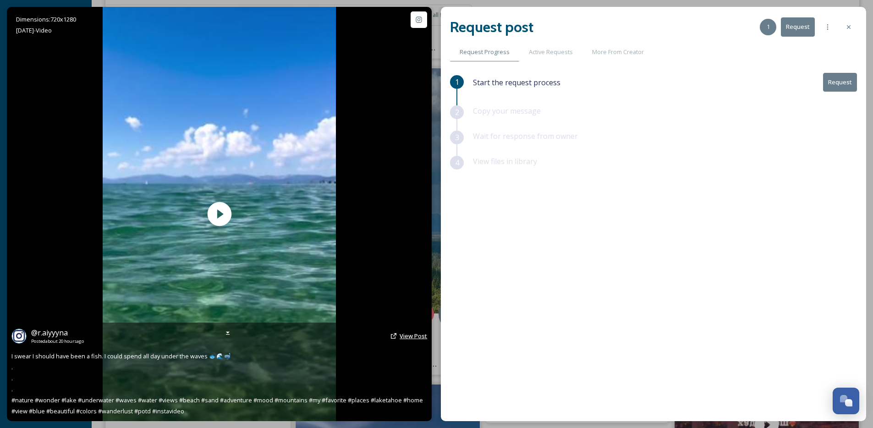
click at [411, 339] on span "View Post" at bounding box center [414, 336] width 28 height 8
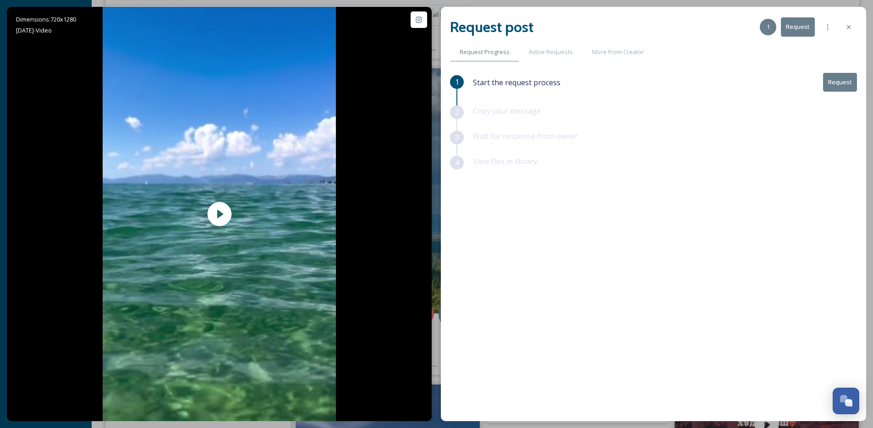
click at [840, 85] on button "Request" at bounding box center [841, 82] width 34 height 19
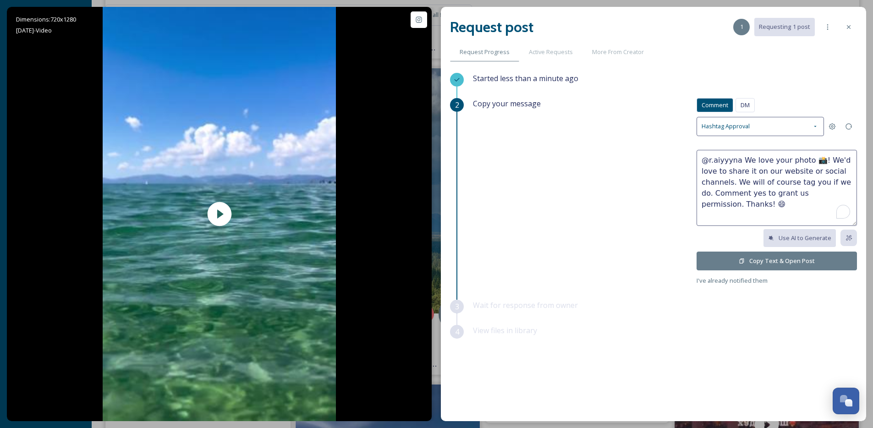
drag, startPoint x: 743, startPoint y: 160, endPoint x: 775, endPoint y: 159, distance: 32.1
click at [775, 159] on textarea "@r.aiyyyna We love your photo 📸! We'd love to share it on our website or social…" at bounding box center [777, 188] width 160 height 76
drag, startPoint x: 741, startPoint y: 161, endPoint x: 814, endPoint y: 158, distance: 73.4
click at [814, 158] on textarea "@r.aiyyyna We love your photo 📸! We'd love to share it on our website or social…" at bounding box center [777, 188] width 160 height 76
click at [848, 159] on textarea "@r.aiyyyna So beautiful! We'd love to share it on our website or social channel…" at bounding box center [777, 188] width 160 height 76
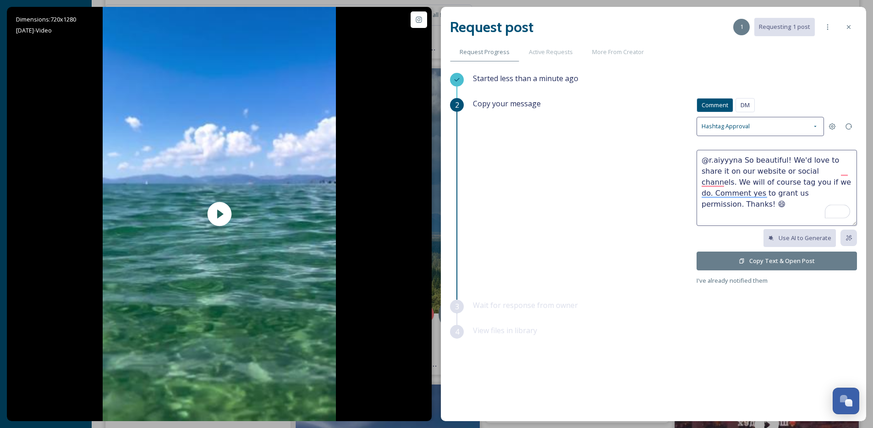
click at [848, 159] on textarea "@r.aiyyyna So beautiful! We'd love to share it on our website or social channel…" at bounding box center [777, 188] width 160 height 76
type textarea "@r.aiyyyna So beautiful! We'd love to share this on our website or social chann…"
click at [815, 252] on button "Copy Text & Open Post" at bounding box center [777, 261] width 160 height 19
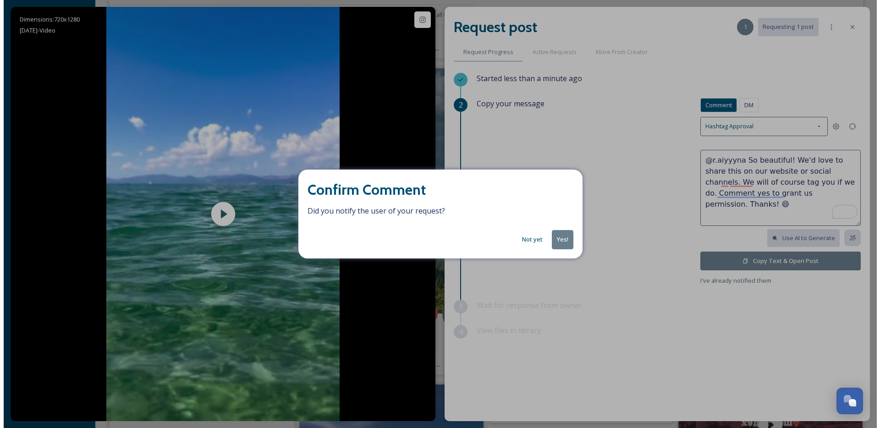
scroll to position [1736, 0]
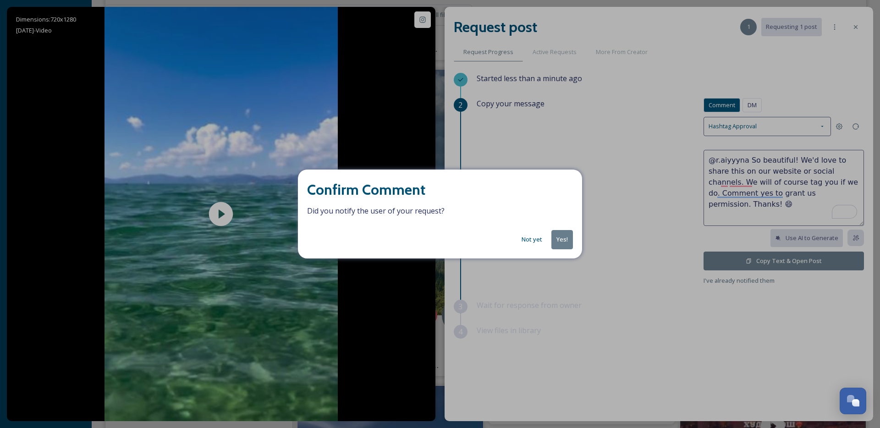
click at [538, 239] on button "Not yet" at bounding box center [532, 240] width 30 height 18
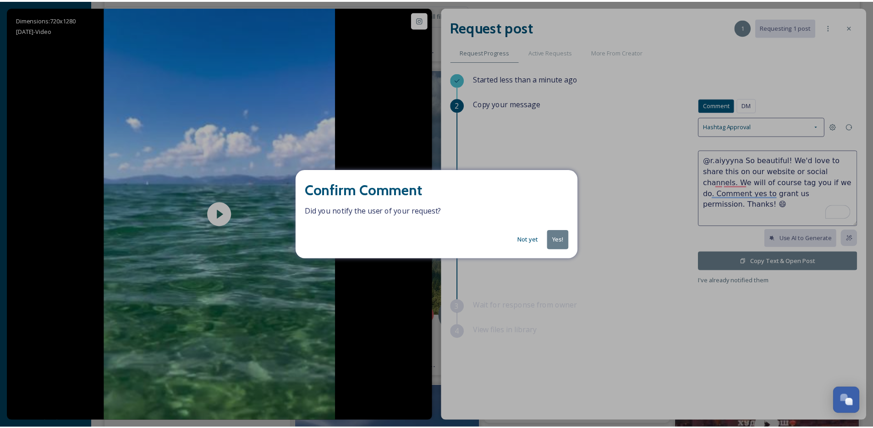
scroll to position [1737, 0]
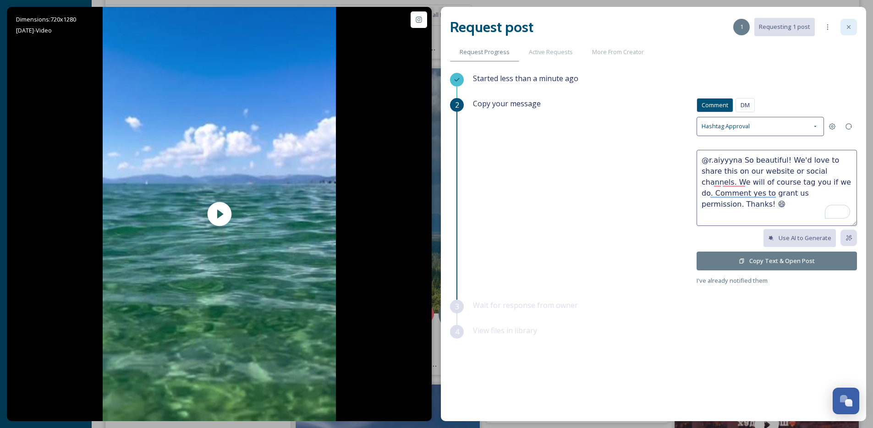
click at [850, 28] on icon at bounding box center [849, 26] width 7 height 7
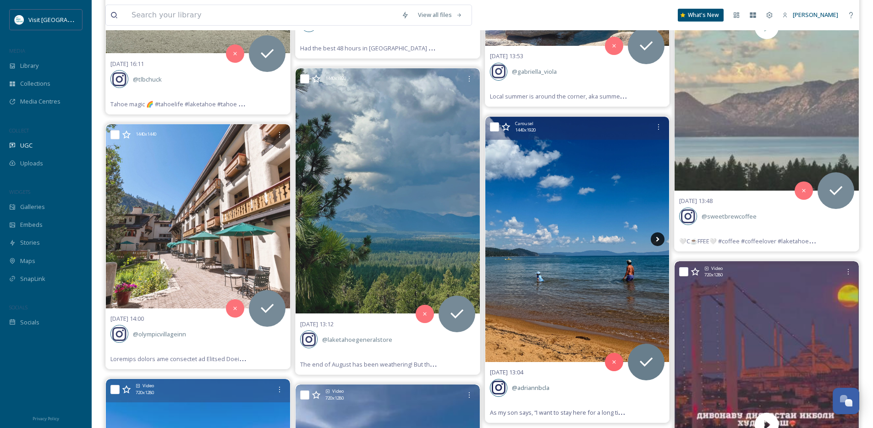
click at [661, 237] on icon at bounding box center [658, 239] width 14 height 14
click at [659, 238] on icon at bounding box center [658, 239] width 14 height 14
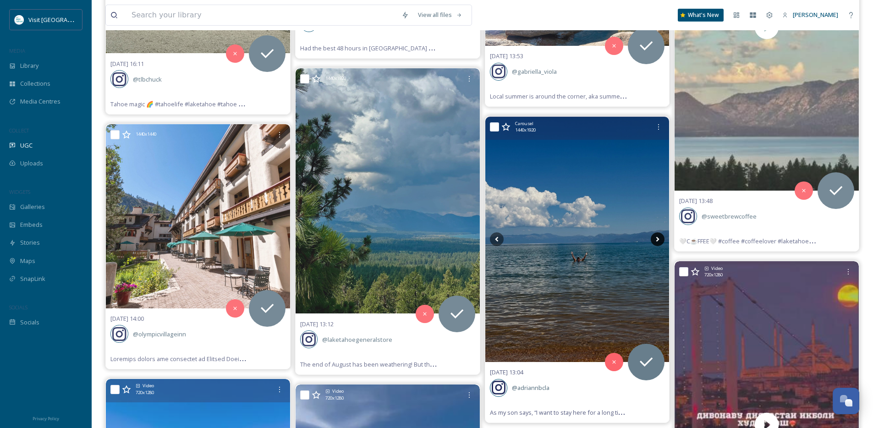
click at [659, 238] on icon at bounding box center [658, 239] width 14 height 14
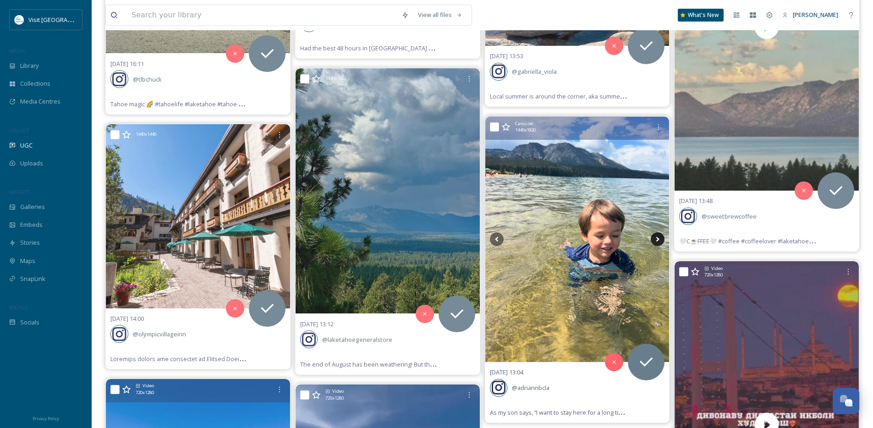
click at [659, 238] on icon at bounding box center [658, 239] width 14 height 14
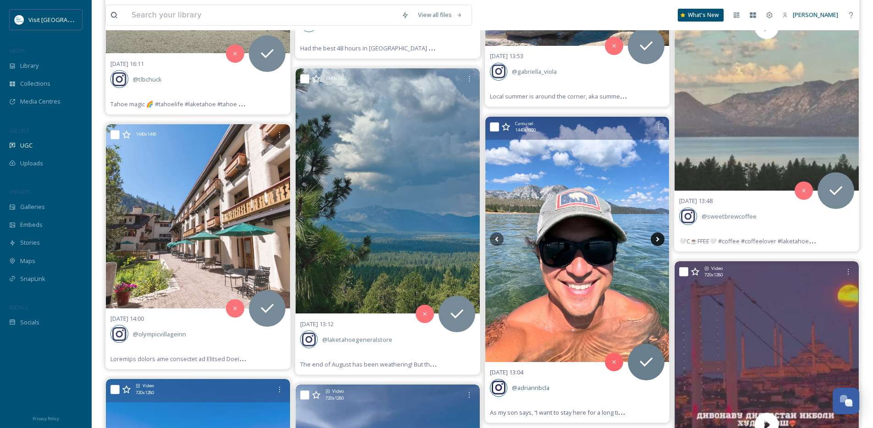
click at [659, 238] on icon at bounding box center [658, 239] width 14 height 14
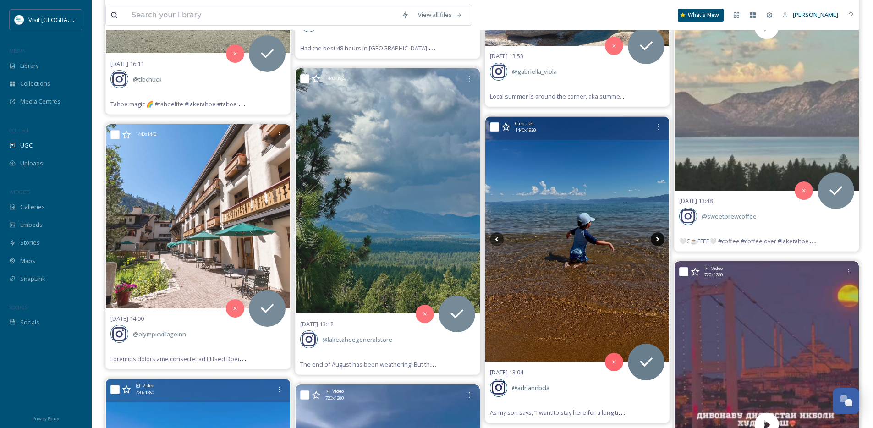
click at [659, 238] on icon at bounding box center [658, 239] width 14 height 14
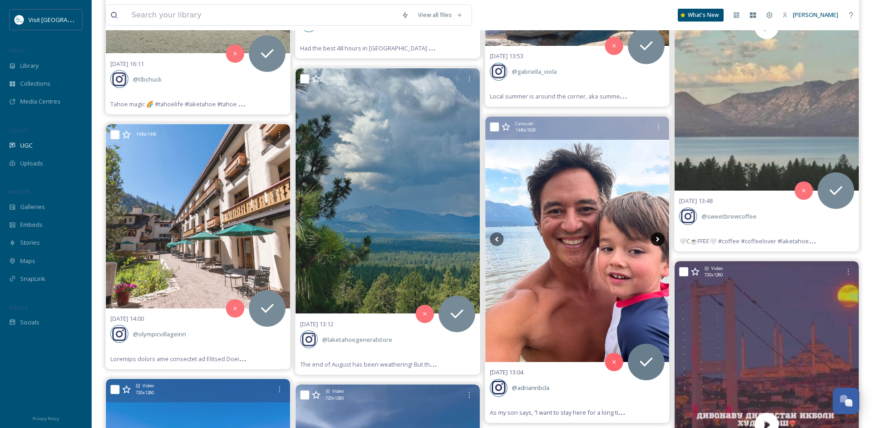
click at [659, 238] on icon at bounding box center [658, 239] width 14 height 14
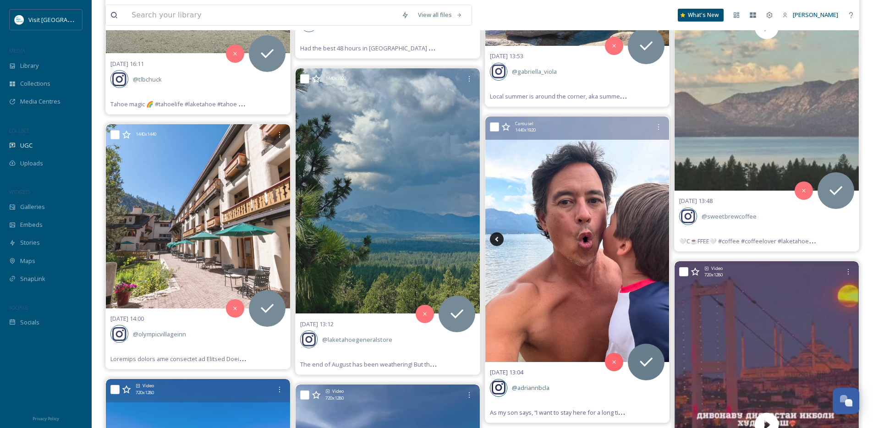
click at [500, 240] on icon at bounding box center [497, 239] width 14 height 14
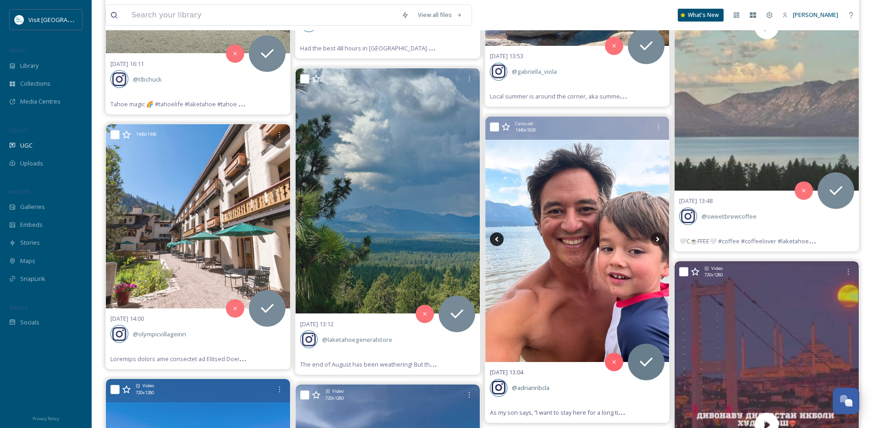
click at [500, 240] on icon at bounding box center [497, 239] width 14 height 14
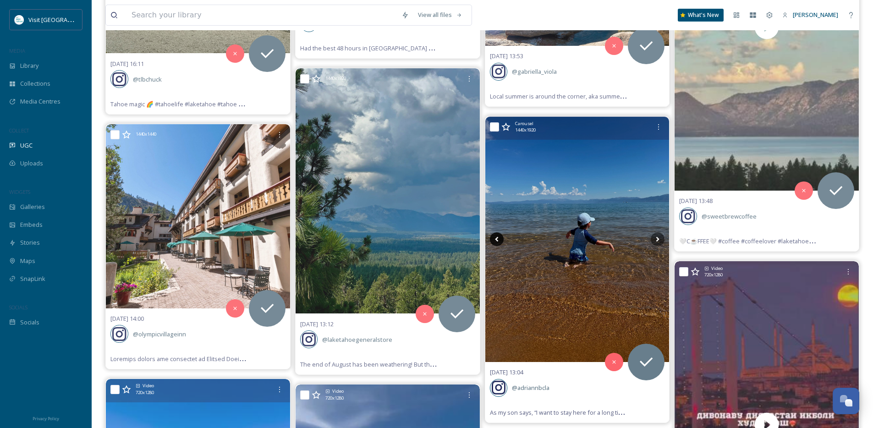
click at [500, 240] on icon at bounding box center [497, 239] width 14 height 14
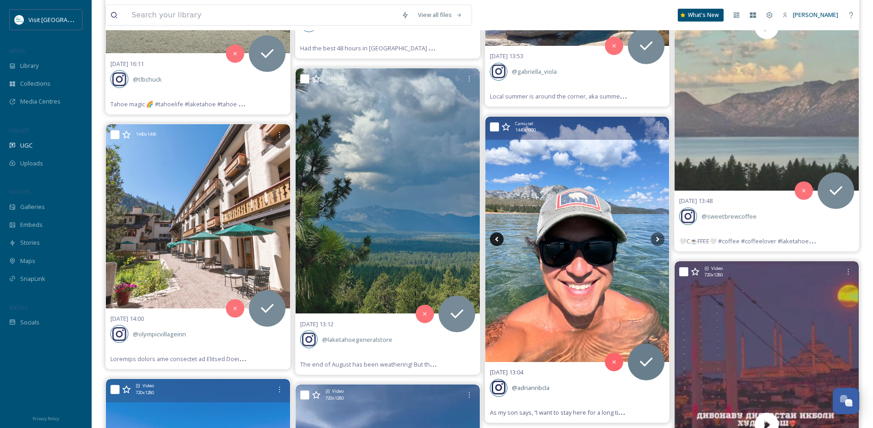
click at [499, 236] on icon at bounding box center [497, 239] width 14 height 14
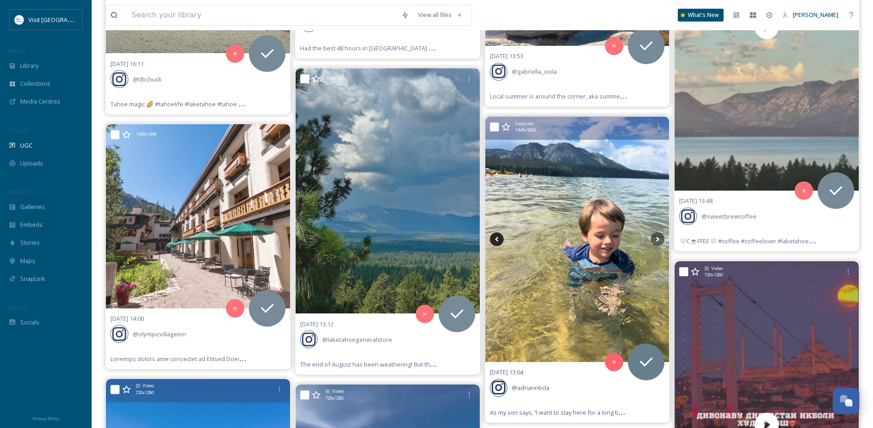
click at [499, 236] on icon at bounding box center [497, 239] width 14 height 14
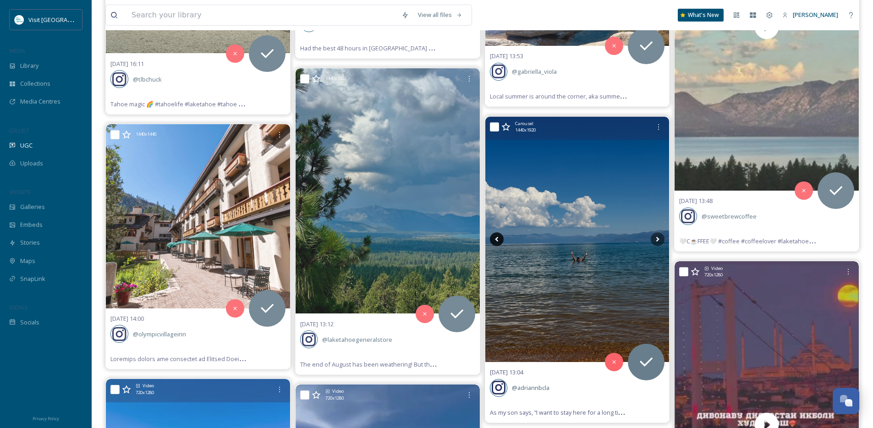
click at [499, 236] on icon at bounding box center [497, 239] width 14 height 14
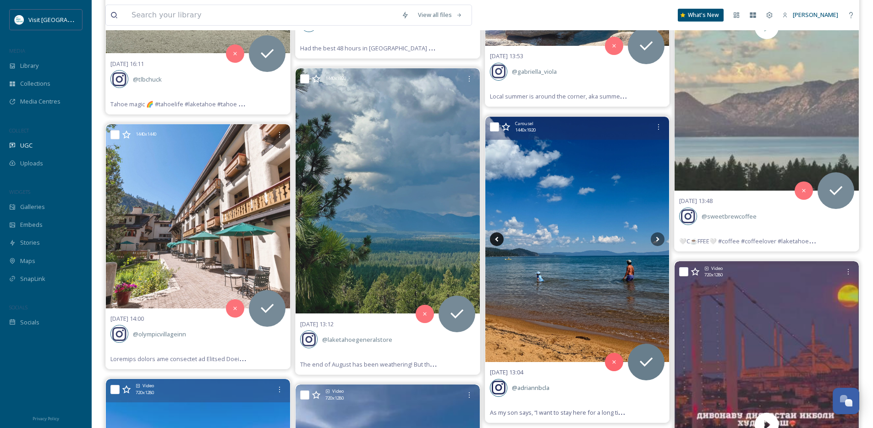
click at [499, 236] on icon at bounding box center [497, 239] width 14 height 14
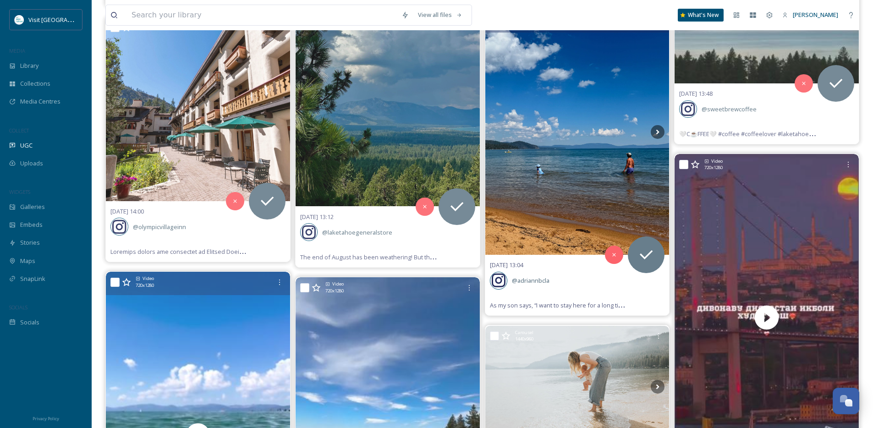
scroll to position [1849, 0]
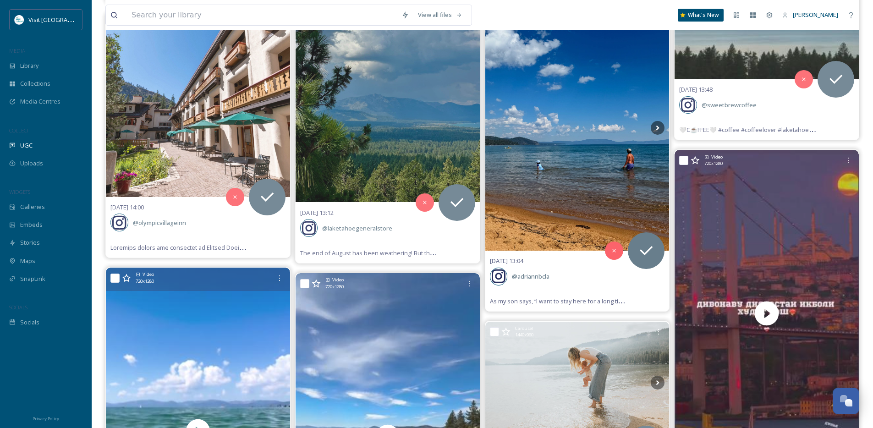
click at [587, 291] on div "27/08/25 13:04 @ adriannbcla As my son says, “I want to stay here for a long ti…" at bounding box center [578, 281] width 184 height 61
click at [571, 199] on img at bounding box center [578, 129] width 184 height 246
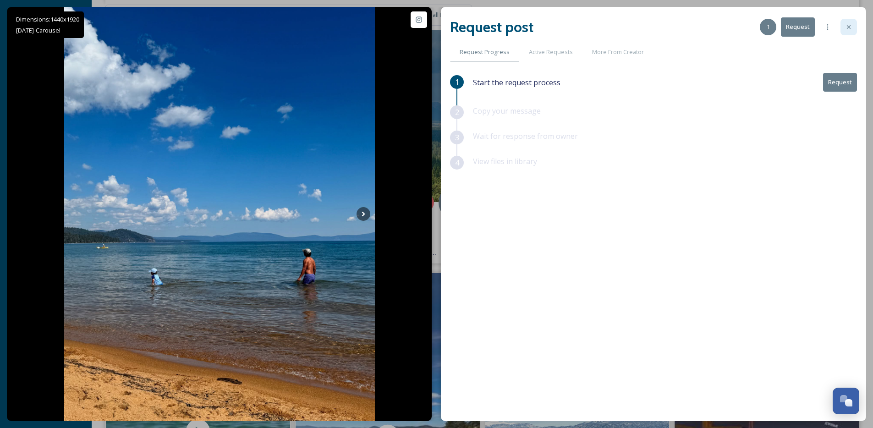
click at [848, 25] on icon at bounding box center [849, 26] width 7 height 7
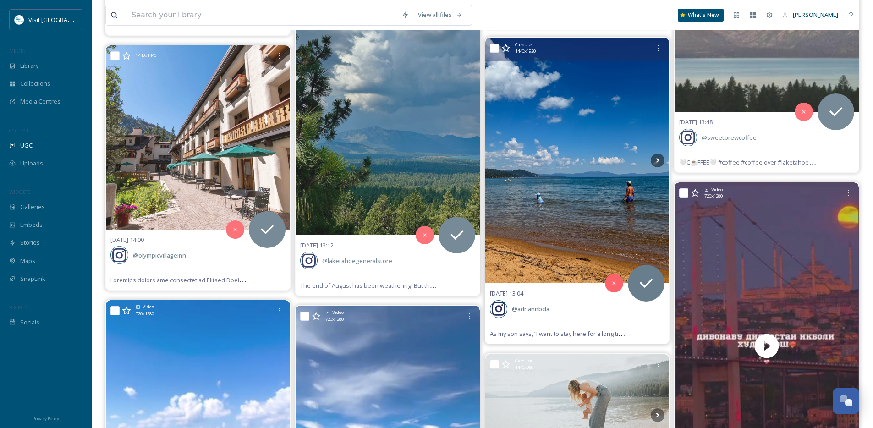
scroll to position [1739, 0]
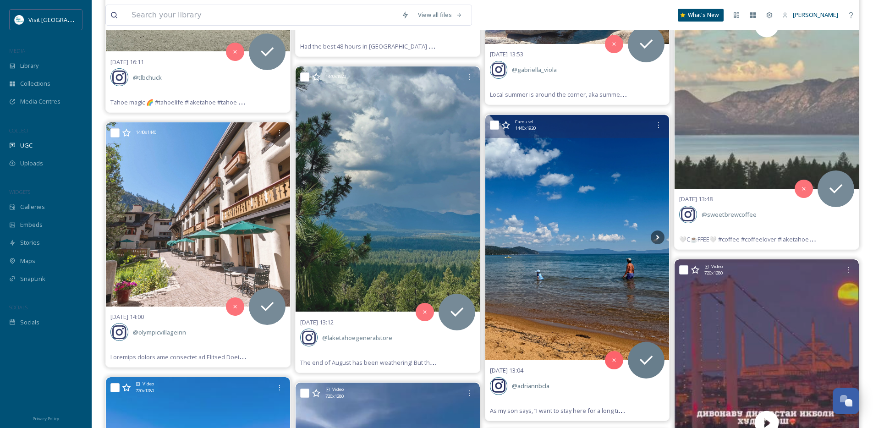
click at [575, 261] on img at bounding box center [578, 238] width 184 height 246
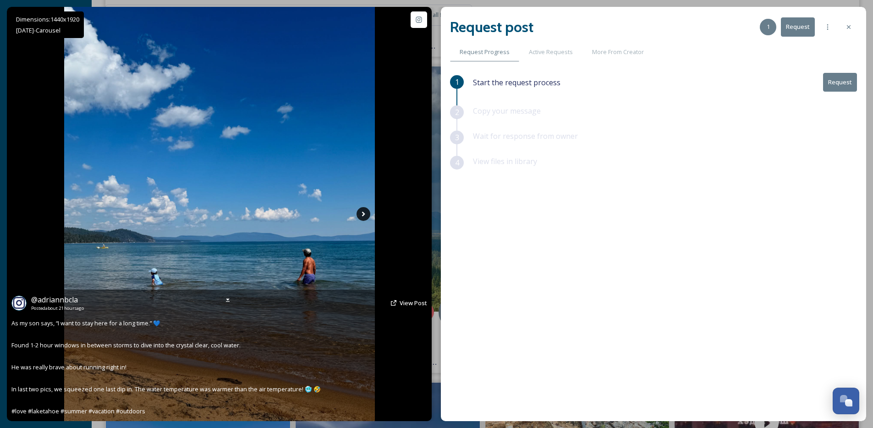
click at [363, 218] on icon at bounding box center [364, 214] width 14 height 14
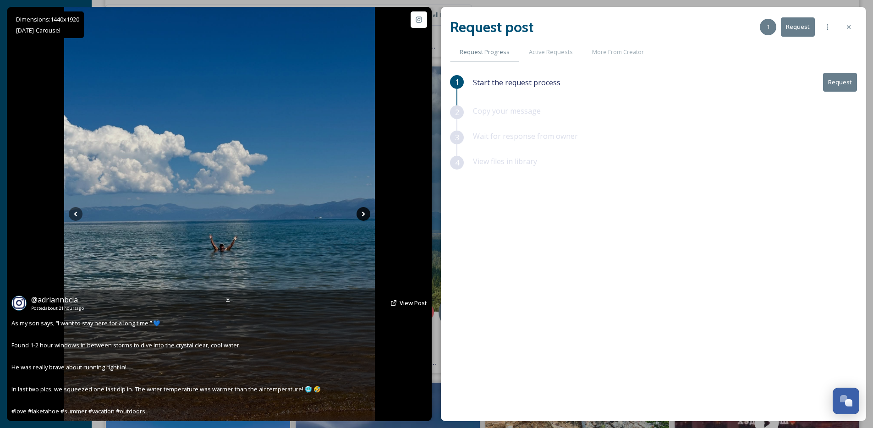
click at [363, 218] on icon at bounding box center [364, 214] width 14 height 14
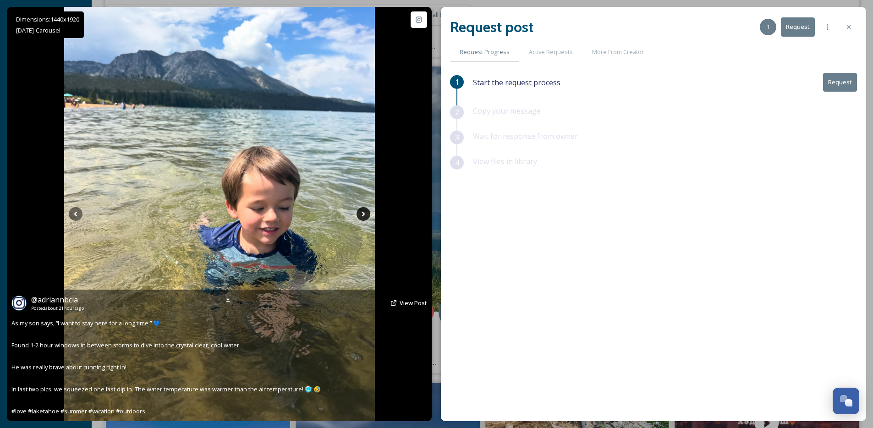
click at [363, 218] on icon at bounding box center [364, 214] width 14 height 14
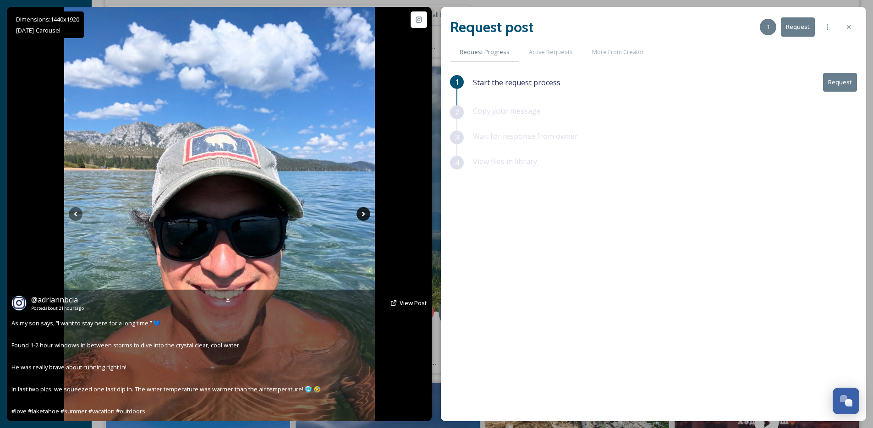
click at [363, 218] on icon at bounding box center [364, 214] width 14 height 14
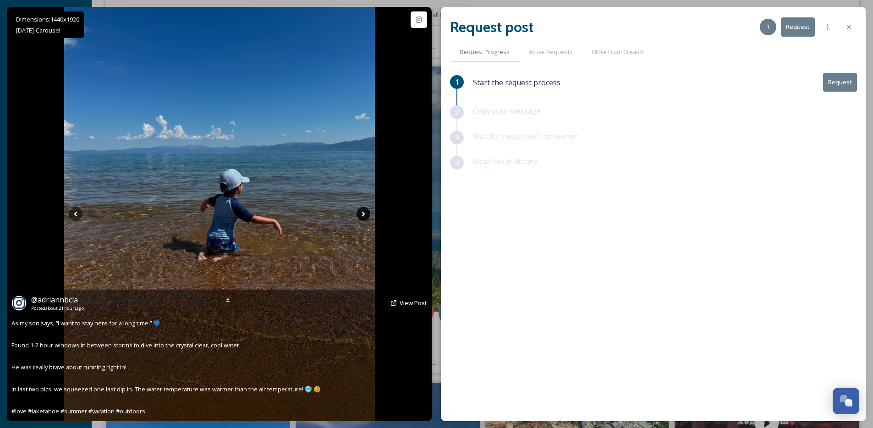
click at [363, 218] on icon at bounding box center [364, 214] width 14 height 14
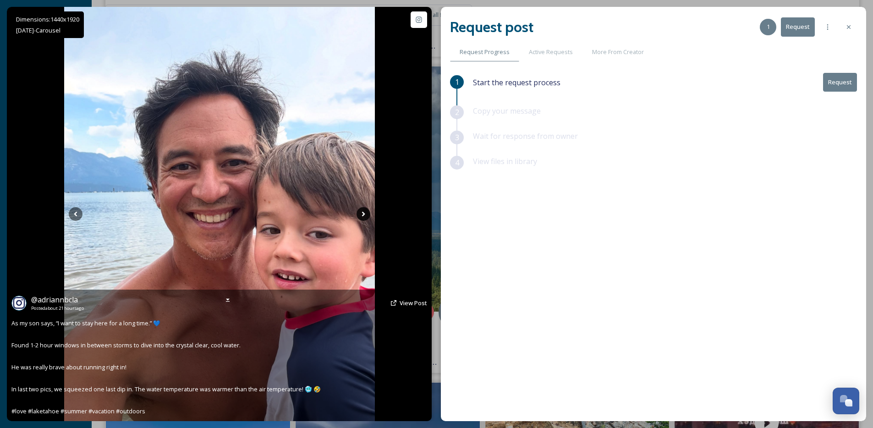
click at [363, 218] on icon at bounding box center [364, 214] width 14 height 14
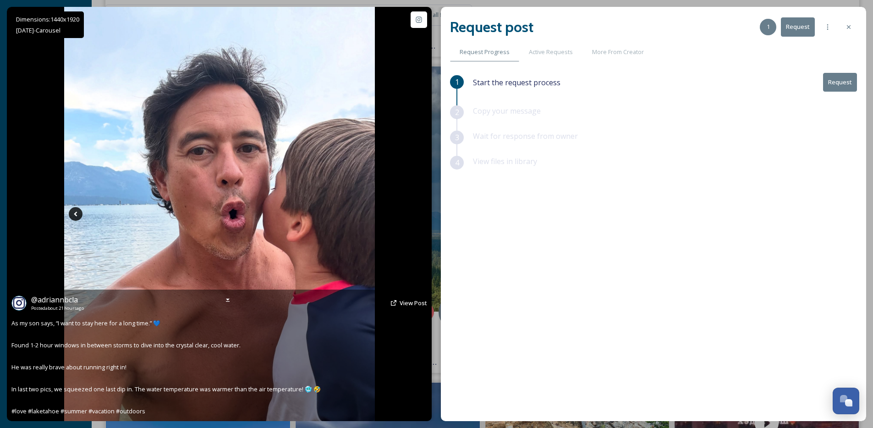
click at [76, 214] on icon at bounding box center [76, 214] width 14 height 14
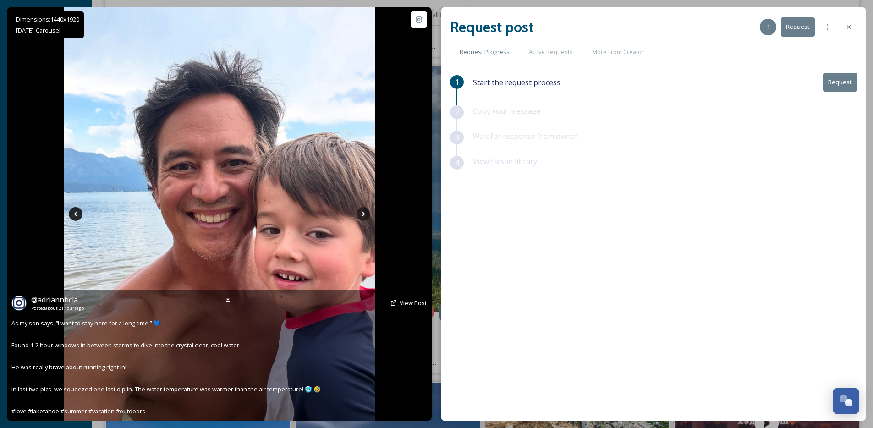
click at [76, 214] on icon at bounding box center [76, 214] width 14 height 14
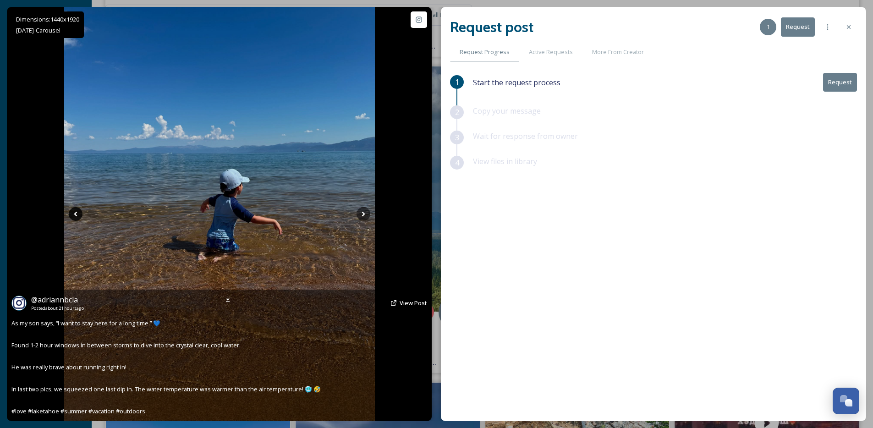
click at [76, 214] on icon at bounding box center [76, 214] width 14 height 14
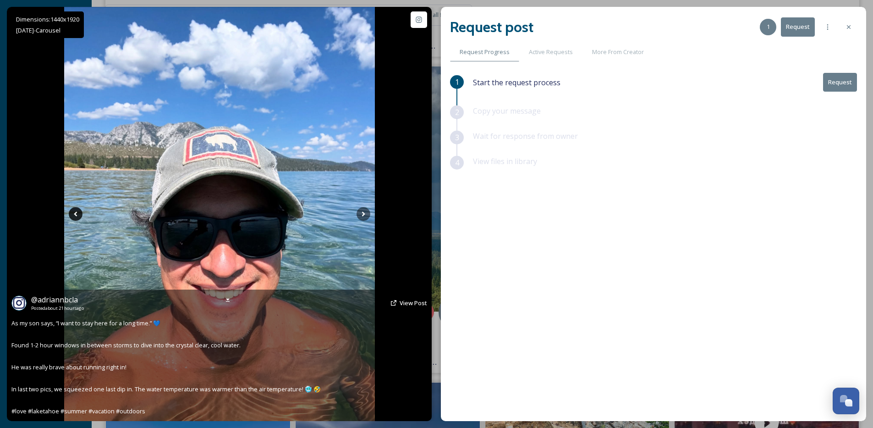
click at [76, 214] on icon at bounding box center [76, 214] width 14 height 14
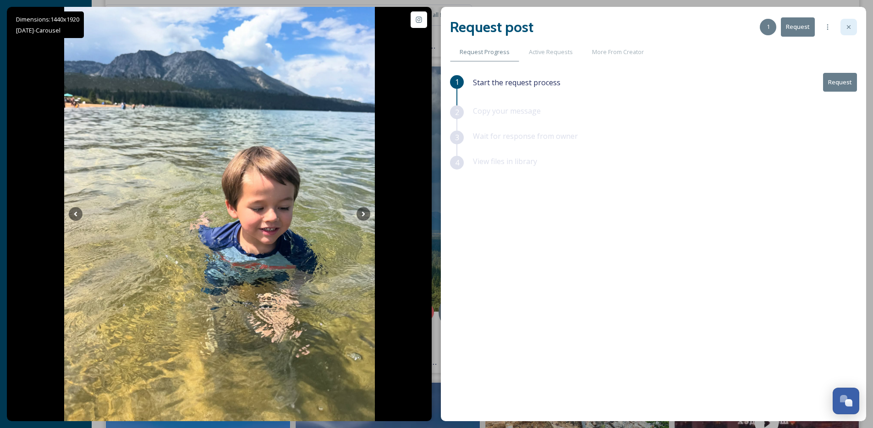
click at [844, 30] on div at bounding box center [849, 27] width 17 height 17
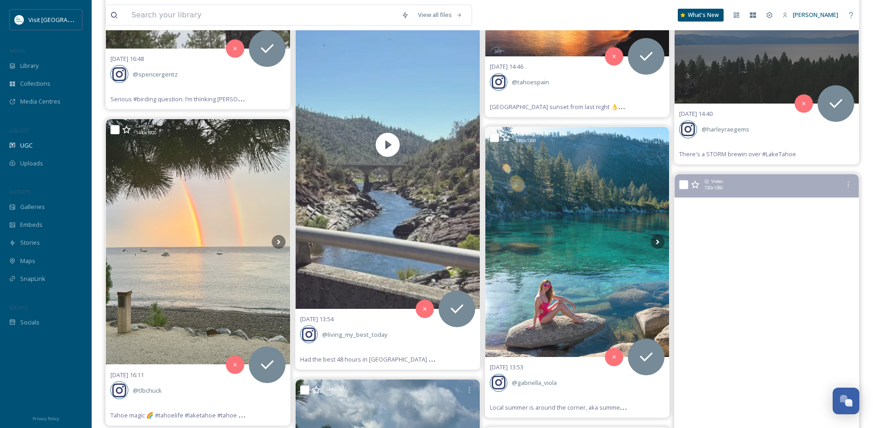
scroll to position [1405, 0]
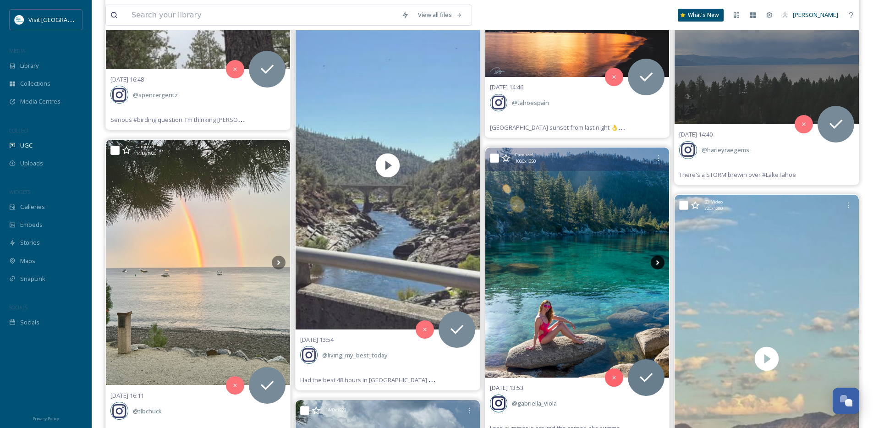
click at [657, 260] on icon at bounding box center [658, 263] width 14 height 14
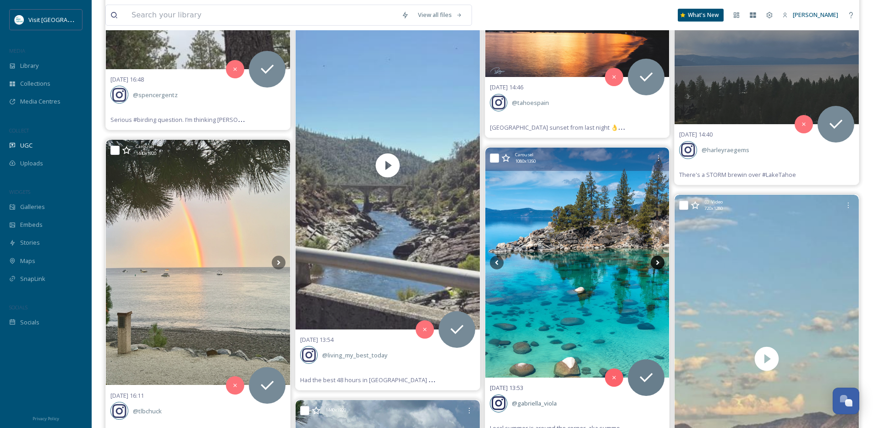
click at [657, 260] on icon at bounding box center [658, 263] width 14 height 14
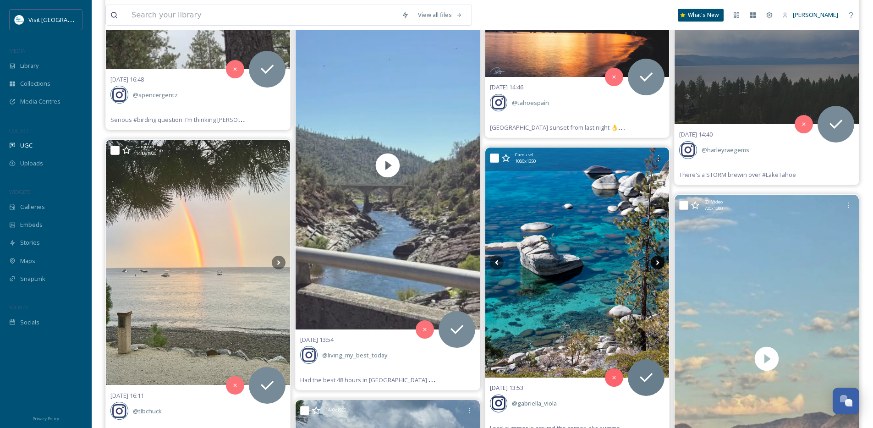
click at [657, 260] on icon at bounding box center [658, 263] width 14 height 14
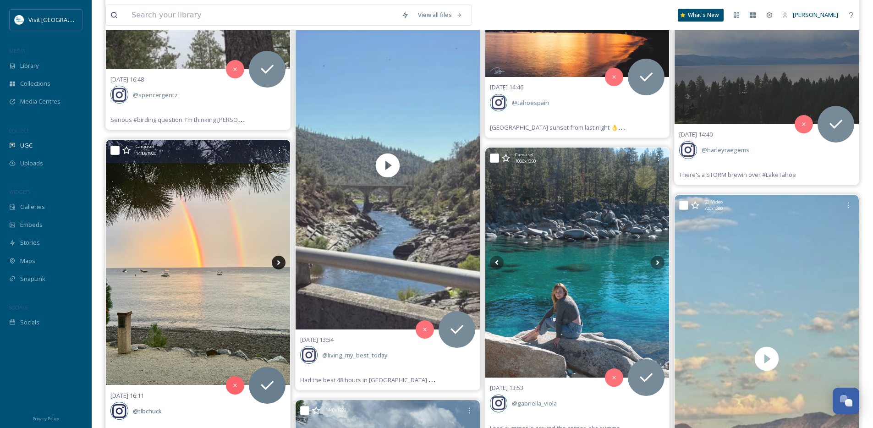
click at [279, 263] on icon at bounding box center [278, 262] width 3 height 5
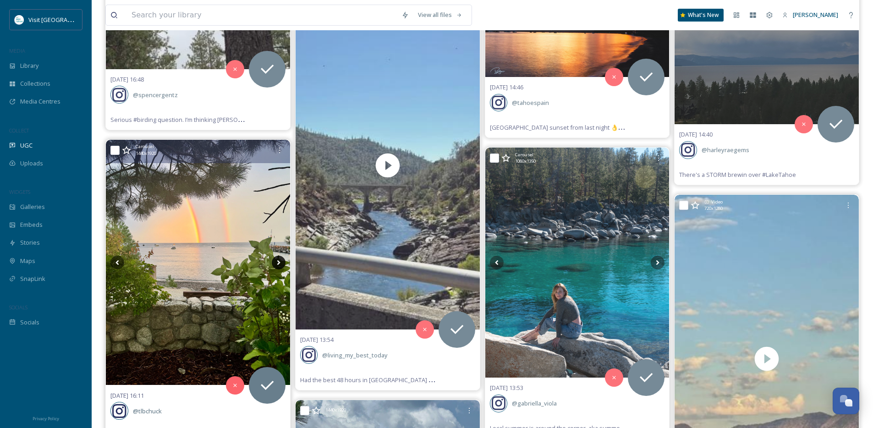
click at [279, 263] on icon at bounding box center [278, 262] width 3 height 5
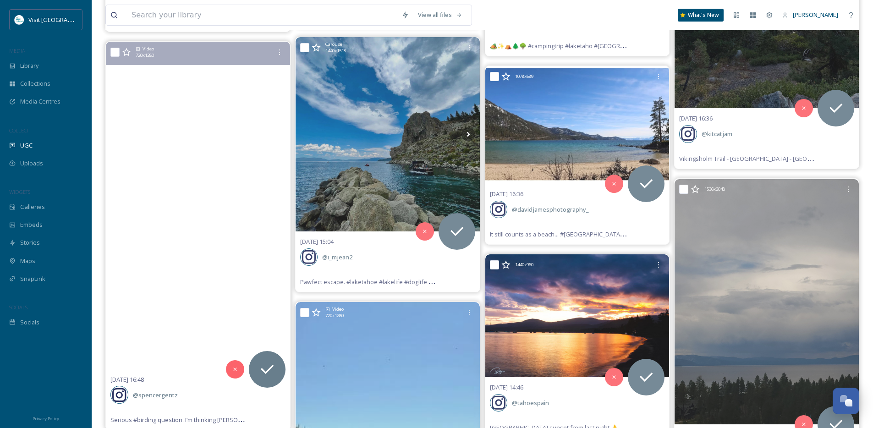
scroll to position [1091, 0]
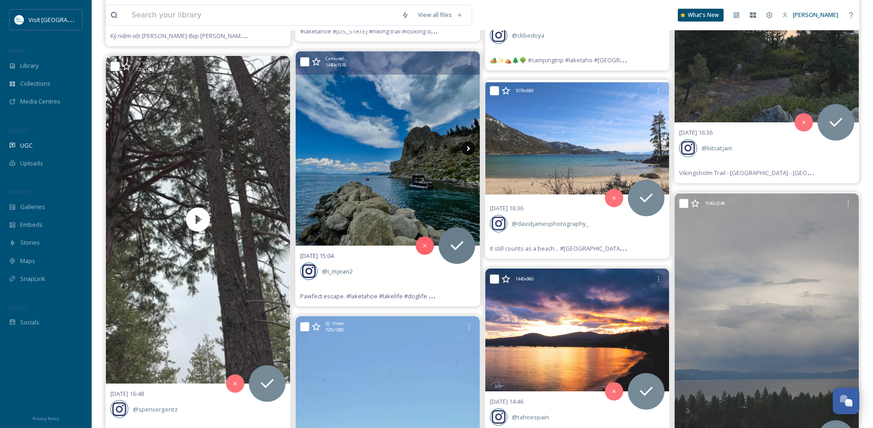
click at [469, 150] on icon at bounding box center [469, 149] width 14 height 14
click at [469, 149] on icon at bounding box center [469, 149] width 14 height 14
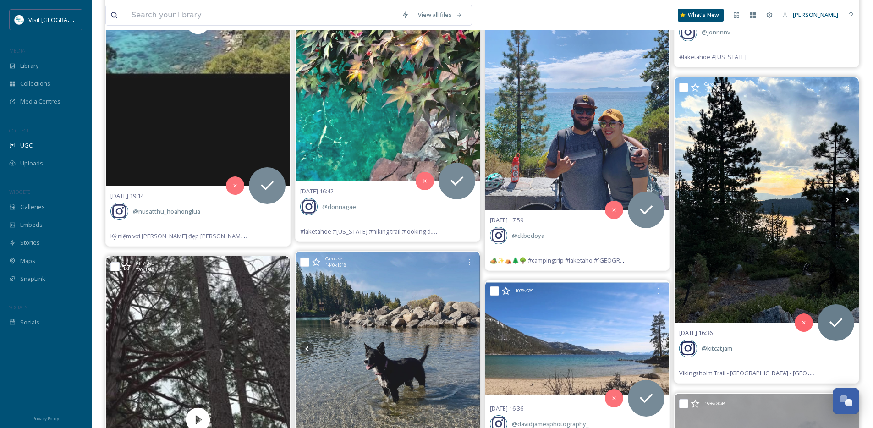
scroll to position [888, 0]
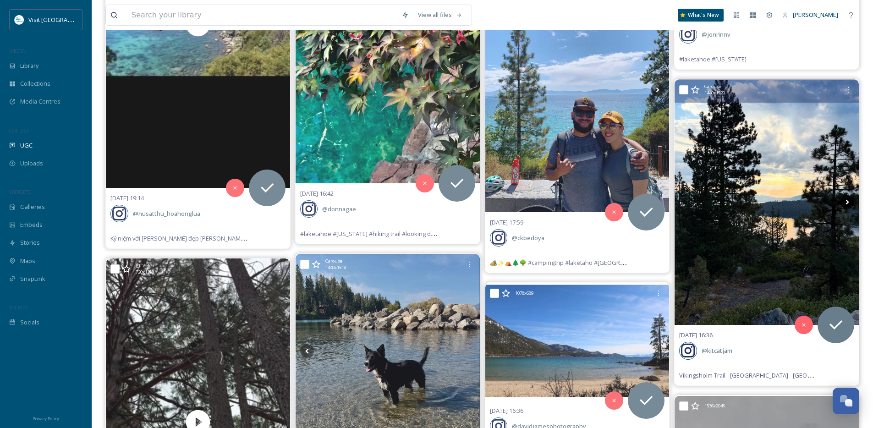
click at [849, 201] on icon at bounding box center [848, 202] width 14 height 14
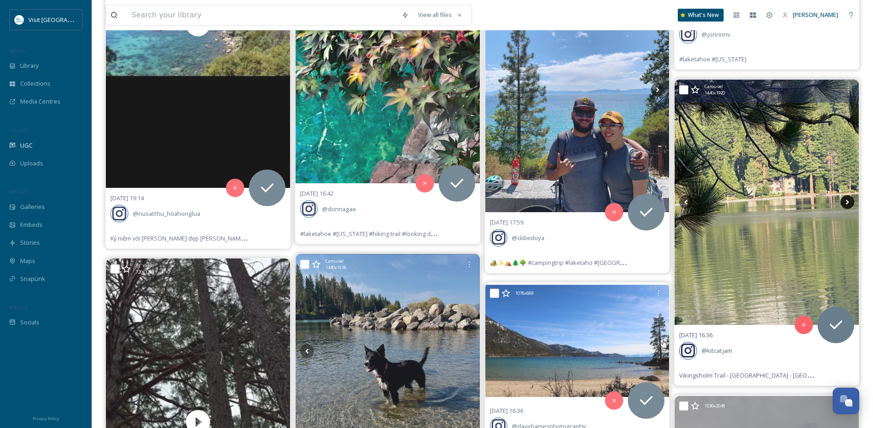
click at [849, 201] on icon at bounding box center [848, 202] width 14 height 14
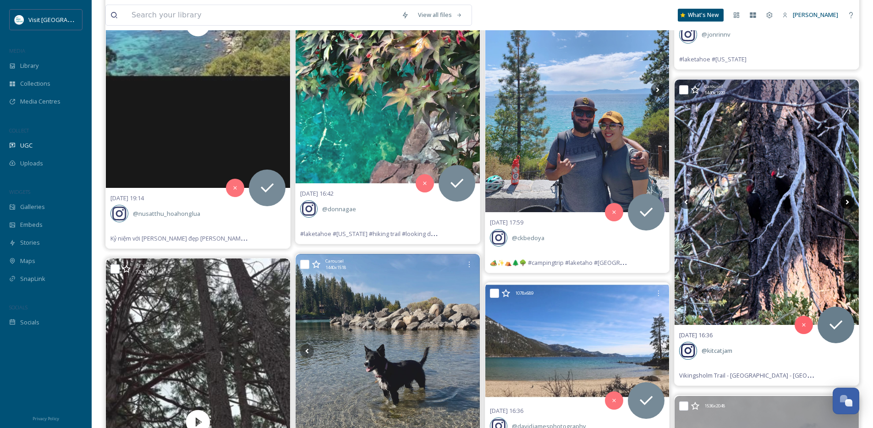
click at [849, 201] on icon at bounding box center [848, 202] width 14 height 14
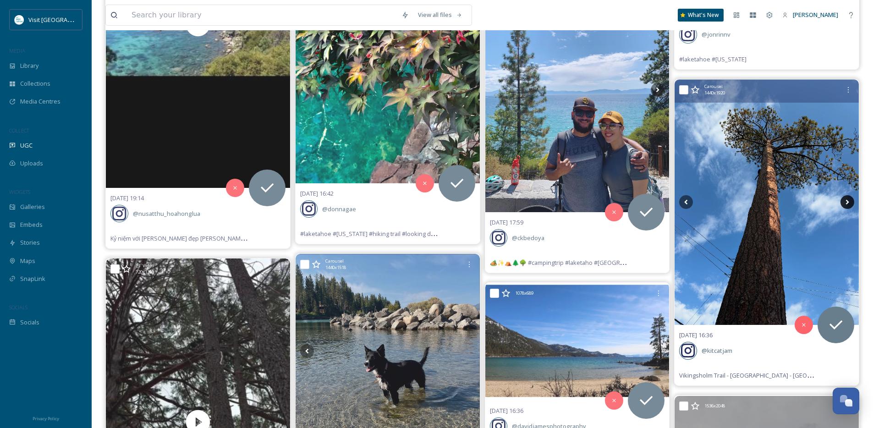
click at [849, 202] on icon at bounding box center [848, 202] width 14 height 14
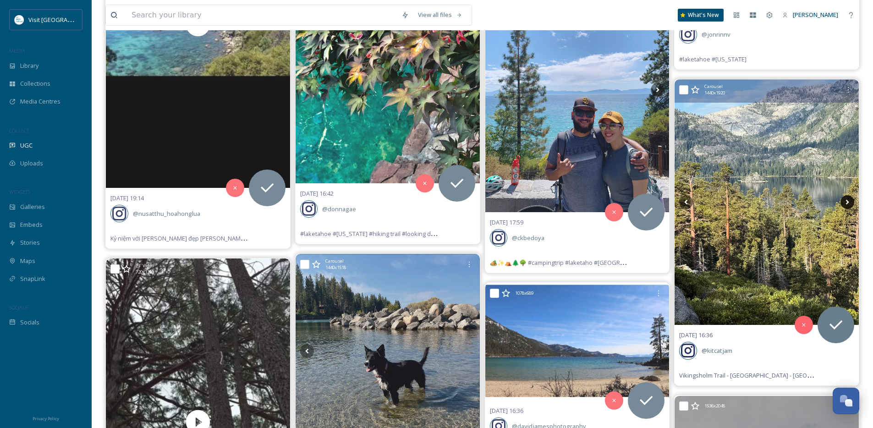
click at [849, 202] on icon at bounding box center [848, 202] width 14 height 14
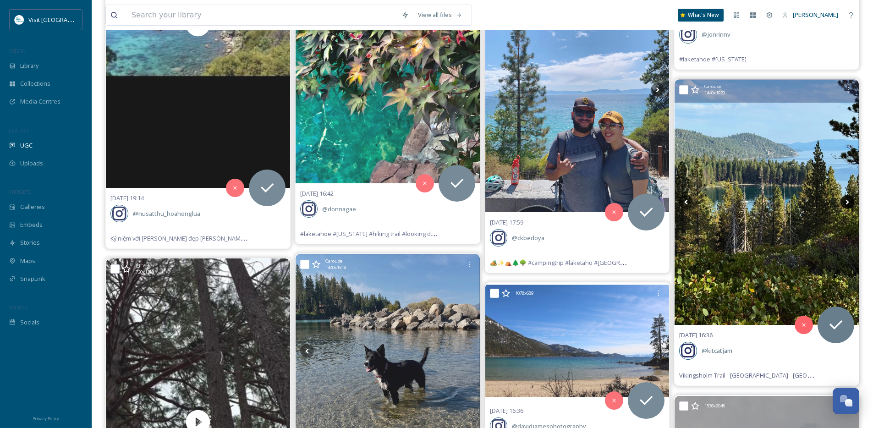
click at [849, 202] on icon at bounding box center [848, 202] width 14 height 14
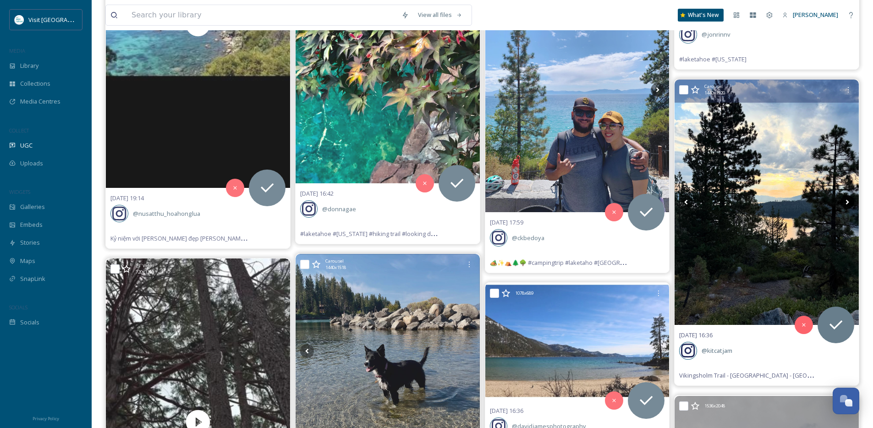
click at [849, 202] on icon at bounding box center [848, 202] width 14 height 14
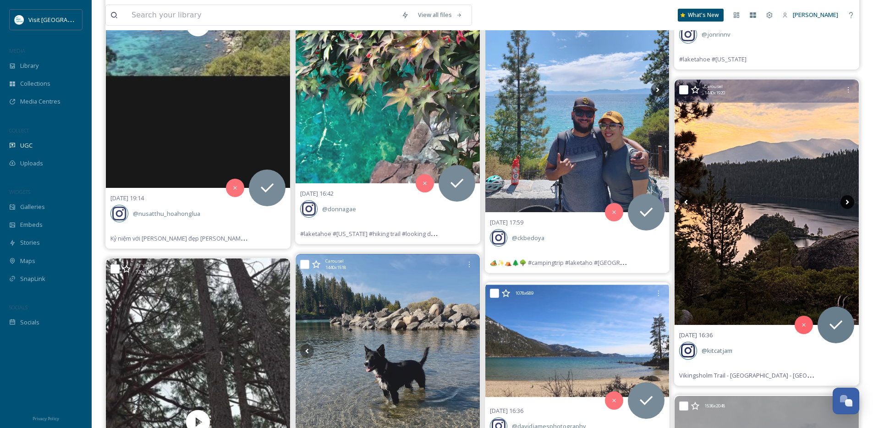
click at [849, 202] on icon at bounding box center [848, 202] width 14 height 14
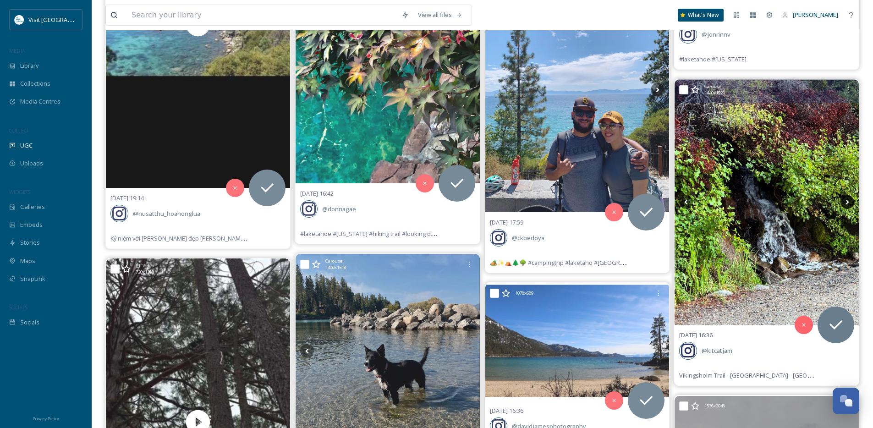
click at [849, 202] on icon at bounding box center [848, 202] width 14 height 14
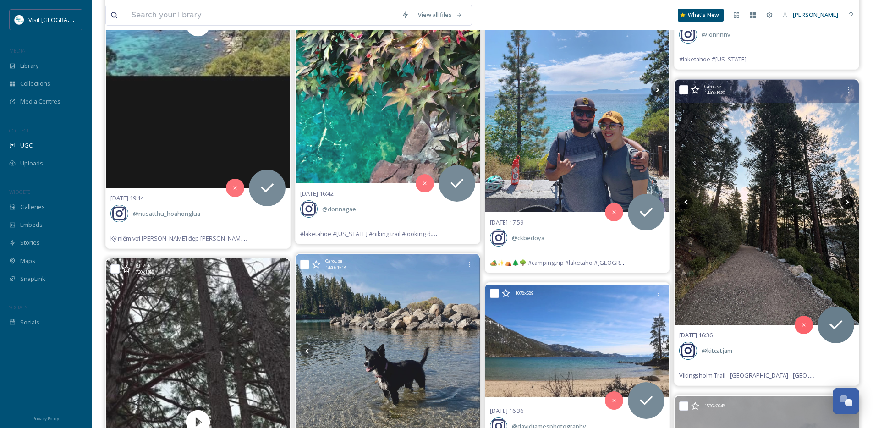
click at [849, 202] on icon at bounding box center [848, 202] width 14 height 14
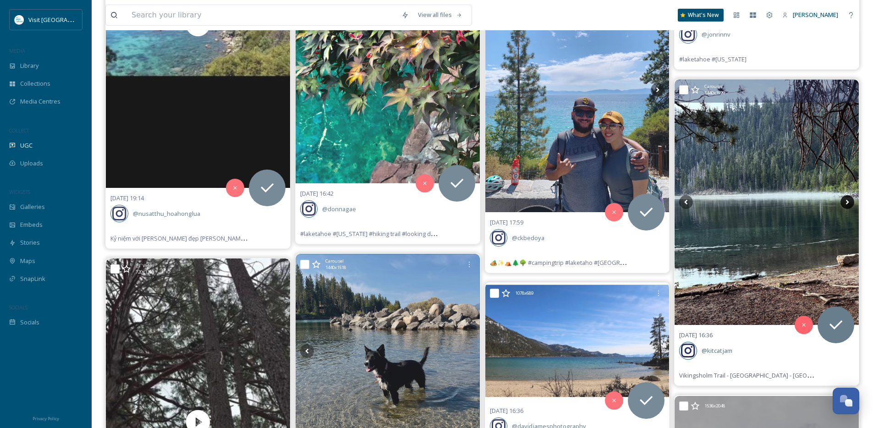
click at [849, 202] on icon at bounding box center [848, 202] width 14 height 14
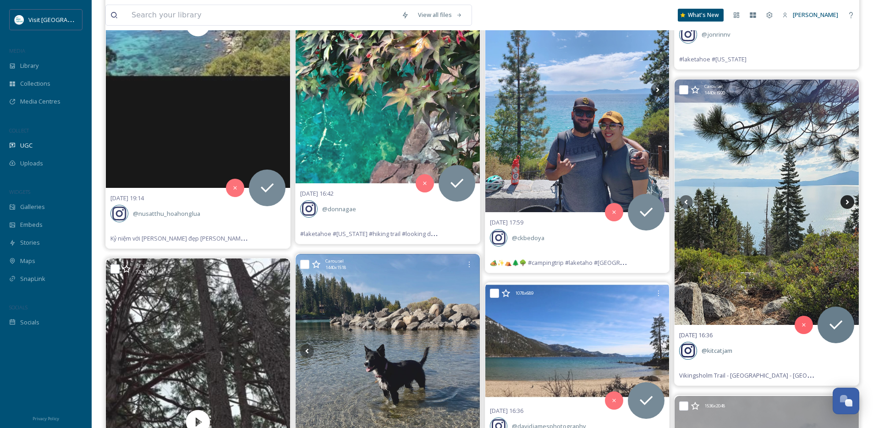
click at [849, 202] on icon at bounding box center [848, 202] width 14 height 14
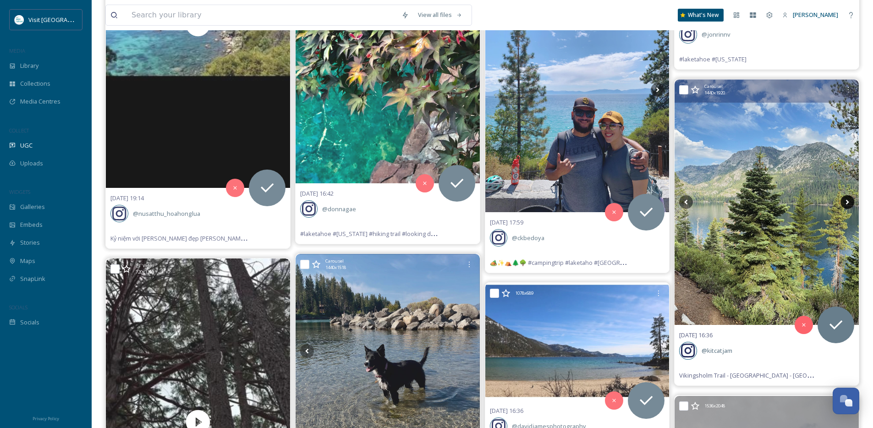
click at [849, 202] on icon at bounding box center [848, 202] width 14 height 14
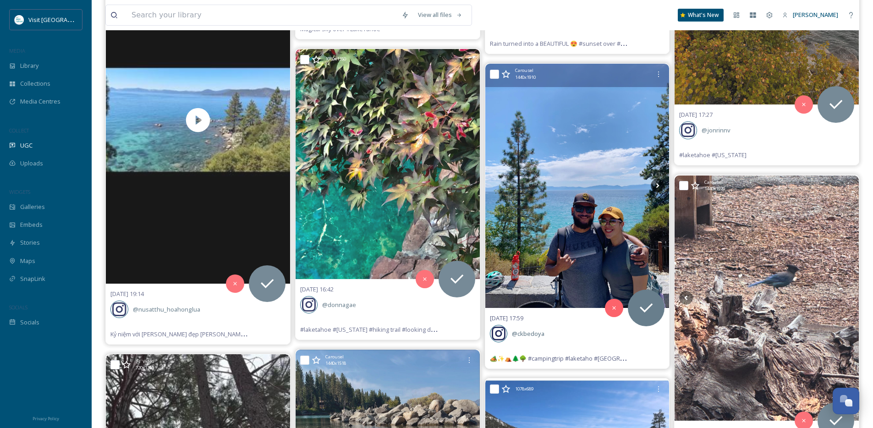
scroll to position [777, 0]
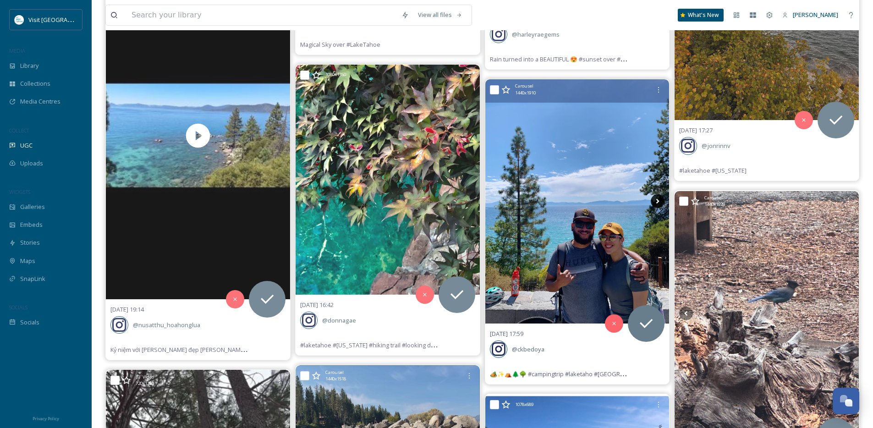
click at [652, 202] on icon at bounding box center [658, 201] width 14 height 14
click at [658, 202] on icon at bounding box center [658, 201] width 3 height 5
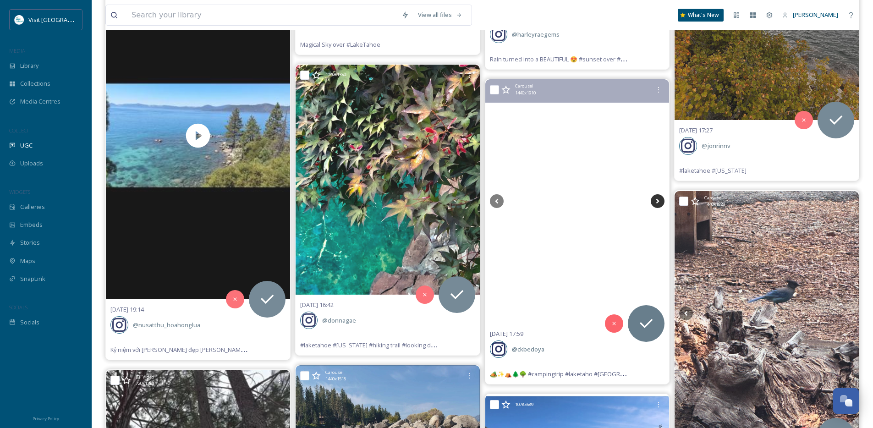
click at [658, 202] on icon at bounding box center [658, 201] width 3 height 5
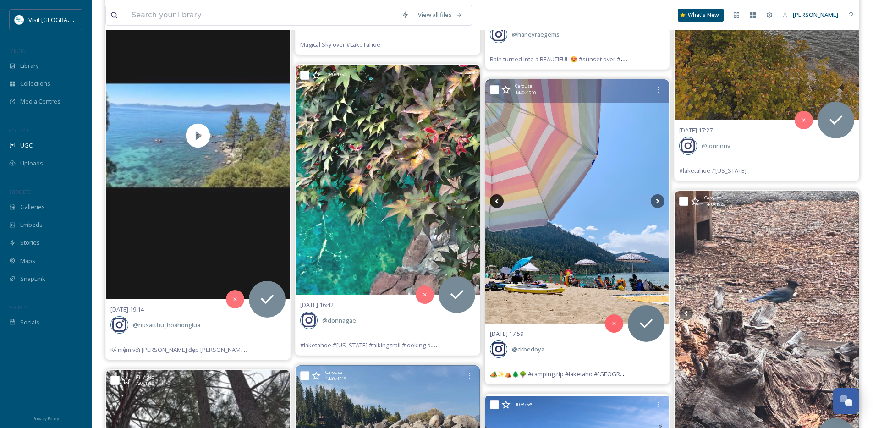
click at [496, 201] on icon at bounding box center [496, 201] width 3 height 5
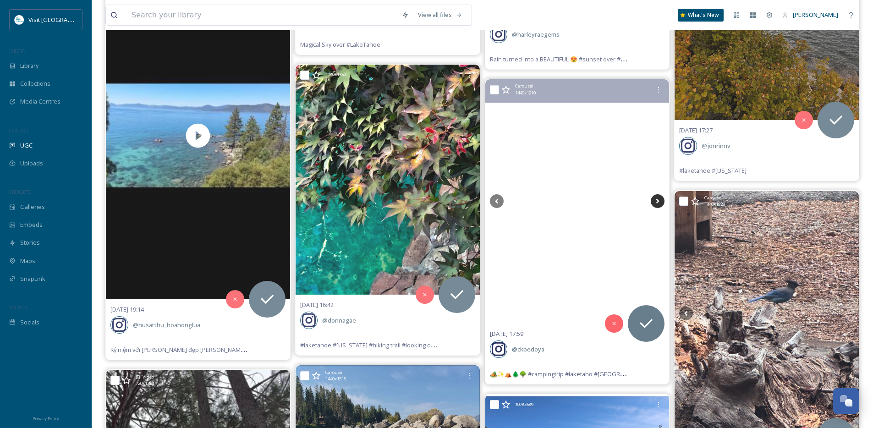
click at [659, 203] on icon at bounding box center [658, 201] width 14 height 14
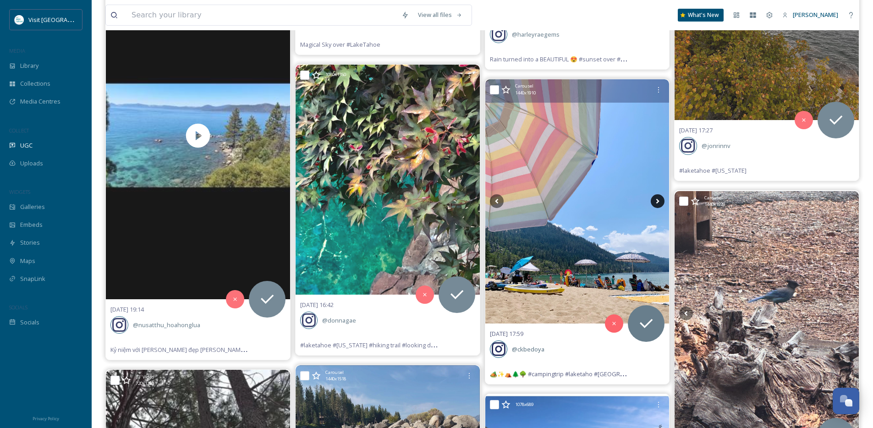
click at [659, 203] on icon at bounding box center [658, 201] width 14 height 14
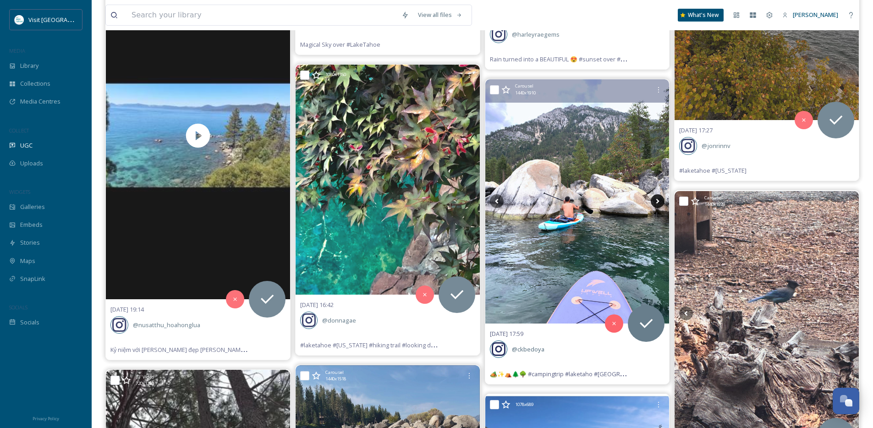
click at [659, 203] on icon at bounding box center [658, 201] width 14 height 14
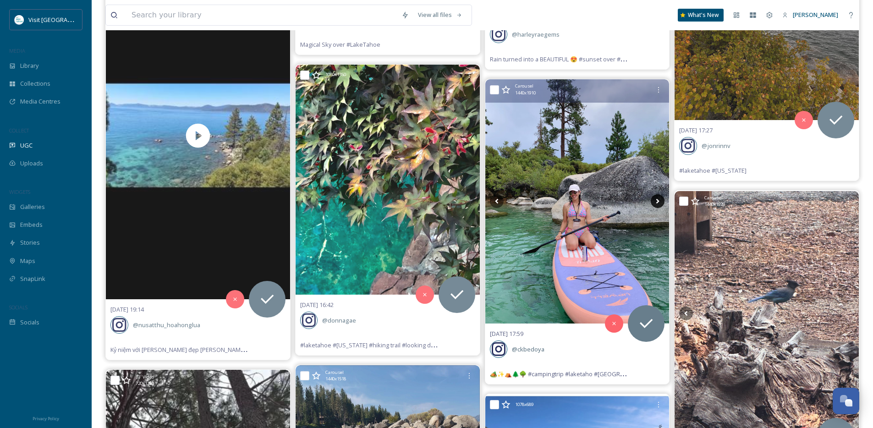
click at [659, 203] on icon at bounding box center [658, 201] width 14 height 14
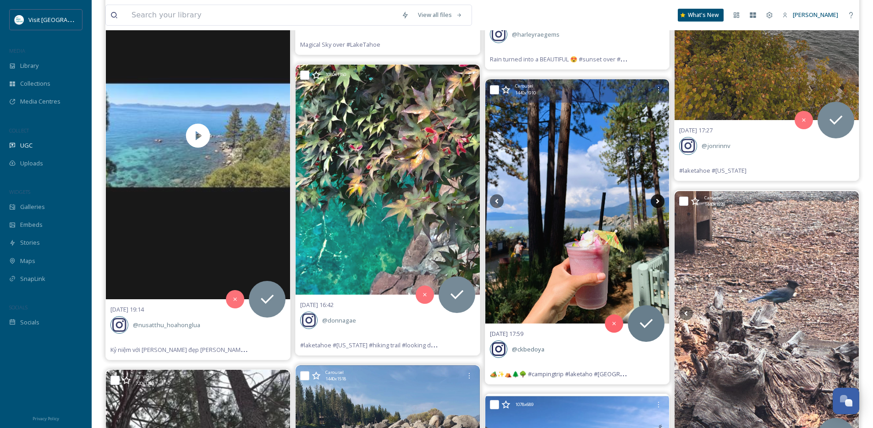
click at [659, 203] on icon at bounding box center [658, 201] width 14 height 14
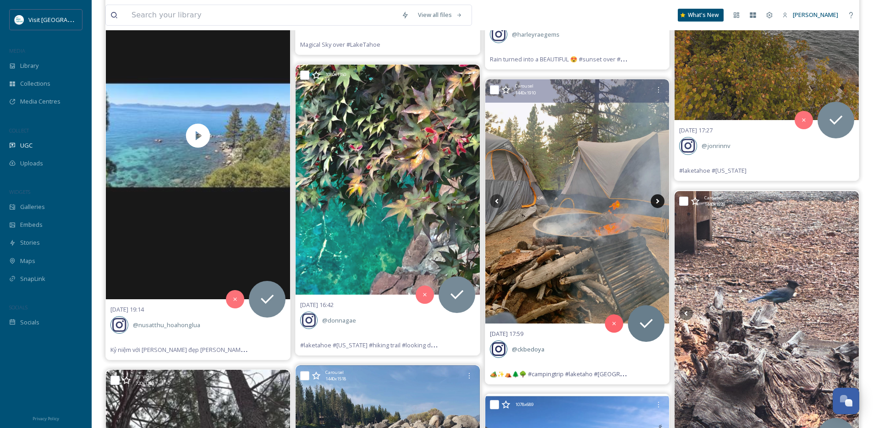
click at [659, 203] on icon at bounding box center [658, 201] width 14 height 14
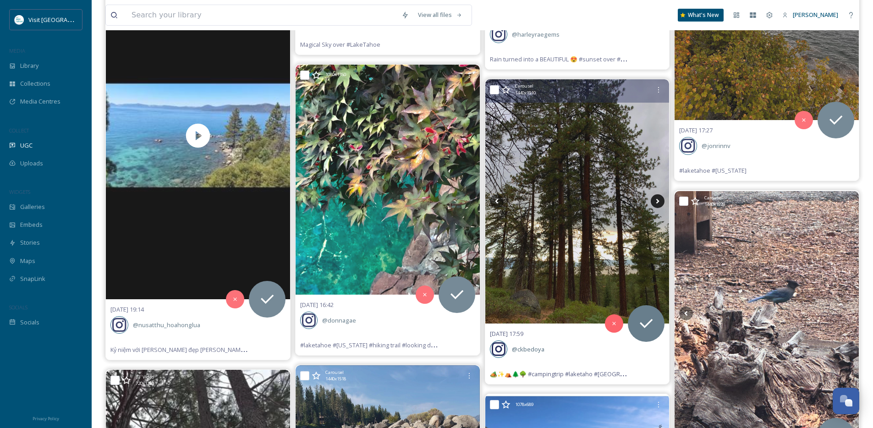
click at [659, 203] on icon at bounding box center [658, 201] width 14 height 14
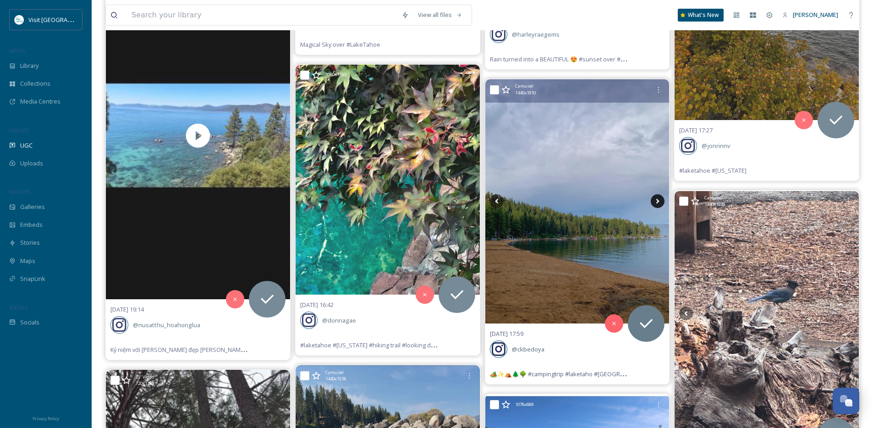
click at [659, 203] on icon at bounding box center [658, 201] width 14 height 14
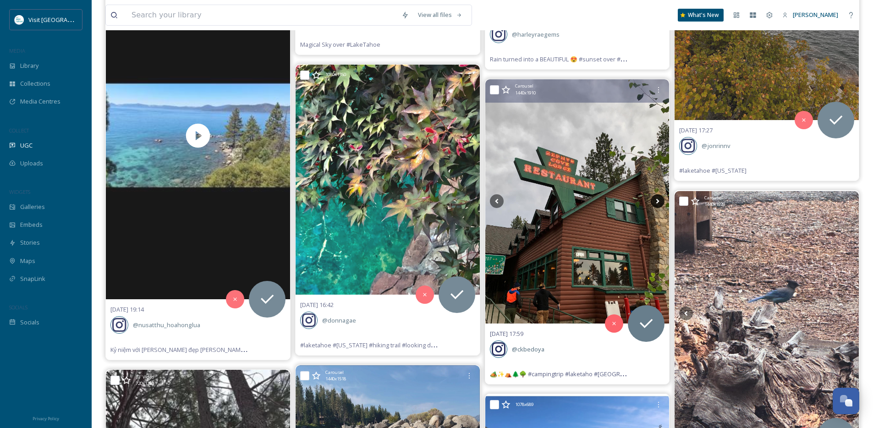
click at [659, 203] on icon at bounding box center [658, 201] width 14 height 14
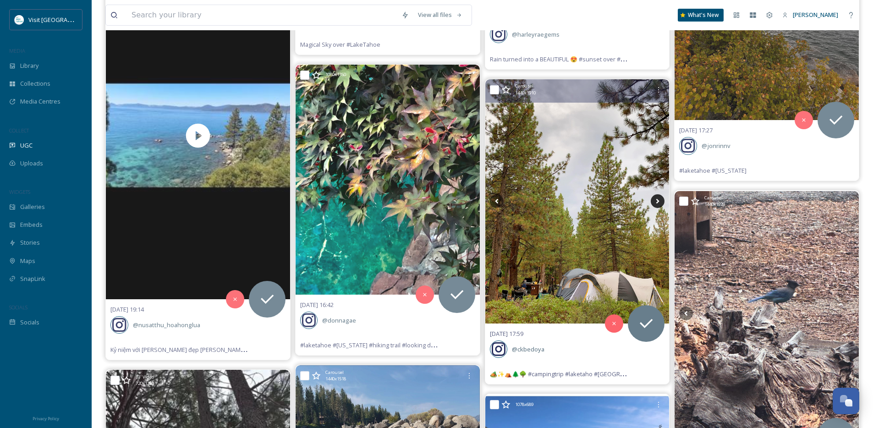
click at [659, 203] on icon at bounding box center [658, 201] width 14 height 14
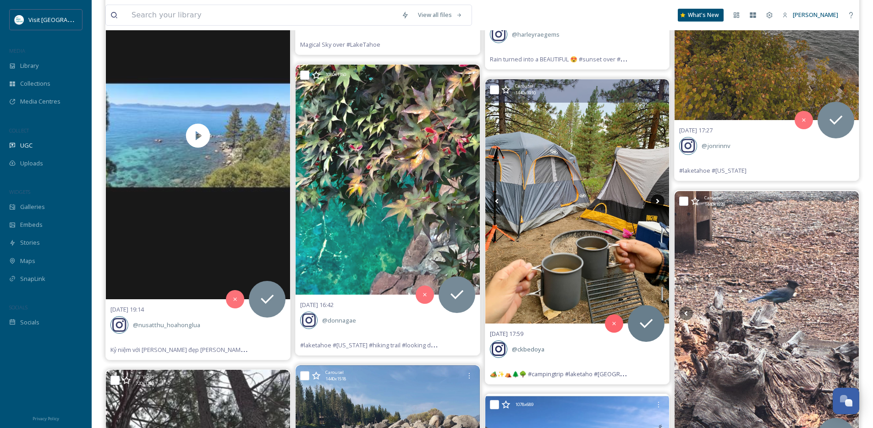
click at [659, 203] on icon at bounding box center [658, 201] width 14 height 14
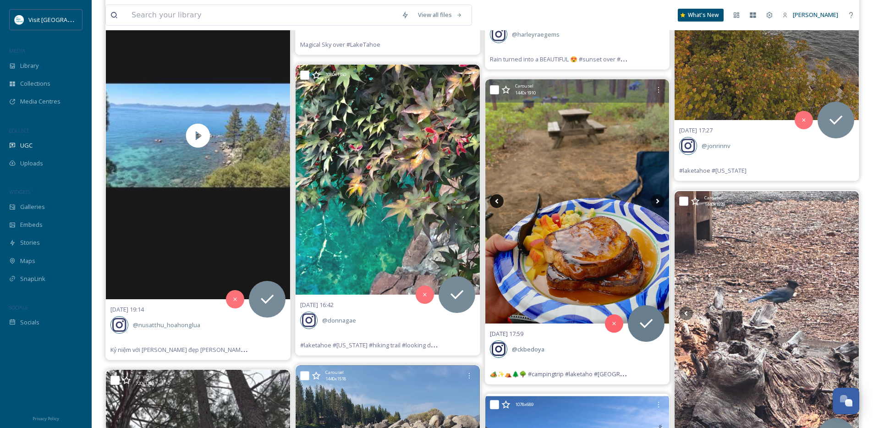
click at [494, 199] on icon at bounding box center [497, 201] width 14 height 14
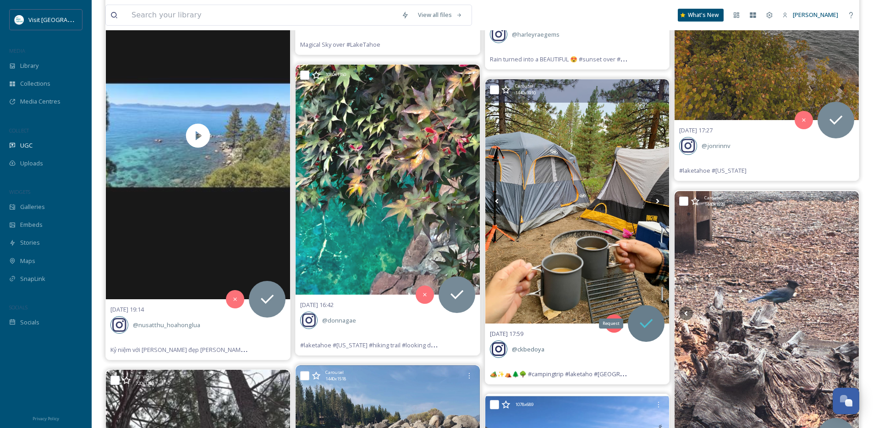
click at [651, 324] on icon at bounding box center [646, 324] width 18 height 18
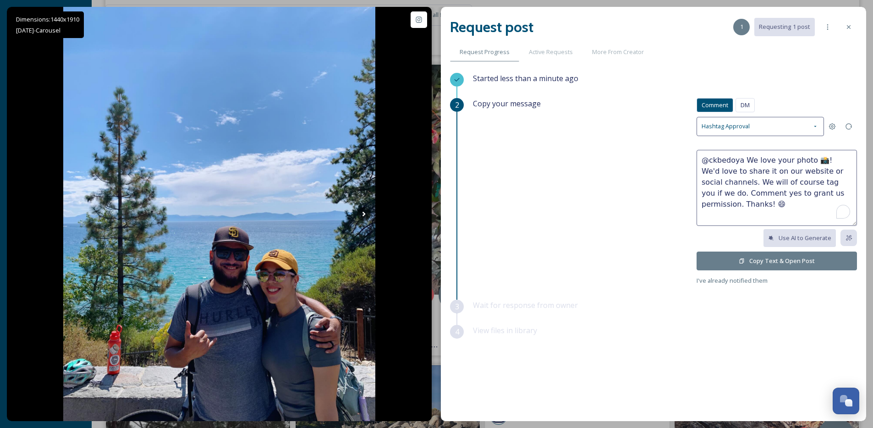
click at [815, 163] on textarea "@ckbedoya We love your photo 📸! We'd love to share it on our website or social …" at bounding box center [777, 188] width 160 height 76
drag, startPoint x: 816, startPoint y: 163, endPoint x: 745, endPoint y: 161, distance: 70.6
click at [745, 161] on textarea "@ckbedoya We love your photo 📸! We'd love to share it on our website or social …" at bounding box center [777, 188] width 160 height 76
type textarea "@ckbedoya Love y! We'd love to share it on our website or social channels. We w…"
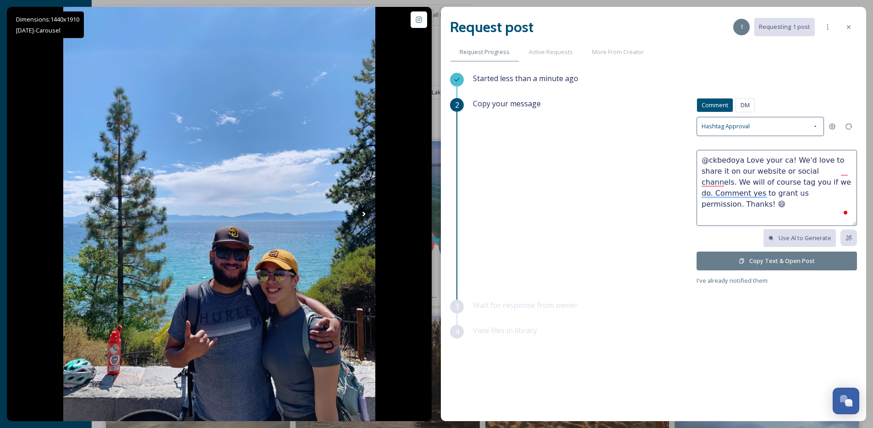
scroll to position [777, 0]
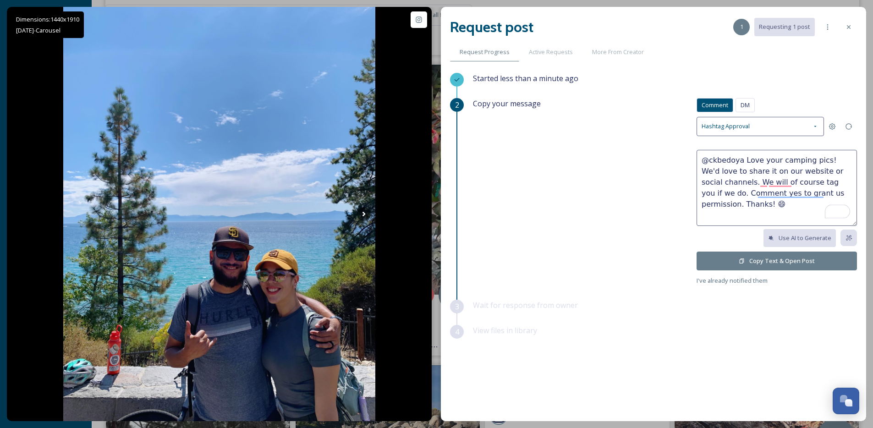
click at [751, 173] on textarea "@ckbedoya Love your camping pics! We'd love to share it on our website or socia…" at bounding box center [777, 188] width 160 height 76
click at [748, 172] on textarea "@ckbedoya Love your camping pics! We'd love to share it on our website or socia…" at bounding box center [777, 188] width 160 height 76
type textarea "@ckbedoya Love your camping pics! We'd love to share one or two of these on our…"
click at [728, 255] on button "Copy Text & Open Post" at bounding box center [777, 261] width 160 height 19
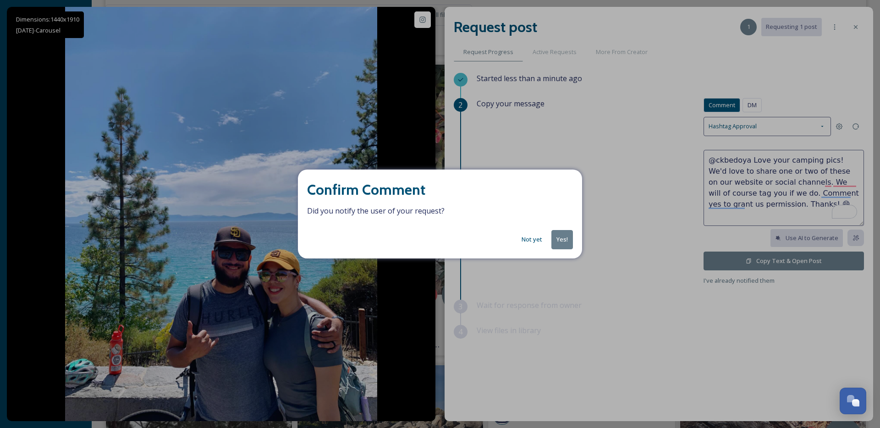
click at [559, 239] on button "Yes!" at bounding box center [563, 239] width 22 height 19
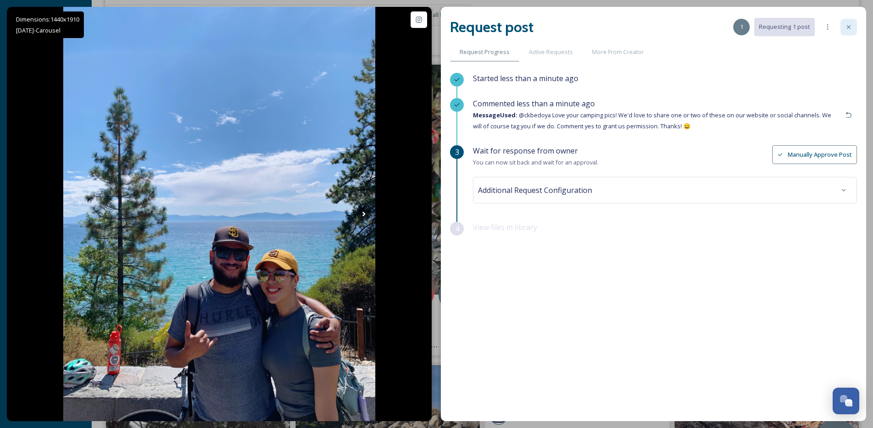
click at [850, 24] on icon at bounding box center [849, 26] width 7 height 7
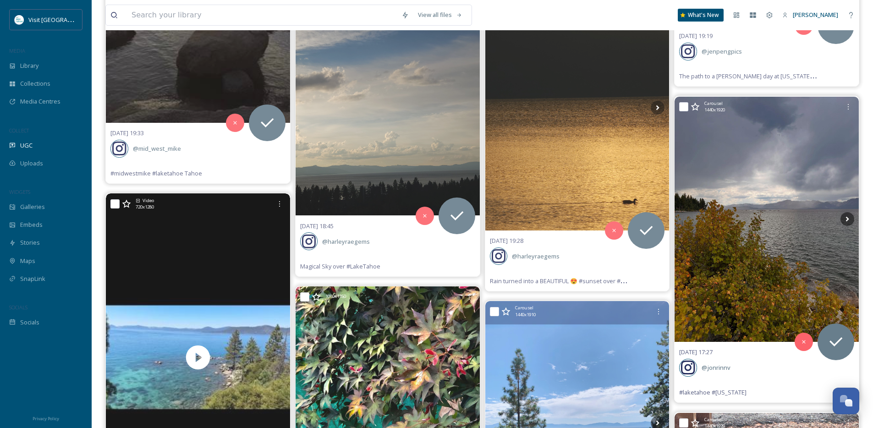
scroll to position [554, 0]
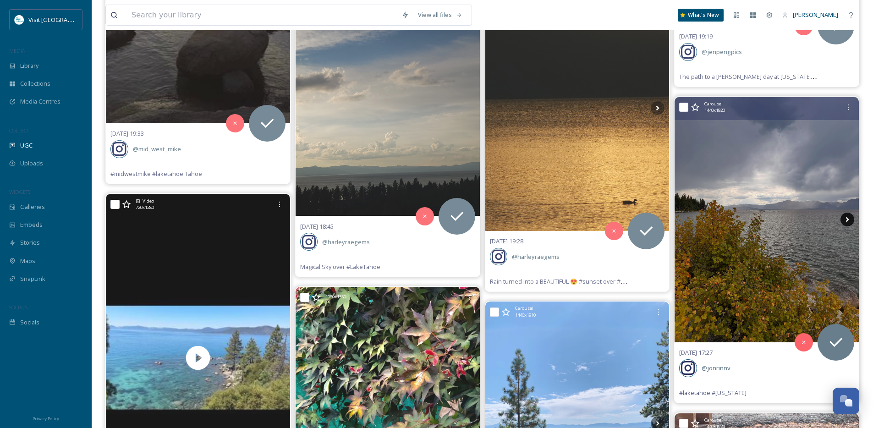
click at [851, 218] on icon at bounding box center [848, 220] width 14 height 14
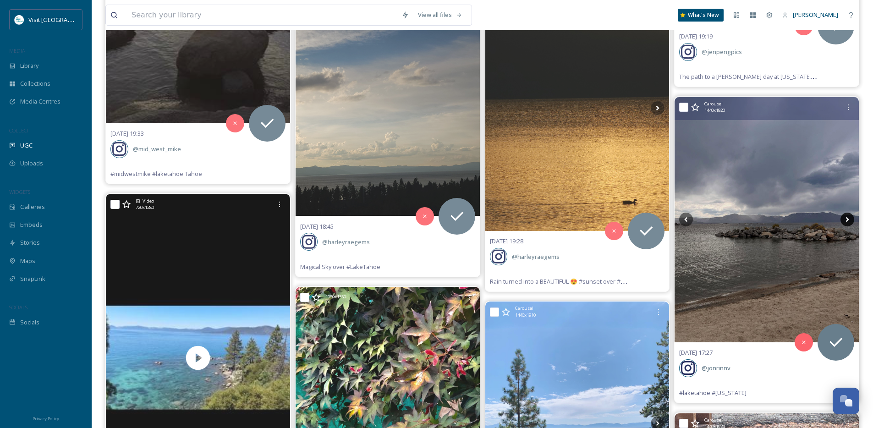
click at [850, 219] on icon at bounding box center [848, 220] width 14 height 14
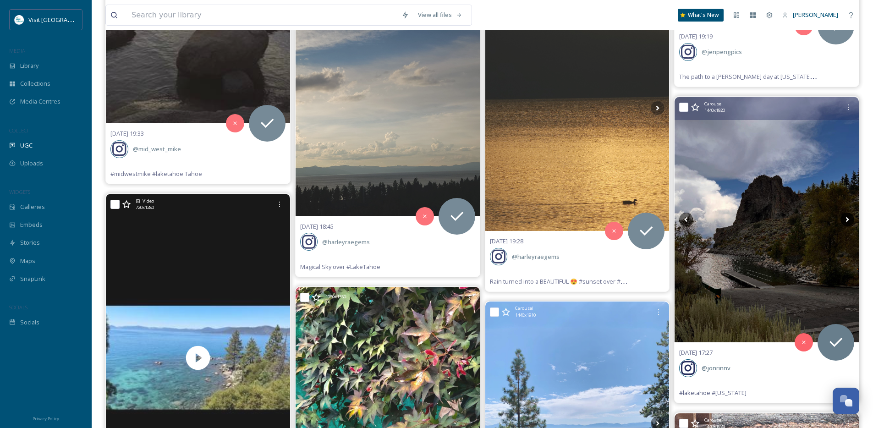
click at [850, 219] on icon at bounding box center [848, 220] width 14 height 14
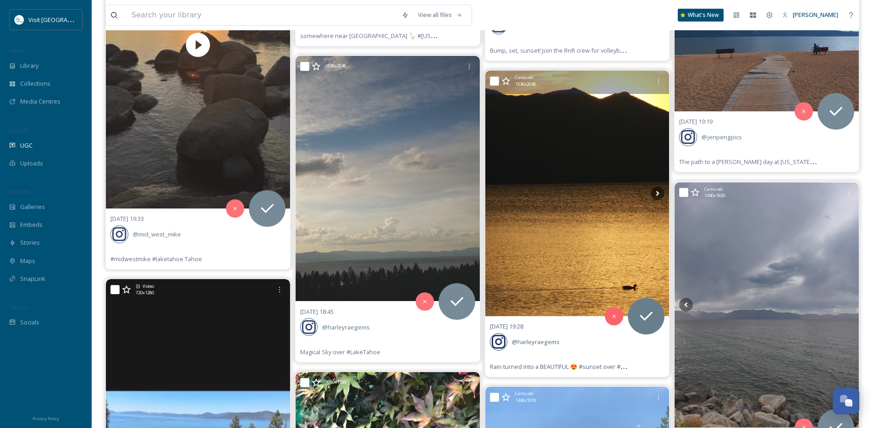
scroll to position [457, 0]
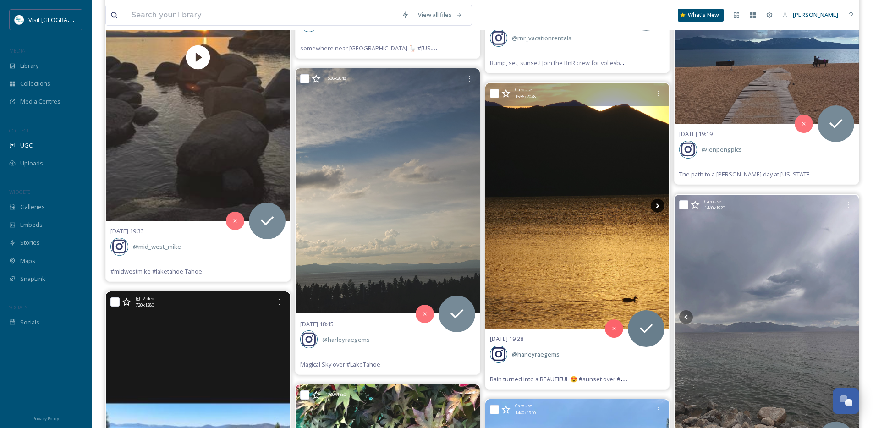
click at [658, 207] on icon at bounding box center [658, 206] width 14 height 14
click at [658, 205] on icon at bounding box center [658, 206] width 3 height 5
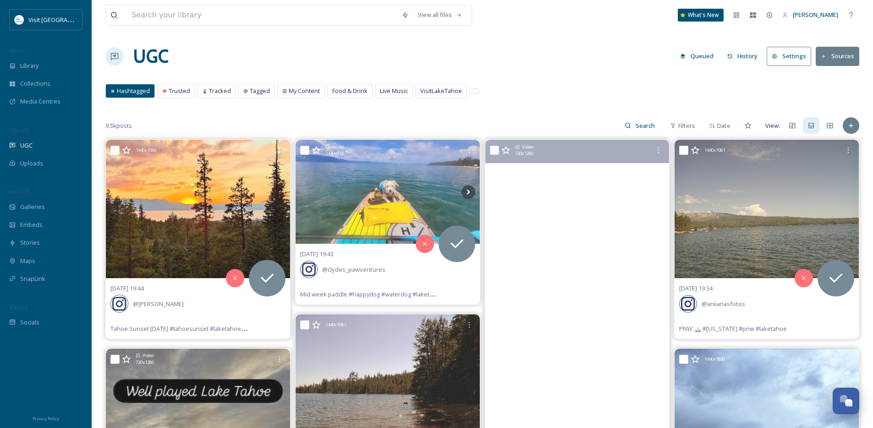
scroll to position [0, 0]
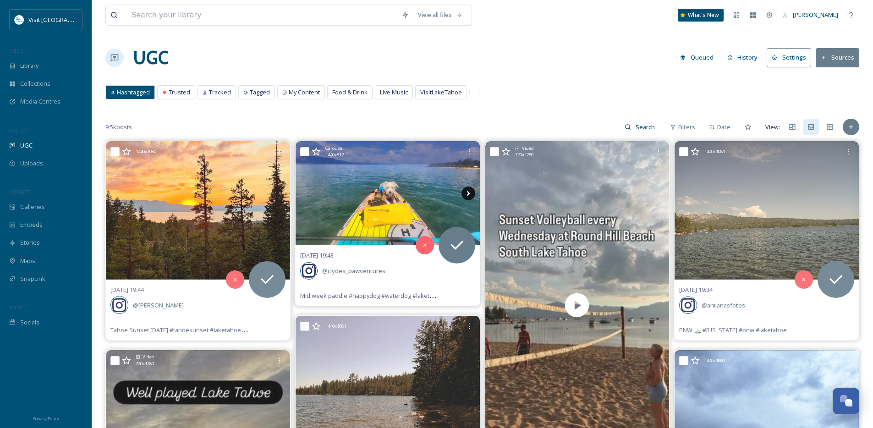
click at [466, 194] on icon at bounding box center [469, 194] width 14 height 14
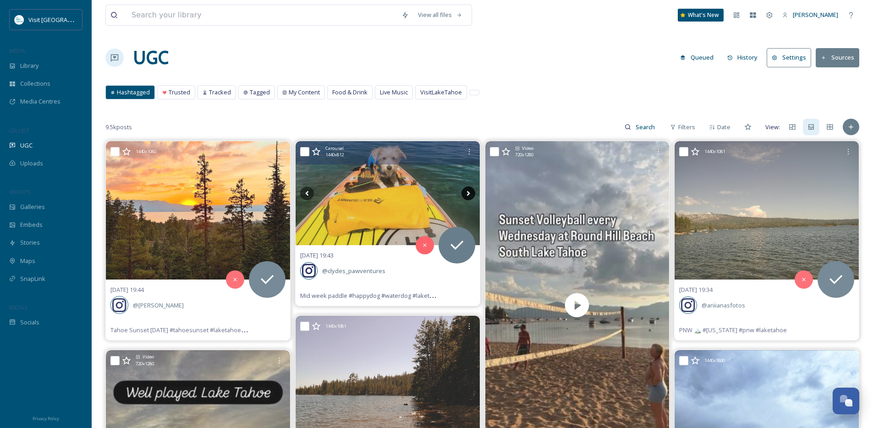
click at [466, 194] on icon at bounding box center [469, 194] width 14 height 14
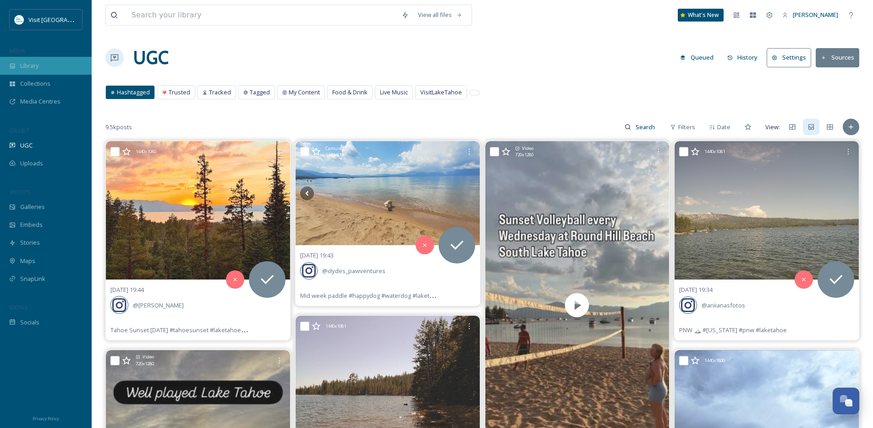
click at [39, 67] on span "Library" at bounding box center [29, 65] width 18 height 9
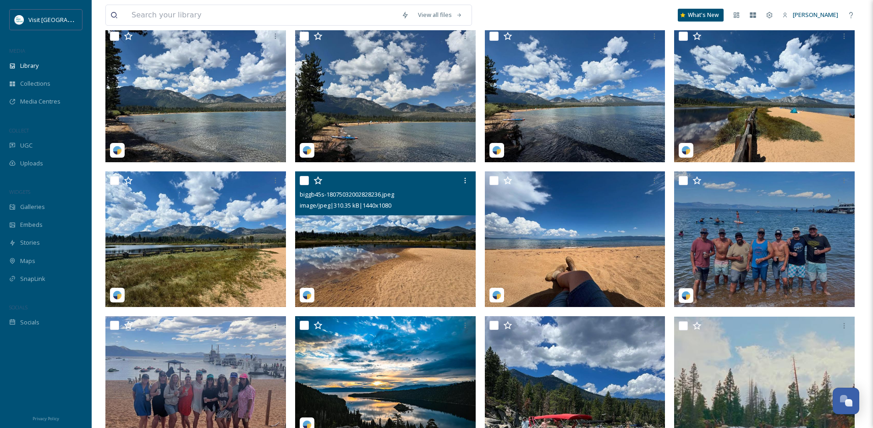
scroll to position [342, 0]
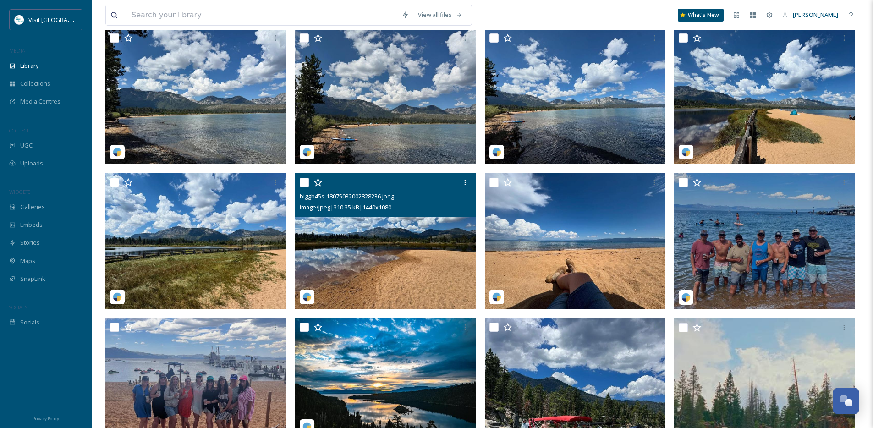
click at [416, 262] on img at bounding box center [385, 241] width 181 height 136
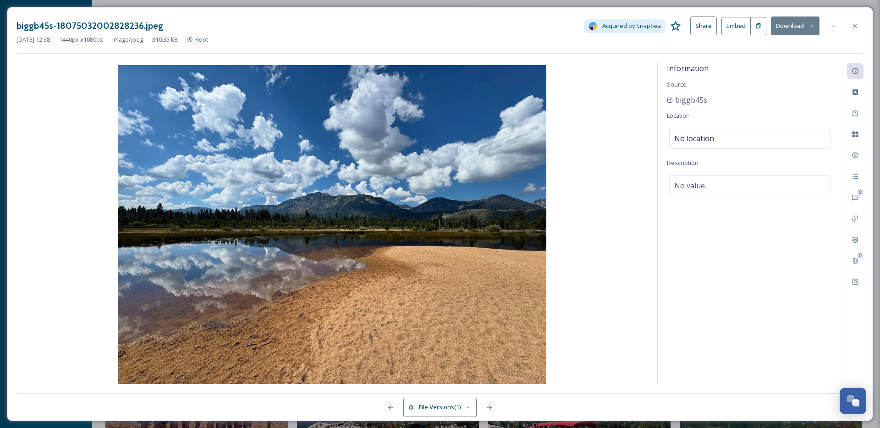
click at [789, 32] on button "Download" at bounding box center [795, 26] width 49 height 19
click at [757, 49] on span "Download Original (1440 x 1080)" at bounding box center [771, 47] width 87 height 9
click at [849, 21] on div at bounding box center [855, 26] width 17 height 17
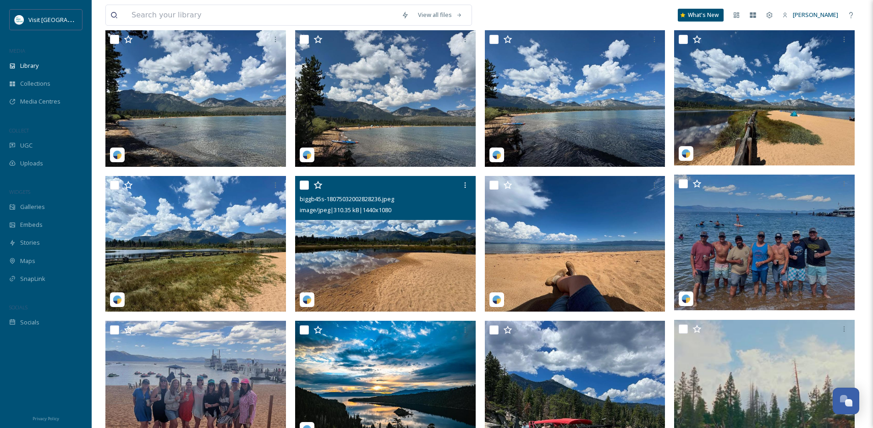
click at [406, 252] on img at bounding box center [385, 244] width 181 height 136
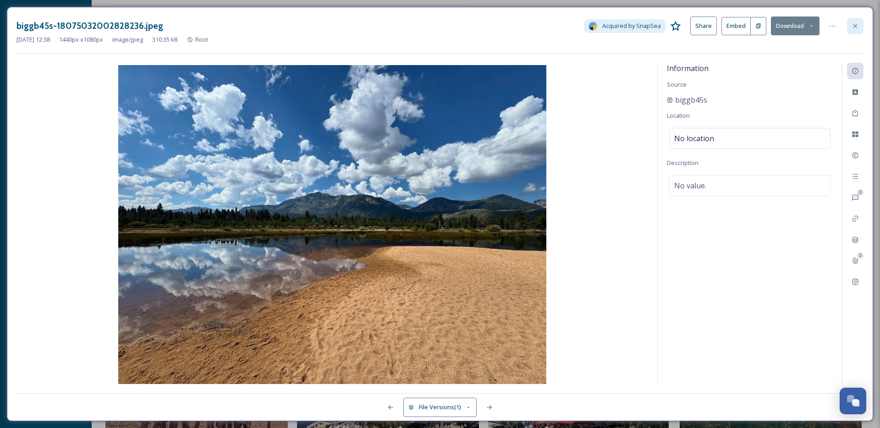
click at [857, 27] on icon at bounding box center [855, 25] width 7 height 7
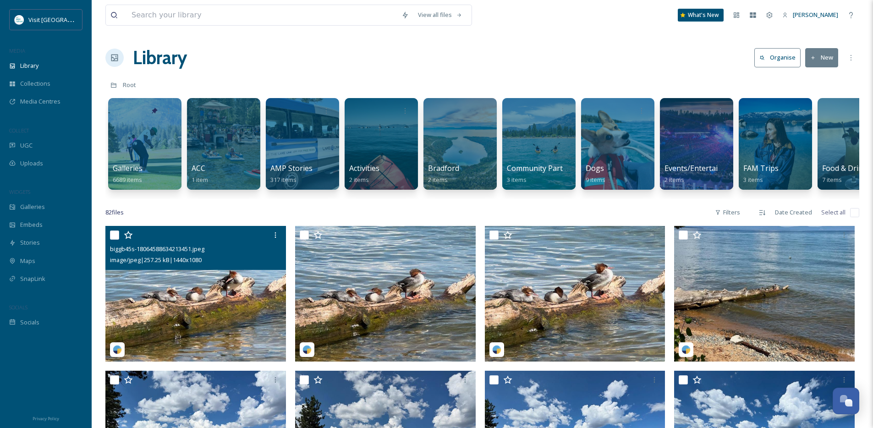
click at [206, 310] on img at bounding box center [195, 294] width 181 height 136
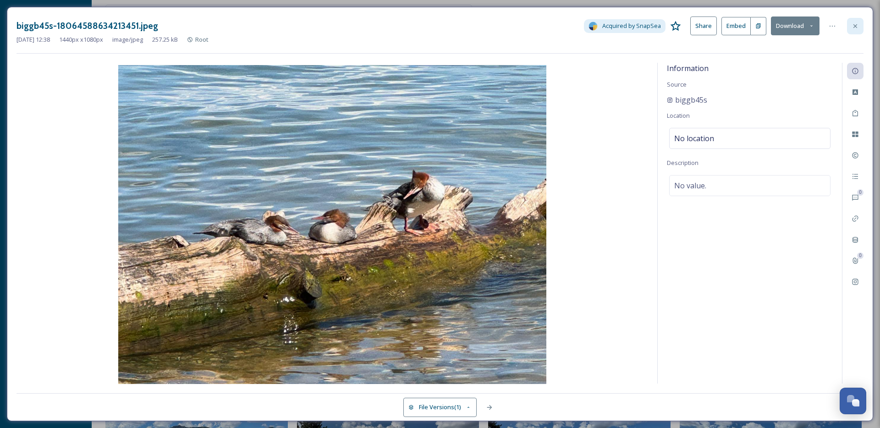
click at [856, 24] on icon at bounding box center [855, 25] width 7 height 7
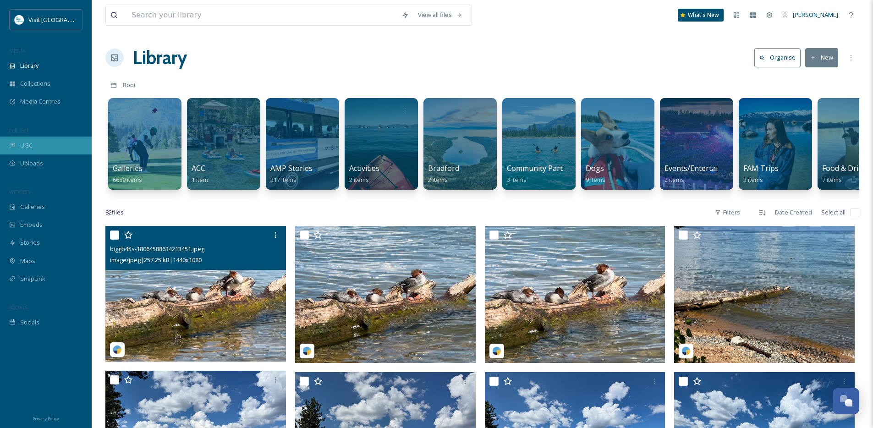
click at [40, 150] on div "UGC" at bounding box center [46, 146] width 92 height 18
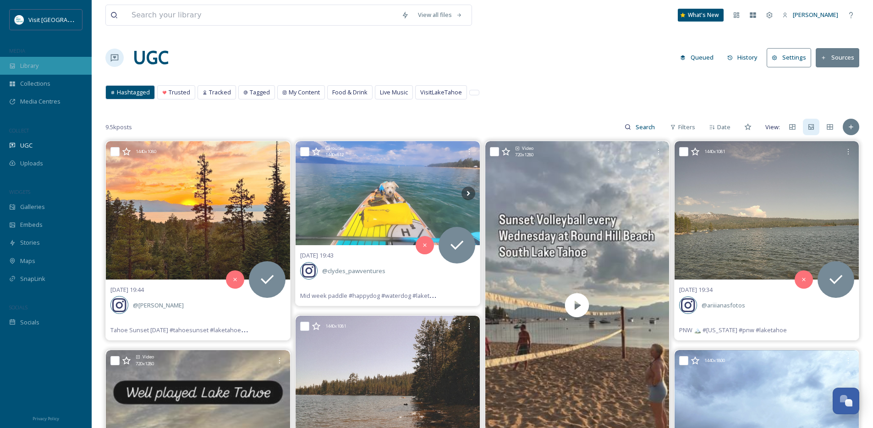
click at [50, 66] on div "Library" at bounding box center [46, 66] width 92 height 18
